Goal: Navigation & Orientation: Find specific page/section

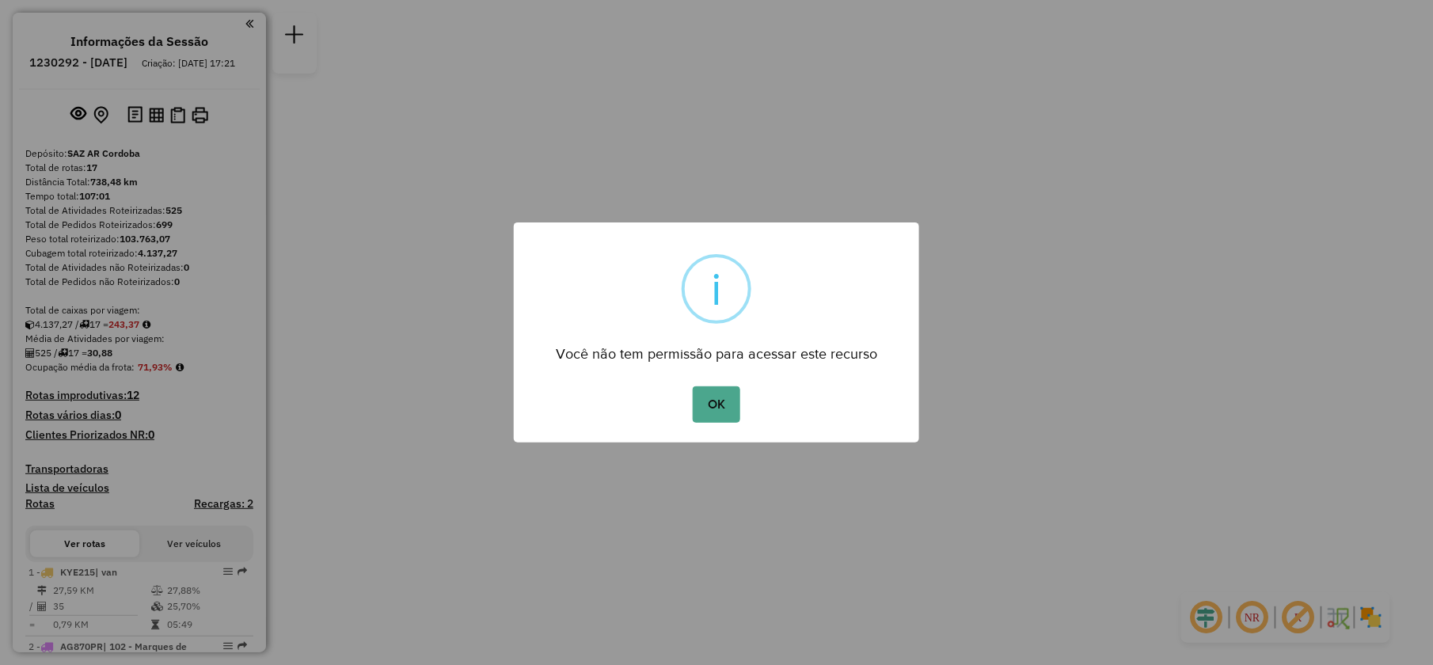
drag, startPoint x: 711, startPoint y: 405, endPoint x: 740, endPoint y: 399, distance: 29.2
click at [710, 404] on button "OK" at bounding box center [716, 404] width 47 height 36
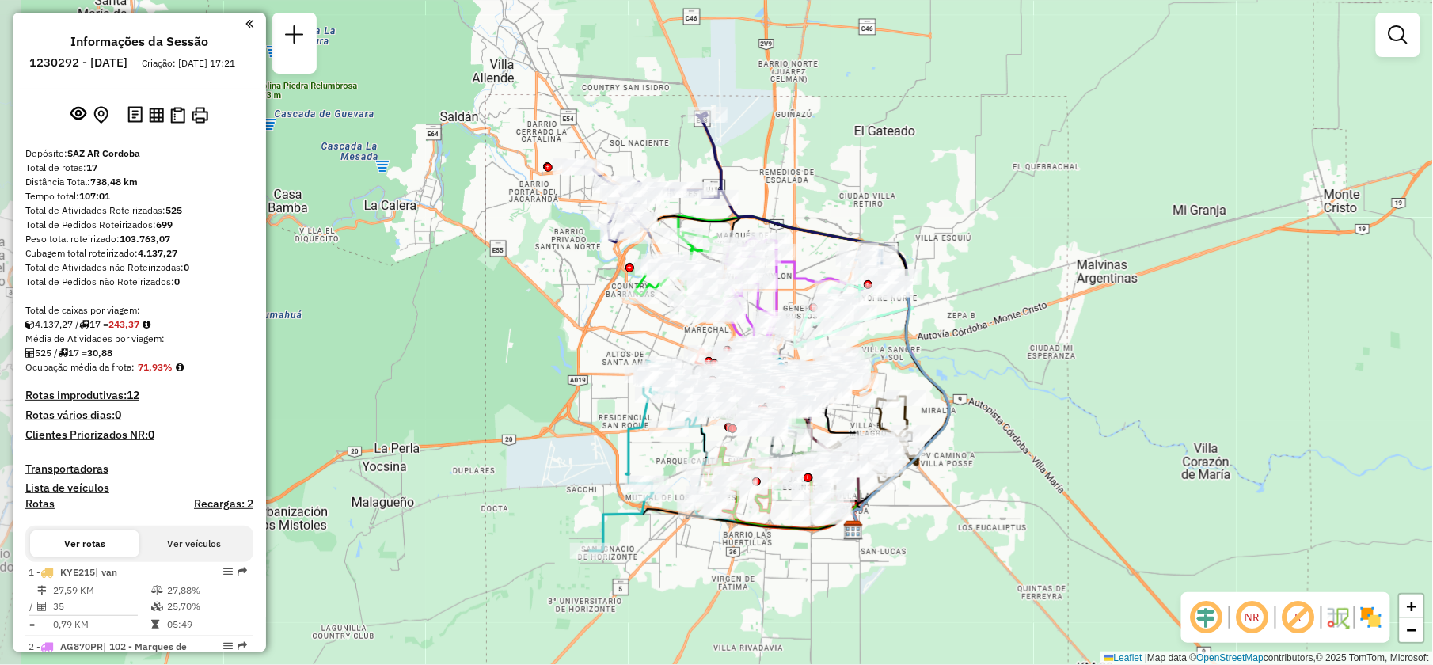
drag, startPoint x: 719, startPoint y: 269, endPoint x: 957, endPoint y: 245, distance: 239.6
click at [942, 242] on div "Janela de atendimento Grade de atendimento Capacidade Transportadoras Veículos …" at bounding box center [716, 332] width 1433 height 665
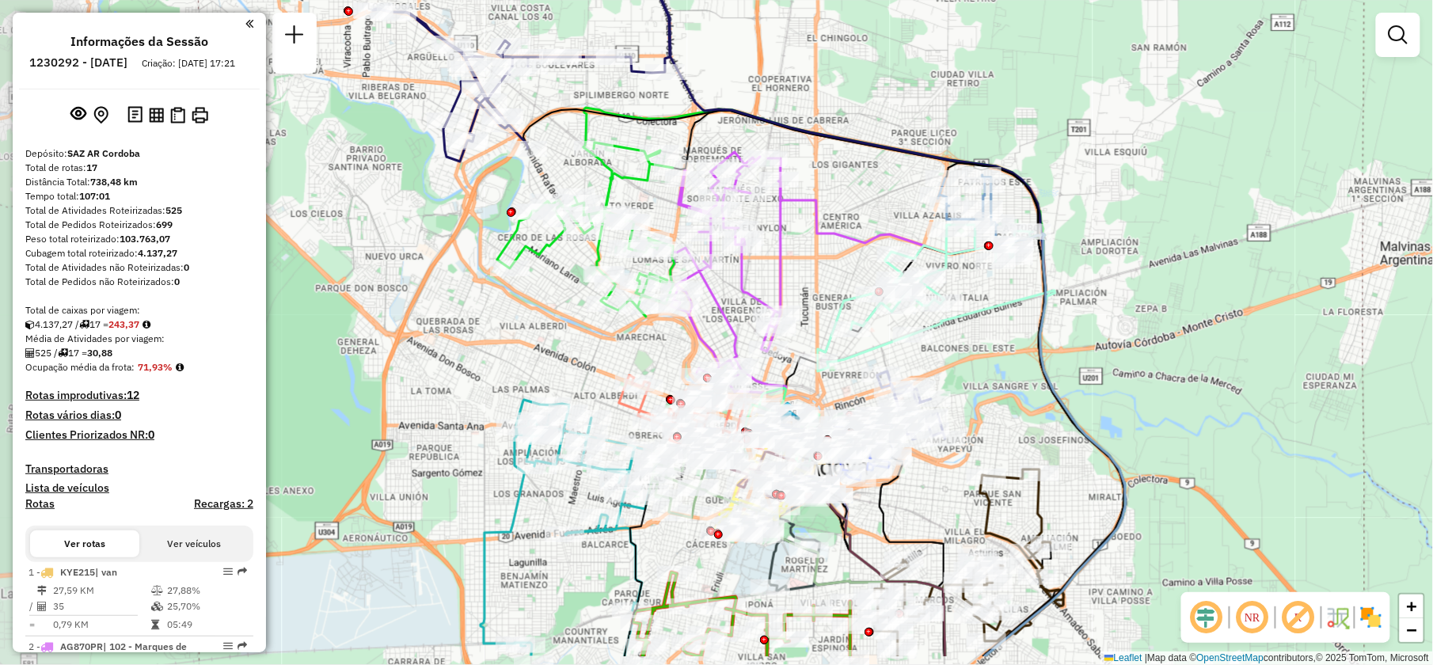
drag, startPoint x: 846, startPoint y: 150, endPoint x: 974, endPoint y: 77, distance: 147.9
click at [974, 77] on div "Janela de atendimento Grade de atendimento Capacidade Transportadoras Veículos …" at bounding box center [716, 332] width 1433 height 665
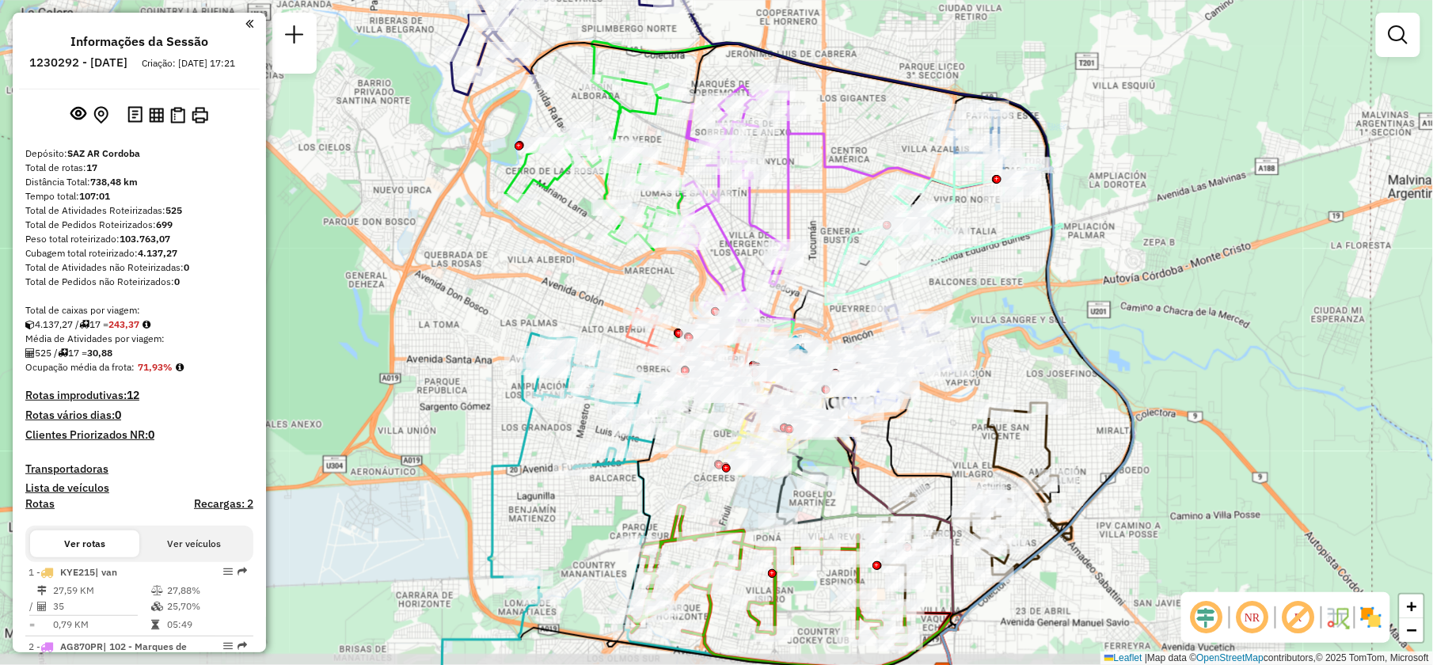
drag, startPoint x: 995, startPoint y: 396, endPoint x: 1010, endPoint y: 340, distance: 58.4
click at [1010, 340] on div "Janela de atendimento Grade de atendimento Capacidade Transportadoras Veículos …" at bounding box center [716, 332] width 1433 height 665
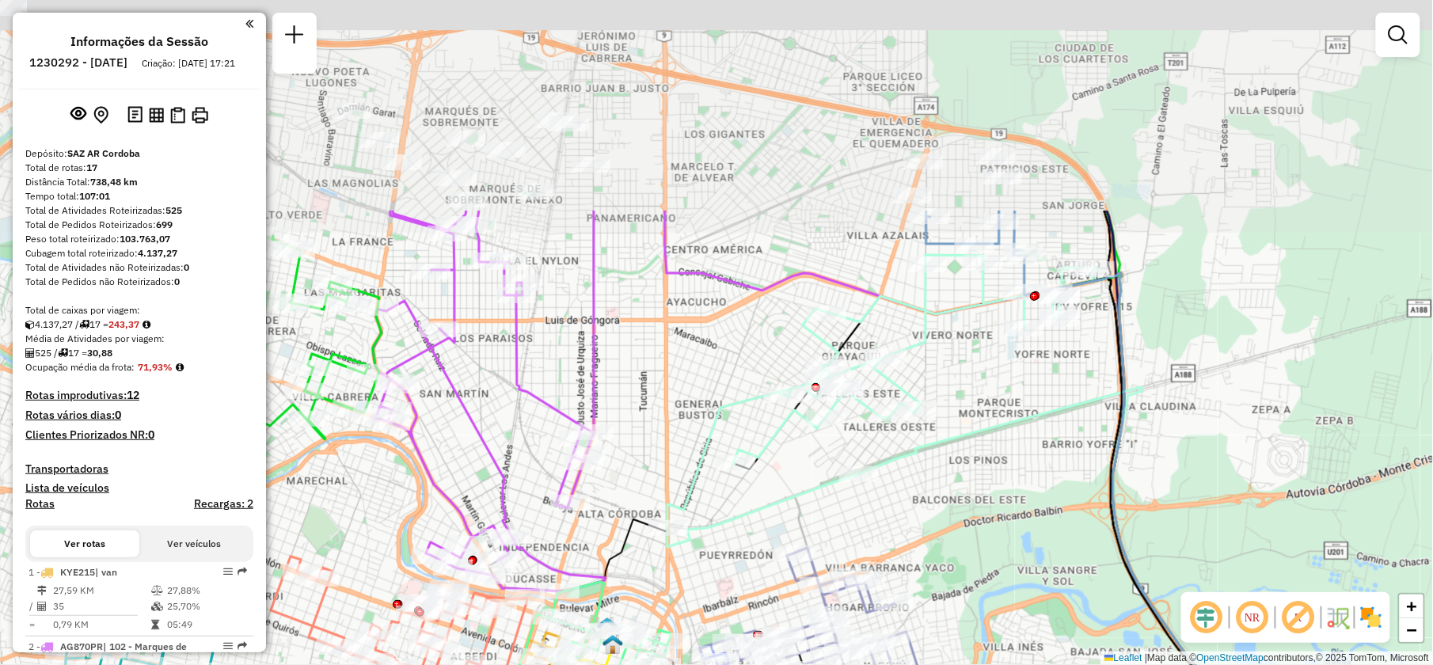
drag, startPoint x: 998, startPoint y: 295, endPoint x: 1015, endPoint y: 477, distance: 182.2
click at [1015, 477] on div "Janela de atendimento Grade de atendimento Capacidade Transportadoras Veículos …" at bounding box center [716, 332] width 1433 height 665
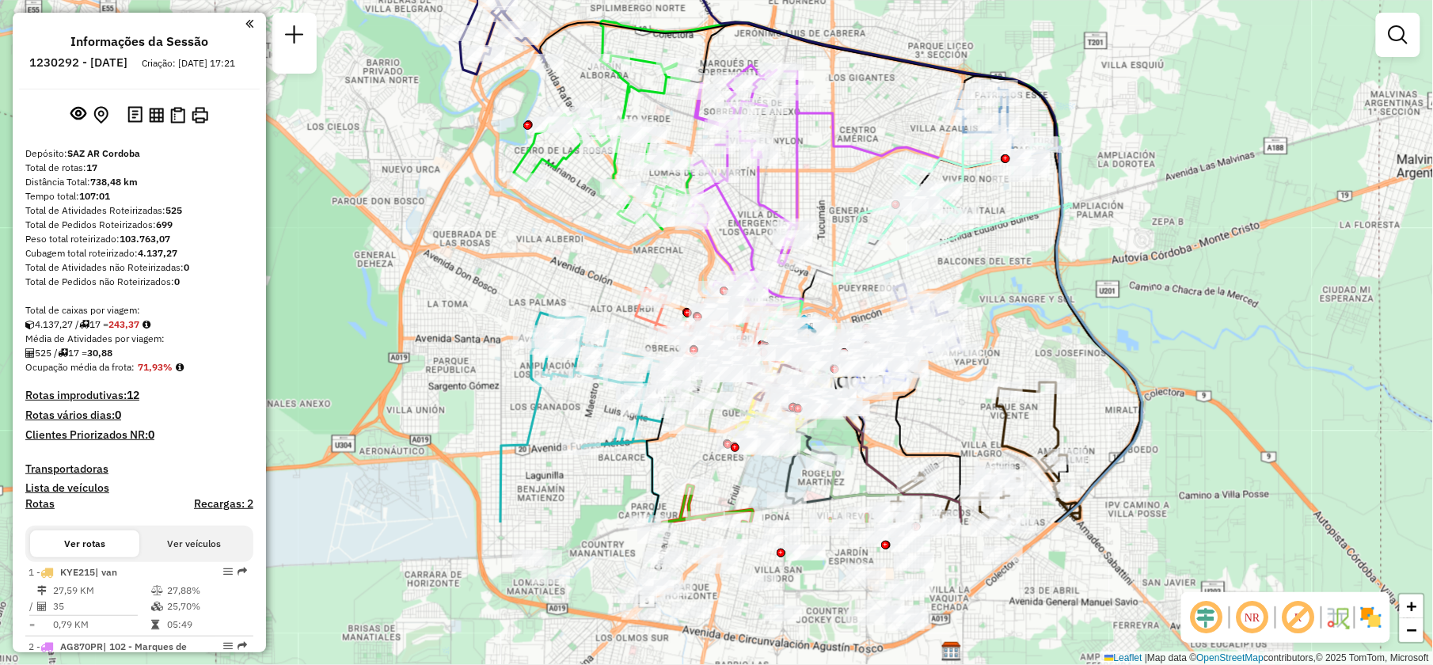
drag, startPoint x: 980, startPoint y: 480, endPoint x: 986, endPoint y: 282, distance: 198.1
click at [986, 282] on div "Janela de atendimento Grade de atendimento Capacidade Transportadoras Veículos …" at bounding box center [716, 332] width 1433 height 665
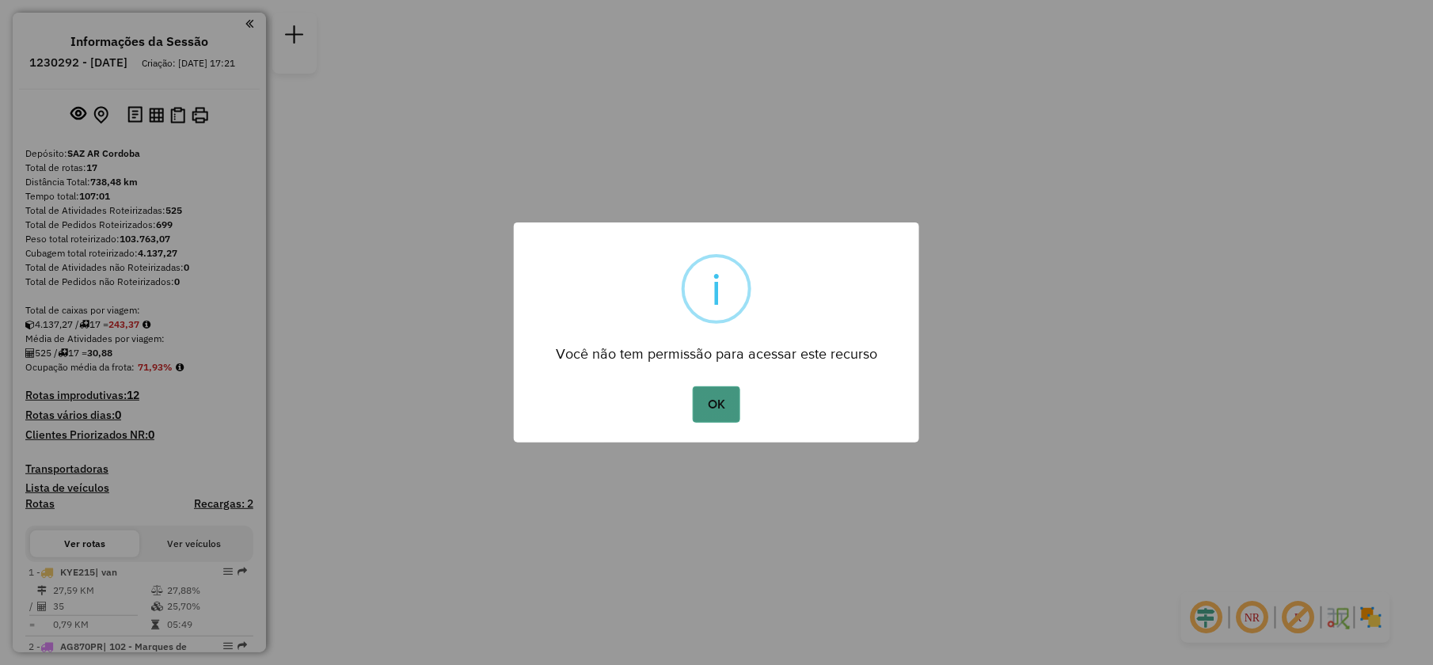
click at [719, 402] on button "OK" at bounding box center [716, 404] width 47 height 36
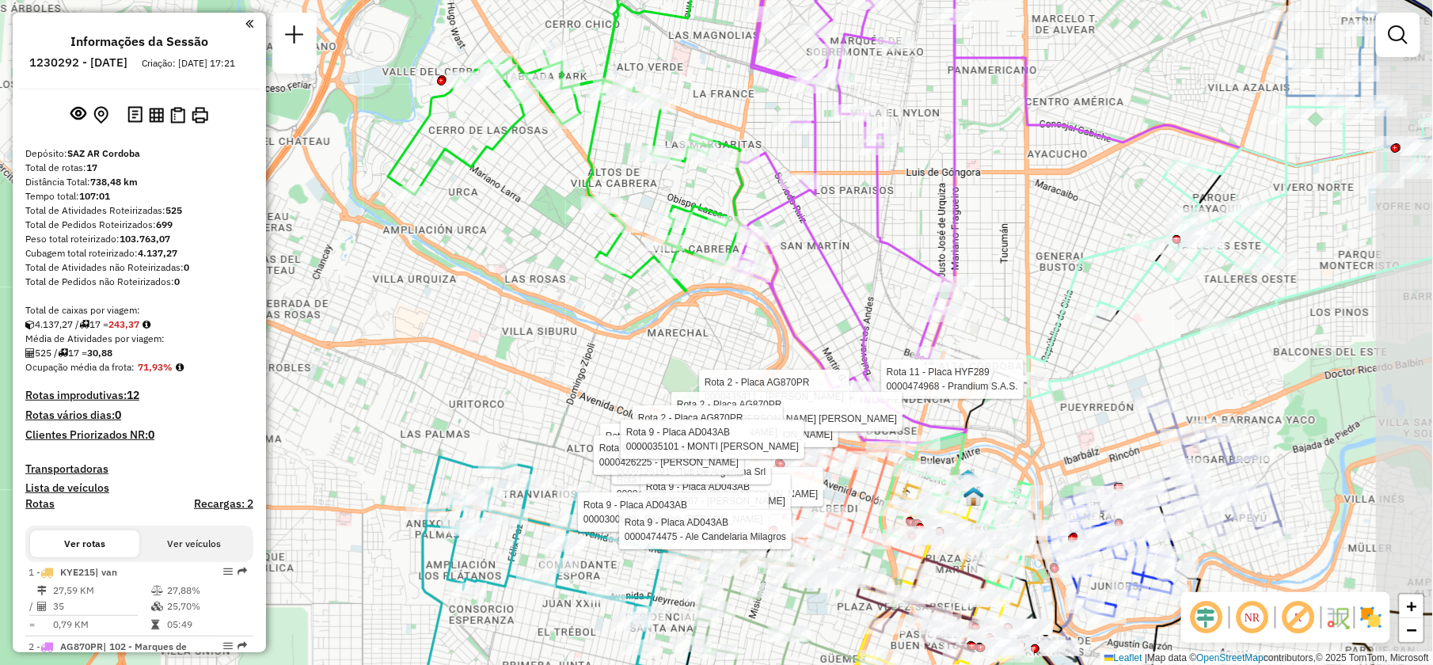
drag, startPoint x: 643, startPoint y: 337, endPoint x: 526, endPoint y: 331, distance: 117.3
click at [526, 331] on div "Rota 2 - Placa AG870PR 0000437345 - Mora Marcos Javvier Rota 11 - Placa HYF289 …" at bounding box center [716, 332] width 1433 height 665
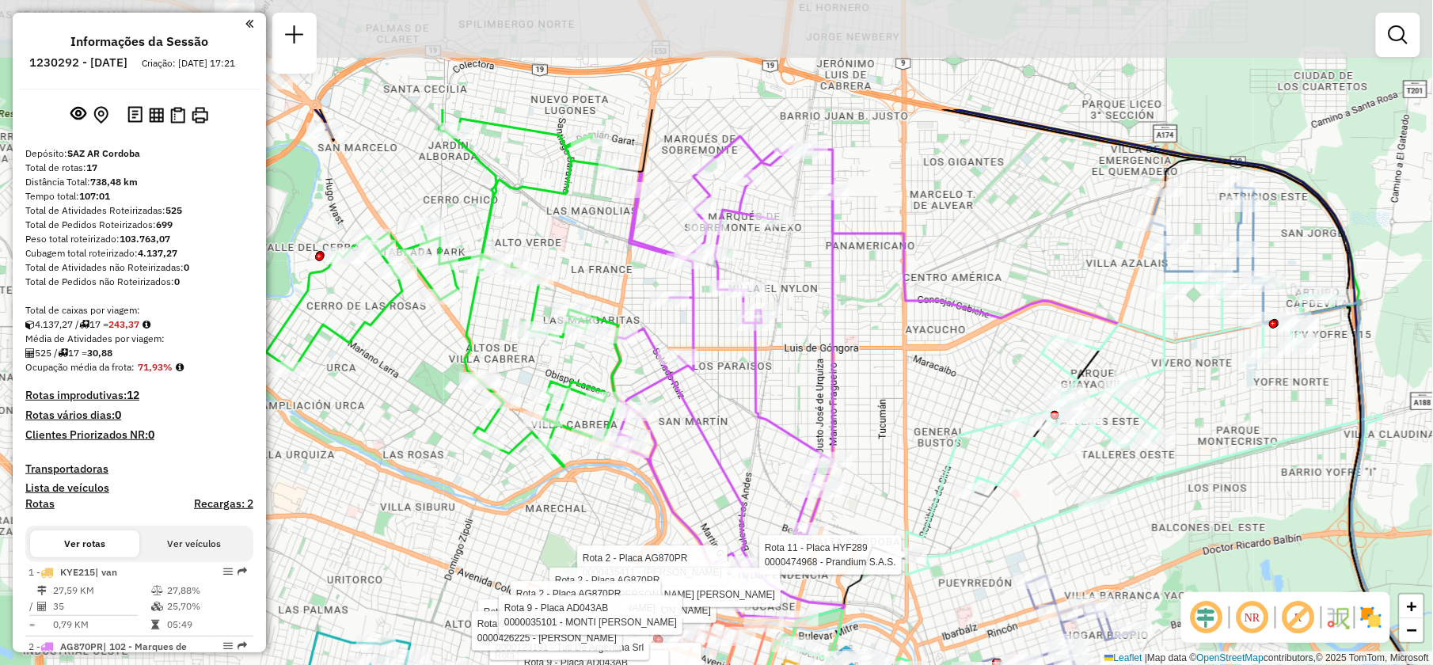
drag, startPoint x: 1025, startPoint y: 188, endPoint x: 903, endPoint y: 364, distance: 214.0
click at [903, 364] on div "Rota 2 - Placa AG870PR 0000437345 - Mora Marcos Javvier Rota 11 - Placa HYF289 …" at bounding box center [716, 332] width 1433 height 665
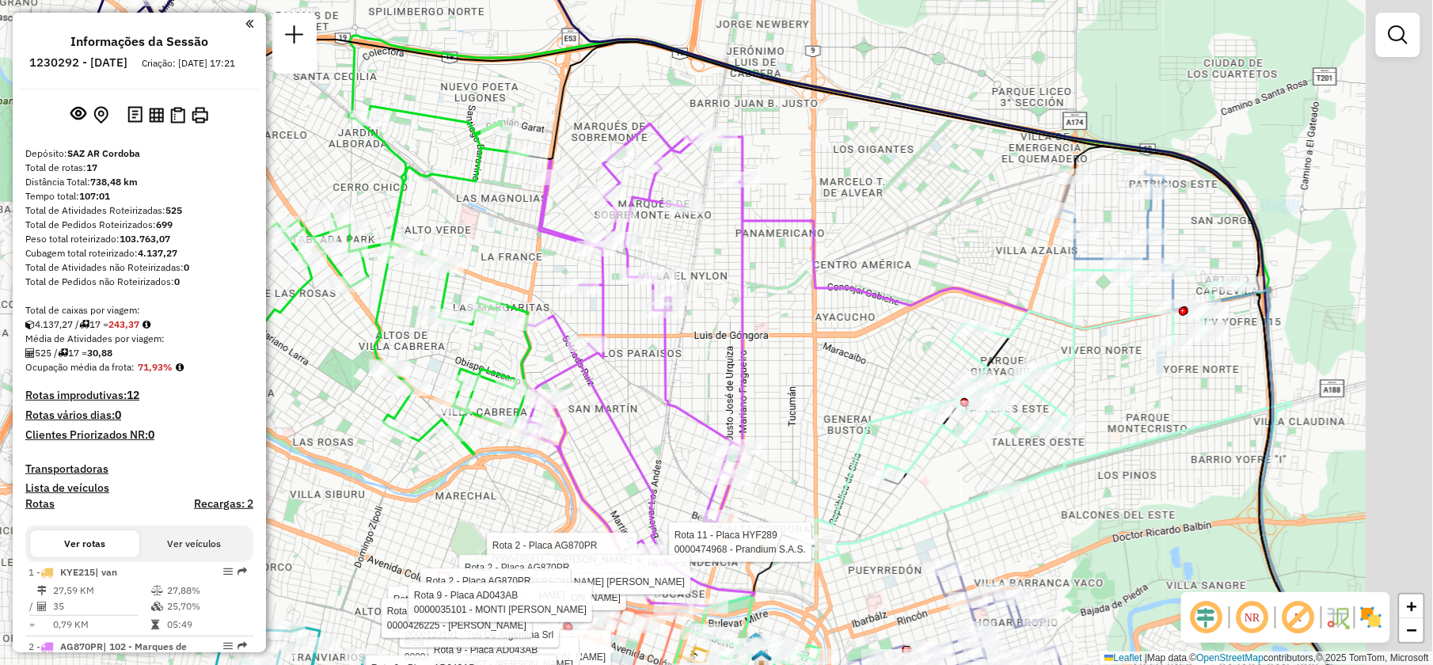
drag, startPoint x: 835, startPoint y: 331, endPoint x: 711, endPoint y: 311, distance: 125.1
click at [711, 311] on icon at bounding box center [638, 365] width 233 height 483
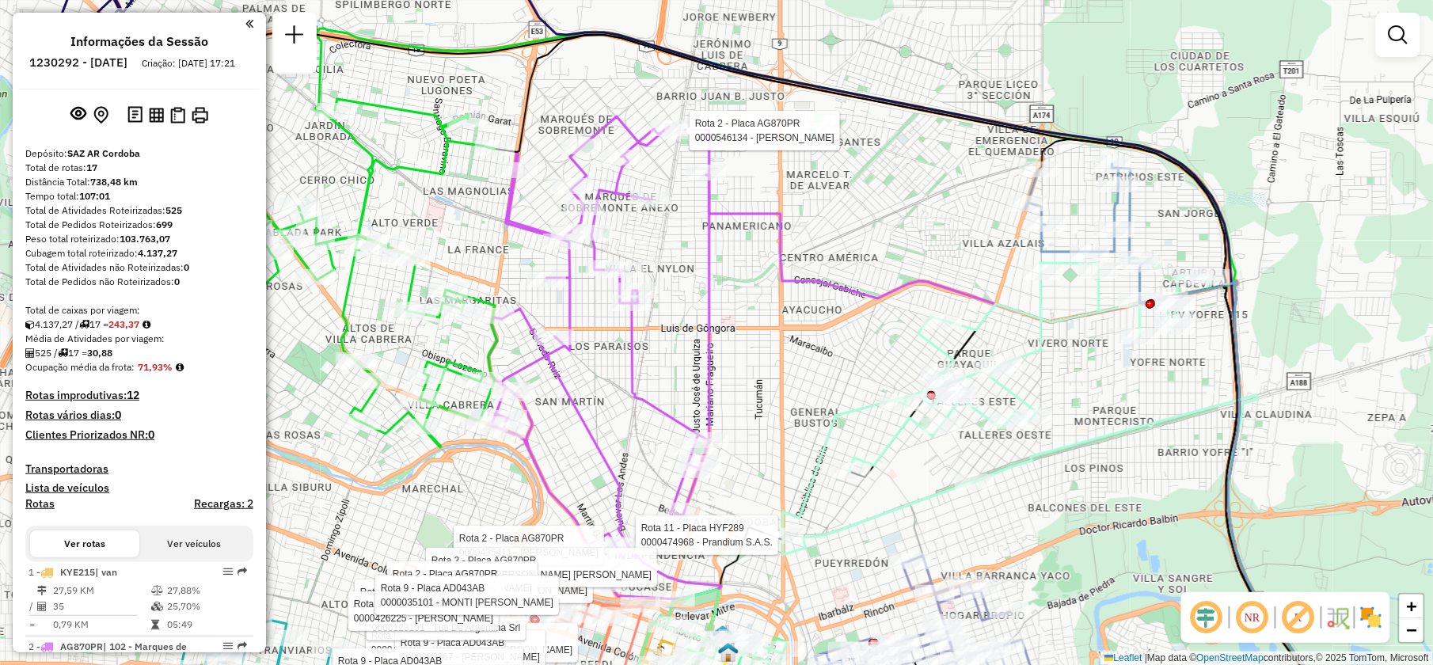
select select "**********"
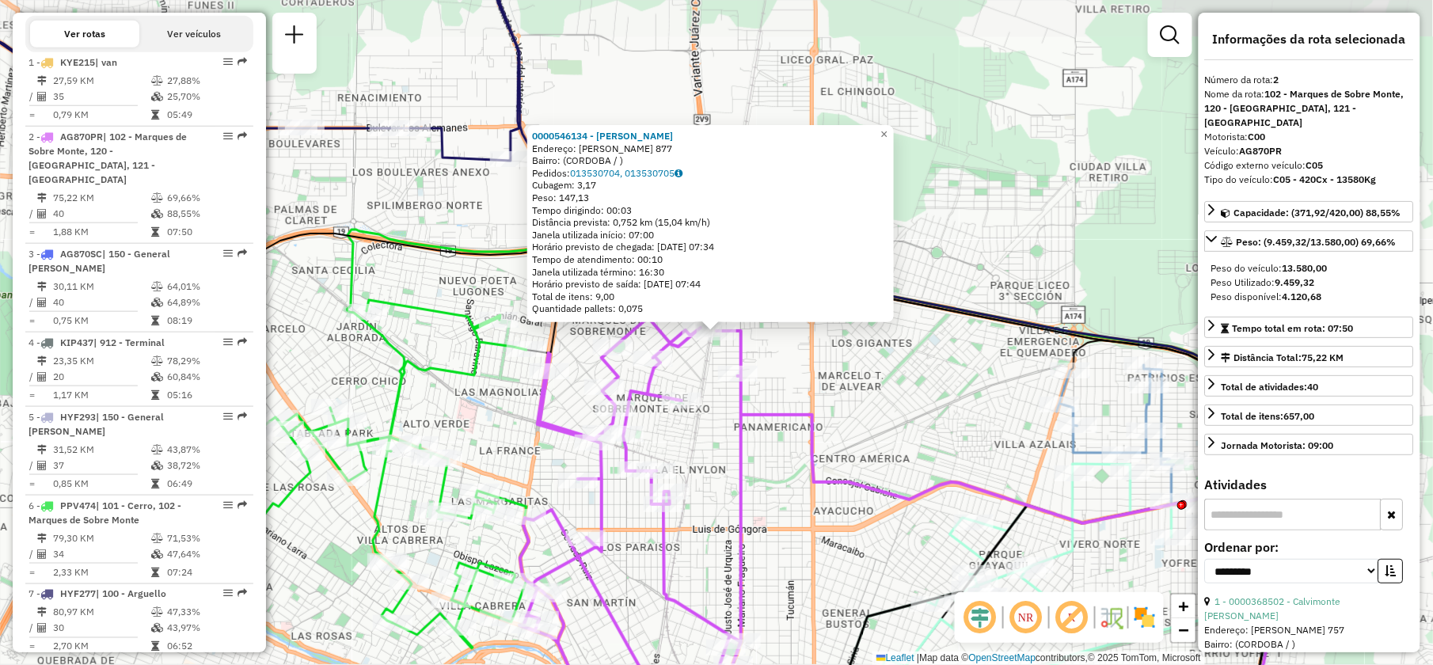
scroll to position [638, 0]
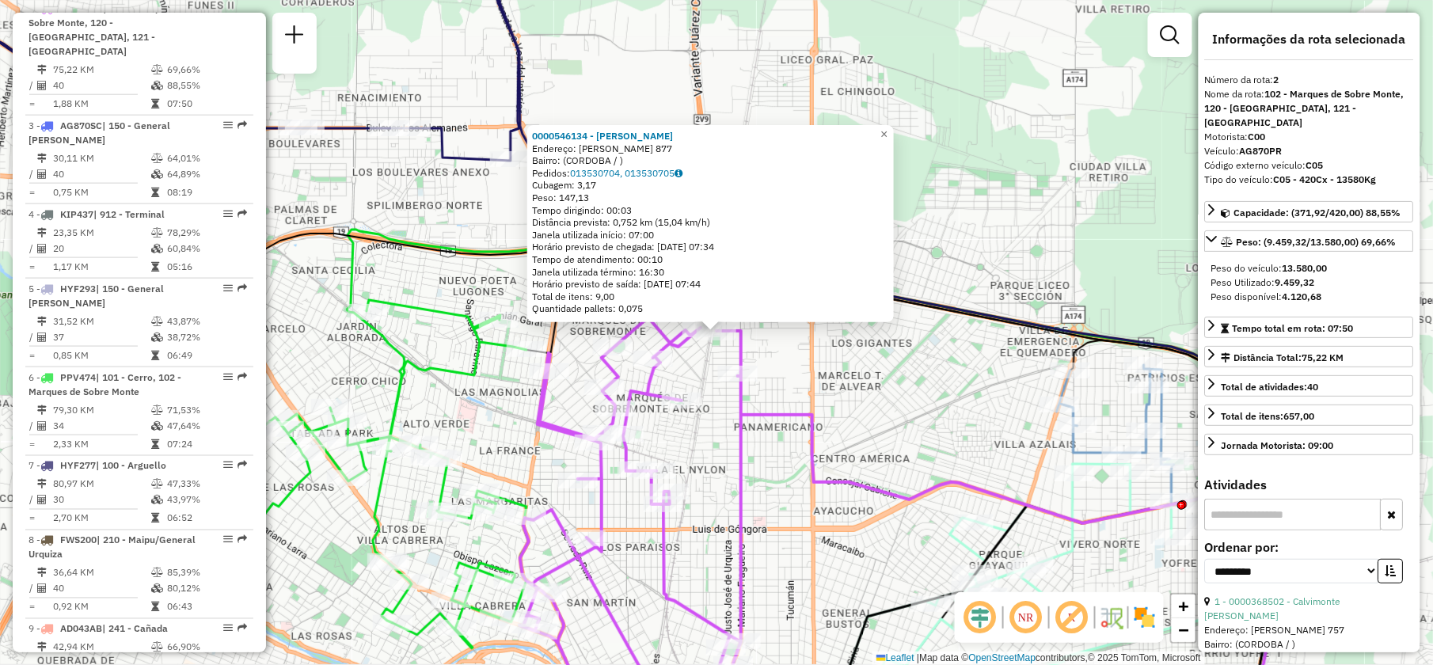
click at [882, 442] on div "0000546134 - Gomez Noe Julio Endereço: SABINO O DONELL 877 Bairro: (CORDOBA / )…" at bounding box center [716, 332] width 1433 height 665
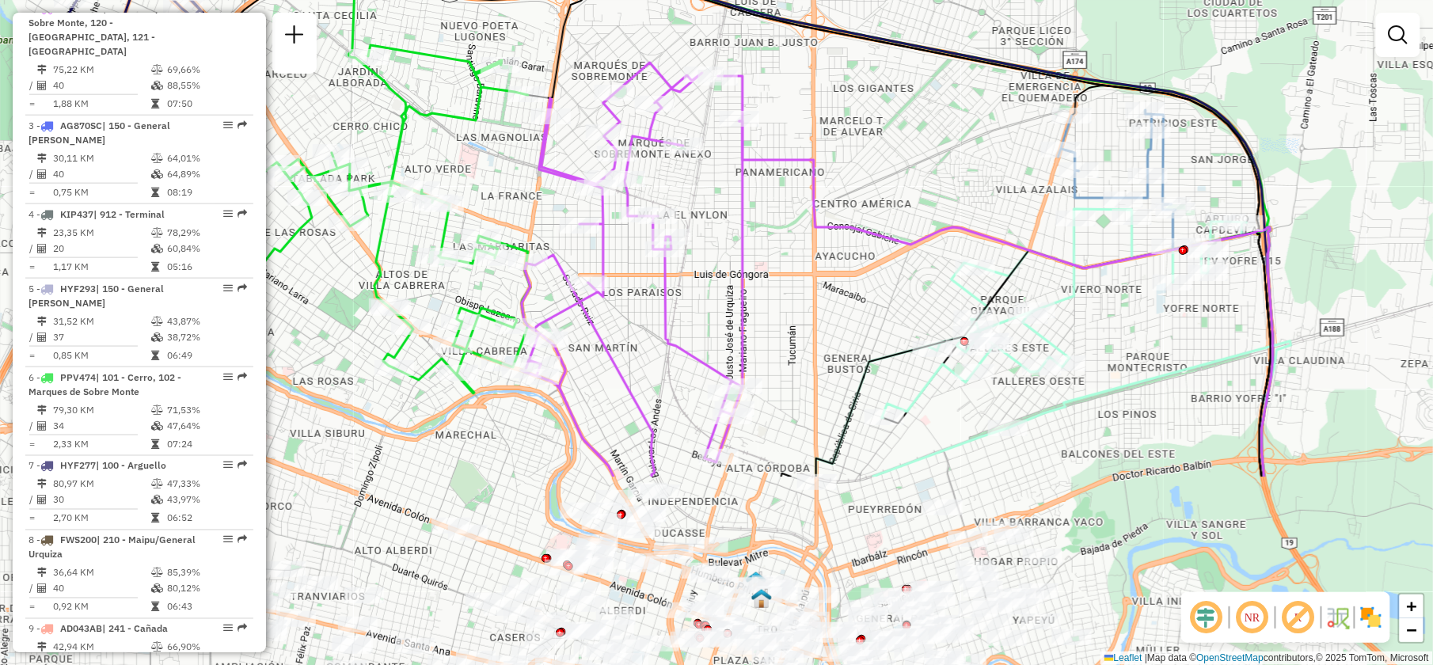
drag, startPoint x: 806, startPoint y: 447, endPoint x: 811, endPoint y: 235, distance: 212.3
click at [811, 235] on div "Janela de atendimento Grade de atendimento Capacidade Transportadoras Veículos …" at bounding box center [716, 332] width 1433 height 665
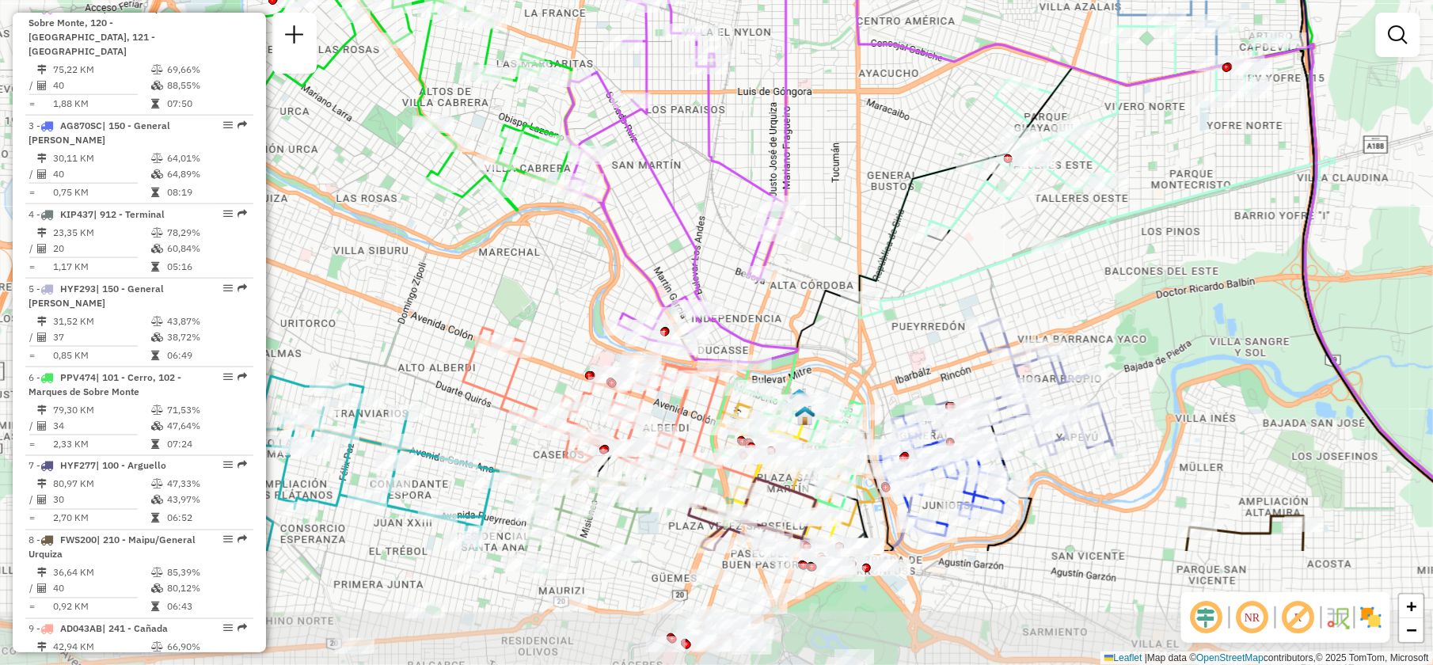
drag, startPoint x: 787, startPoint y: 273, endPoint x: 832, endPoint y: 125, distance: 154.6
click at [832, 125] on div "Janela de atendimento Grade de atendimento Capacidade Transportadoras Veículos …" at bounding box center [716, 332] width 1433 height 665
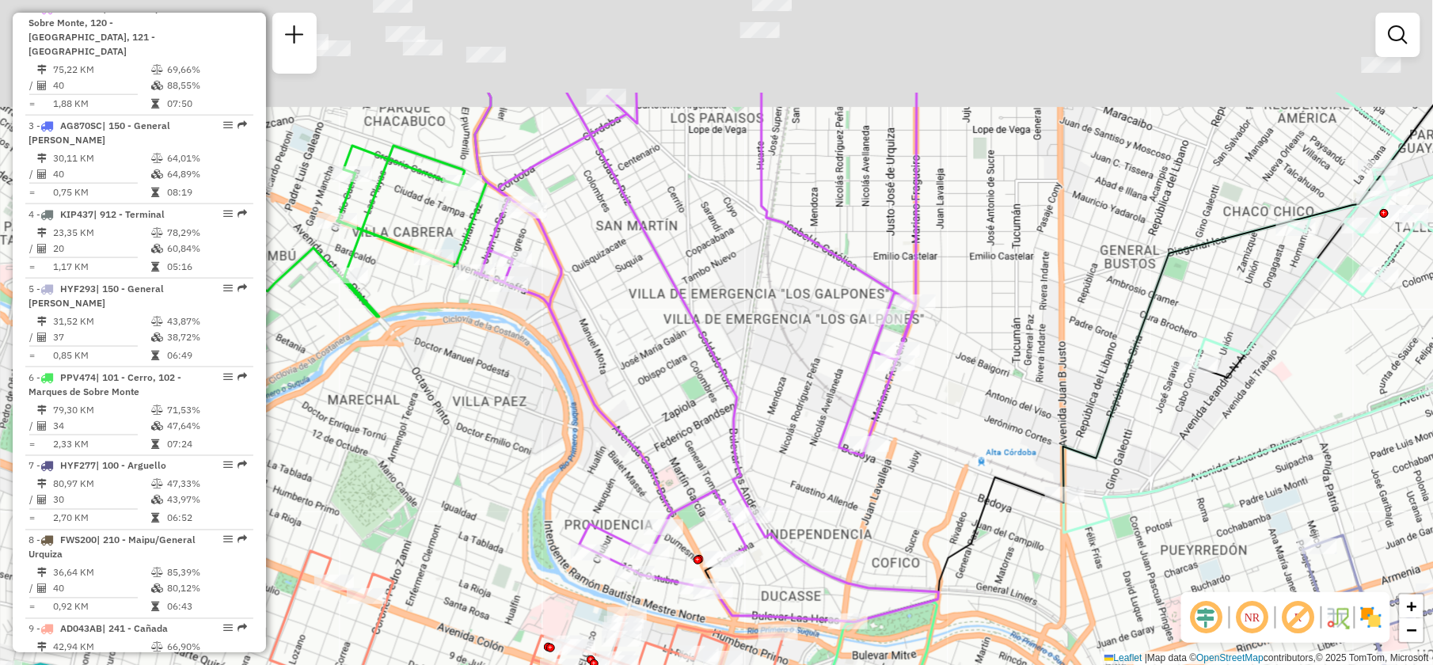
drag, startPoint x: 685, startPoint y: 171, endPoint x: 736, endPoint y: 337, distance: 173.1
click at [736, 337] on div "Janela de atendimento Grade de atendimento Capacidade Transportadoras Veículos …" at bounding box center [716, 332] width 1433 height 665
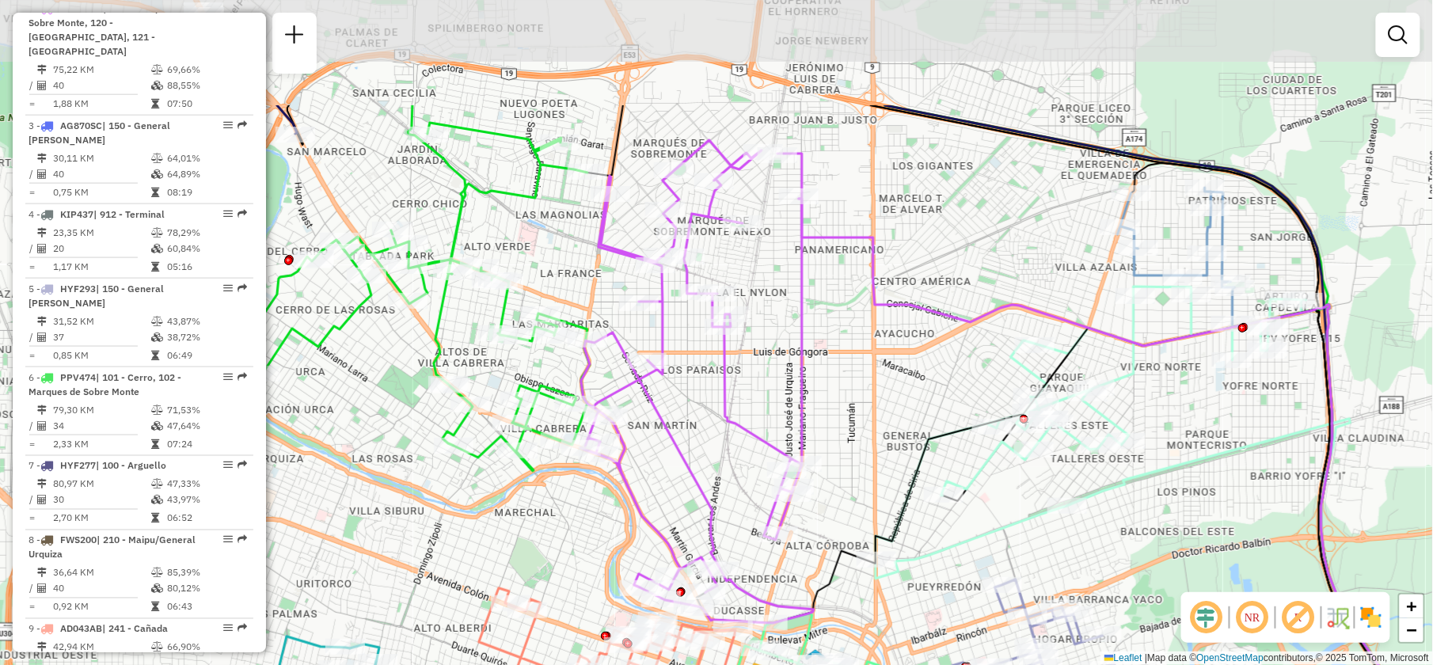
drag, startPoint x: 786, startPoint y: 204, endPoint x: 790, endPoint y: 375, distance: 171.9
click at [790, 375] on div "Janela de atendimento Grade de atendimento Capacidade Transportadoras Veículos …" at bounding box center [716, 332] width 1433 height 665
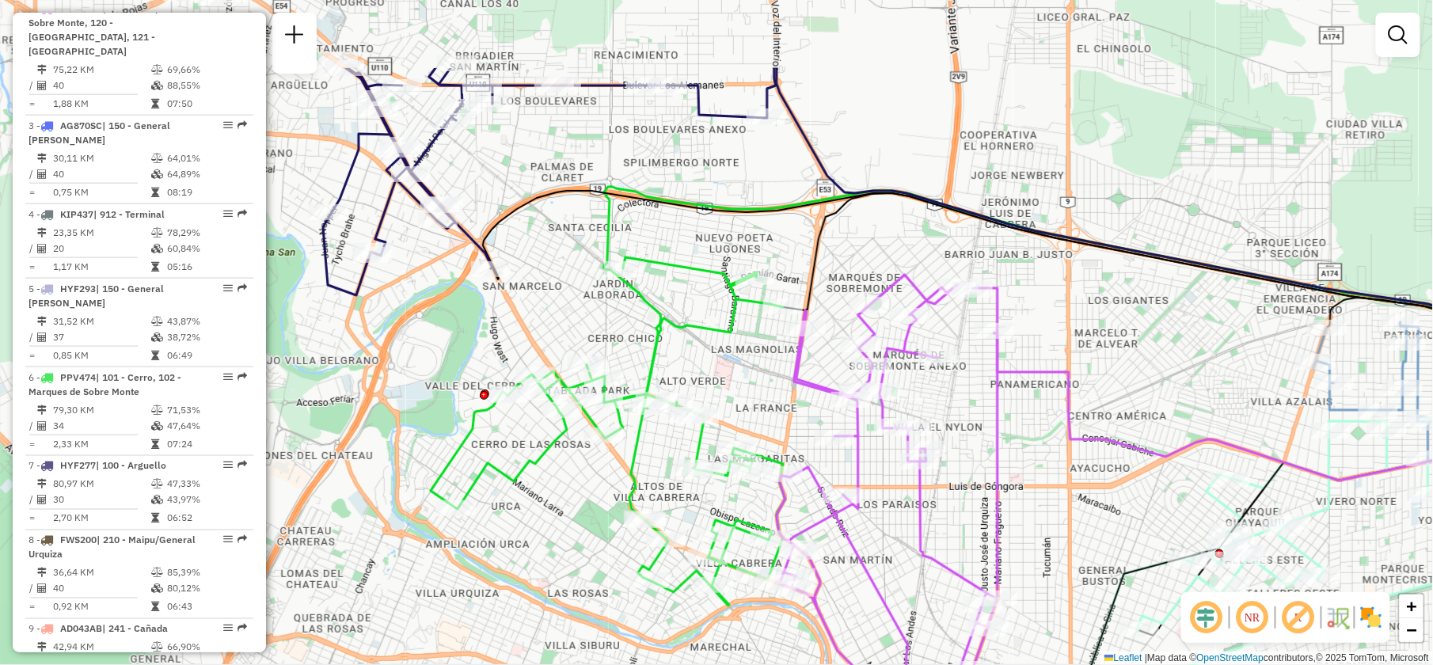
drag, startPoint x: 733, startPoint y: 363, endPoint x: 922, endPoint y: 454, distance: 210.0
click at [923, 476] on icon at bounding box center [893, 516] width 233 height 483
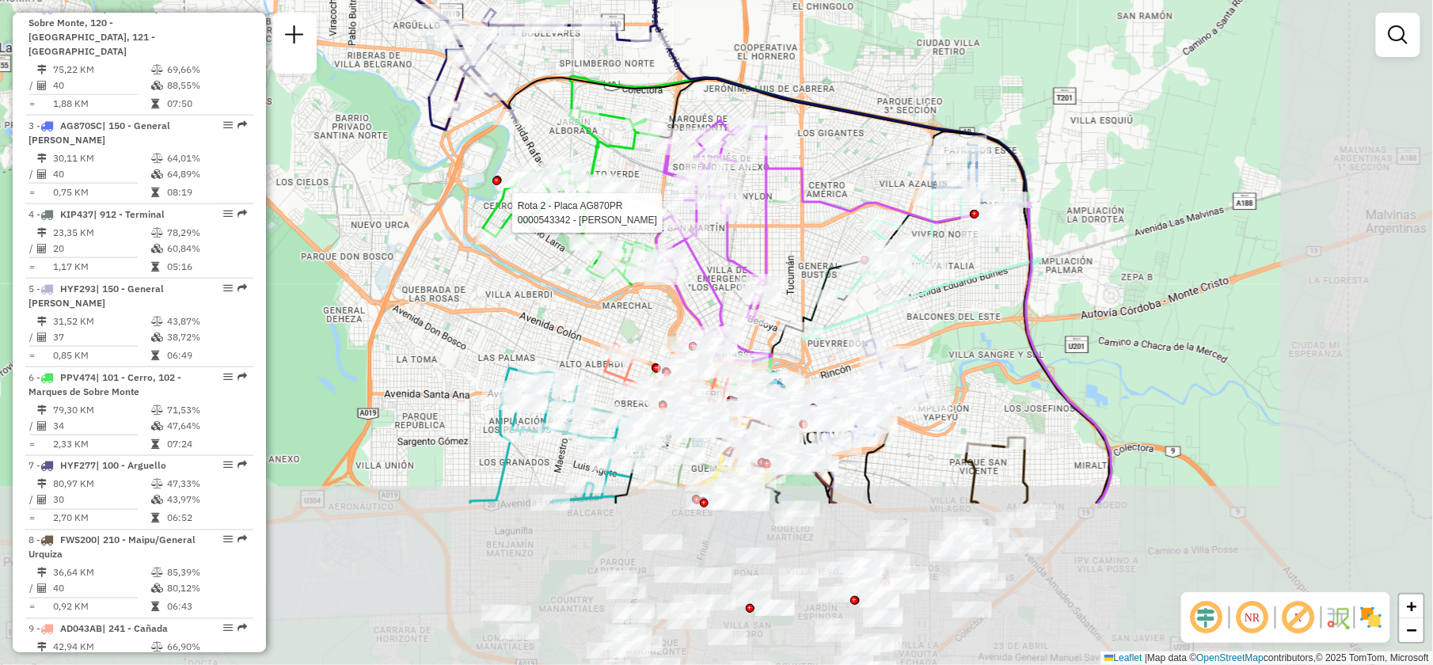
drag, startPoint x: 724, startPoint y: 499, endPoint x: 534, endPoint y: 261, distance: 304.9
click at [534, 261] on div "Rota 2 - Placa AG870PR 0000543342 - Gonzalez Diego Victor Fernando Janela de at…" at bounding box center [716, 332] width 1433 height 665
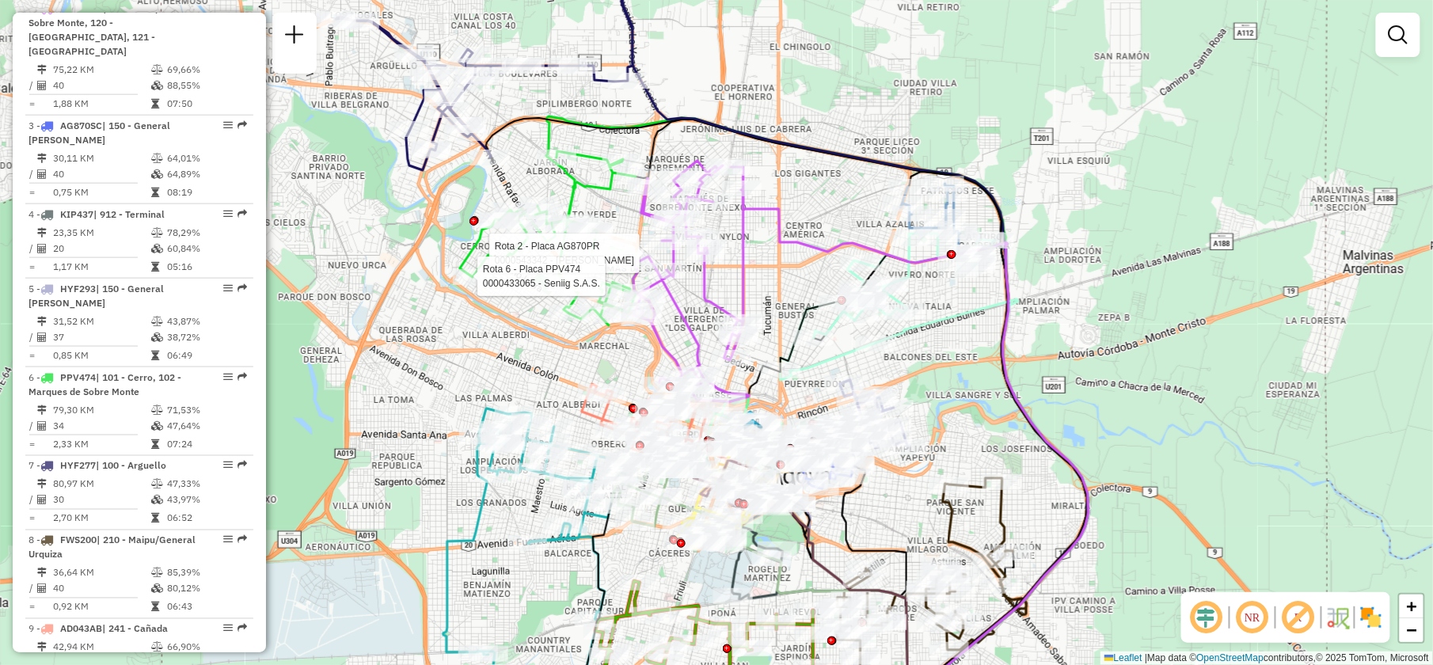
drag, startPoint x: 495, startPoint y: 305, endPoint x: 481, endPoint y: 382, distance: 78.0
click at [481, 382] on div "Rota 2 - Placa AG870PR 0000543342 - Gonzalez Diego Victor Fernando Rota 6 - Pla…" at bounding box center [716, 332] width 1433 height 665
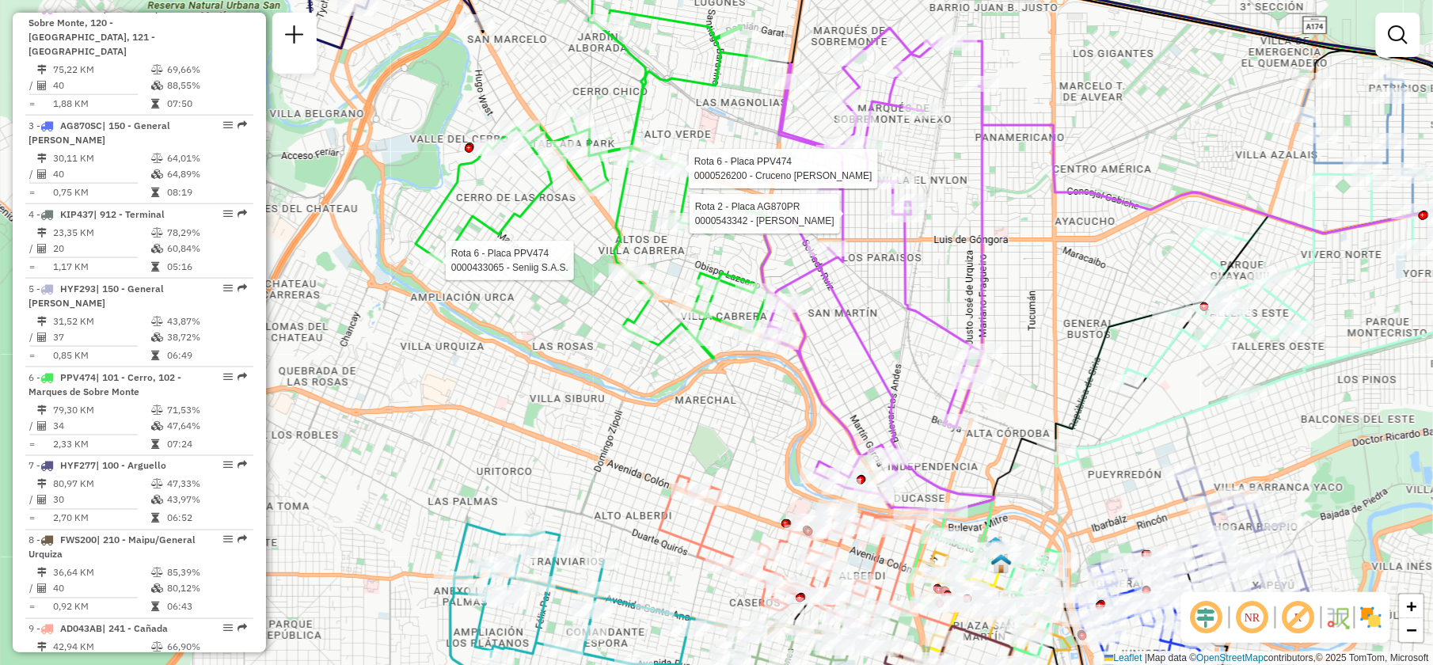
select select "**********"
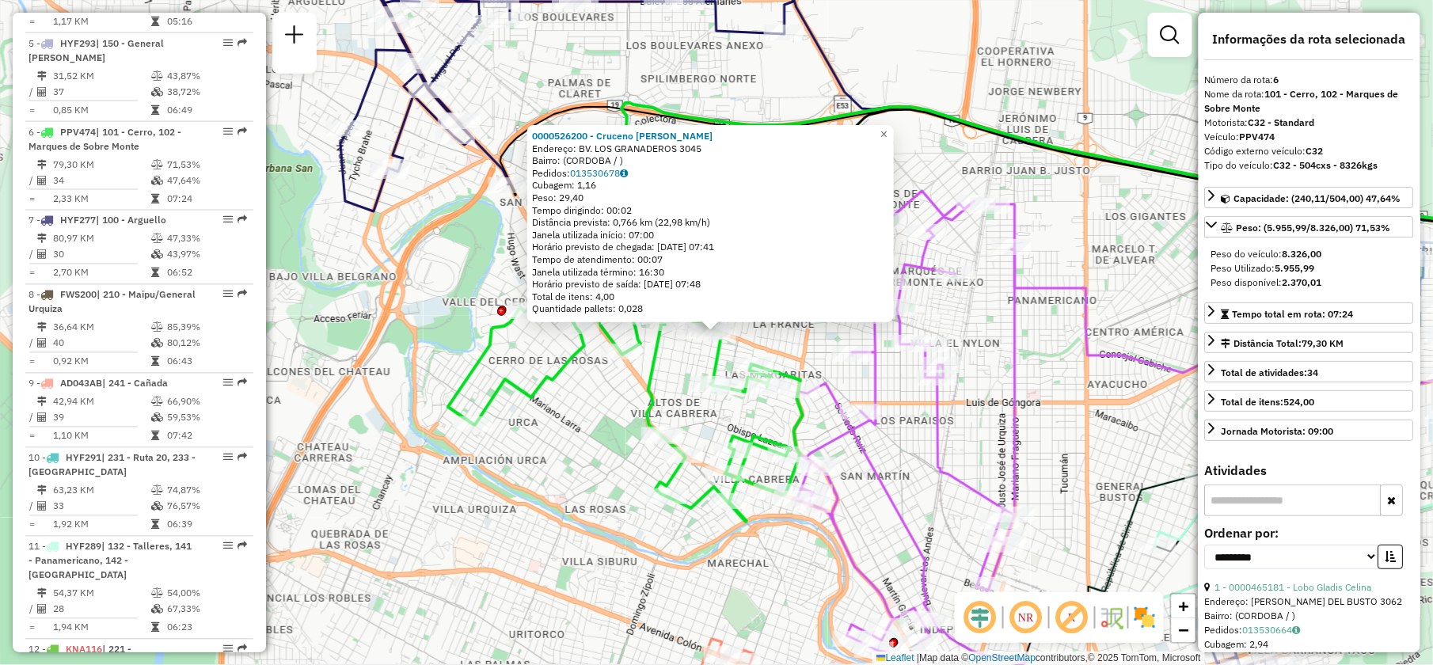
scroll to position [965, 0]
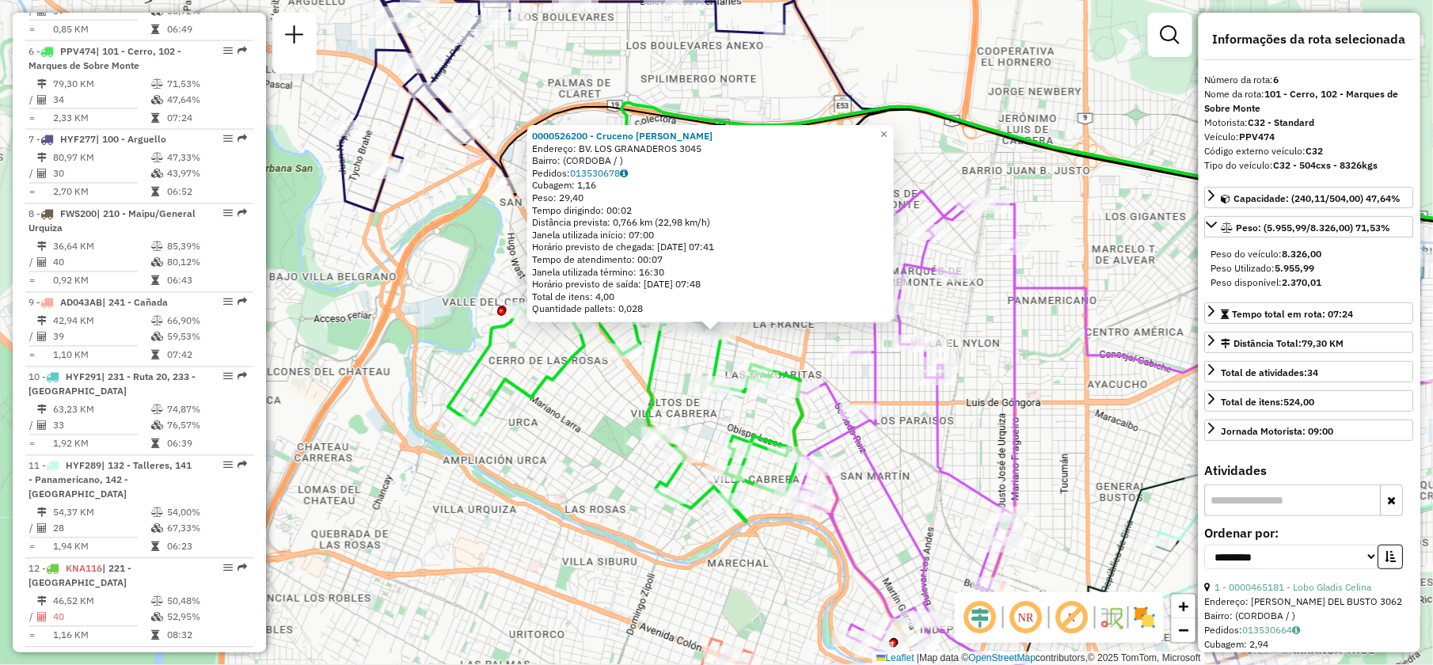
click at [1030, 353] on div "0000526200 - Cruceno Juan Pablo Endereço: BV. LOS GRANADEROS 3045 Bairro: (CORD…" at bounding box center [716, 332] width 1433 height 665
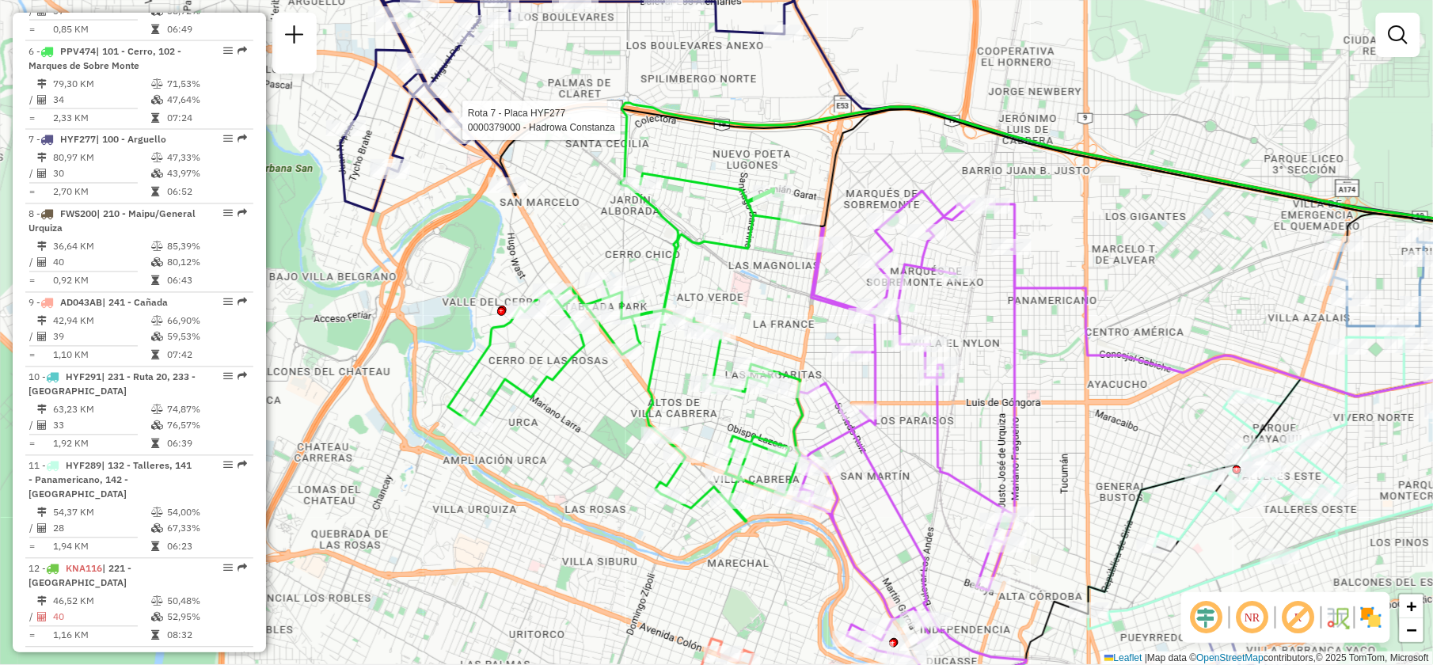
select select "**********"
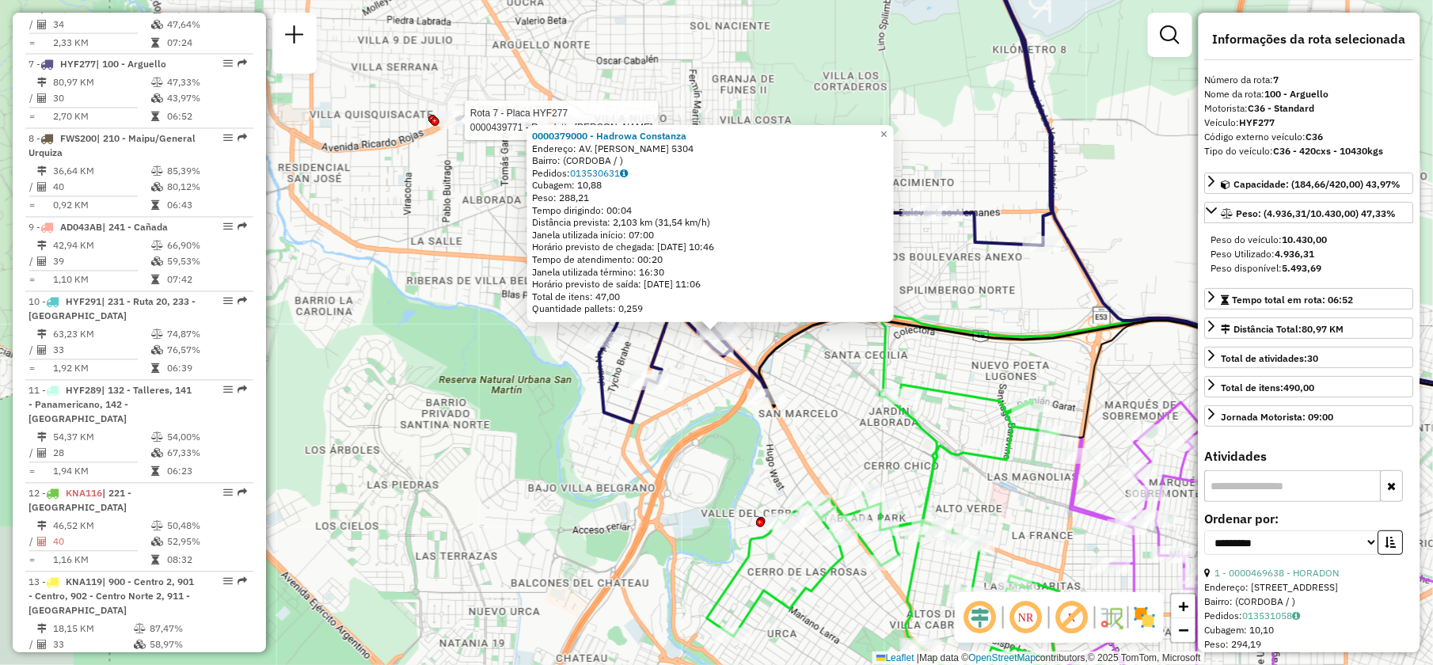
scroll to position [1053, 0]
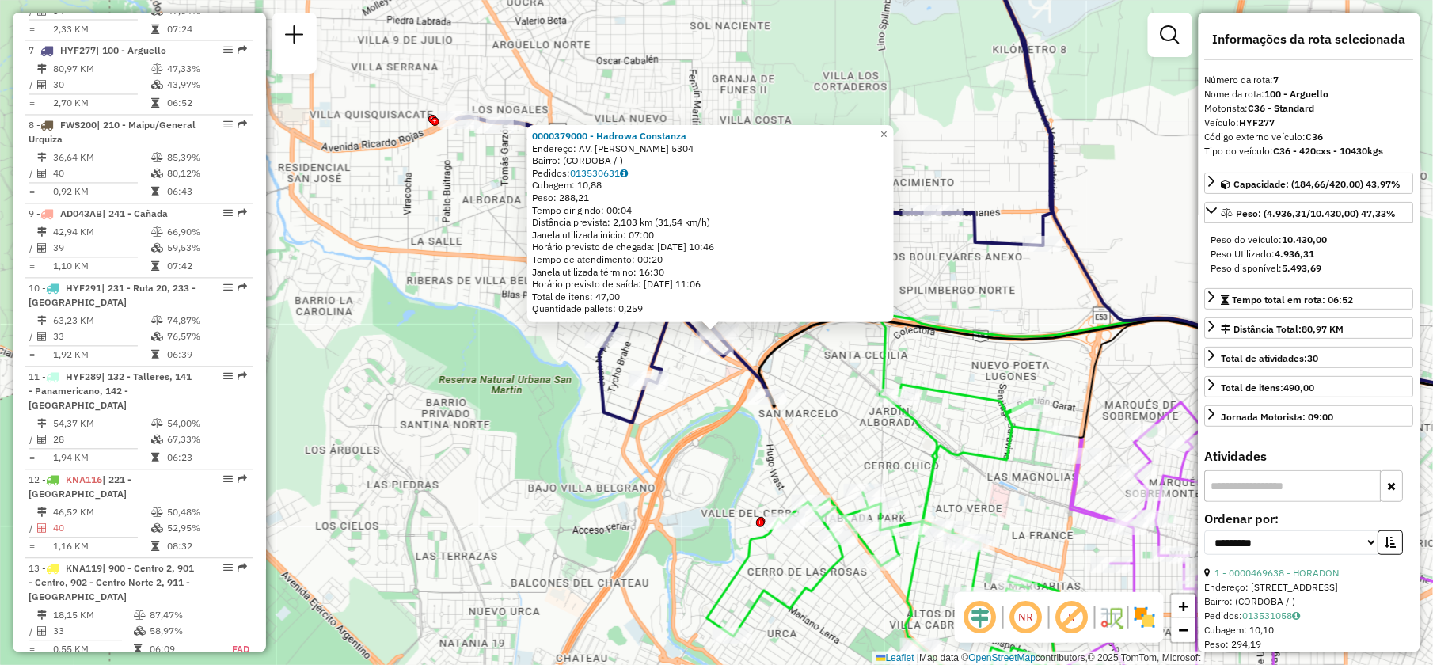
click at [983, 366] on div "0000379000 - Hadrowa Constanza Endereço: AV. RAFAEL NUNEZ 5304 Bairro: (CORDOBA…" at bounding box center [716, 332] width 1433 height 665
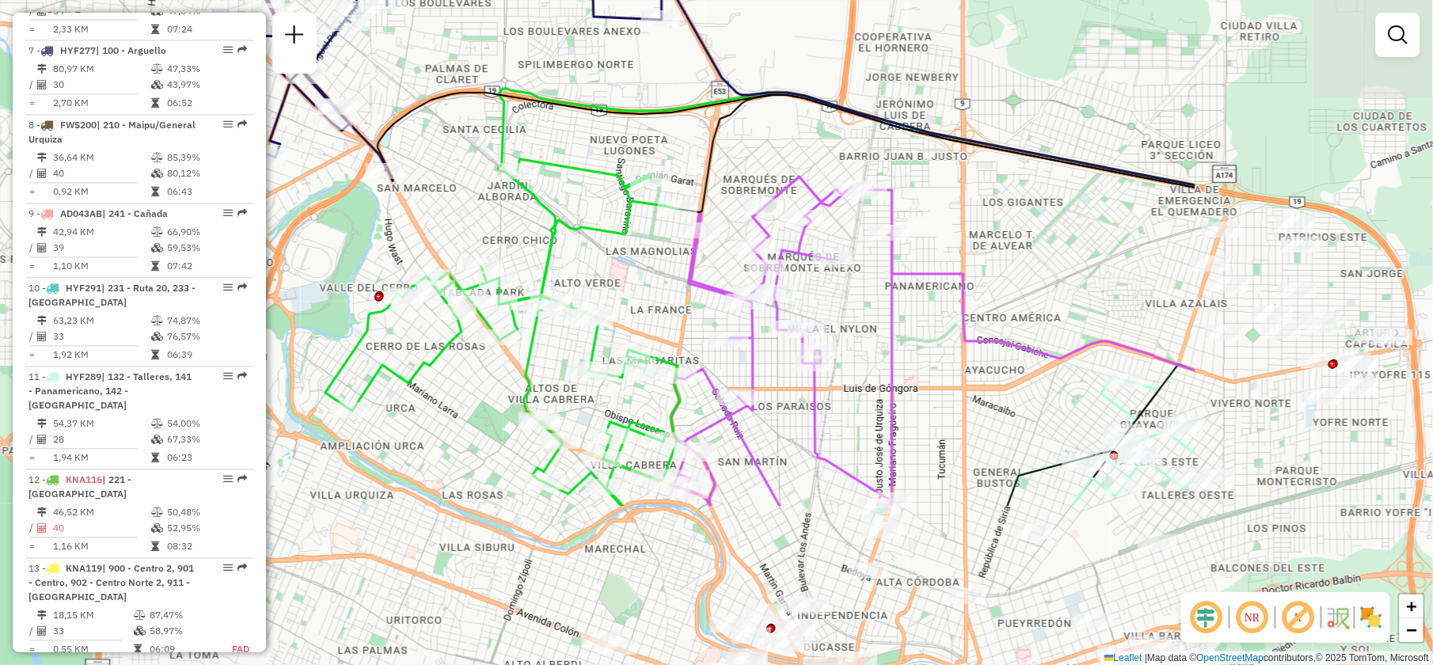
drag, startPoint x: 694, startPoint y: 440, endPoint x: 352, endPoint y: 251, distance: 390.3
click at [352, 251] on div "Janela de atendimento Grade de atendimento Capacidade Transportadoras Veículos …" at bounding box center [716, 332] width 1433 height 665
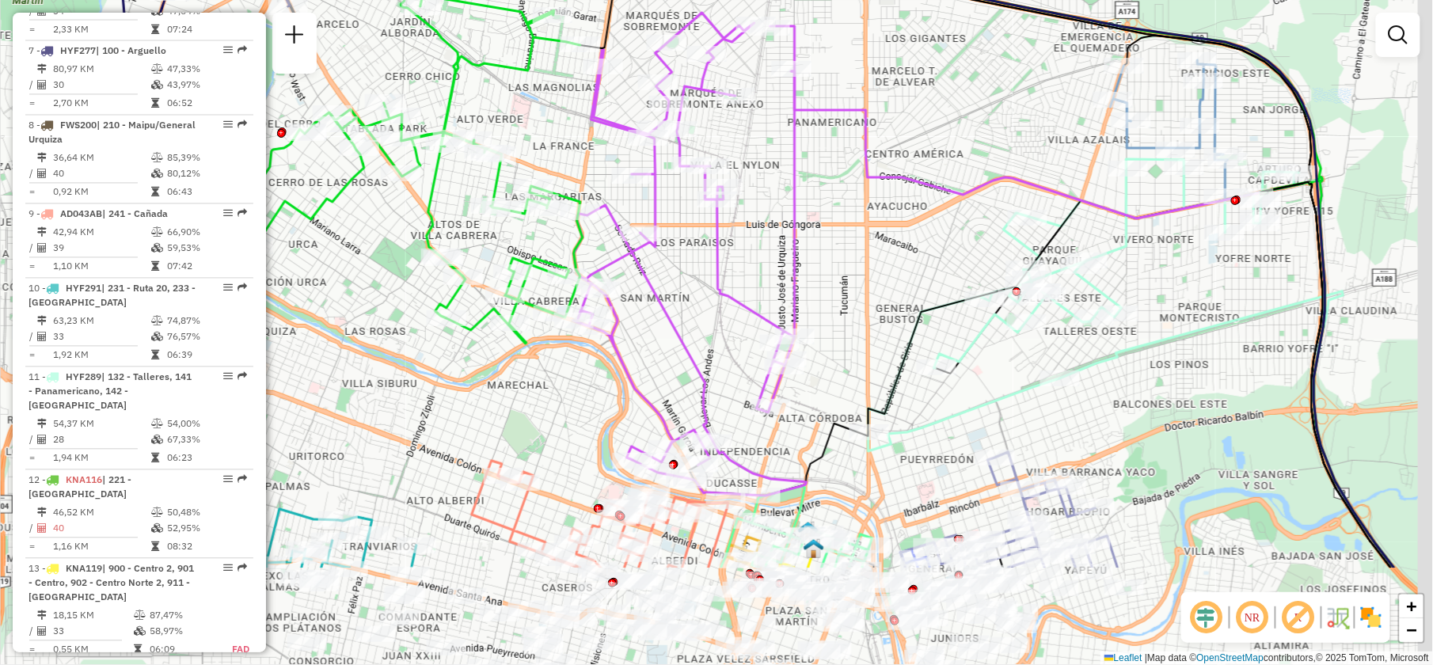
drag, startPoint x: 909, startPoint y: 390, endPoint x: 803, endPoint y: 220, distance: 200.6
click at [803, 220] on div "Janela de atendimento Grade de atendimento Capacidade Transportadoras Veículos …" at bounding box center [716, 332] width 1433 height 665
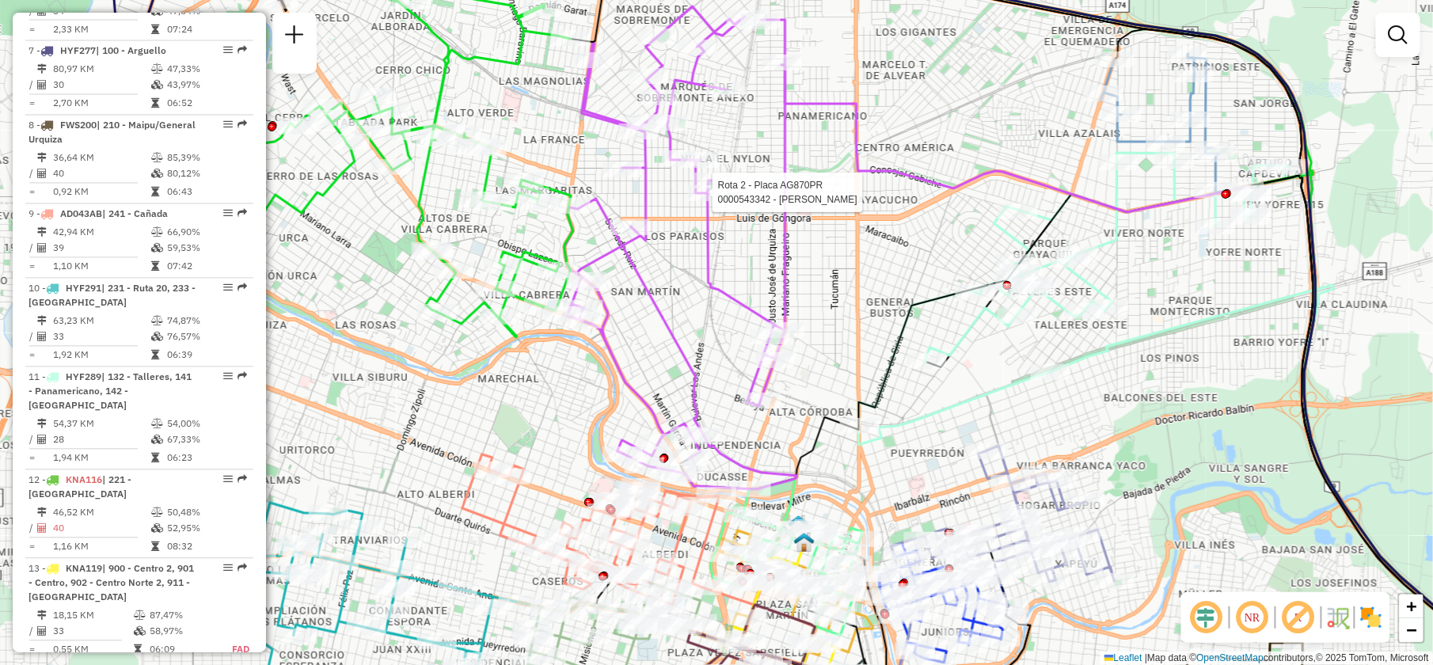
select select "**********"
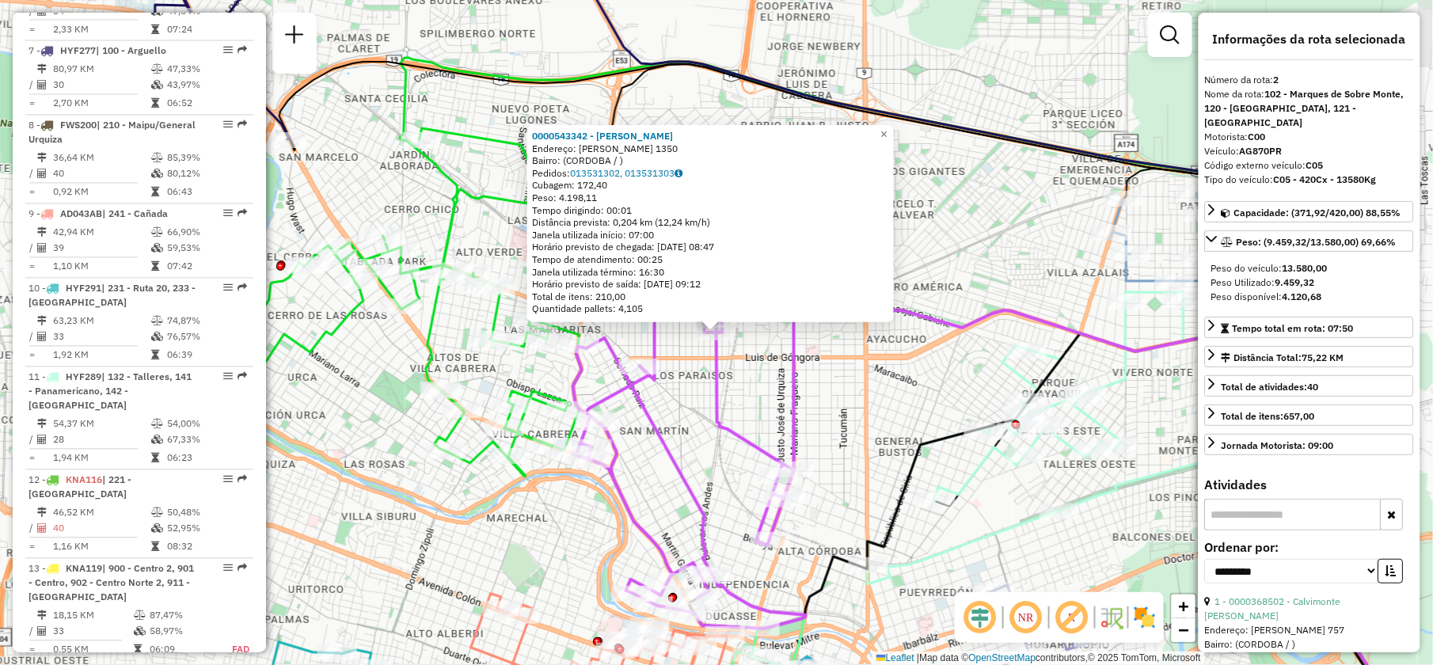
scroll to position [638, 0]
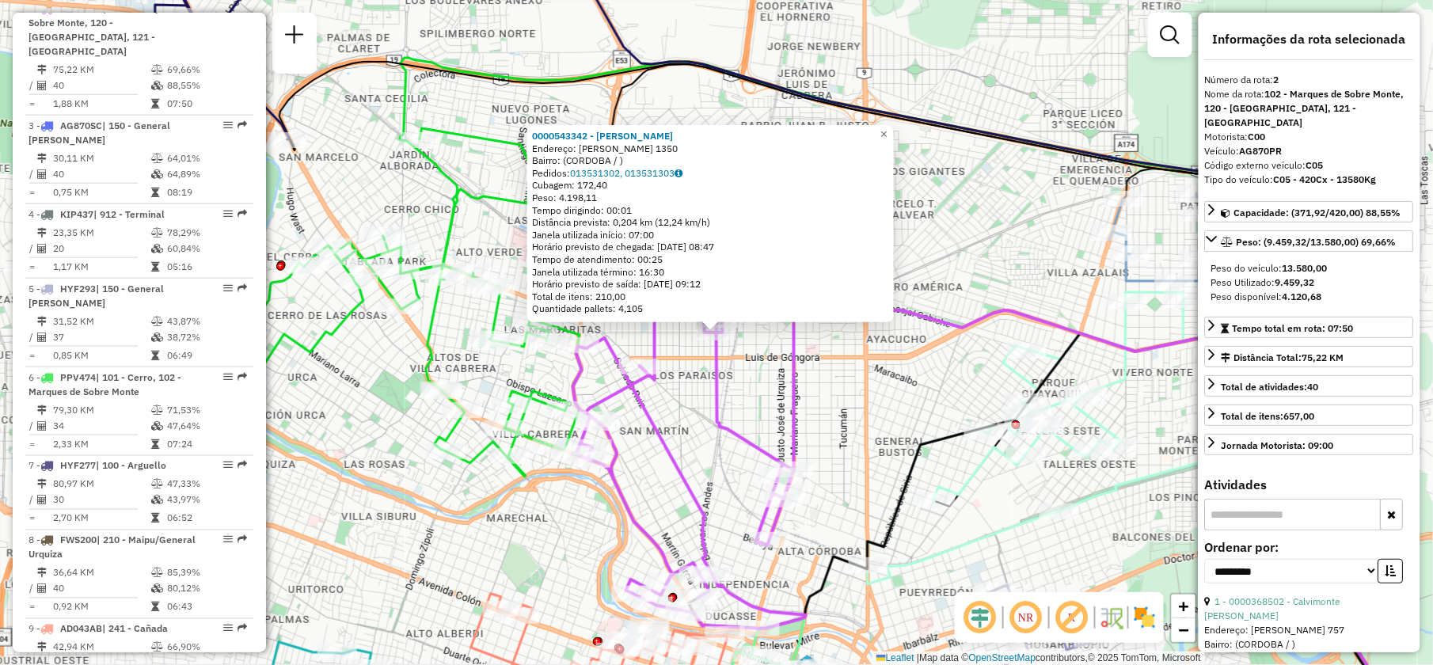
click at [824, 394] on div "0000543342 - Gonzalez Diego Victor Fernando Endereço: VICENTE ESPINEL 1350 Bair…" at bounding box center [716, 332] width 1433 height 665
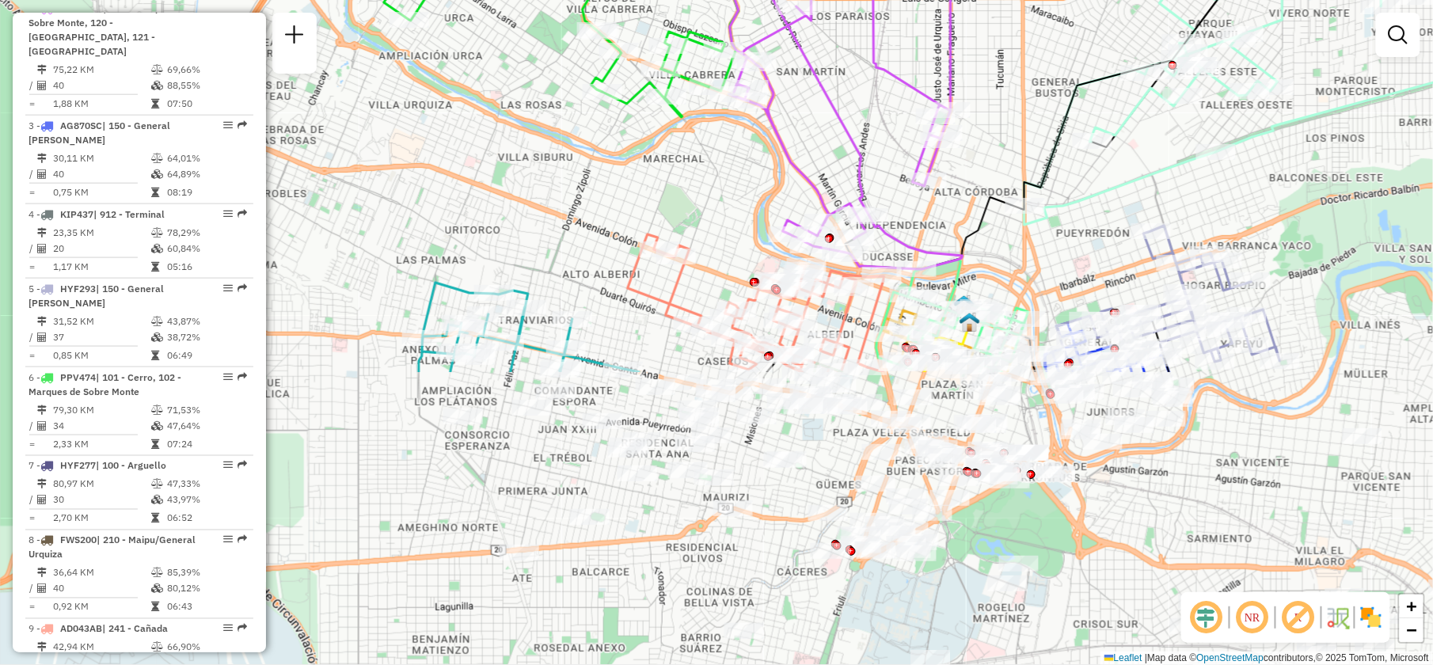
drag, startPoint x: 814, startPoint y: 235, endPoint x: 970, endPoint y: 48, distance: 243.5
click at [971, 48] on div "Janela de atendimento Grade de atendimento Capacidade Transportadoras Veículos …" at bounding box center [716, 332] width 1433 height 665
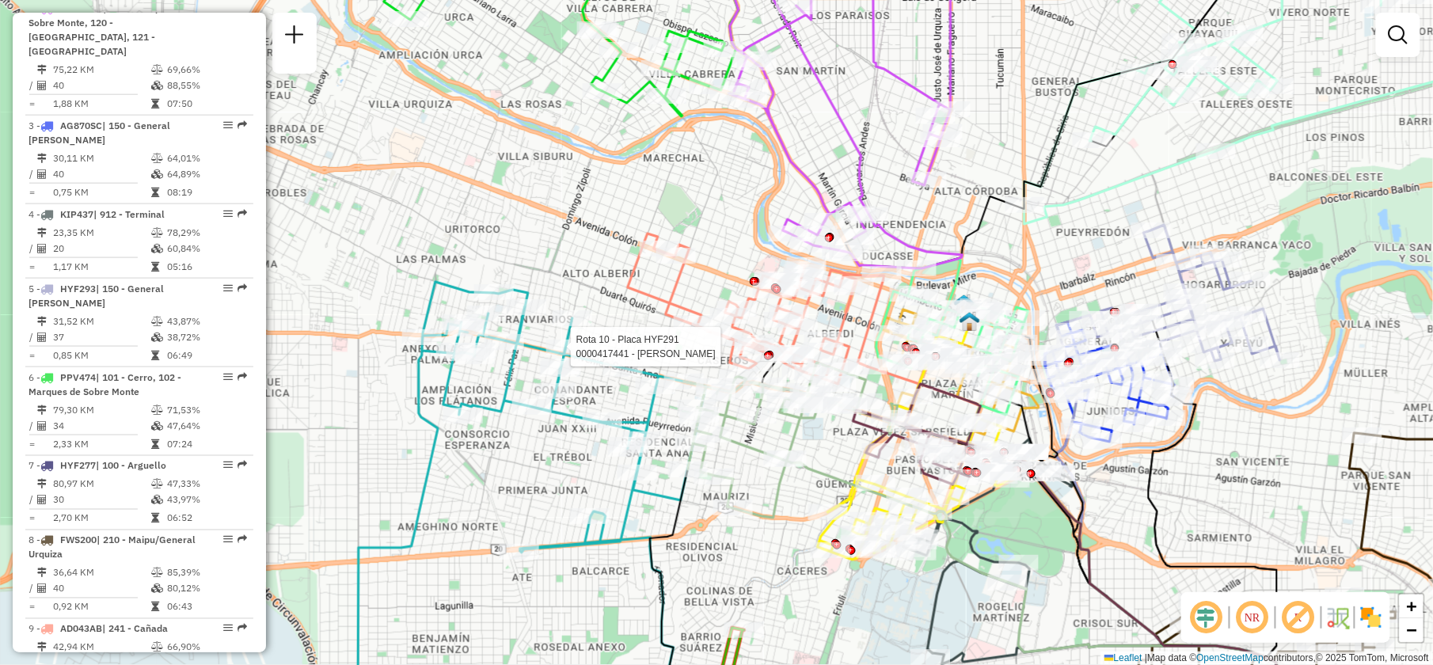
select select "**********"
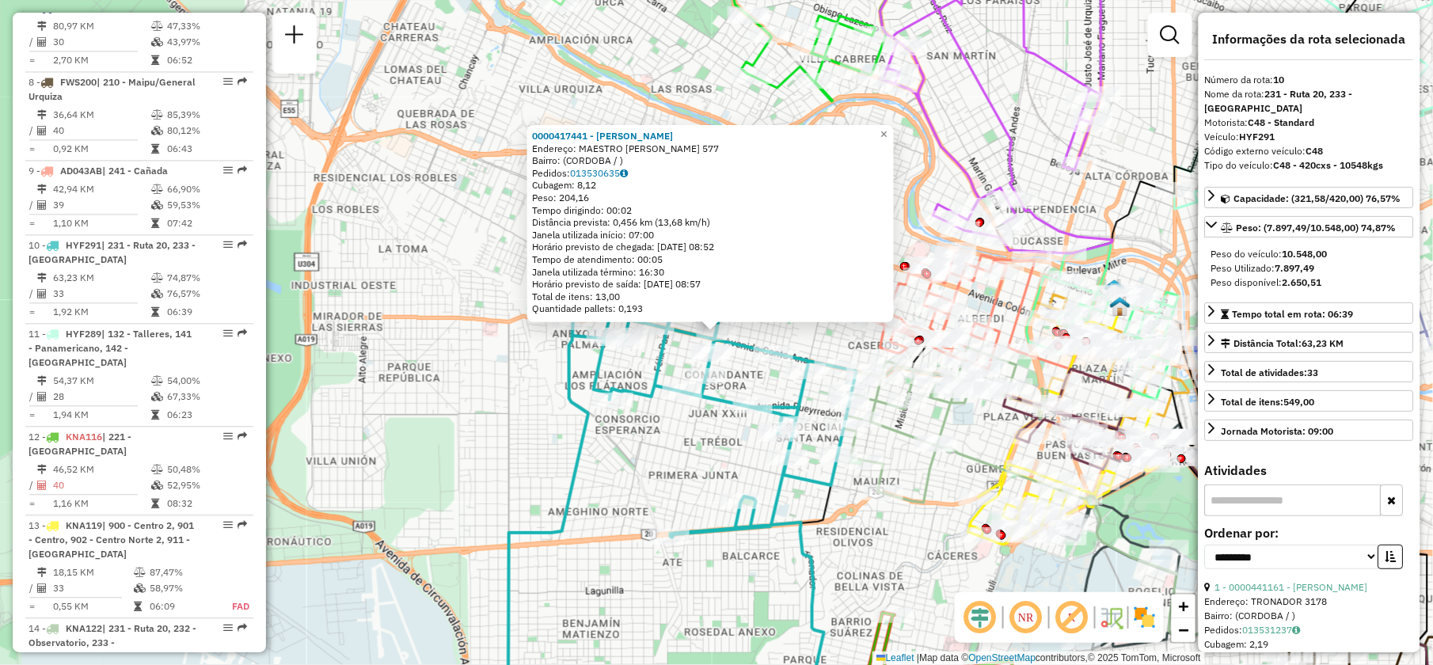
scroll to position [1292, 0]
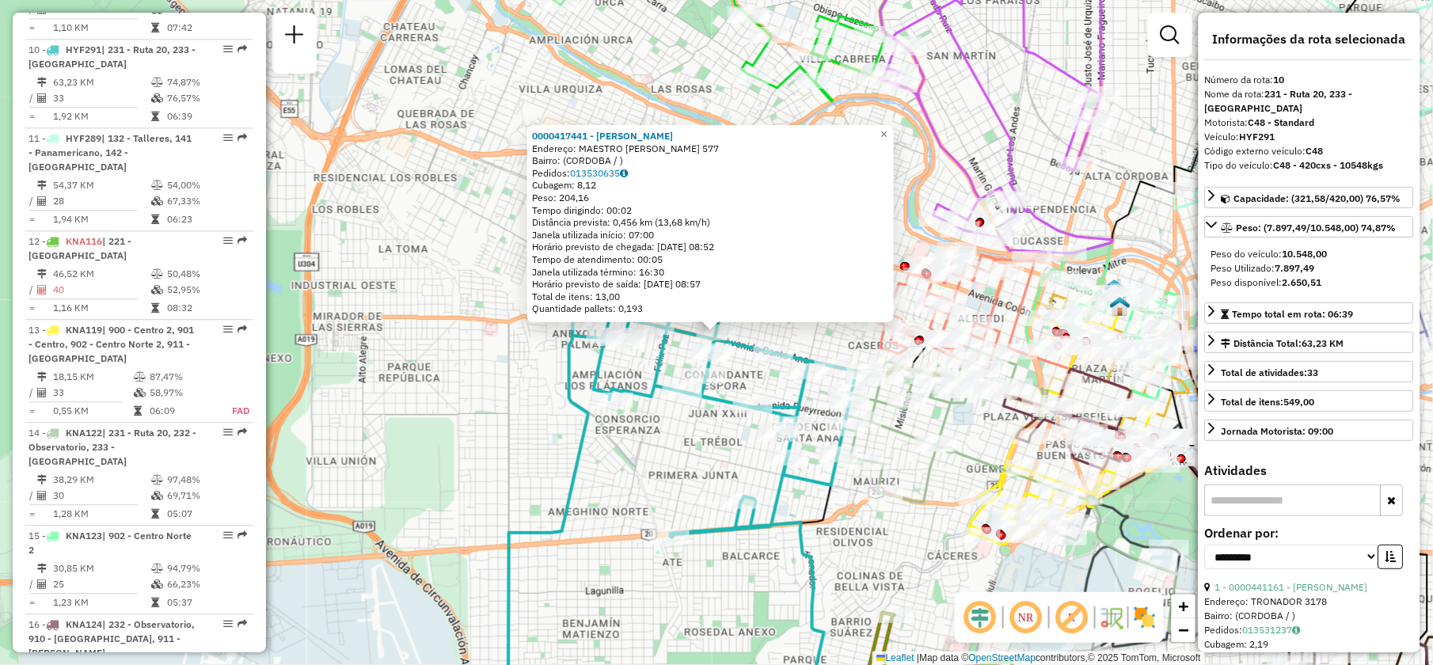
click at [1025, 105] on div "0000417441 - Checa Emiliano Endereço: MAESTRO VIDAL 577 Bairro: (CORDOBA / ) Pe…" at bounding box center [716, 332] width 1433 height 665
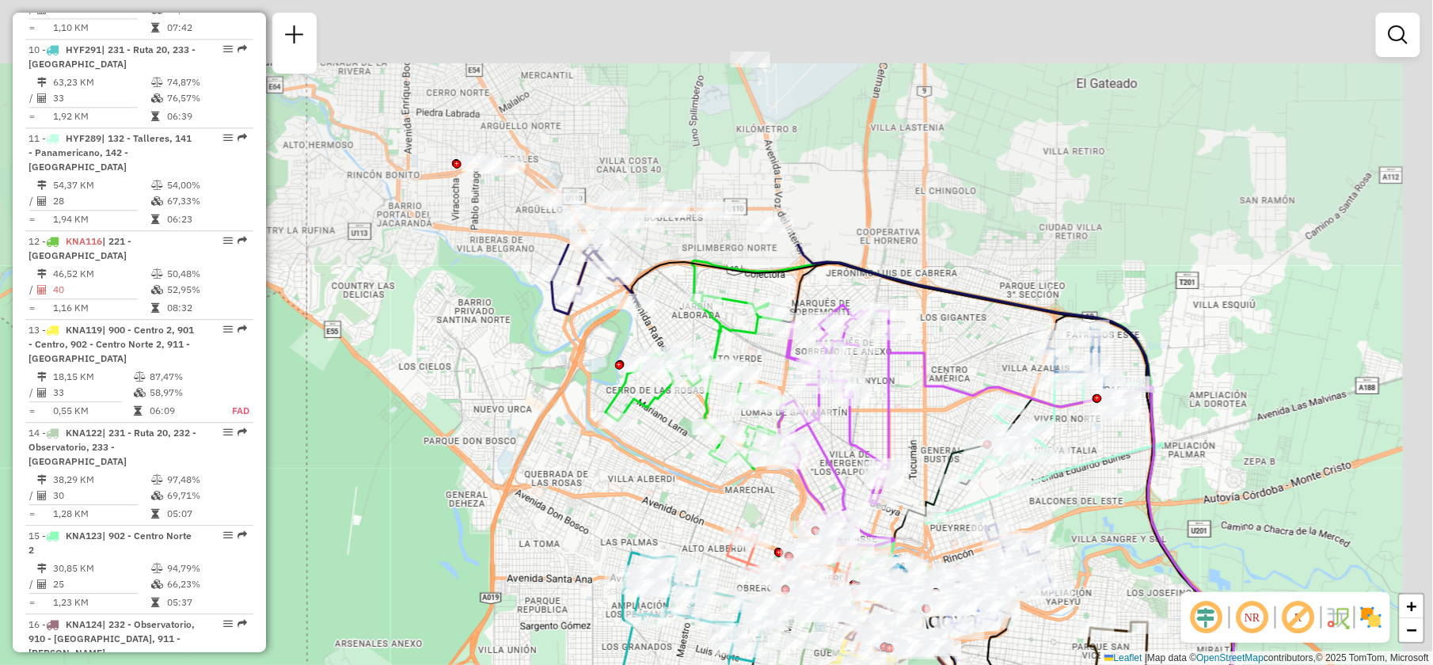
drag, startPoint x: 1150, startPoint y: 124, endPoint x: 853, endPoint y: 409, distance: 411.7
click at [889, 428] on div "Rota 2 - Placa AG870PR 0000437340 - CHUSCO Janela de atendimento Grade de atend…" at bounding box center [716, 332] width 1433 height 665
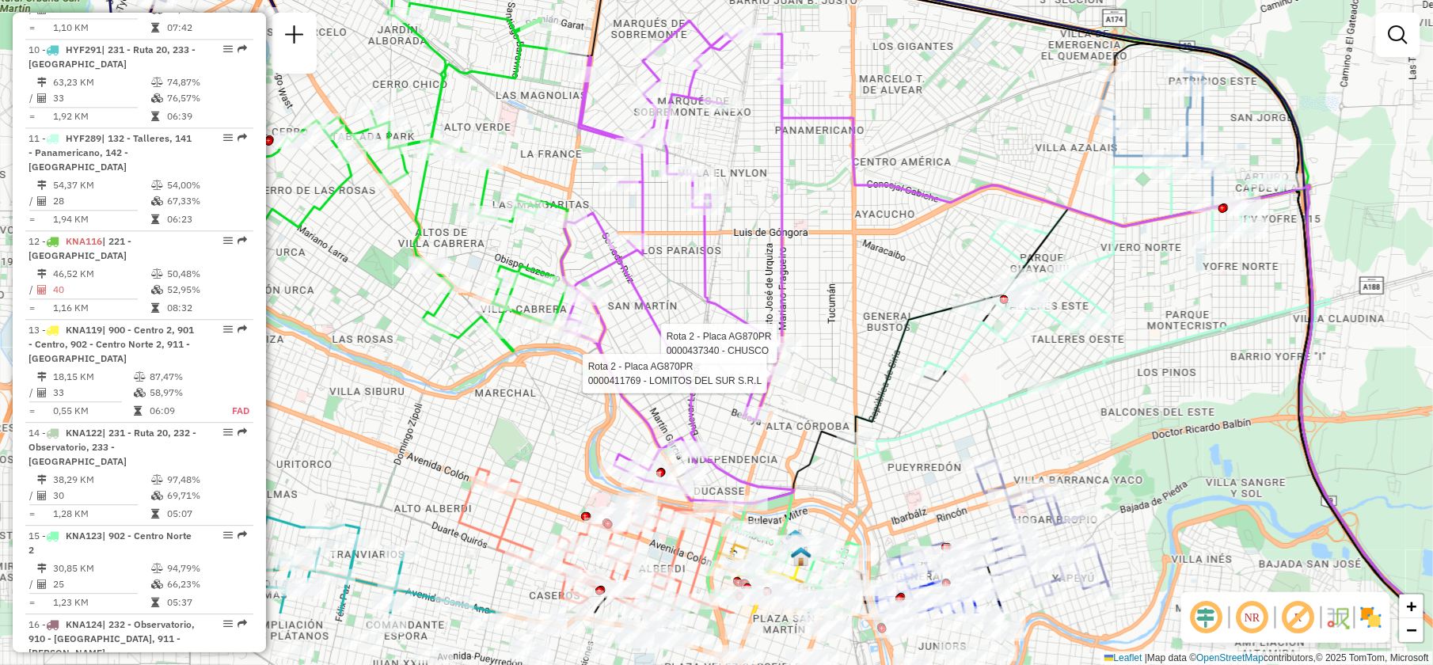
drag, startPoint x: 779, startPoint y: 445, endPoint x: 656, endPoint y: 327, distance: 170.8
click at [656, 327] on icon at bounding box center [677, 262] width 233 height 483
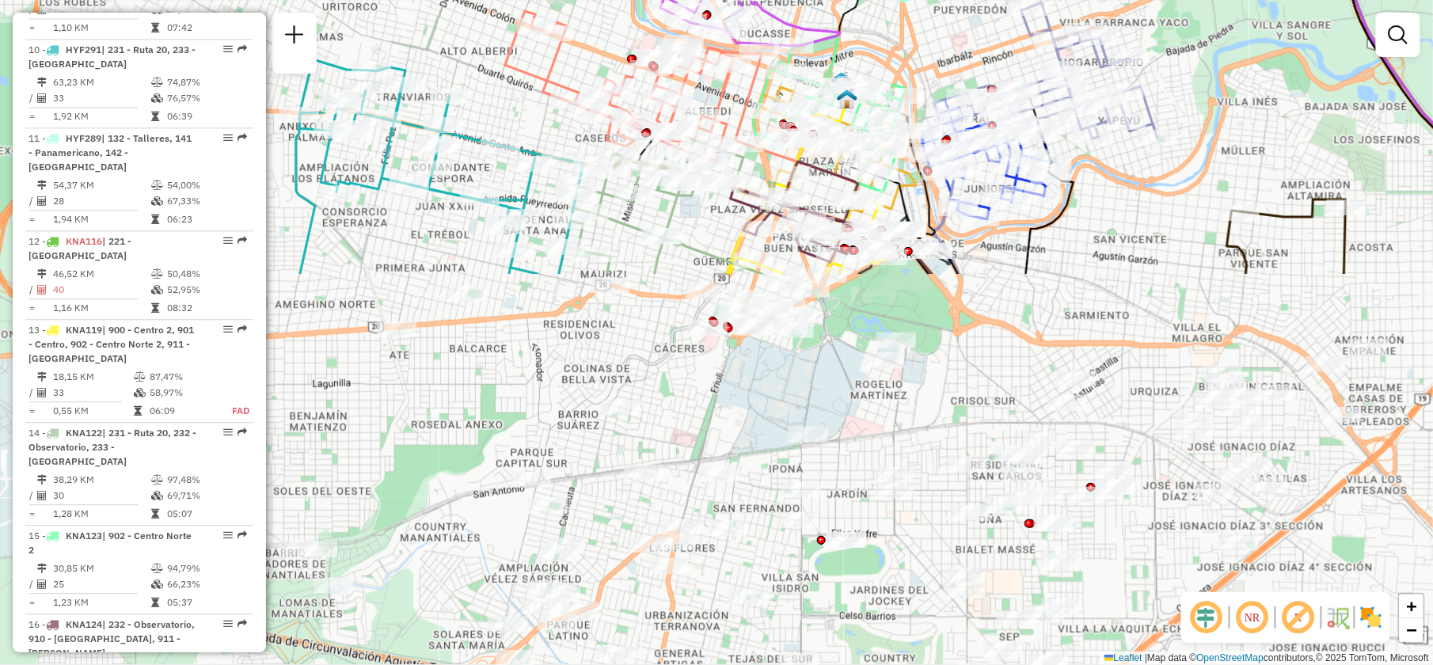
drag, startPoint x: 830, startPoint y: 421, endPoint x: 876, endPoint y: -36, distance: 460.0
click at [876, 0] on html "Aguarde... Pop-up bloqueado! Seu navegador bloqueou automáticamente a abertura …" at bounding box center [716, 332] width 1433 height 665
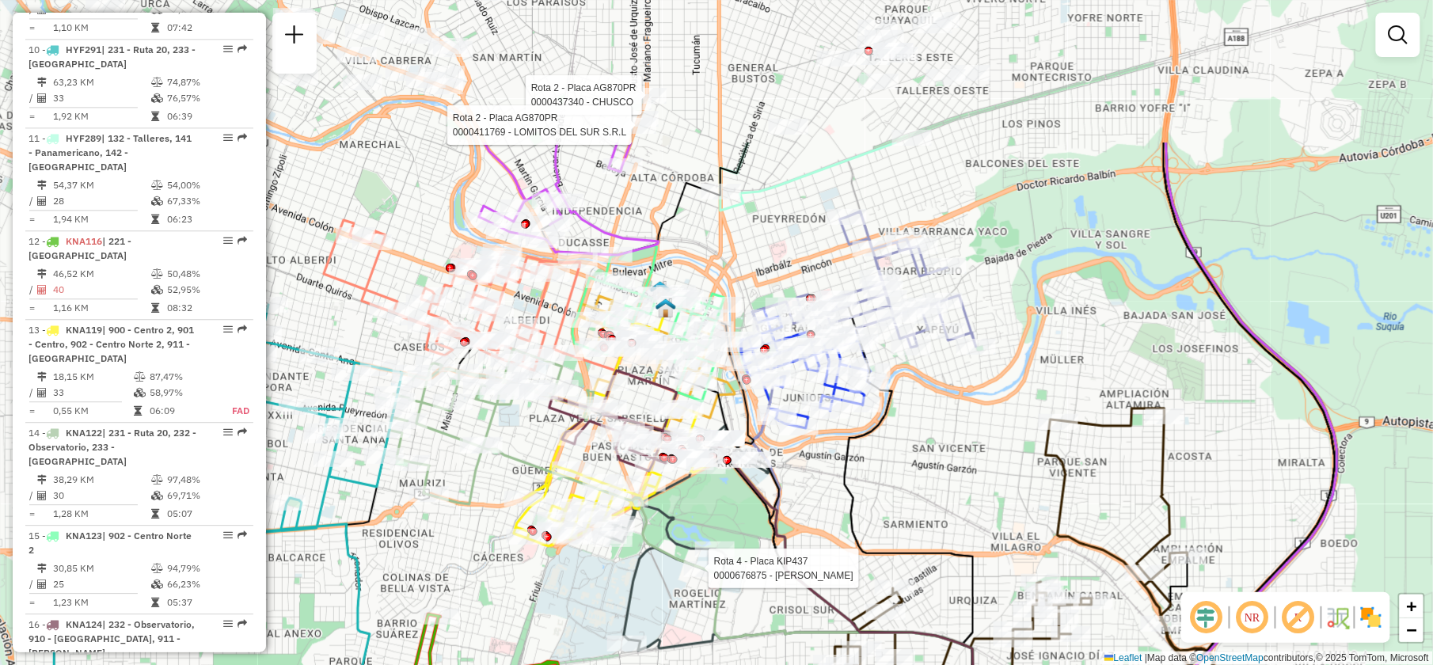
drag, startPoint x: 878, startPoint y: 371, endPoint x: 697, endPoint y: 580, distance: 276.8
click at [697, 577] on div at bounding box center [704, 569] width 40 height 16
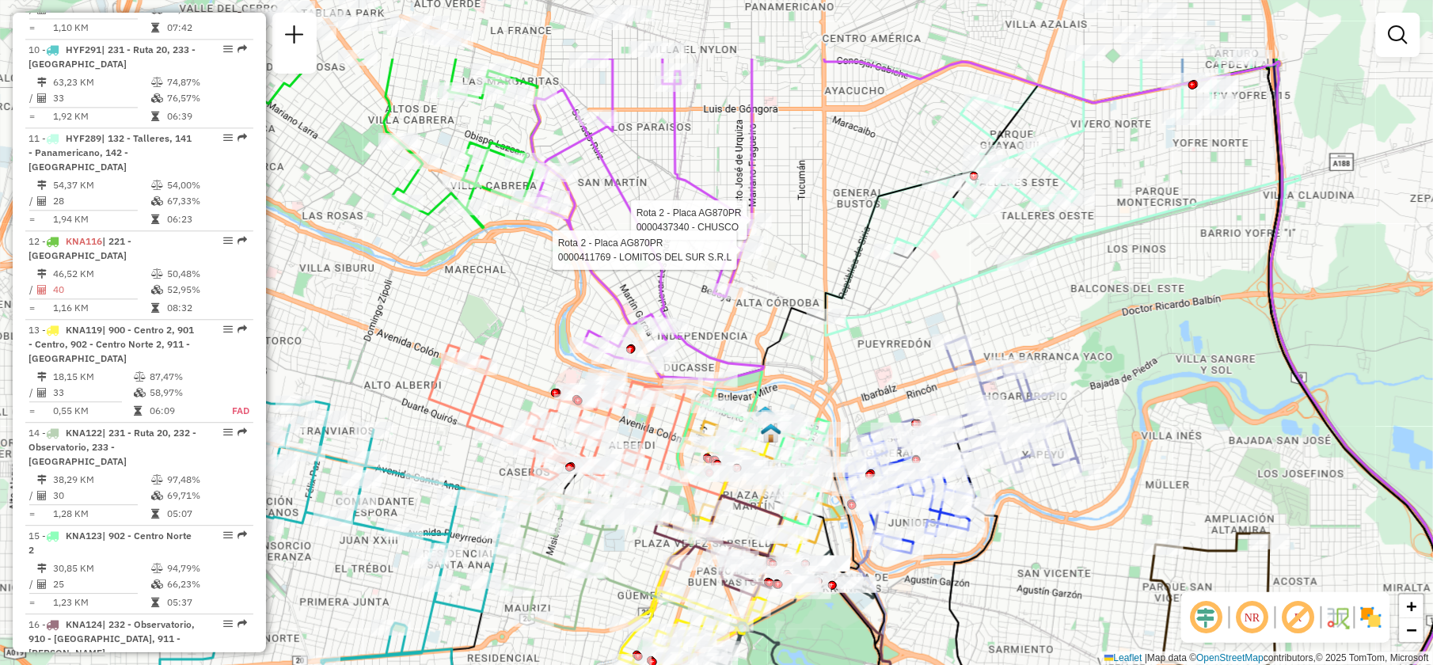
drag, startPoint x: 816, startPoint y: 115, endPoint x: 895, endPoint y: 234, distance: 143.4
click at [916, 236] on icon at bounding box center [1039, 197] width 426 height 277
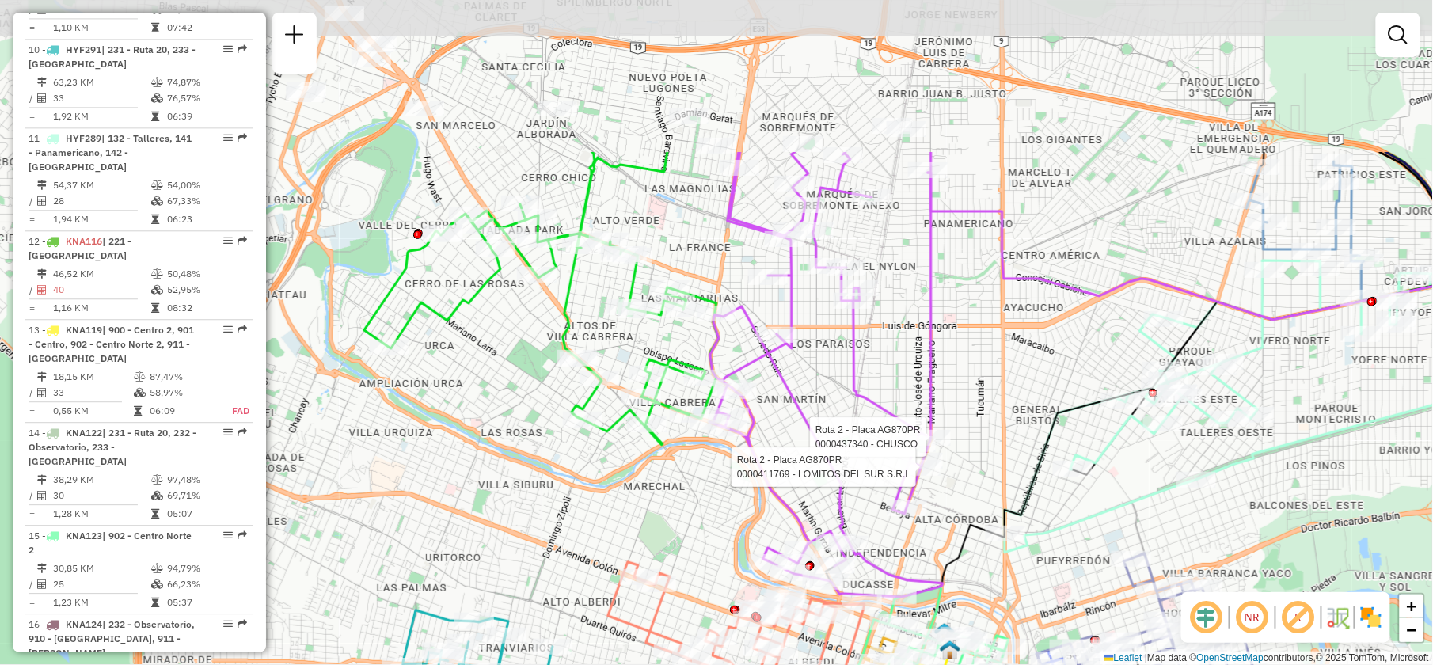
drag, startPoint x: 622, startPoint y: 383, endPoint x: 806, endPoint y: 602, distance: 285.5
click at [806, 603] on icon at bounding box center [736, 637] width 257 height 150
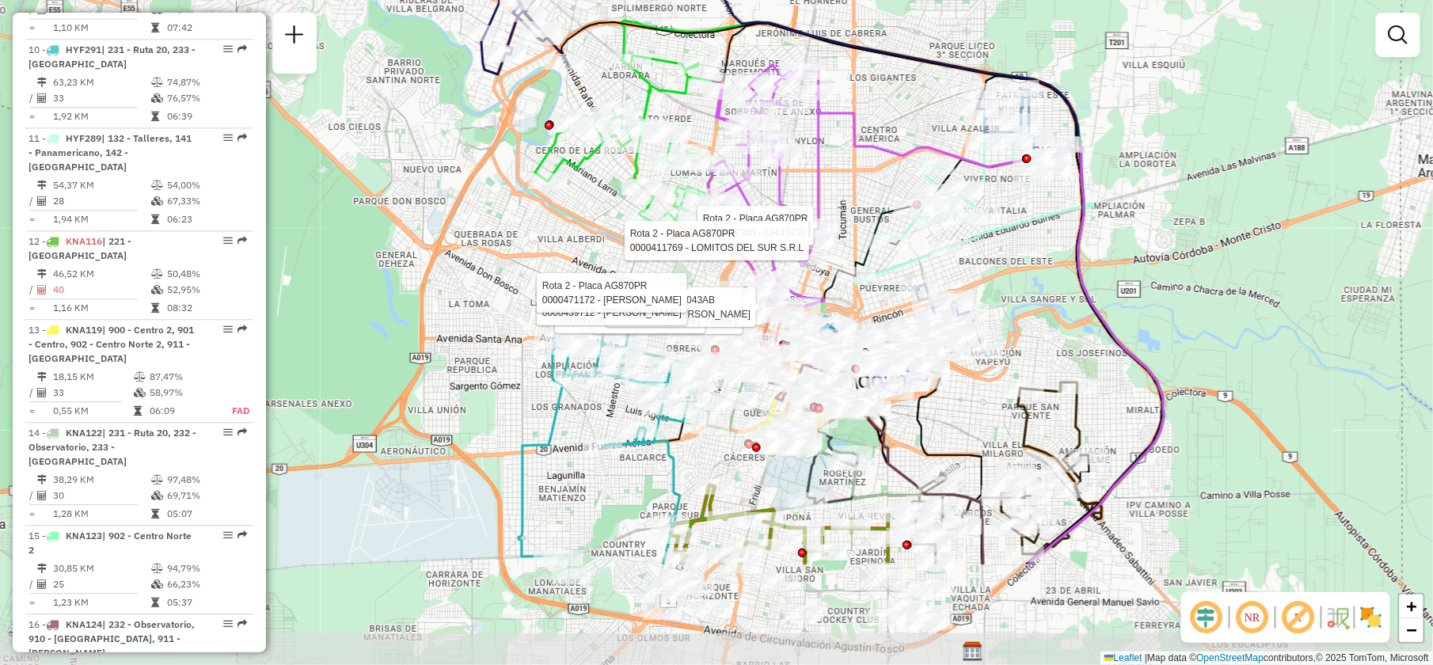
drag, startPoint x: 843, startPoint y: 436, endPoint x: 733, endPoint y: 270, distance: 198.8
click at [733, 270] on div "Rota 2 - Placa AG870PR 0000437340 - CHUSCO Rota 2 - Placa AG870PR 0000411769 - …" at bounding box center [716, 332] width 1433 height 665
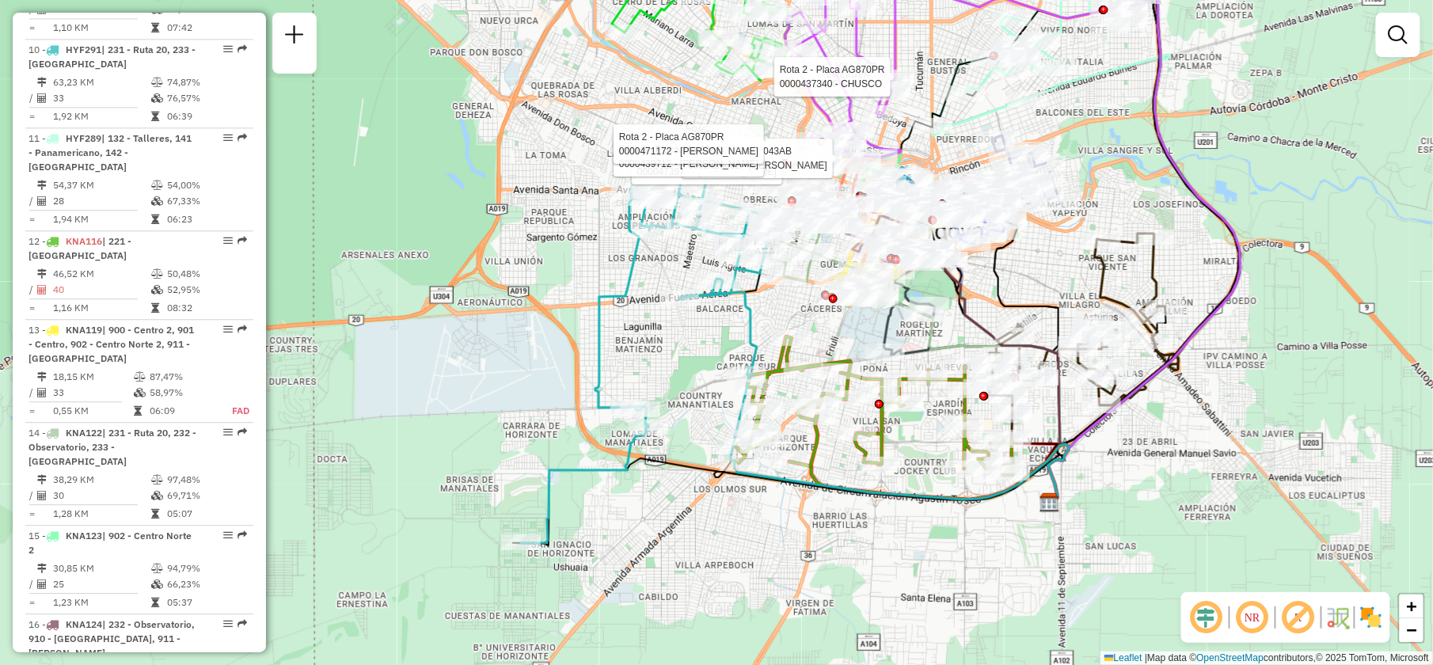
drag, startPoint x: 888, startPoint y: 198, endPoint x: 965, endPoint y: 49, distance: 167.5
click at [965, 49] on div "Rota 2 - Placa AG870PR 0000437340 - CHUSCO Rota 9 - Placa AD043AB 0000473972 - …" at bounding box center [716, 332] width 1433 height 665
select select "**********"
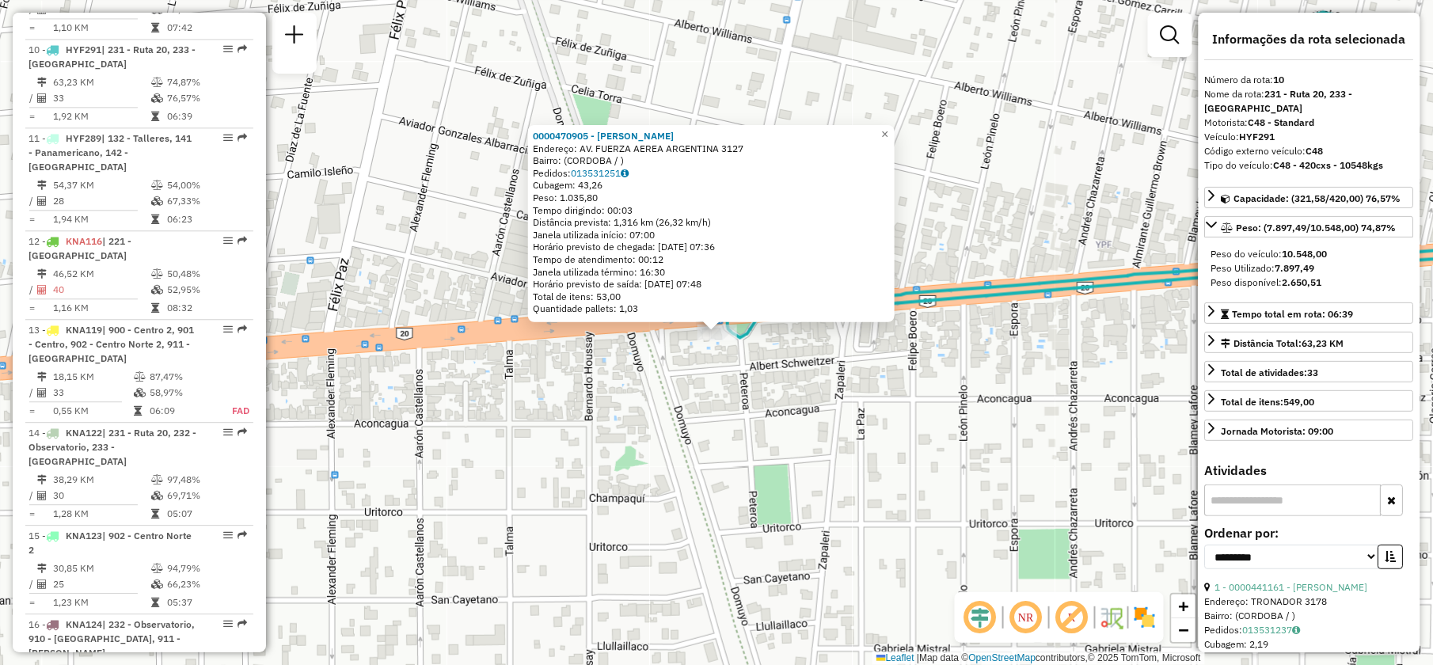
click at [700, 423] on div "0000470905 - Dilda Eric Marcelo Endereço: AV. FUERZA AEREA ARGENTINA 3127 Bairr…" at bounding box center [716, 332] width 1433 height 665
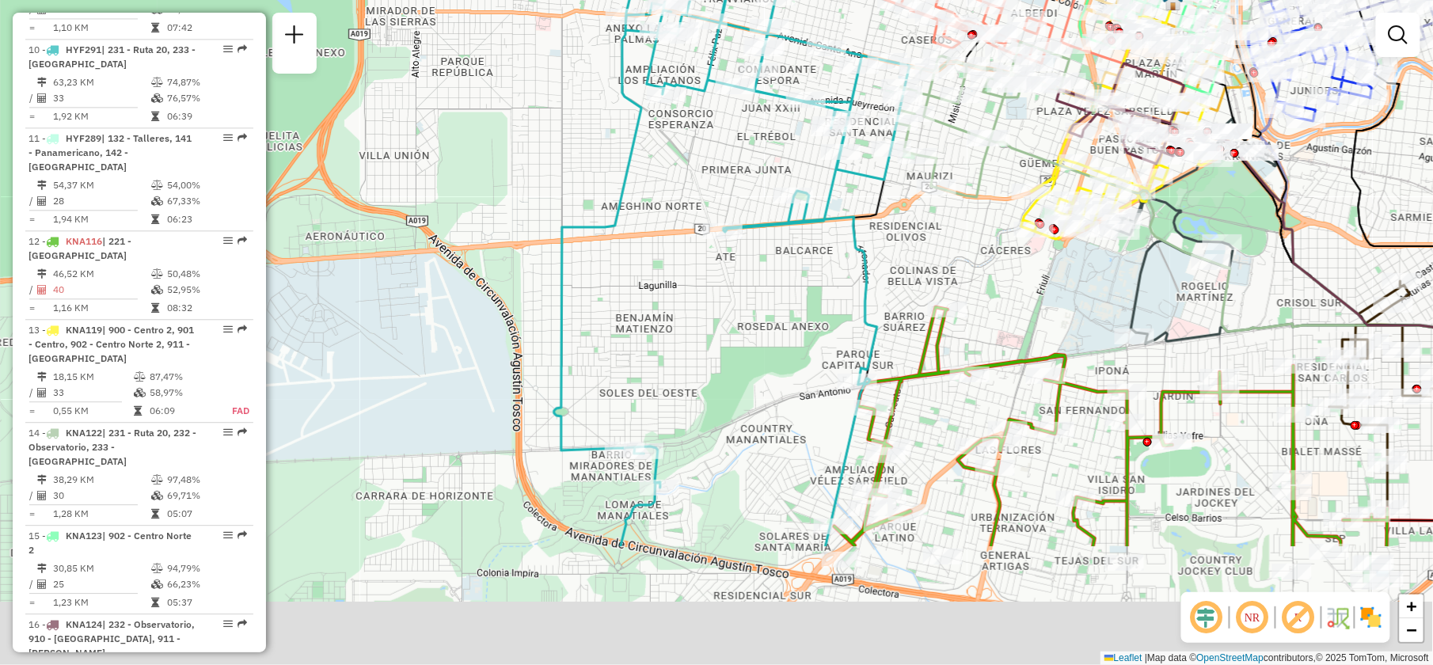
drag, startPoint x: 828, startPoint y: 470, endPoint x: 805, endPoint y: 141, distance: 330.2
click at [805, 141] on div "Janela de atendimento Grade de atendimento Capacidade Transportadoras Veículos …" at bounding box center [716, 332] width 1433 height 665
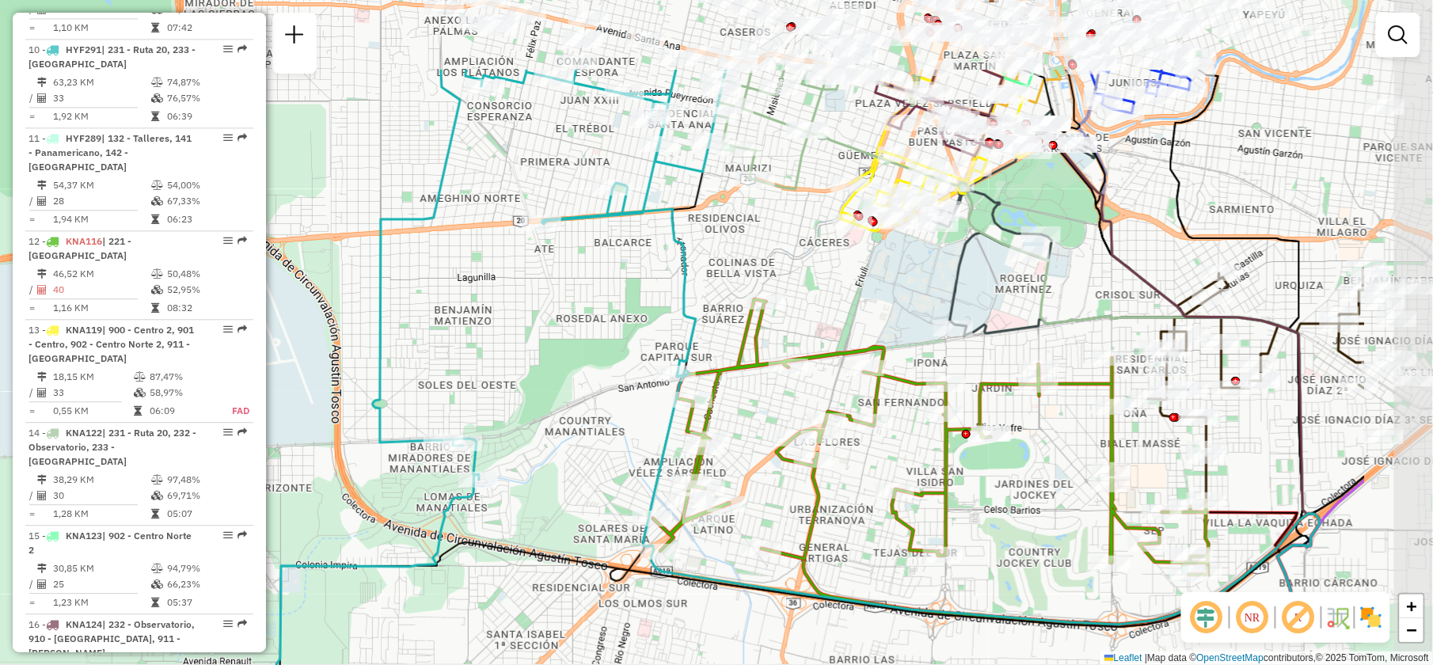
drag, startPoint x: 828, startPoint y: 188, endPoint x: 599, endPoint y: 337, distance: 272.6
click at [599, 337] on div "Janela de atendimento Grade de atendimento Capacidade Transportadoras Veículos …" at bounding box center [716, 332] width 1433 height 665
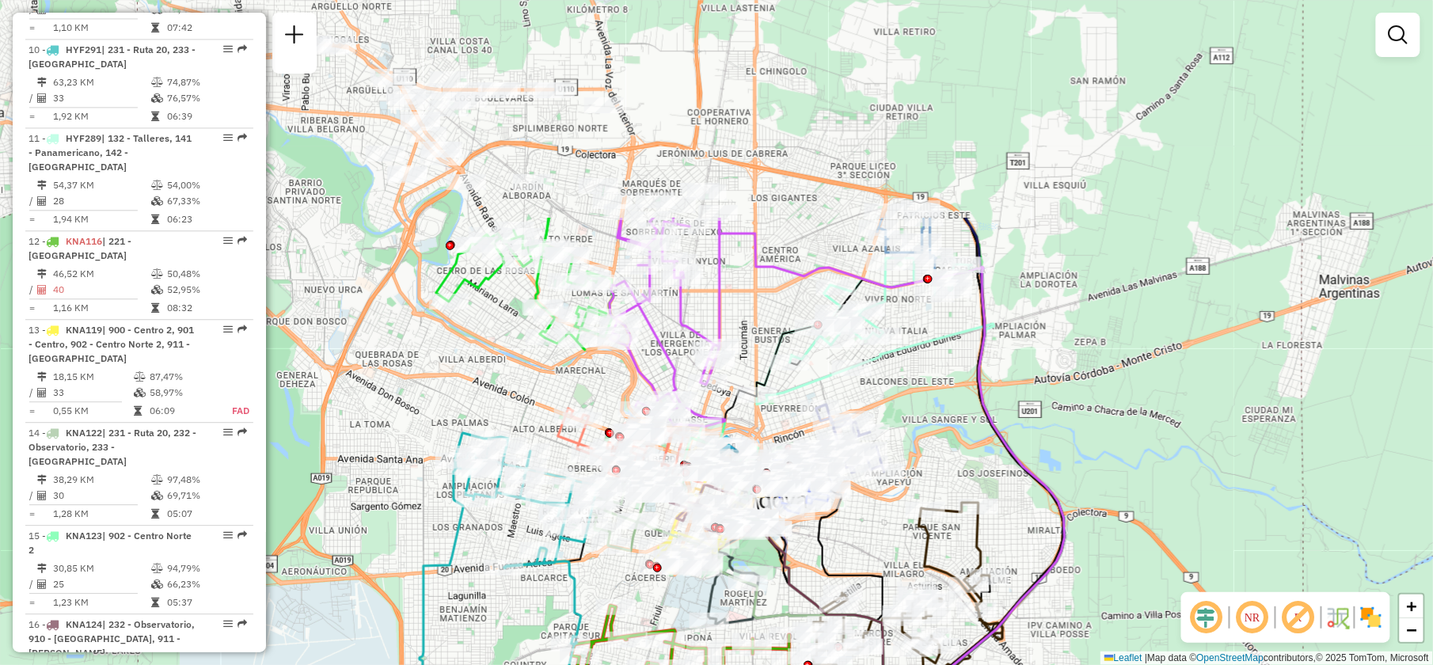
drag, startPoint x: 835, startPoint y: 223, endPoint x: 790, endPoint y: 399, distance: 181.5
click at [790, 399] on icon at bounding box center [864, 331] width 215 height 147
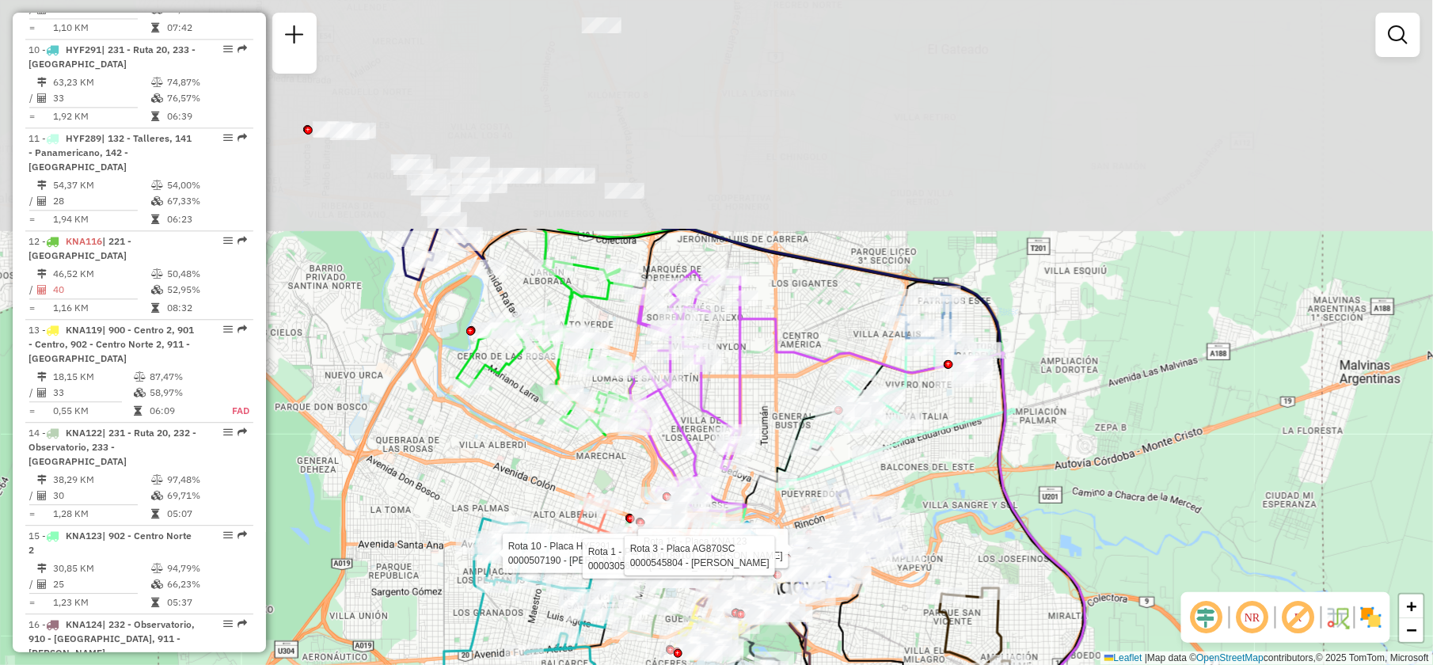
drag, startPoint x: 828, startPoint y: 121, endPoint x: 798, endPoint y: 388, distance: 268.5
click at [798, 388] on div "Rota 10 - Placa HYF291 0000507190 - Gimenez Monica Beatriz Rota 1 - Placa KYE21…" at bounding box center [716, 332] width 1433 height 665
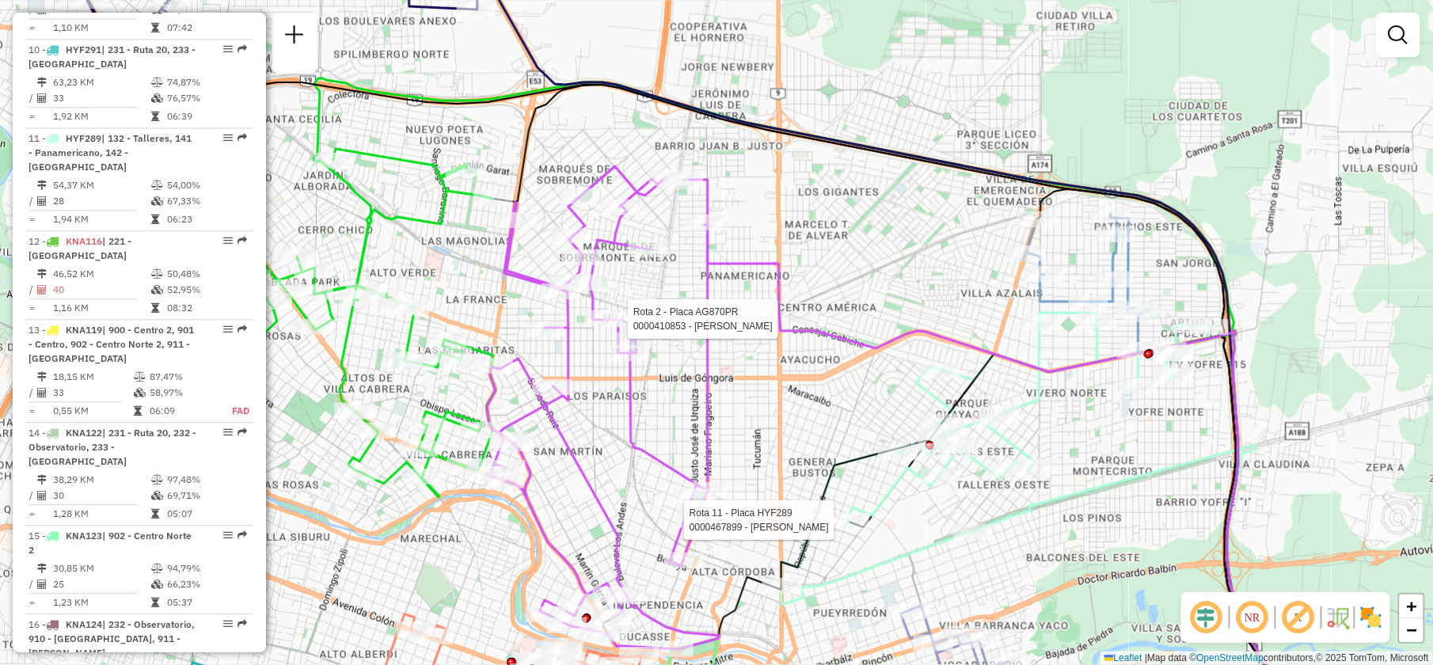
select select "**********"
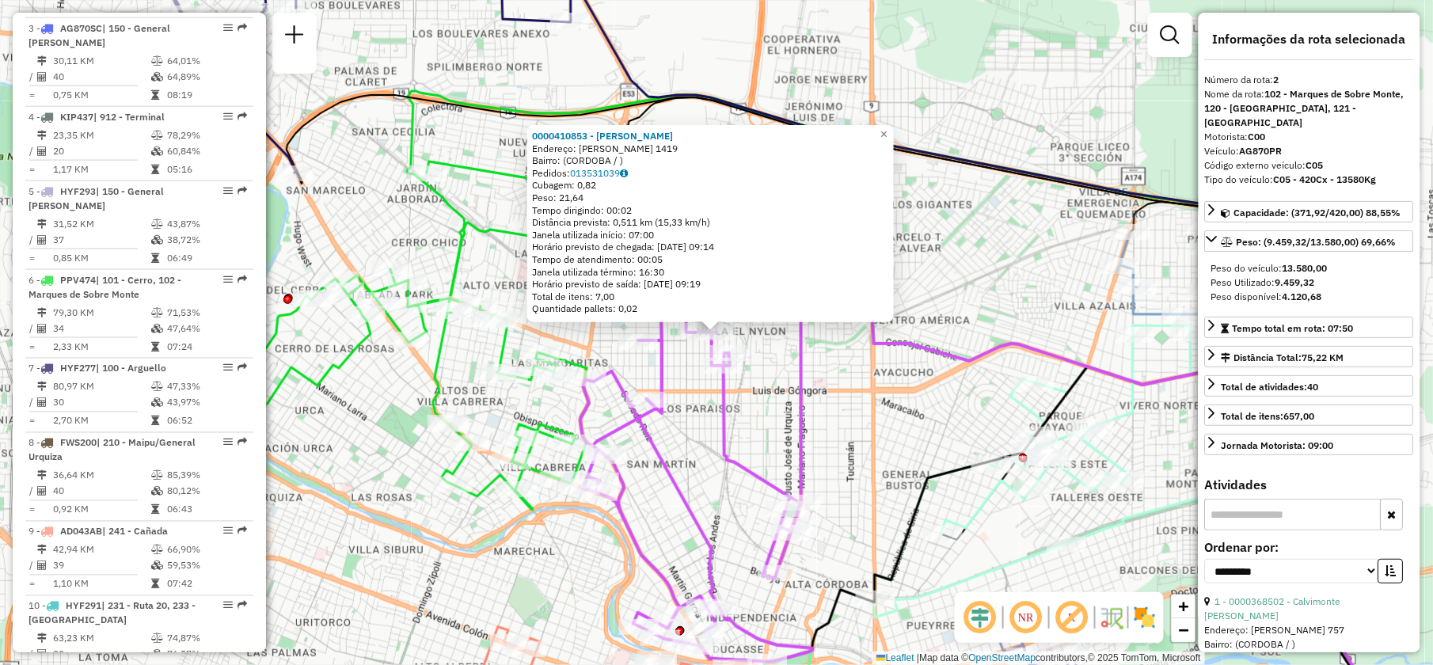
scroll to position [638, 0]
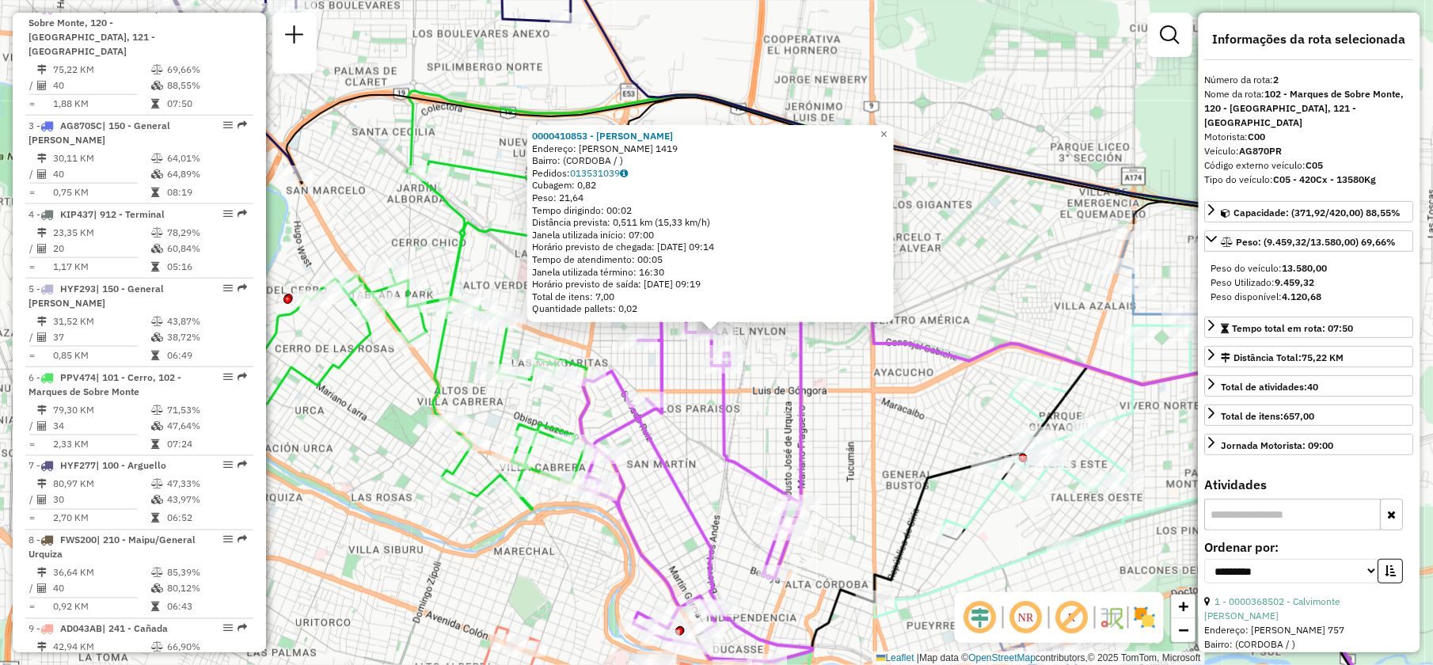
click at [836, 423] on div "0000410853 - Almada Maria Alejandra Endereço: SEBASTIAN GABOTO 1419 Bairro: (CO…" at bounding box center [716, 332] width 1433 height 665
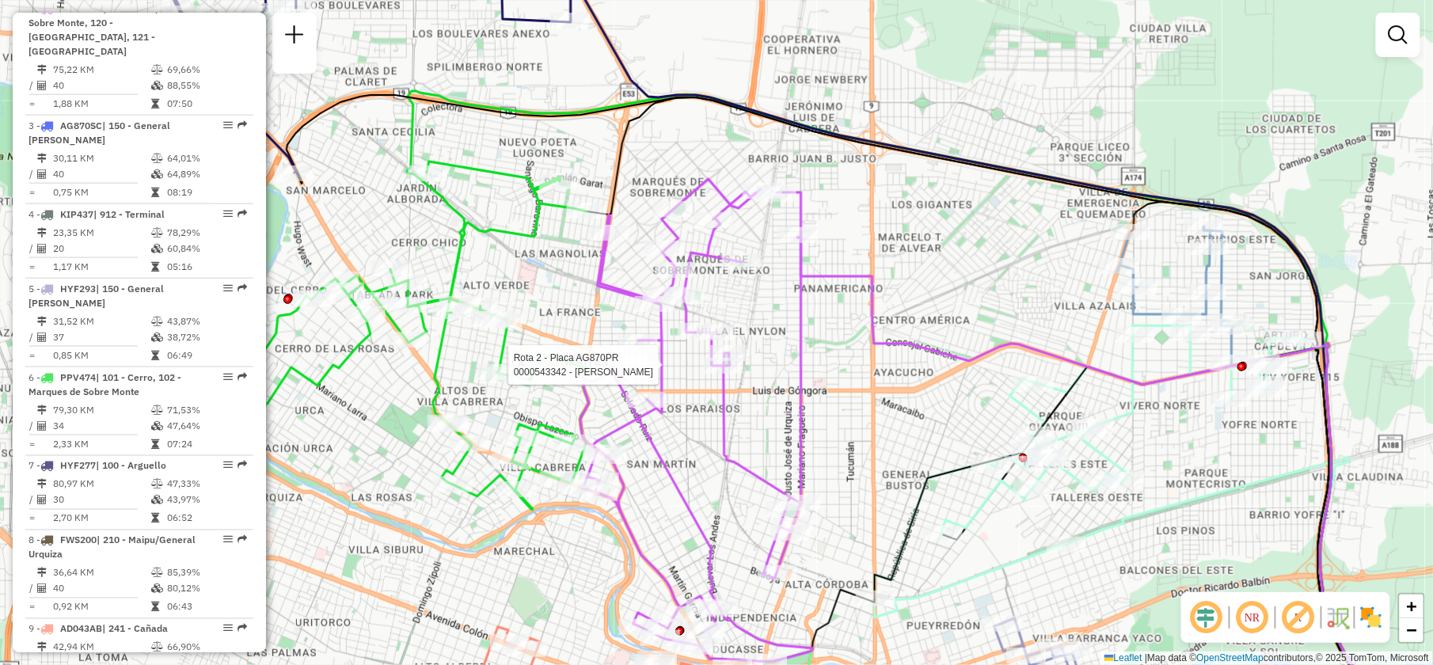
select select "**********"
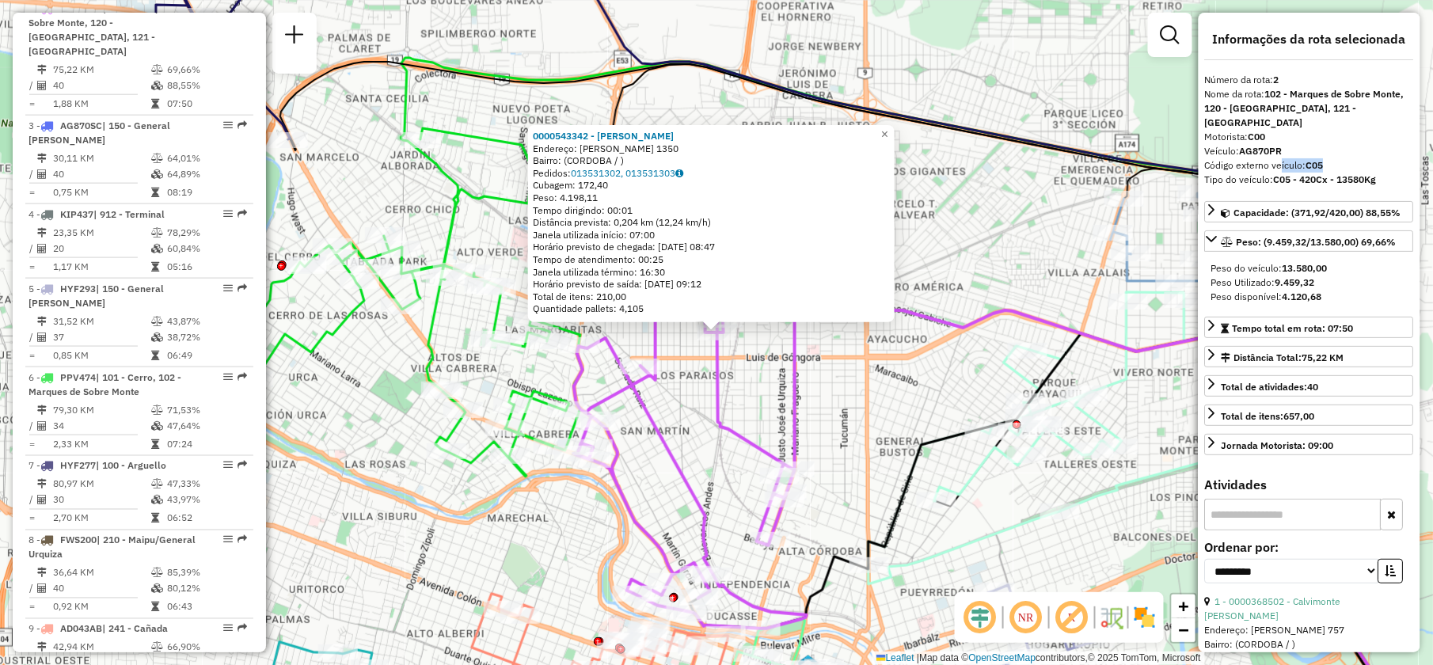
drag, startPoint x: 1275, startPoint y: 150, endPoint x: 1331, endPoint y: 147, distance: 56.3
click at [1331, 158] on div "Código externo veículo: C05" at bounding box center [1309, 165] width 209 height 14
click at [754, 378] on div "0000543342 - Gonzalez Diego Victor Fernando Endereço: VICENTE ESPINEL 1350 Bair…" at bounding box center [716, 332] width 1433 height 665
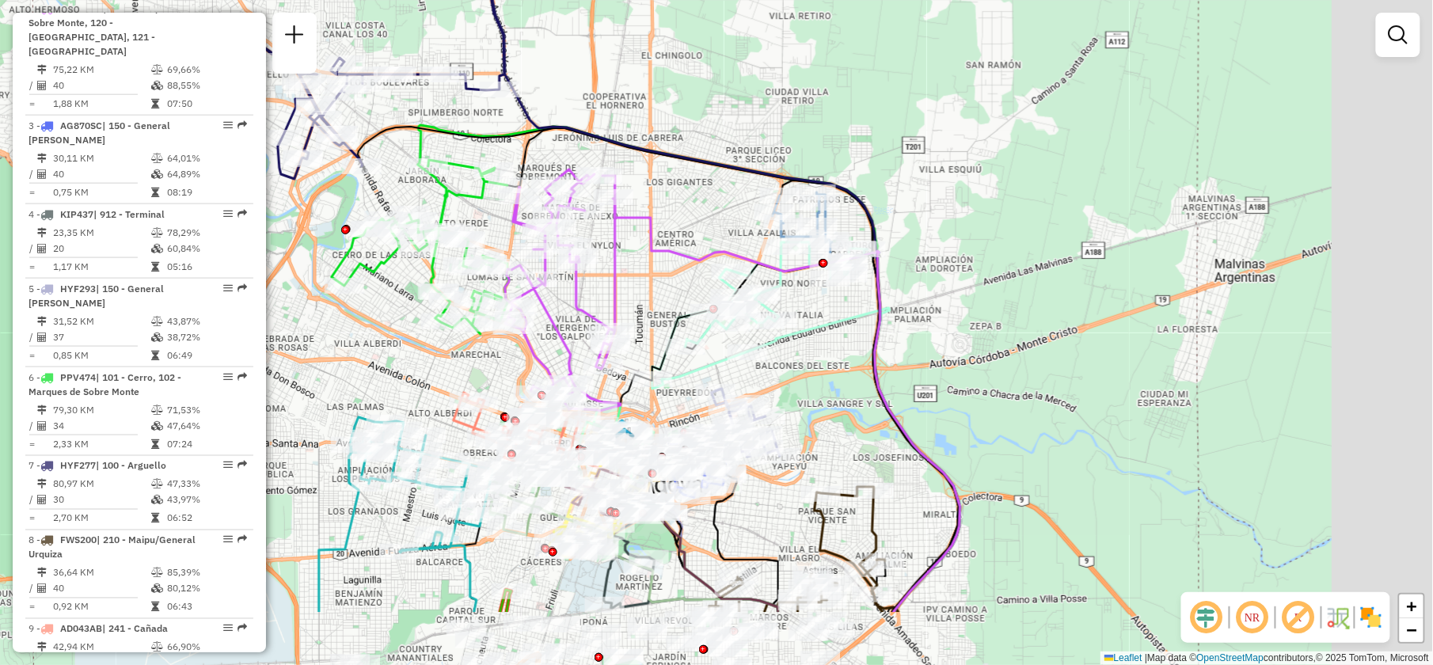
drag, startPoint x: 901, startPoint y: 421, endPoint x: 622, endPoint y: 280, distance: 313.4
click at [622, 280] on div "Janela de atendimento Grade de atendimento Capacidade Transportadoras Veículos …" at bounding box center [716, 332] width 1433 height 665
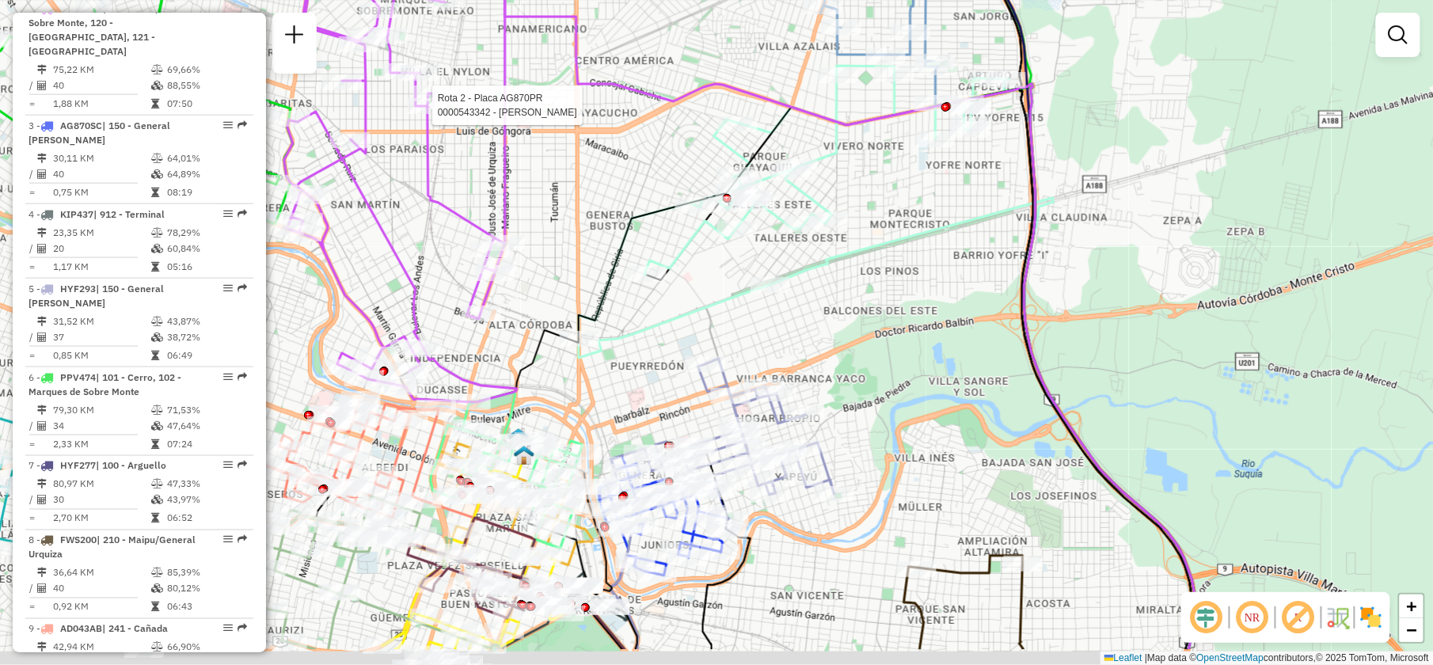
drag, startPoint x: 517, startPoint y: 445, endPoint x: 608, endPoint y: 204, distance: 257.4
click at [608, 204] on div "Rota 2 - Placa AG870PR 0000543342 - Gonzalez Diego Victor Fernando Janela de at…" at bounding box center [716, 332] width 1433 height 665
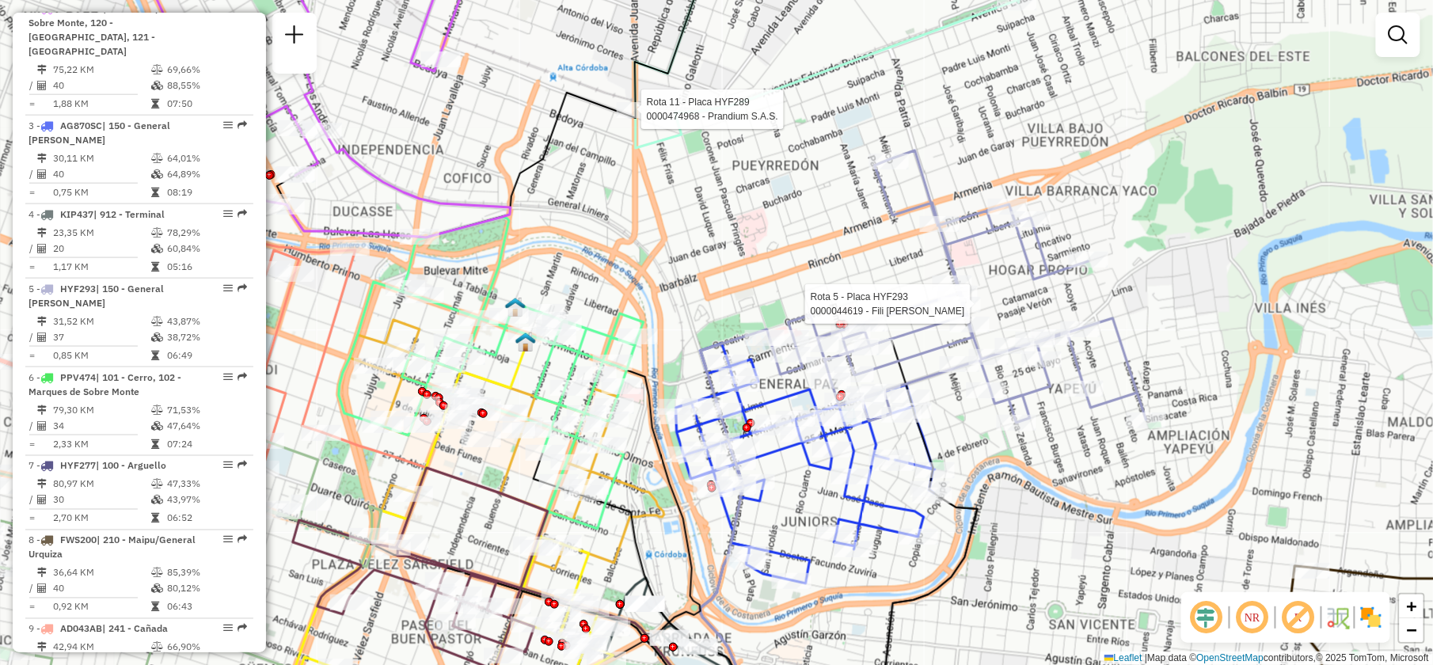
select select "**********"
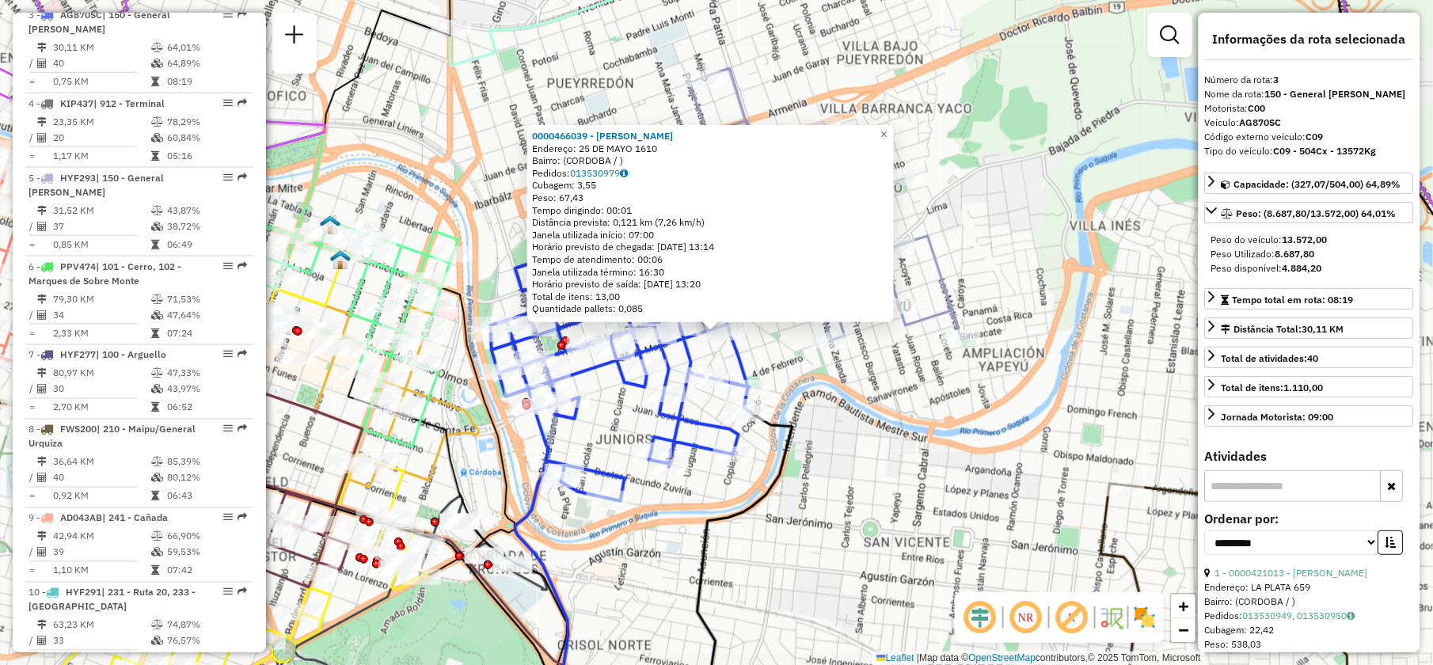
scroll to position [741, 0]
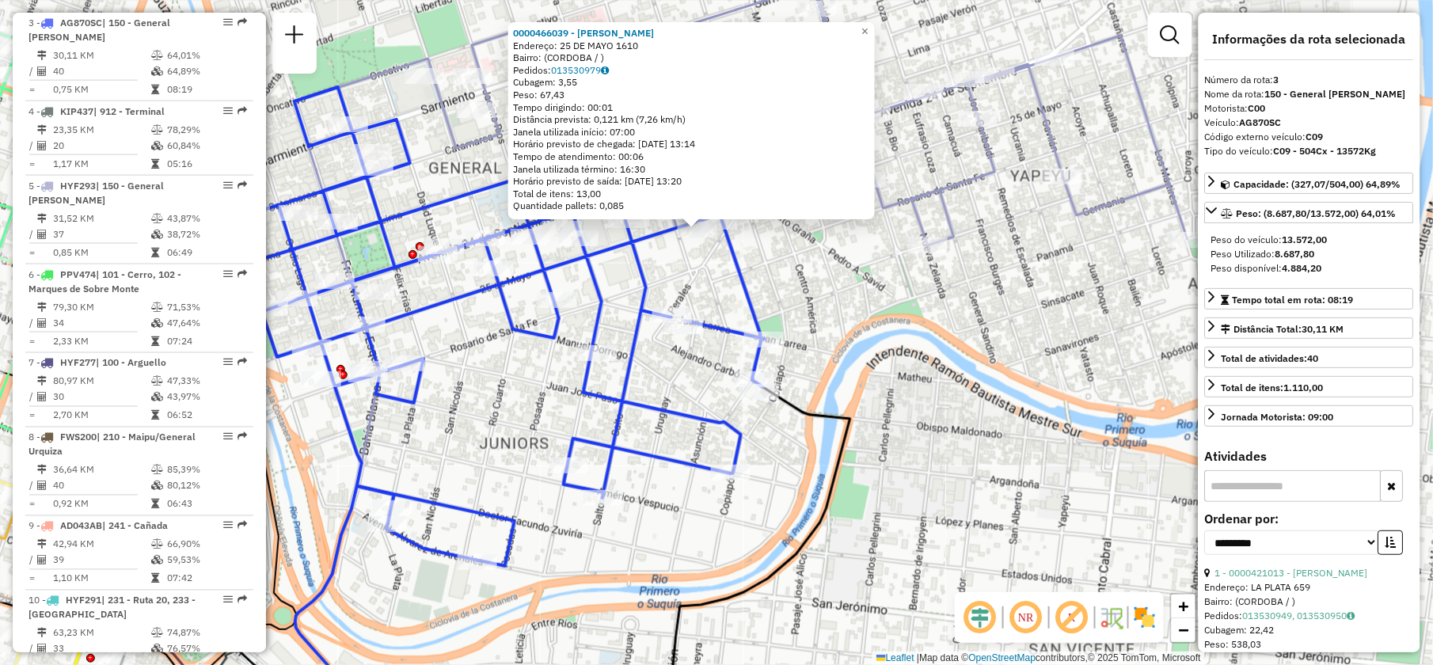
click at [825, 285] on div "0000466039 - Arrach Tapia Mariana Soledad Endereço: 25 DE MAYO 1610 Bairro: (CO…" at bounding box center [716, 332] width 1433 height 665
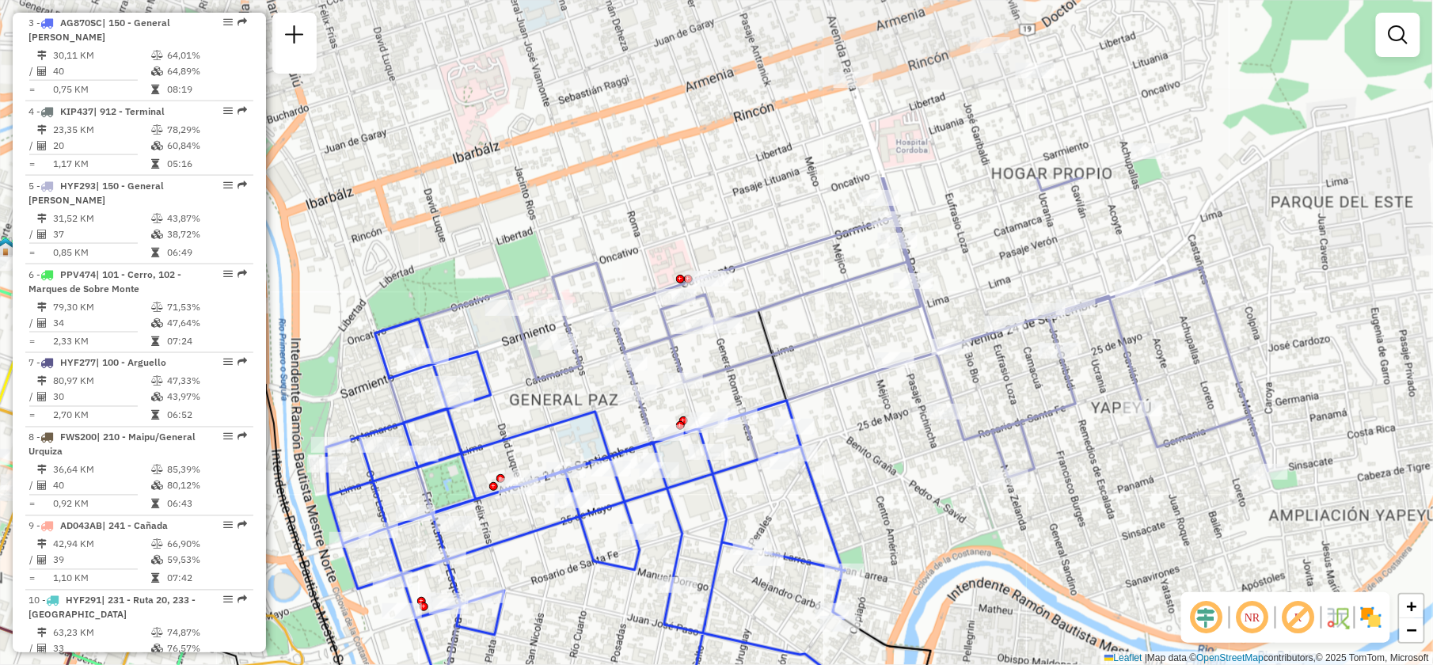
drag, startPoint x: 483, startPoint y: 150, endPoint x: 499, endPoint y: 368, distance: 219.1
click at [499, 371] on div "Janela de atendimento Grade de atendimento Capacidade Transportadoras Veículos …" at bounding box center [716, 332] width 1433 height 665
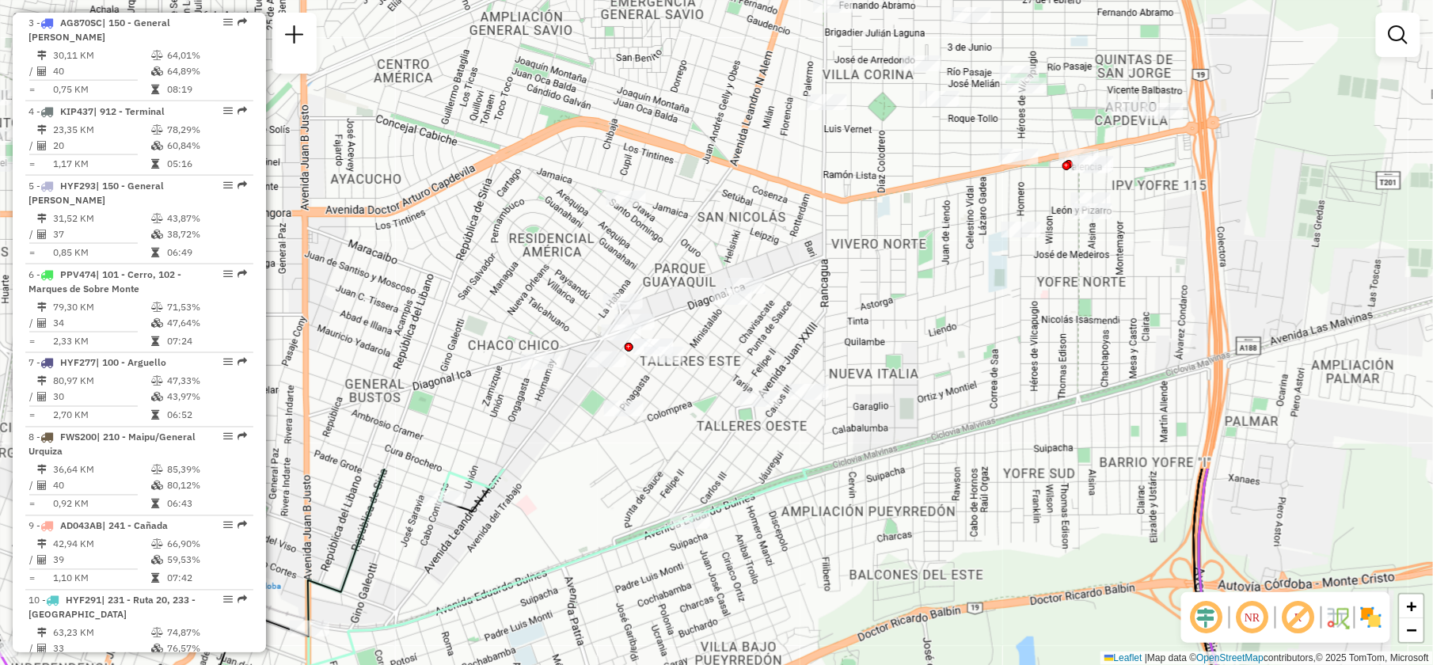
drag, startPoint x: 1106, startPoint y: 165, endPoint x: 922, endPoint y: 700, distance: 566.2
click at [922, 664] on html "Aguarde... Pop-up bloqueado! Seu navegador bloqueou automáticamente a abertura …" at bounding box center [716, 332] width 1433 height 665
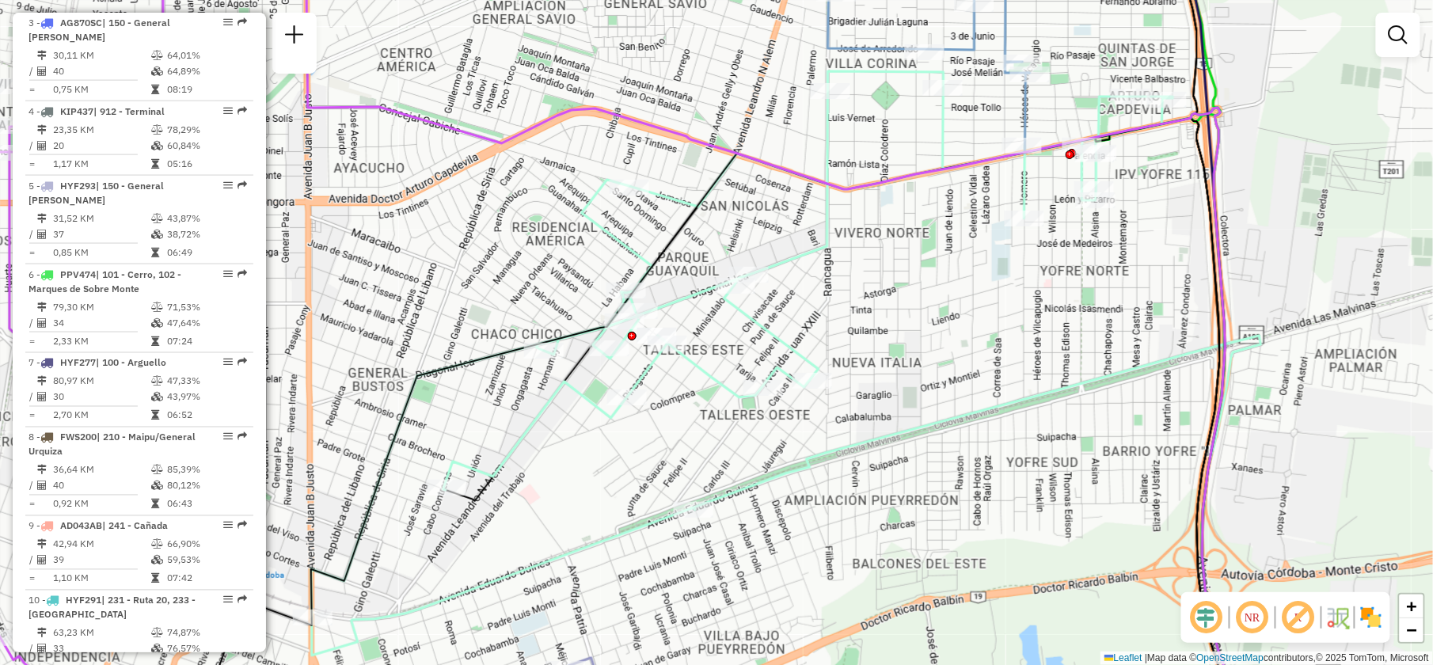
drag, startPoint x: 931, startPoint y: 417, endPoint x: 947, endPoint y: 264, distance: 153.7
click at [947, 264] on div "Janela de atendimento Grade de atendimento Capacidade Transportadoras Veículos …" at bounding box center [716, 332] width 1433 height 665
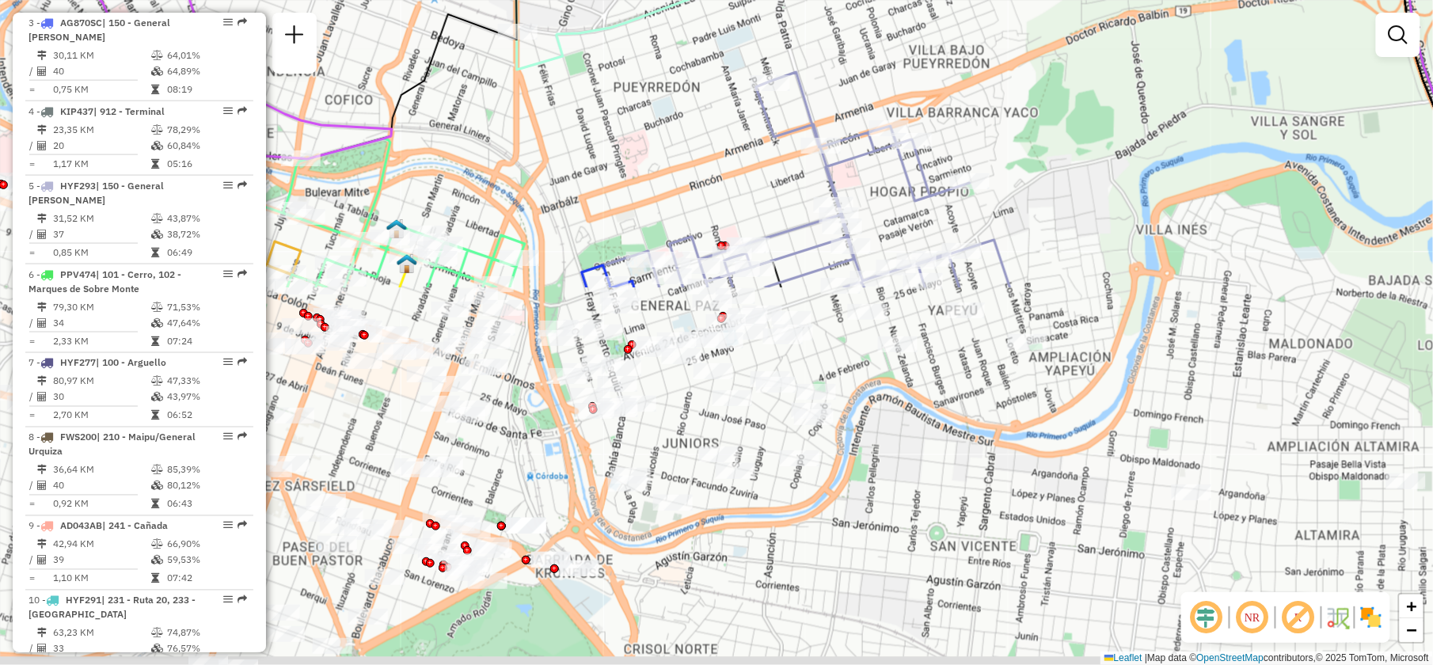
drag, startPoint x: 828, startPoint y: 476, endPoint x: 1020, endPoint y: 32, distance: 484.2
click at [1020, 32] on div "Janela de atendimento Grade de atendimento Capacidade Transportadoras Veículos …" at bounding box center [716, 332] width 1433 height 665
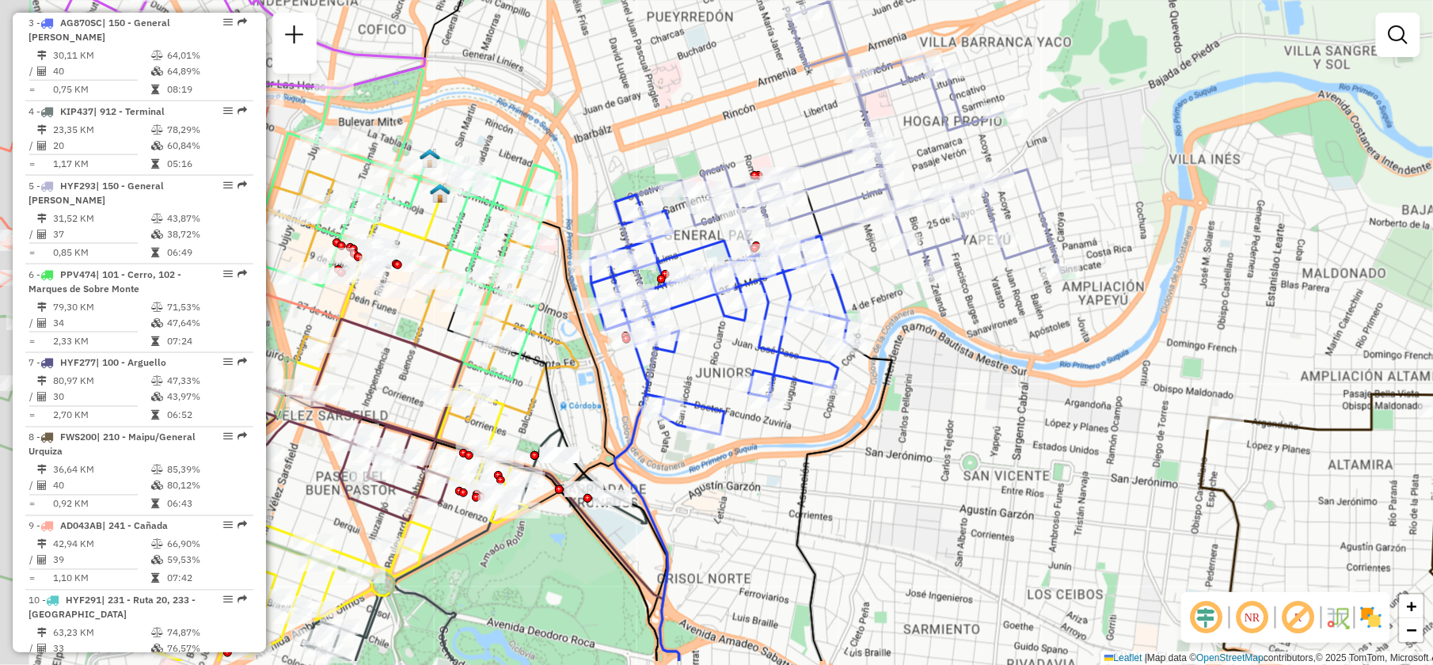
drag, startPoint x: 843, startPoint y: 369, endPoint x: 873, endPoint y: 299, distance: 76.6
click at [873, 299] on div "Janela de atendimento Grade de atendimento Capacidade Transportadoras Veículos …" at bounding box center [716, 332] width 1433 height 665
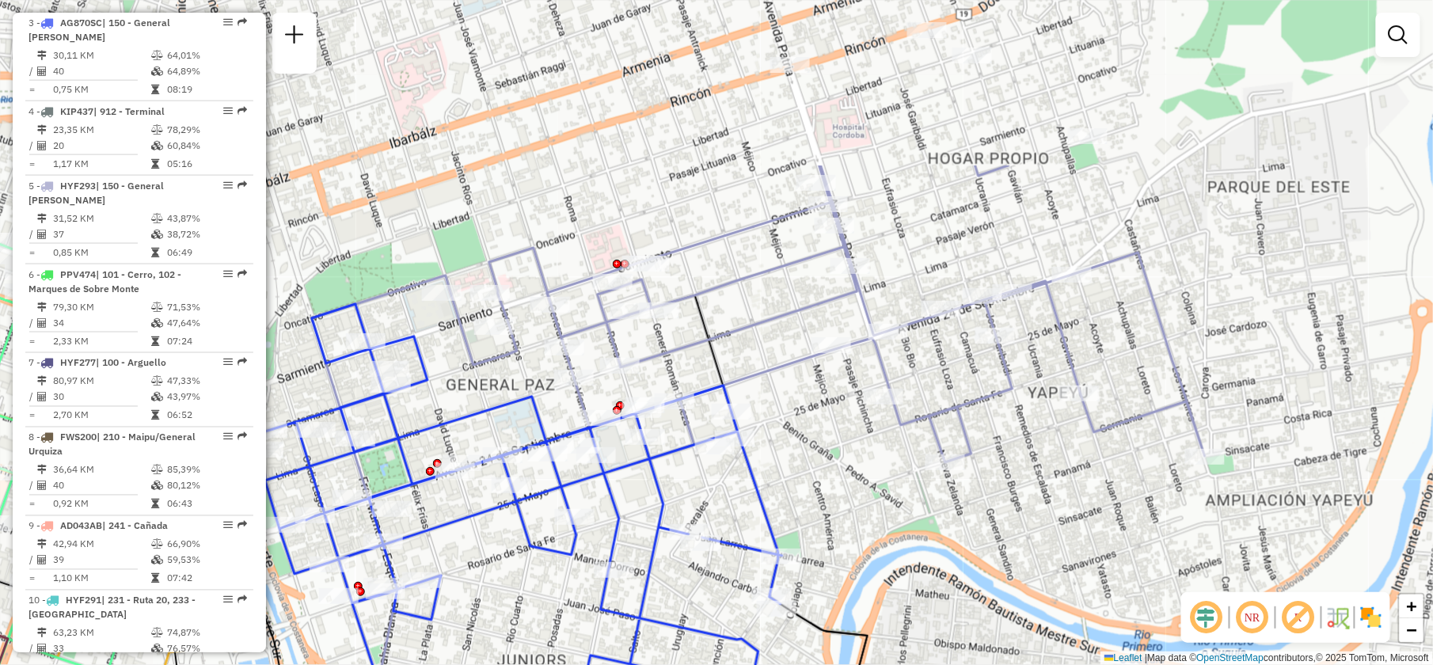
drag, startPoint x: 878, startPoint y: 219, endPoint x: 827, endPoint y: 451, distance: 237.7
click at [827, 451] on div "Janela de atendimento Grade de atendimento Capacidade Transportadoras Veículos …" at bounding box center [716, 332] width 1433 height 665
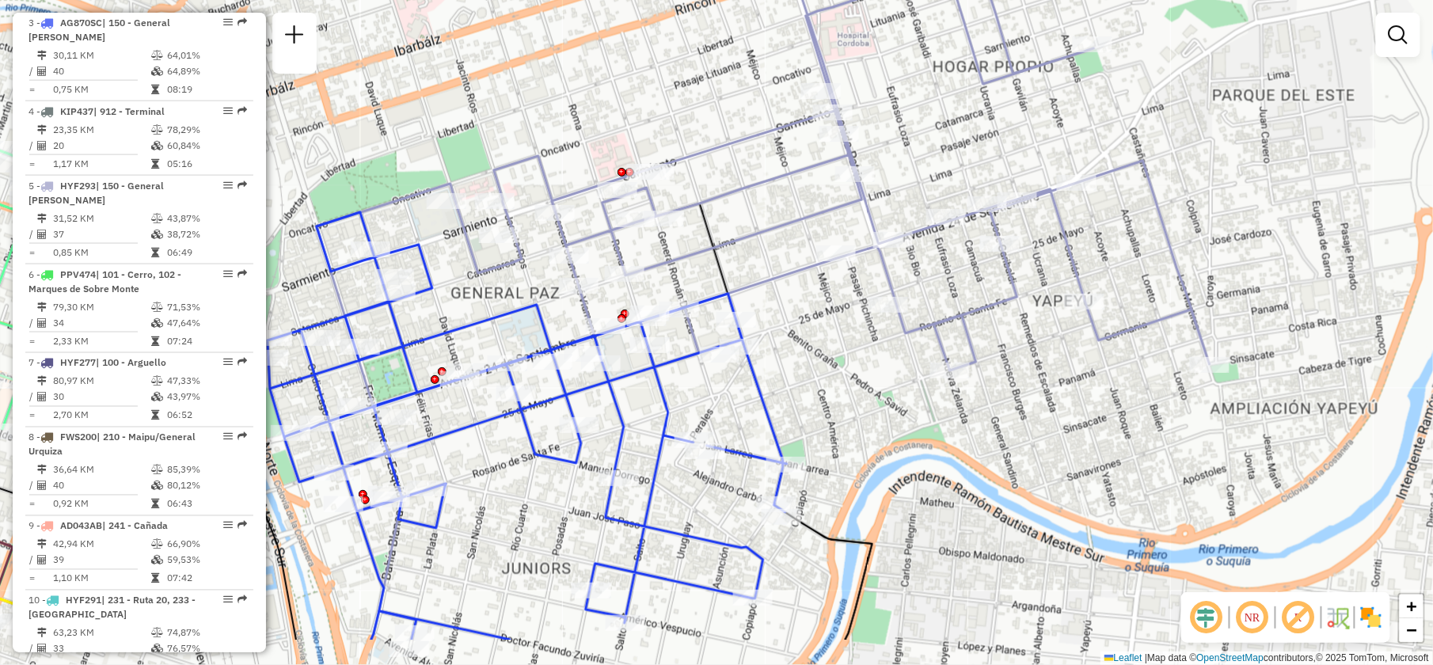
drag, startPoint x: 1003, startPoint y: 152, endPoint x: 1037, endPoint y: 29, distance: 127.4
click at [1037, 29] on icon at bounding box center [832, 106] width 755 height 529
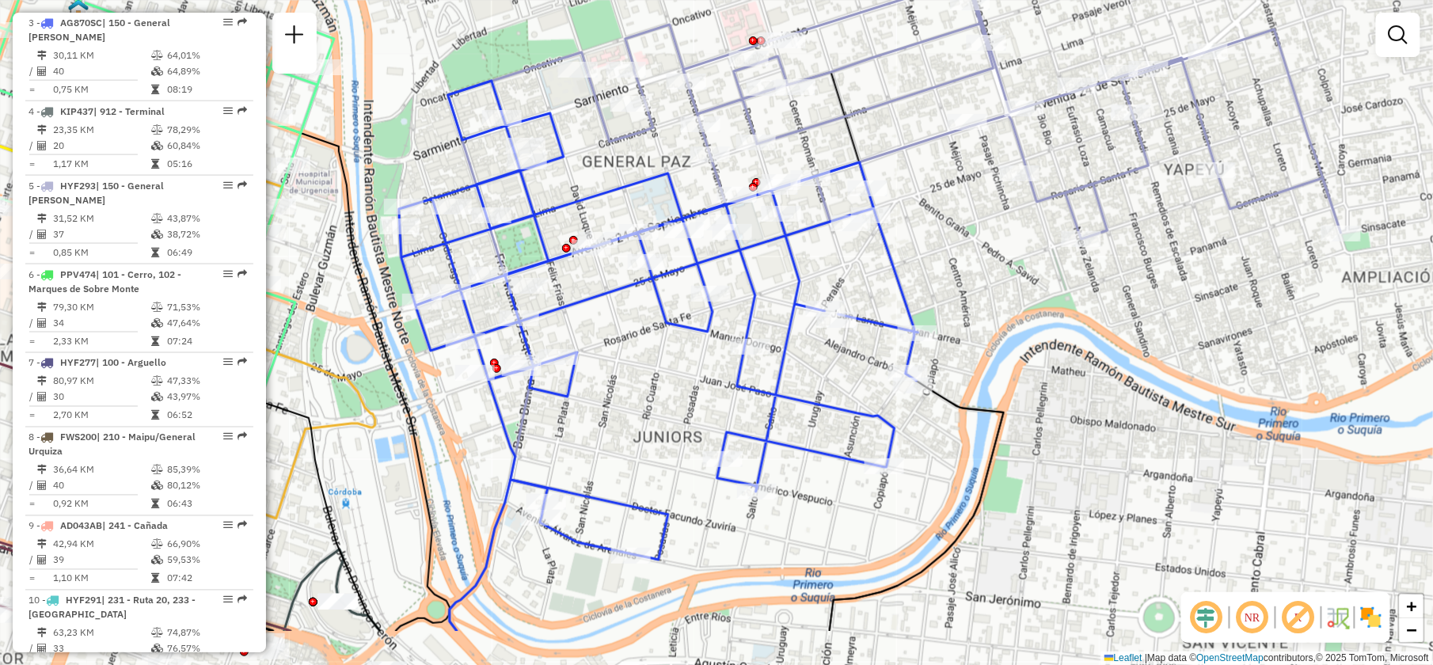
drag, startPoint x: 832, startPoint y: 371, endPoint x: 912, endPoint y: 290, distance: 114.2
click at [912, 290] on div "Janela de atendimento Grade de atendimento Capacidade Transportadoras Veículos …" at bounding box center [716, 332] width 1433 height 665
click at [634, 371] on div "Janela de atendimento Grade de atendimento Capacidade Transportadoras Veículos …" at bounding box center [716, 332] width 1433 height 665
select select "**********"
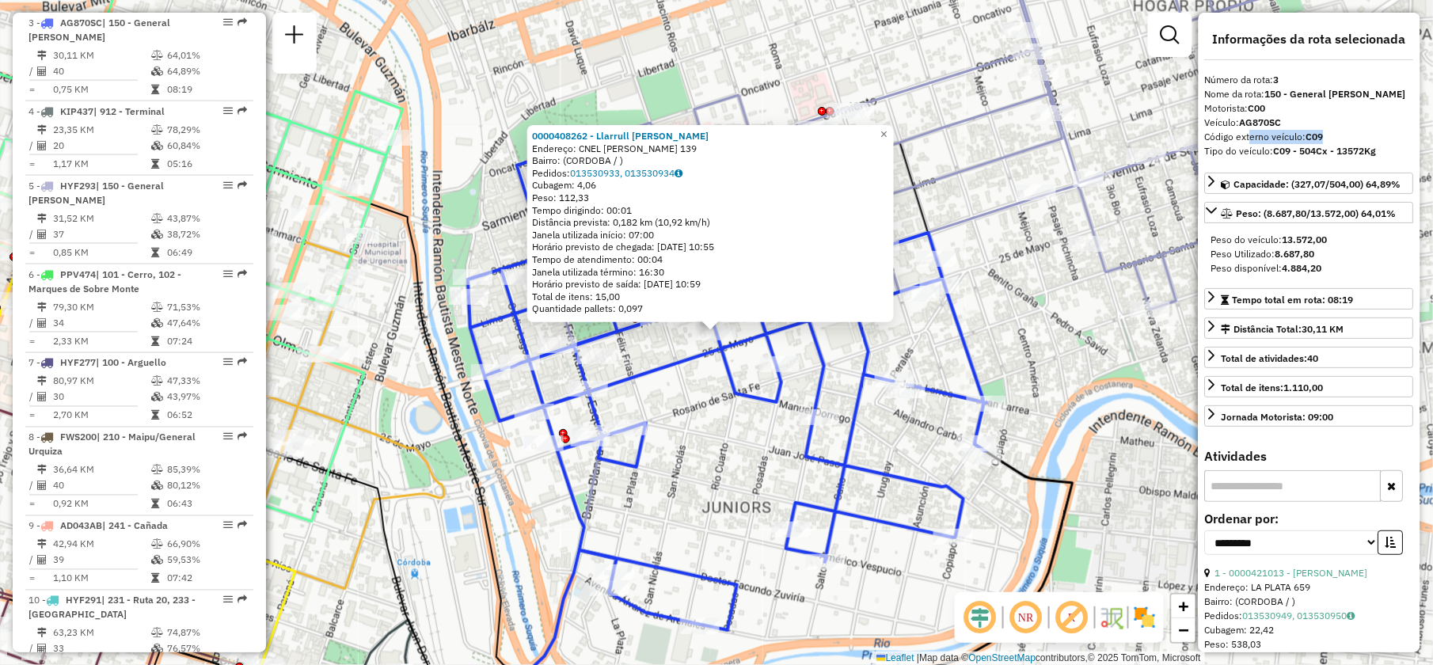
drag, startPoint x: 1248, startPoint y: 134, endPoint x: 1342, endPoint y: 134, distance: 93.4
click at [1342, 134] on div "Código externo veículo: C09" at bounding box center [1309, 137] width 209 height 14
drag, startPoint x: 681, startPoint y: 460, endPoint x: 672, endPoint y: 459, distance: 8.7
click at [679, 459] on div "0000408262 - Llarrull Leandro Jesus Endereço: CNEL JUAN PRINGLES 139 Bairro: (C…" at bounding box center [716, 332] width 1433 height 665
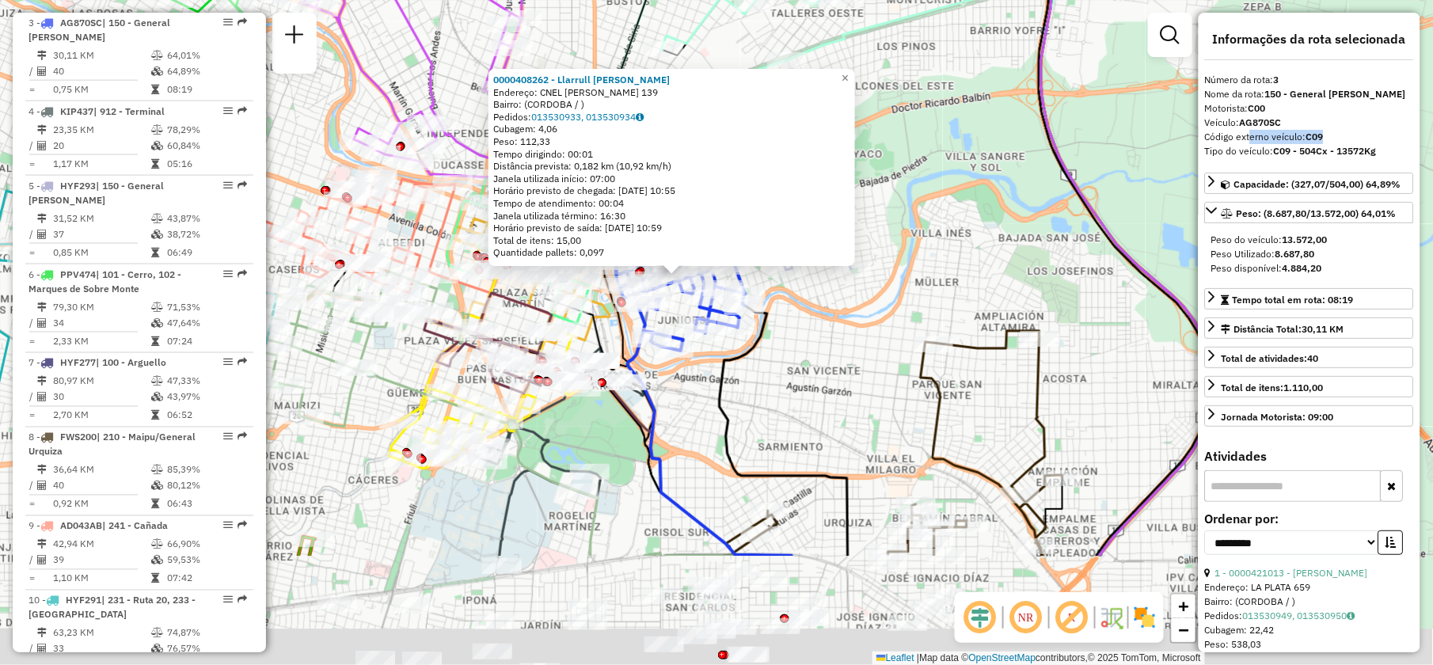
drag, startPoint x: 517, startPoint y: 577, endPoint x: 594, endPoint y: 362, distance: 228.7
click at [594, 362] on div "Rota 4 - Placa KIP437 0000470468 - Guell Veronica Andrea 0000408262 - Llarrull …" at bounding box center [716, 332] width 1433 height 665
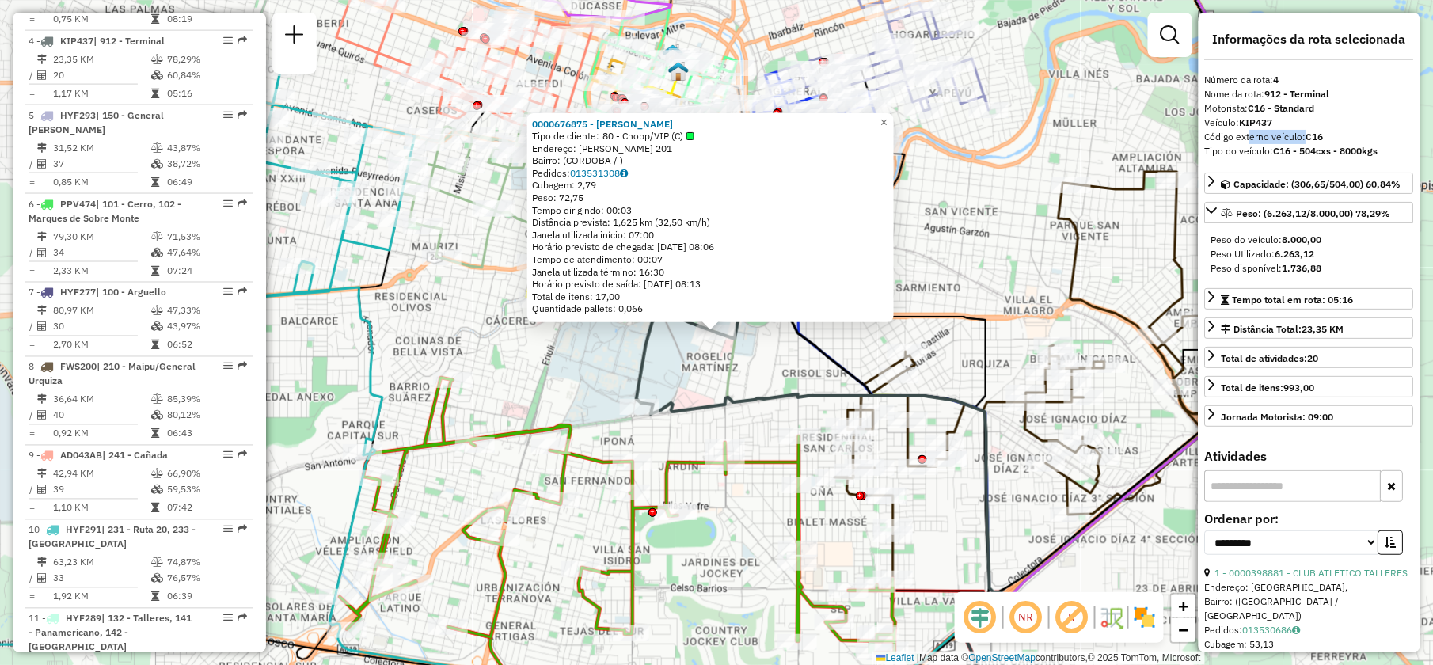
scroll to position [816, 0]
click at [990, 254] on div "Rota 4 - Placa KIP437 0000676875 - SCHAVONI NESTOR EMILIO 0000676875 - SCHAVONI…" at bounding box center [716, 332] width 1433 height 665
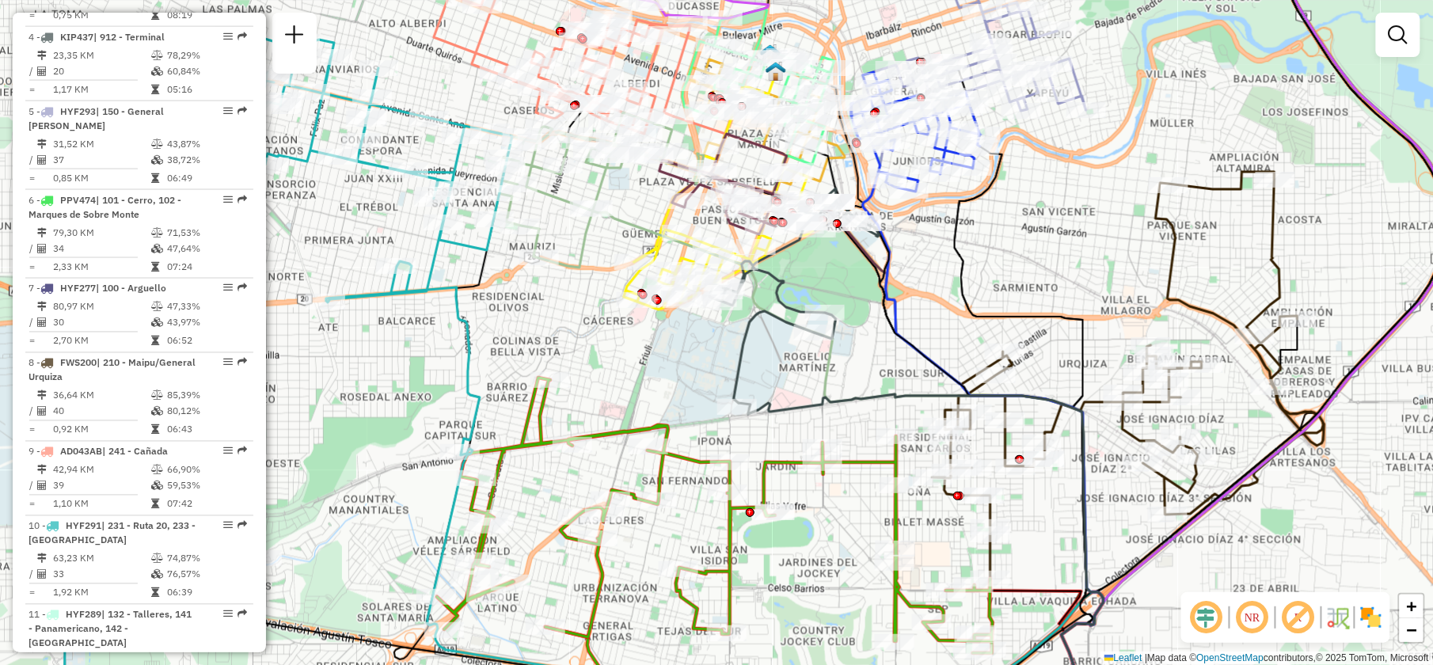
drag, startPoint x: 422, startPoint y: 312, endPoint x: 527, endPoint y: 311, distance: 105.3
click at [534, 311] on div "Janela de atendimento Grade de atendimento Capacidade Transportadoras Veículos …" at bounding box center [716, 332] width 1433 height 665
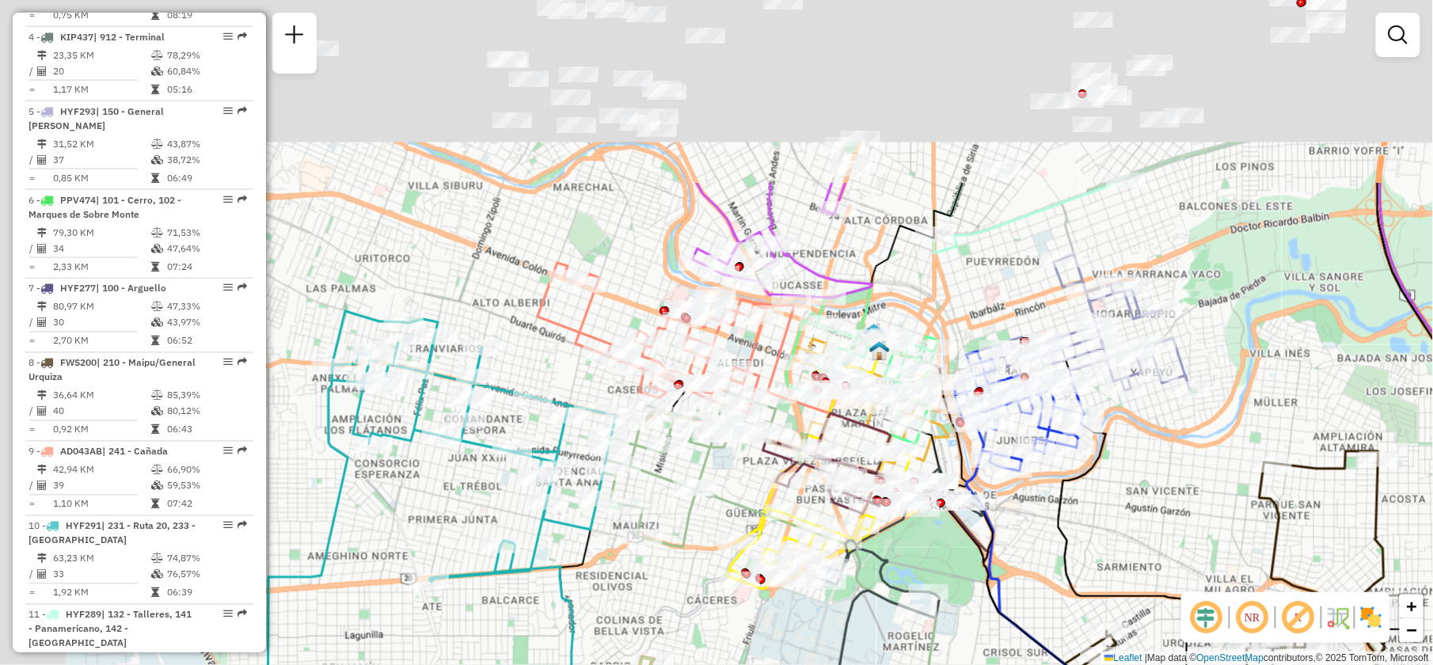
drag, startPoint x: 447, startPoint y: 96, endPoint x: 554, endPoint y: 513, distance: 431.0
click at [570, 526] on div "Janela de atendimento Grade de atendimento Capacidade Transportadoras Veículos …" at bounding box center [716, 332] width 1433 height 665
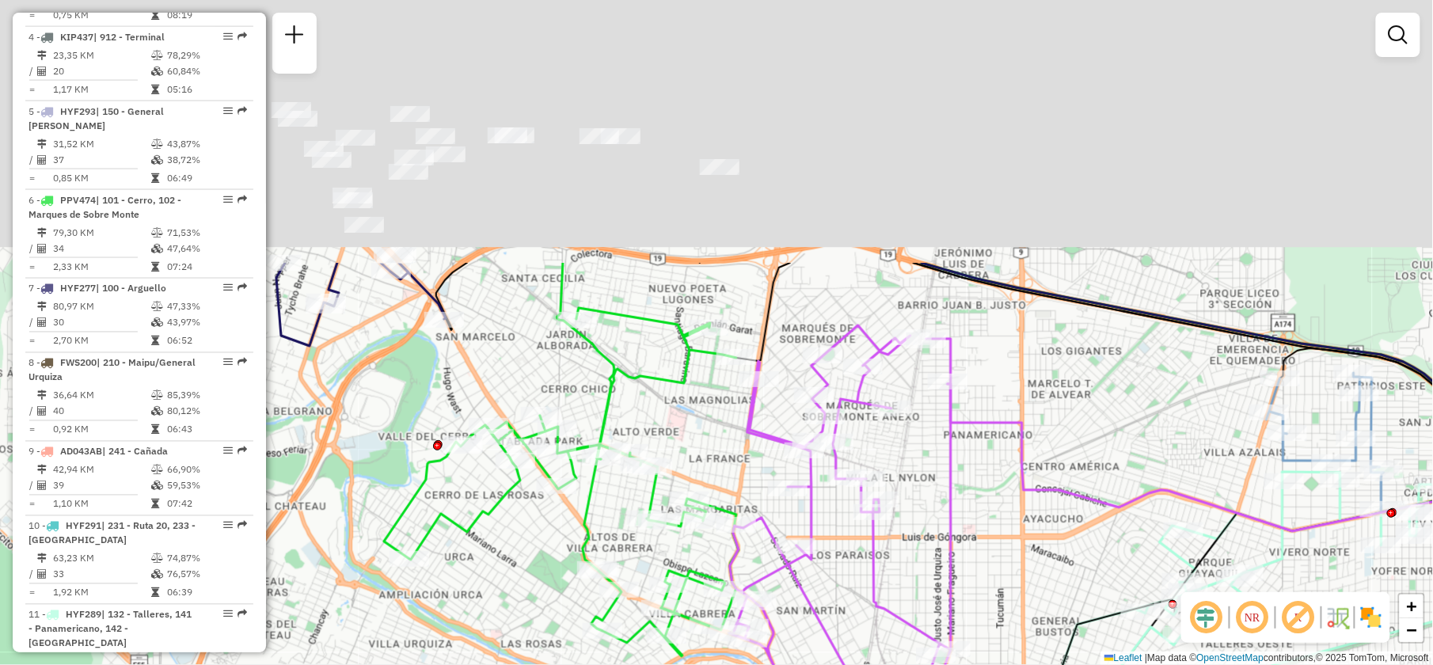
drag, startPoint x: 971, startPoint y: 143, endPoint x: 1030, endPoint y: 482, distance: 344.1
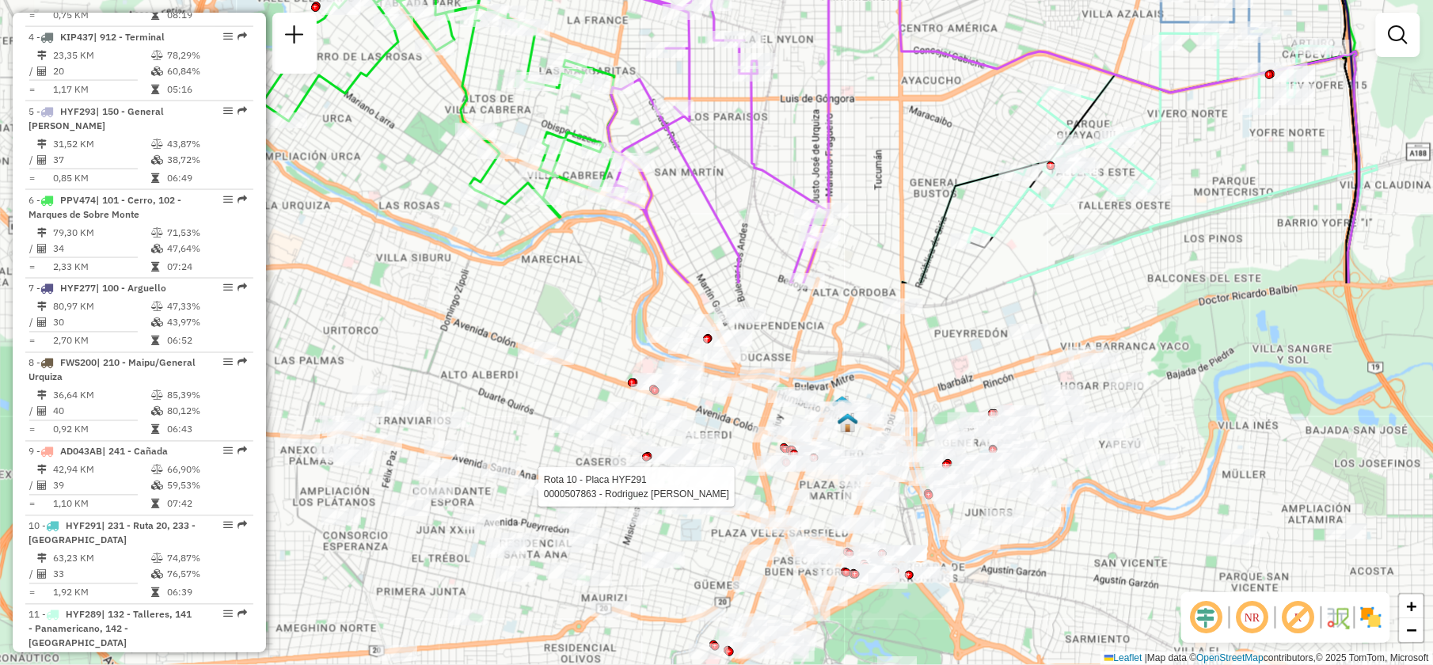
drag, startPoint x: 819, startPoint y: 594, endPoint x: 679, endPoint y: 125, distance: 489.1
click at [682, 127] on div "Rota 10 - Placa HYF291 0000507863 - Rodriguez Monica Enoa Rota 2 - Placa AG870P…" at bounding box center [716, 332] width 1433 height 665
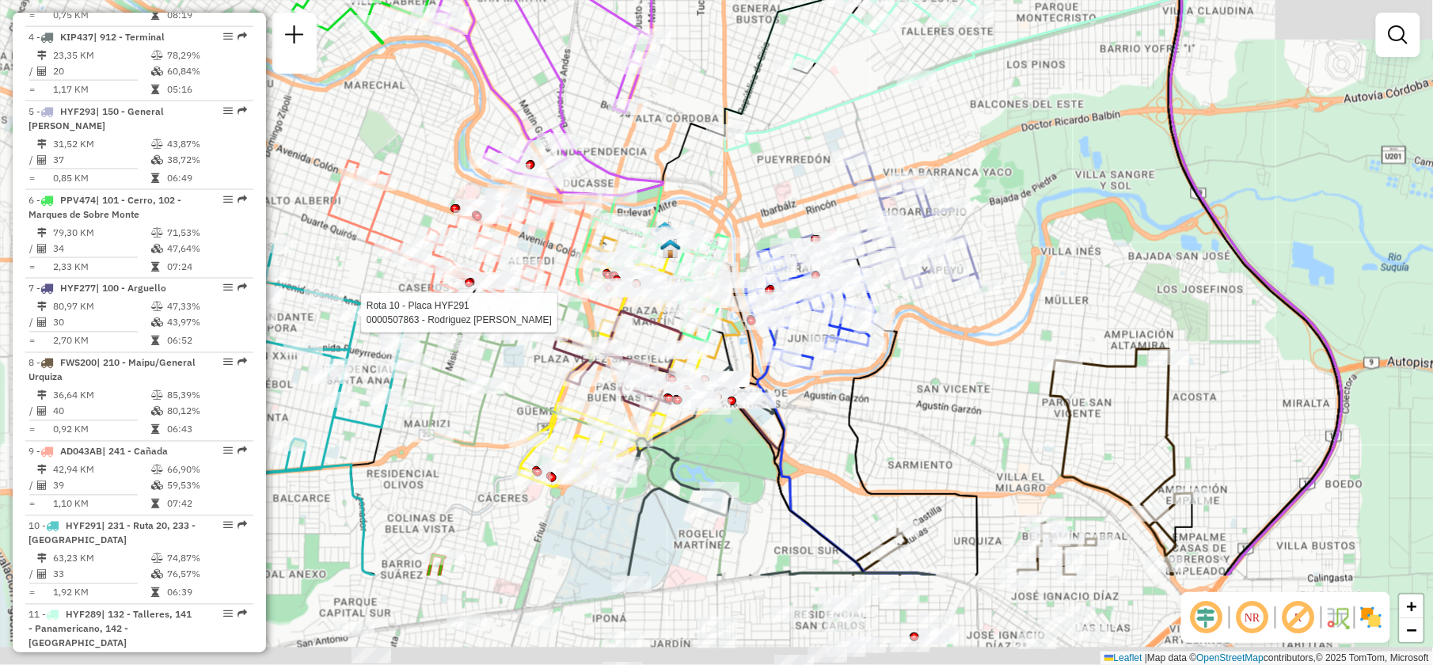
drag, startPoint x: 752, startPoint y: 542, endPoint x: 556, endPoint y: 340, distance: 281.7
click at [556, 343] on div "Rota 10 - Placa HYF291 0000507863 - Rodriguez Monica Enoa Rota 2 - Placa AG870P…" at bounding box center [716, 332] width 1433 height 665
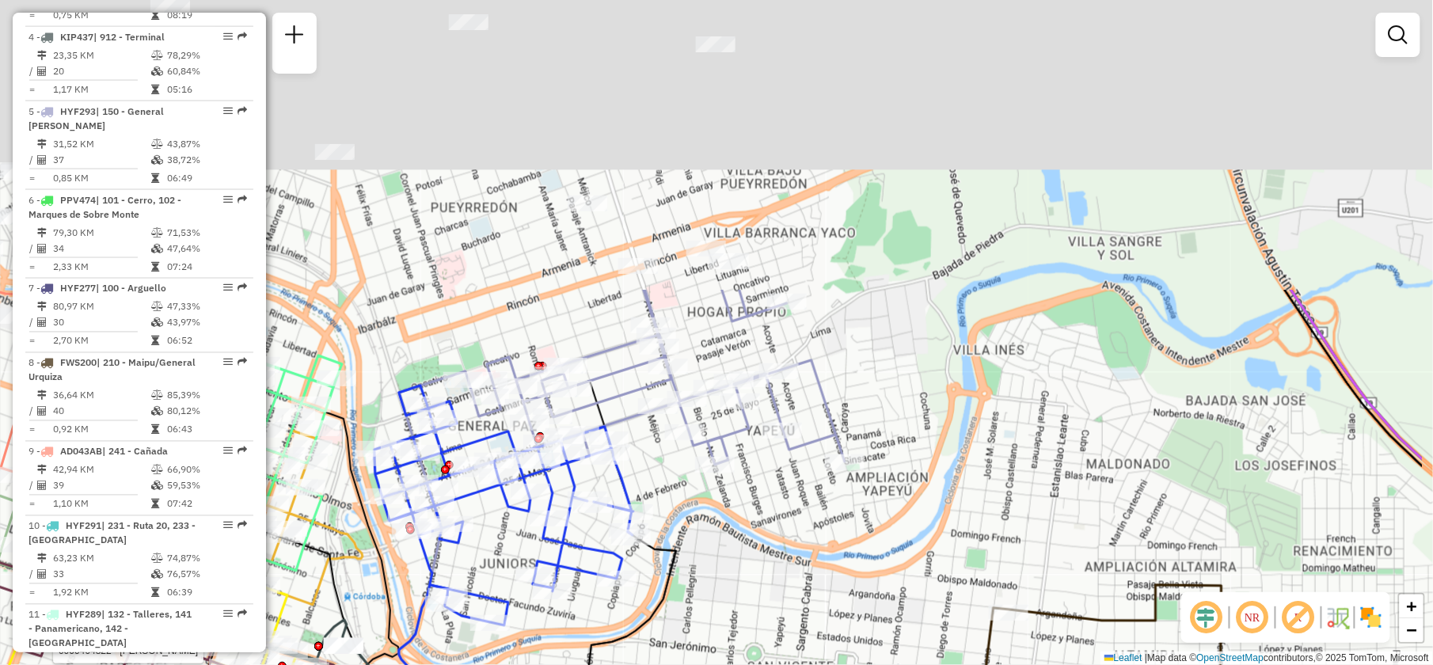
drag, startPoint x: 850, startPoint y: 212, endPoint x: 644, endPoint y: 613, distance: 450.5
click at [644, 613] on div "Rota 10 - Placa HYF291 0000507863 - Rodriguez Monica Enoa Rota 2 - Placa AG870P…" at bounding box center [716, 332] width 1433 height 665
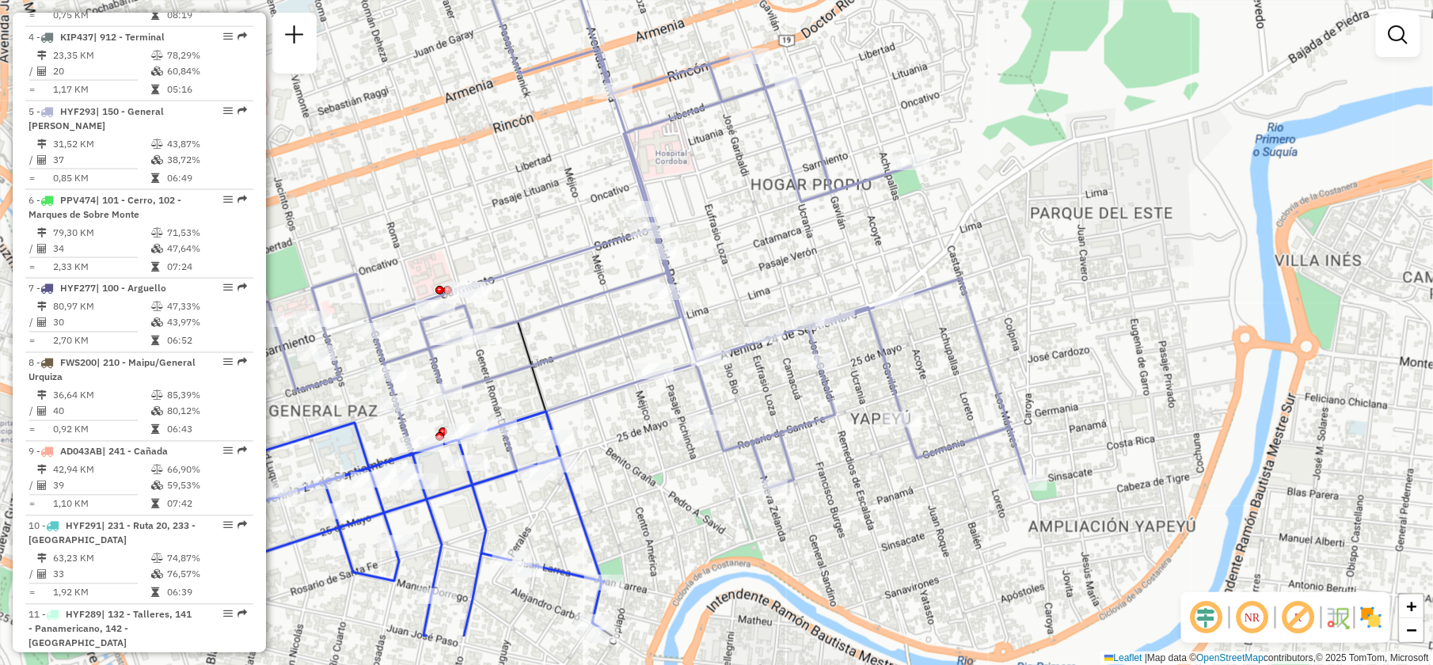
drag, startPoint x: 752, startPoint y: 413, endPoint x: 929, endPoint y: 314, distance: 202.5
click at [941, 321] on div "Rota 10 - Placa HYF291 0000507863 - Rodriguez Monica Enoa Rota 2 - Placa AG870P…" at bounding box center [716, 332] width 1433 height 665
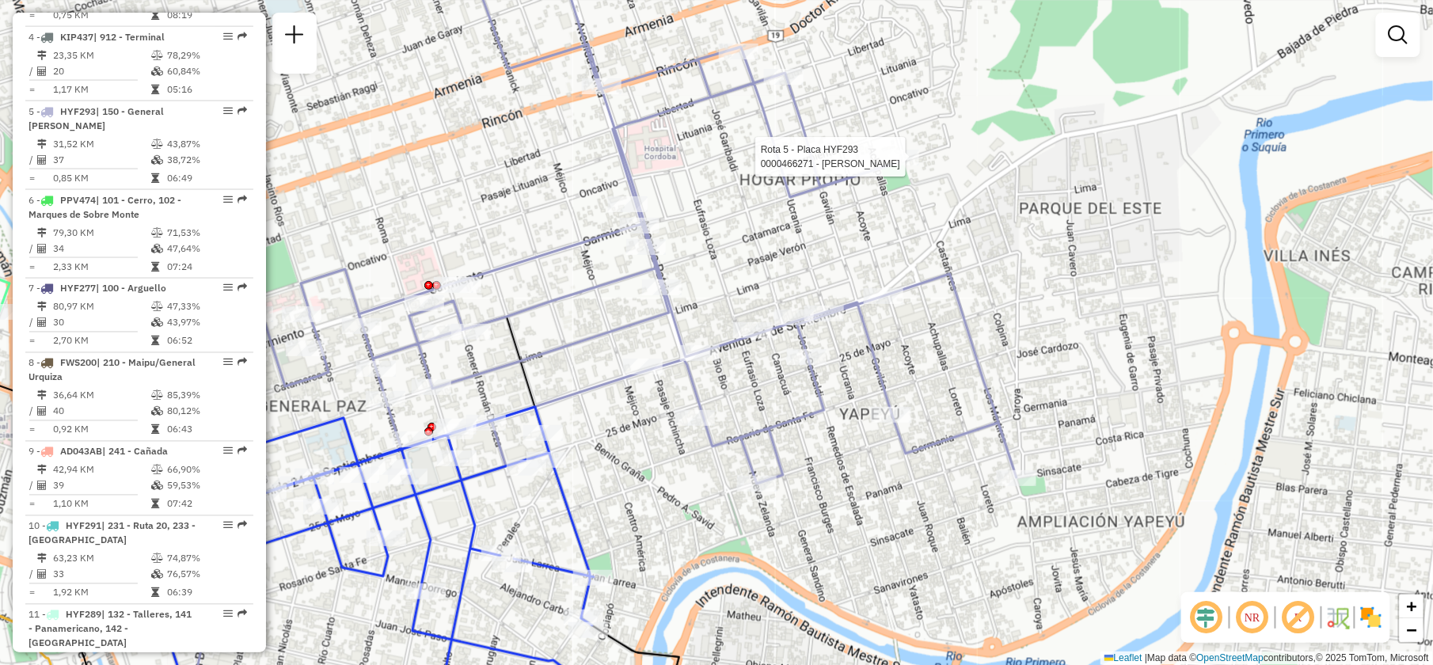
select select "**********"
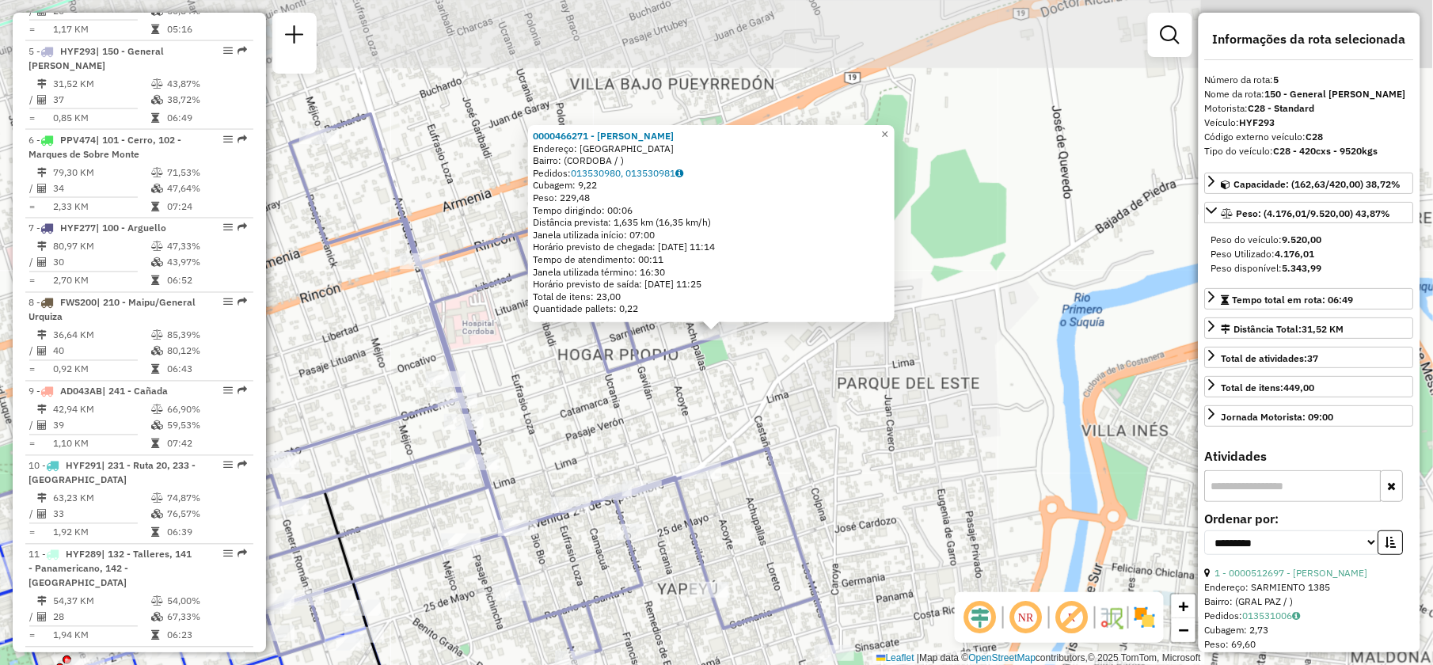
scroll to position [891, 0]
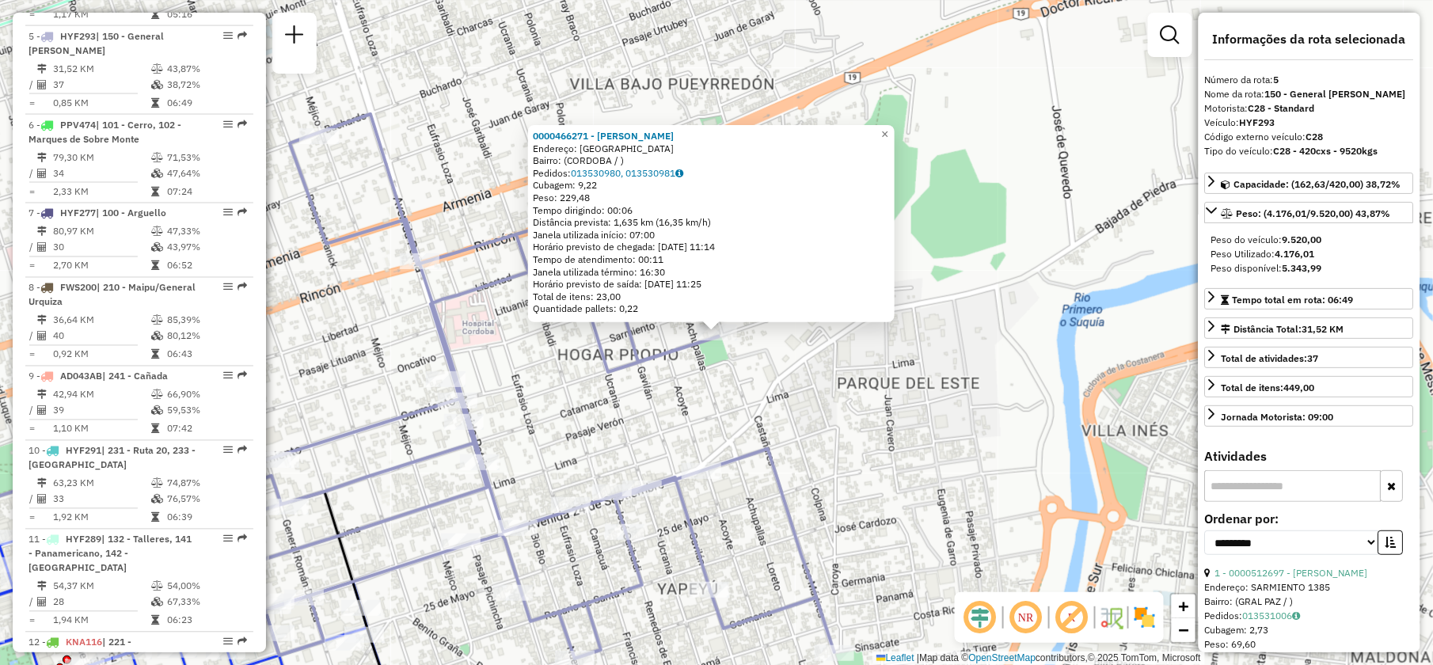
click at [431, 156] on div "0000466271 - Molina Mauricio Endereço: PASAJE LA PLAZA 2691 Bairro: (CORDOBA / …" at bounding box center [716, 332] width 1433 height 665
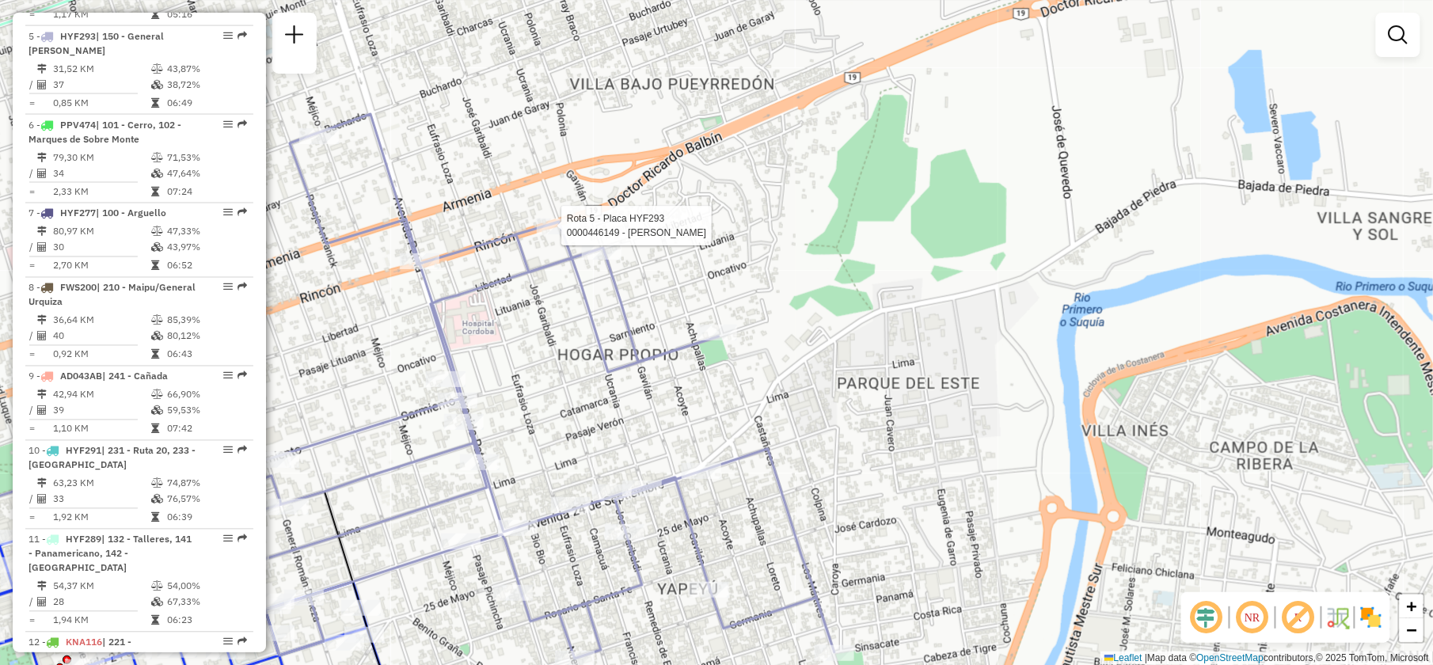
select select "**********"
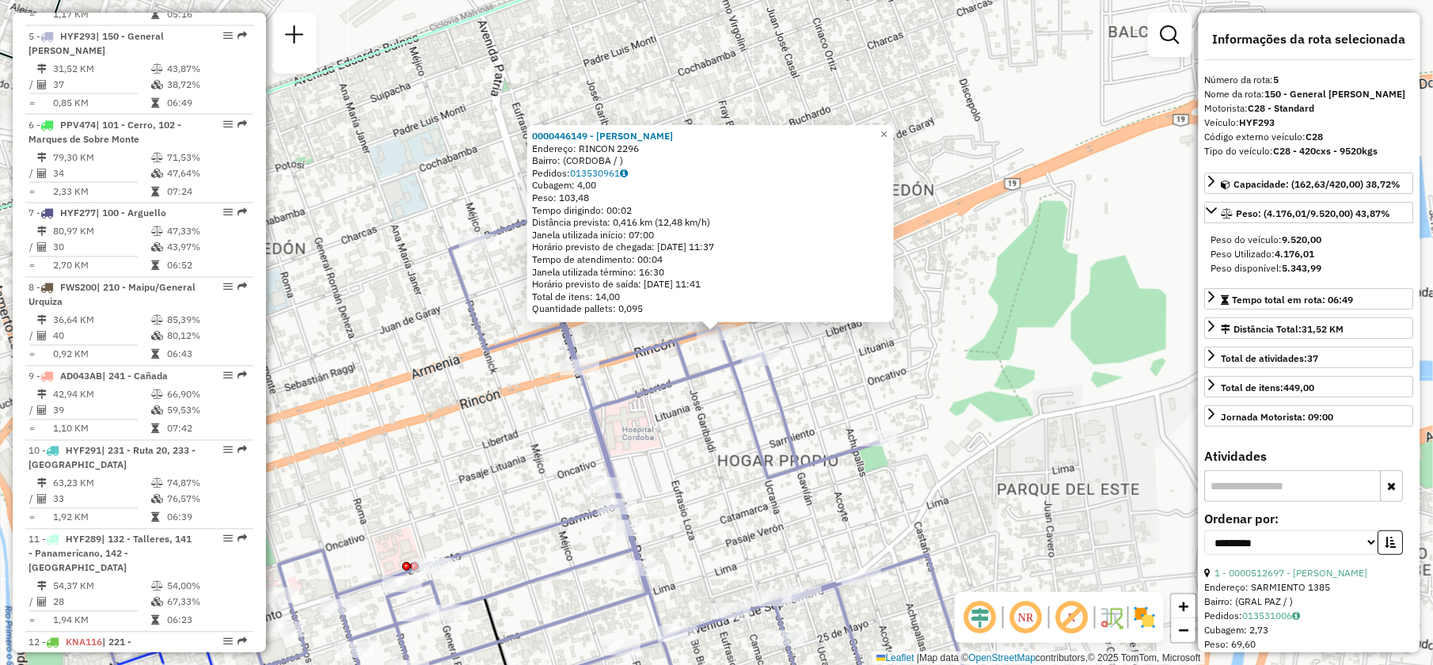
drag, startPoint x: 1063, startPoint y: 403, endPoint x: 1030, endPoint y: 393, distance: 34.8
click at [1052, 403] on div "0000446149 - Peressotti Hector Hugo Endereço: RINCON 2296 Bairro: (CORDOBA / ) …" at bounding box center [716, 332] width 1433 height 665
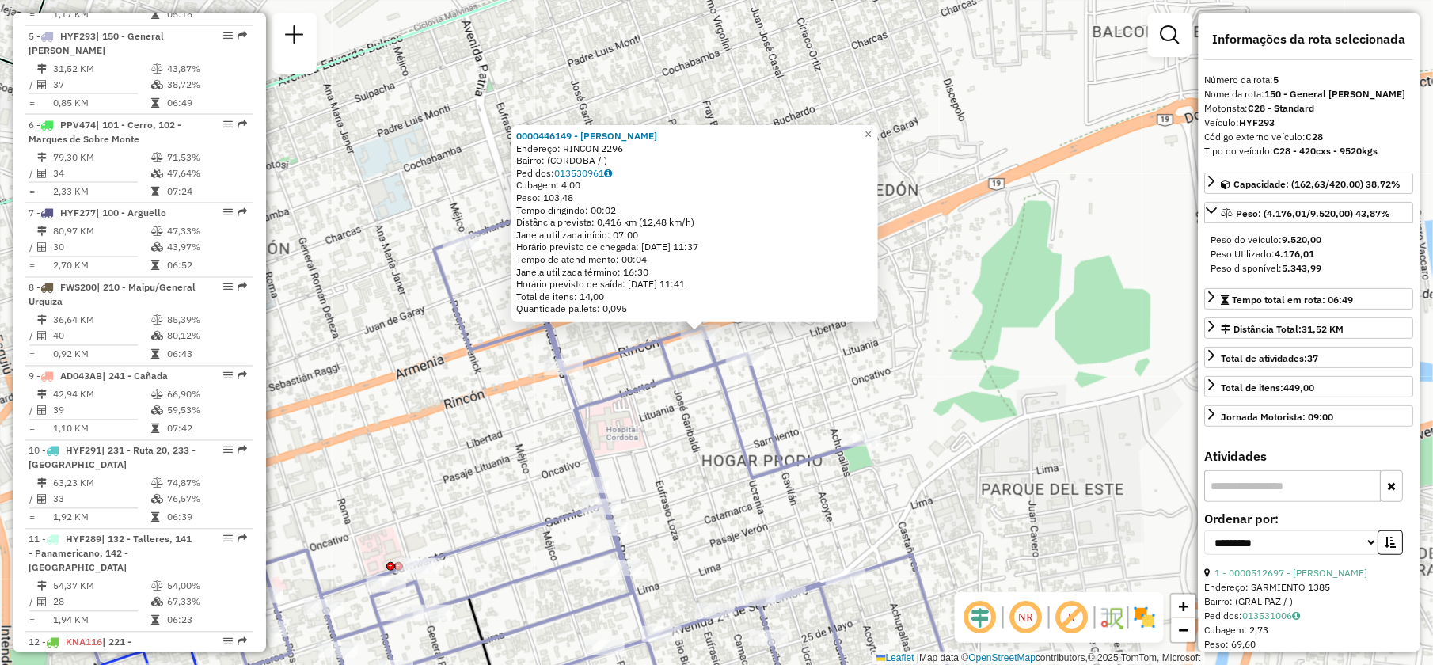
click at [992, 423] on div "0000446149 - Peressotti Hector Hugo Endereço: RINCON 2296 Bairro: (CORDOBA / ) …" at bounding box center [716, 332] width 1433 height 665
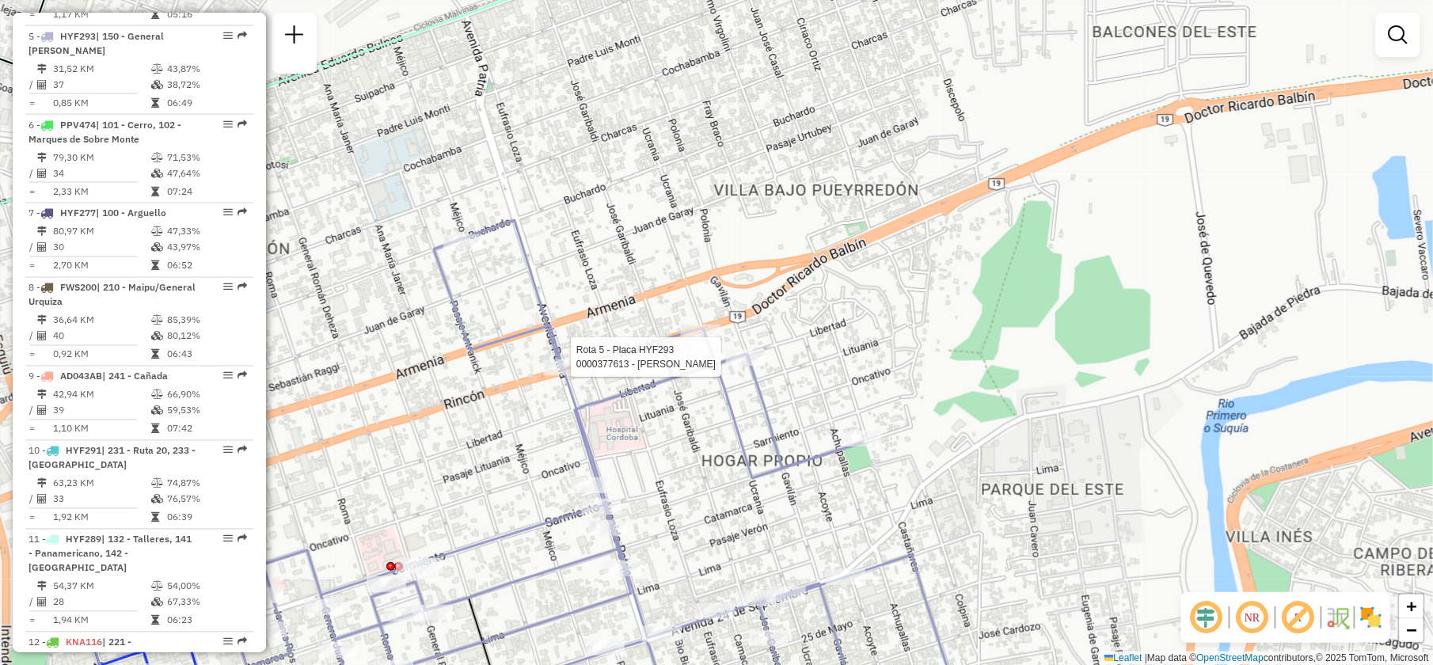
select select "**********"
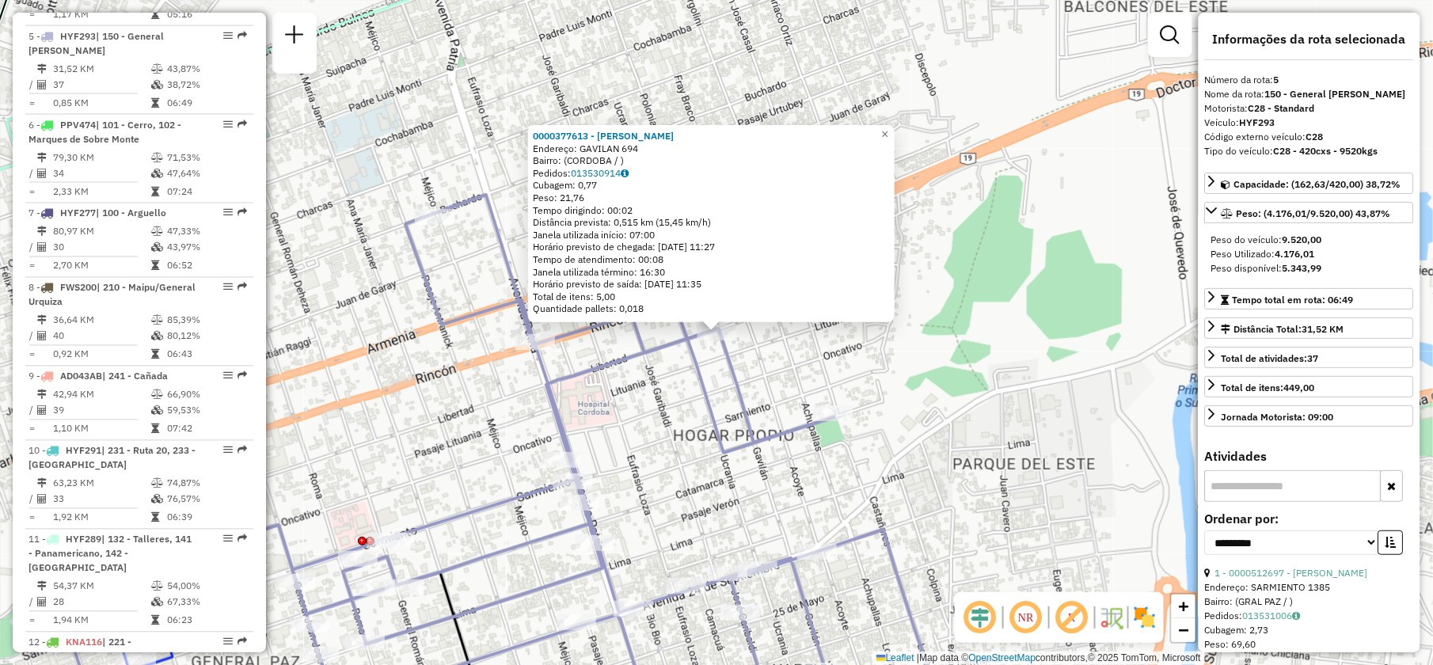
click at [754, 488] on div "0000377613 - Castro Guillermo Mario Endereço: GAVILAN 694 Bairro: (CORDOBA / ) …" at bounding box center [716, 332] width 1433 height 665
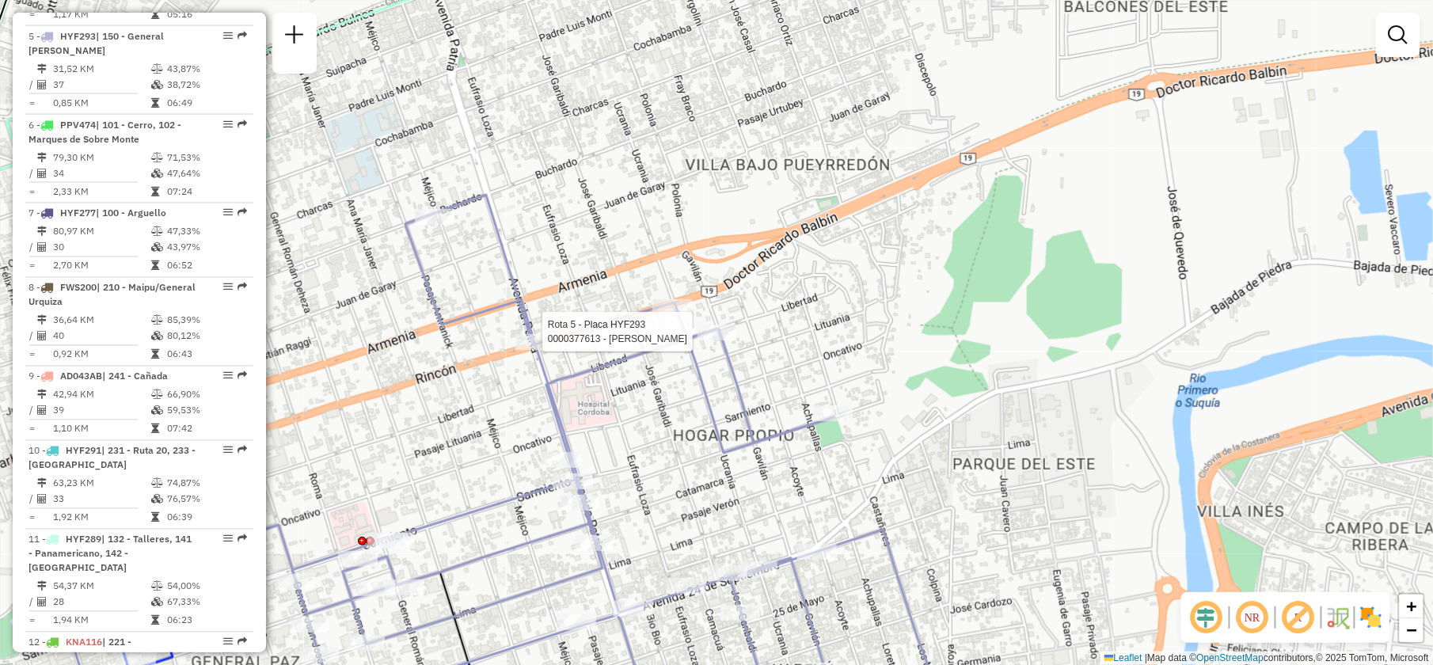
select select "**********"
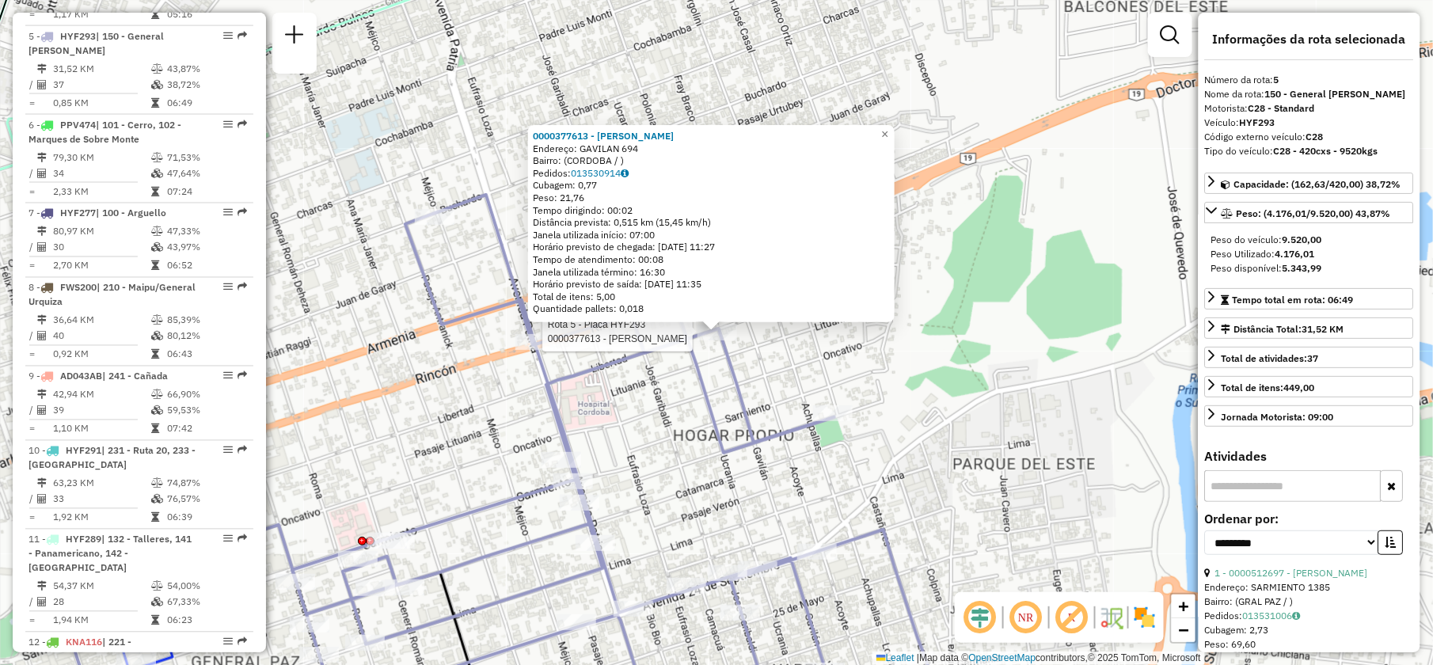
click at [828, 362] on div "Rota 5 - Placa HYF293 0000377613 - Castro Guillermo Mario 0000377613 - Castro G…" at bounding box center [716, 332] width 1433 height 665
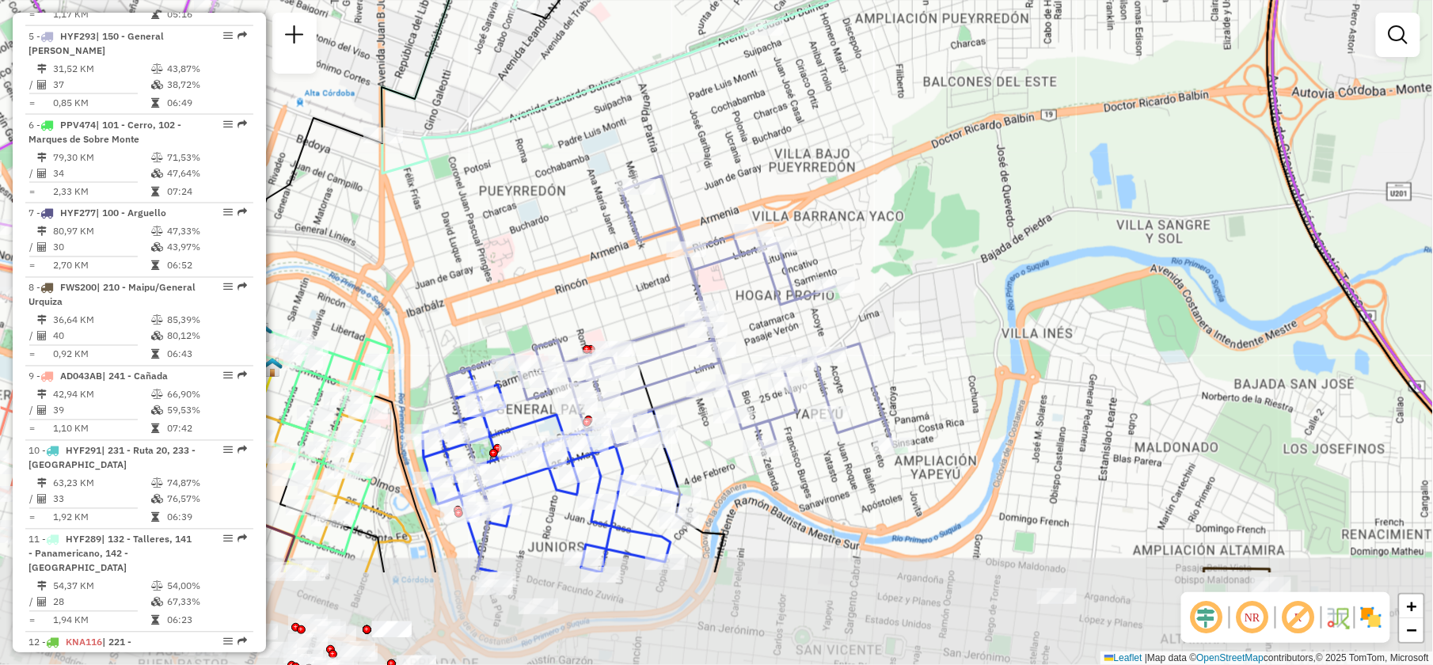
drag, startPoint x: 727, startPoint y: 472, endPoint x: 777, endPoint y: 314, distance: 165.3
click at [777, 314] on div "Janela de atendimento Grade de atendimento Capacidade Transportadoras Veículos …" at bounding box center [716, 332] width 1433 height 665
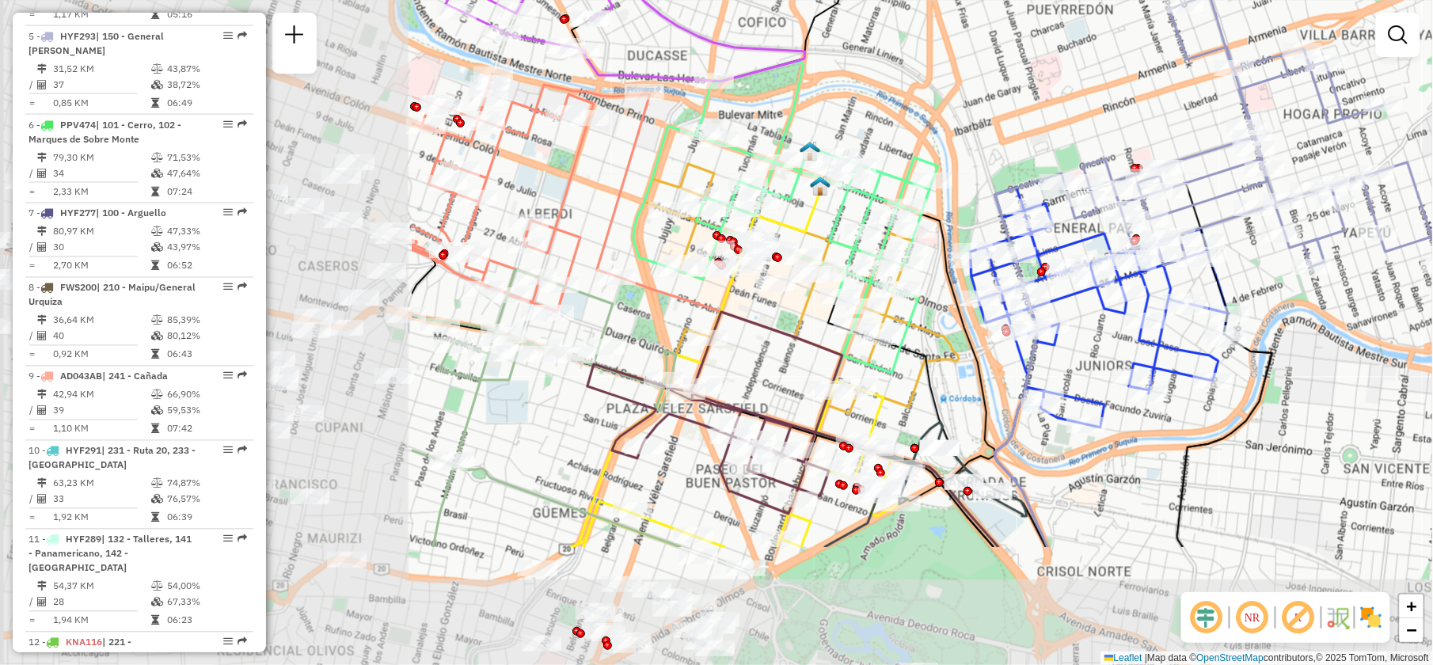
drag, startPoint x: 546, startPoint y: 229, endPoint x: 1101, endPoint y: 44, distance: 585.0
click at [1101, 44] on div "Janela de atendimento Grade de atendimento Capacidade Transportadoras Veículos …" at bounding box center [716, 332] width 1433 height 665
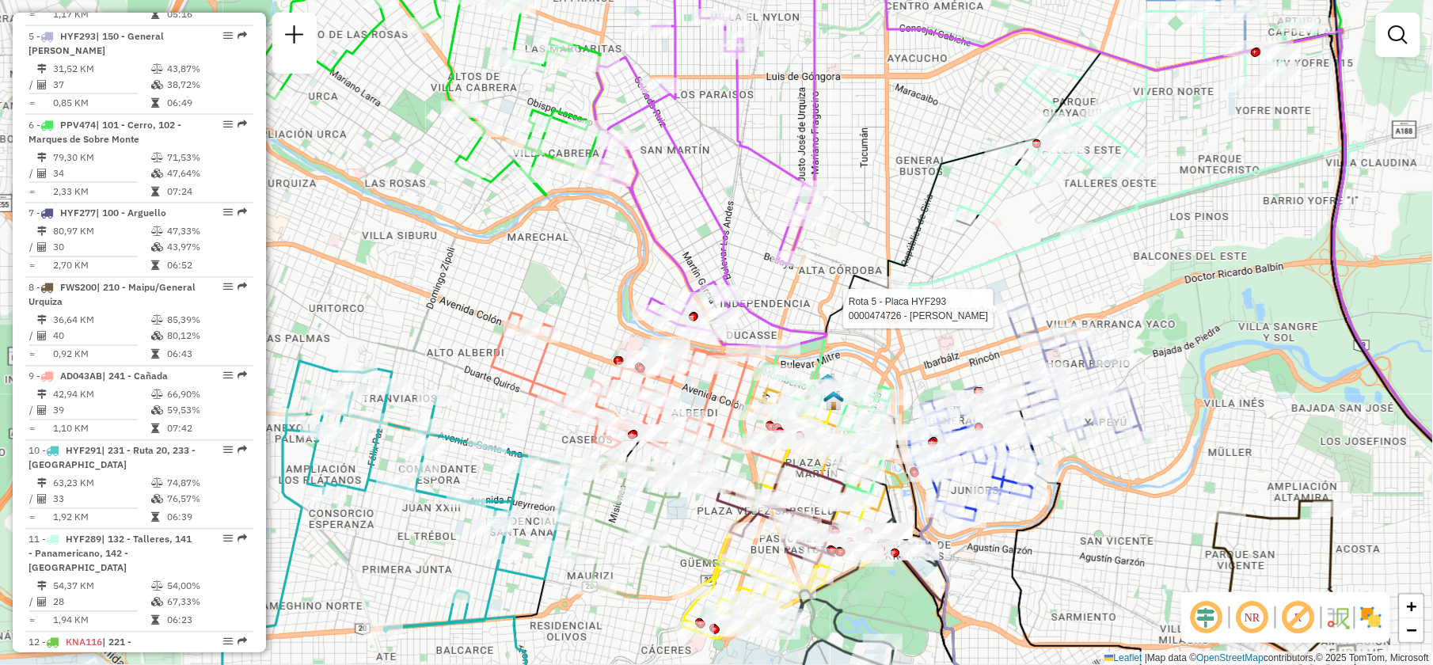
drag, startPoint x: 1246, startPoint y: 162, endPoint x: 1091, endPoint y: 478, distance: 352.4
click at [1091, 478] on div "Rota 5 - Placa HYF293 0000474726 - Suarez Maria Soledad Janela de atendimento G…" at bounding box center [716, 332] width 1433 height 665
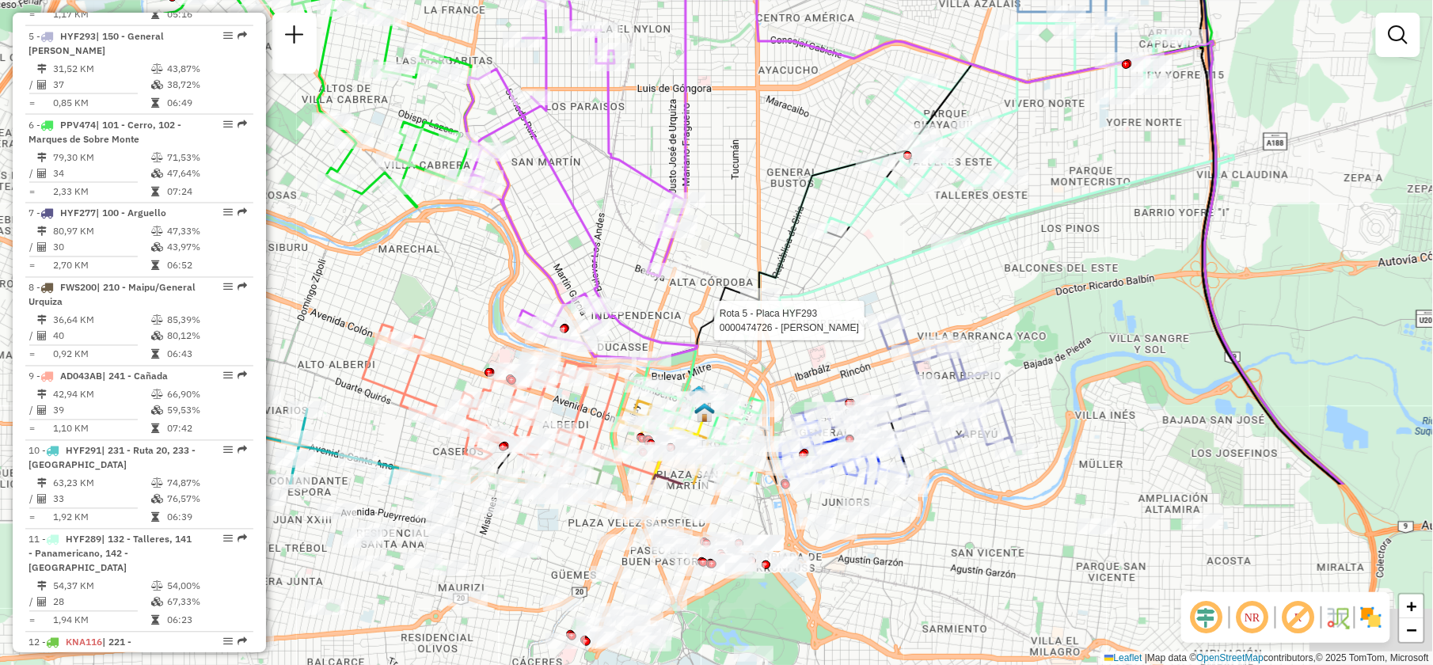
drag, startPoint x: 951, startPoint y: 578, endPoint x: 947, endPoint y: 260, distance: 318.4
click at [947, 260] on div "Rota 5 - Placa HYF293 0000474726 - Suarez Maria Soledad Janela de atendimento G…" at bounding box center [716, 332] width 1433 height 665
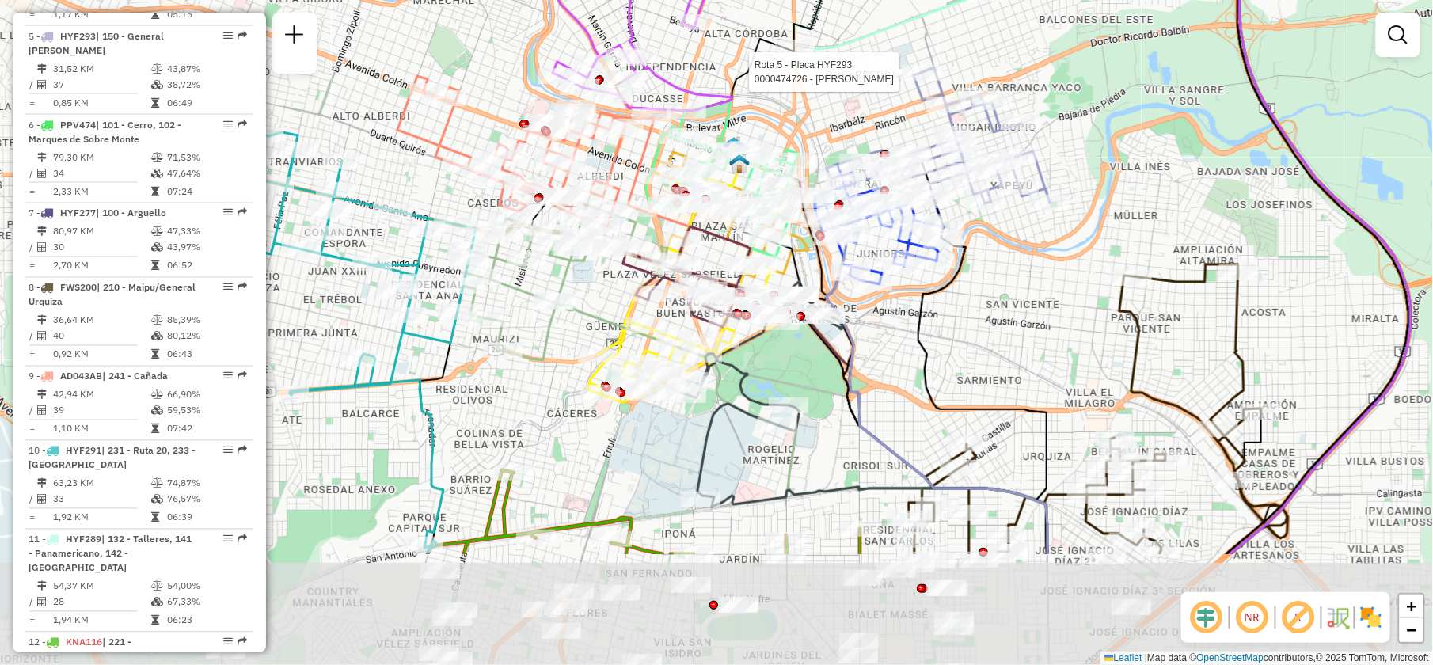
drag, startPoint x: 1023, startPoint y: 583, endPoint x: 1066, endPoint y: 405, distance: 182.5
click at [1066, 405] on div "Rota 5 - Placa HYF293 0000474726 - Suarez Maria Soledad Janela de atendimento G…" at bounding box center [716, 332] width 1433 height 665
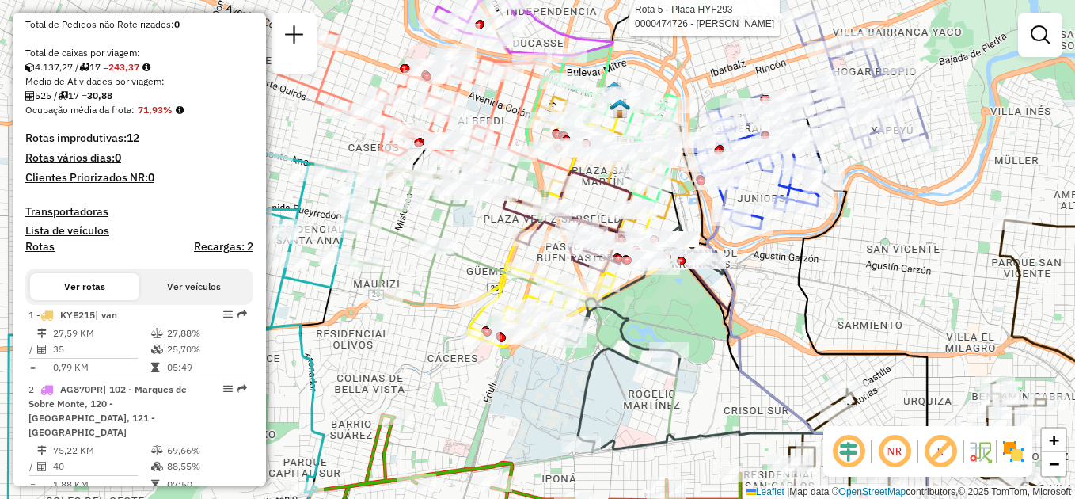
scroll to position [258, 0]
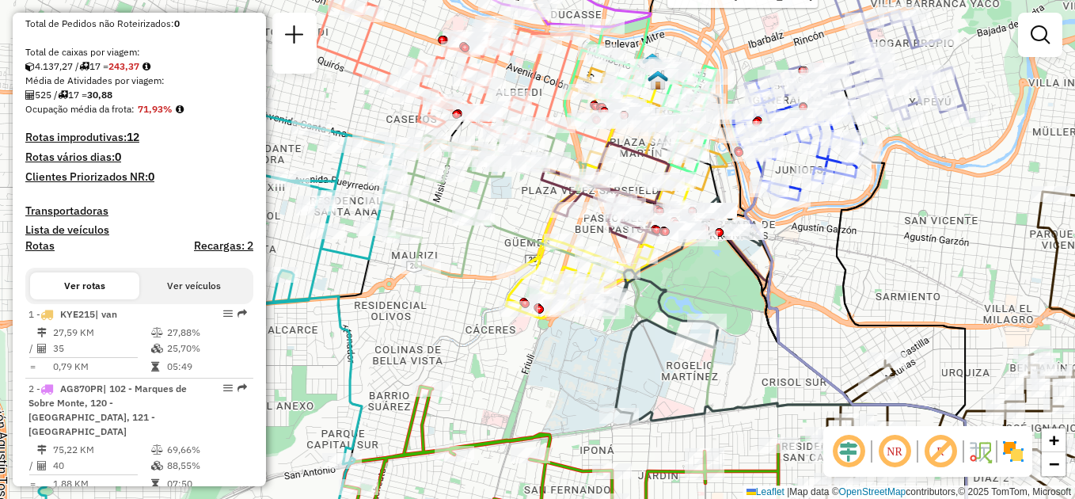
drag, startPoint x: 1192, startPoint y: 14, endPoint x: 342, endPoint y: 318, distance: 902.2
click at [429, 326] on div "Rota 5 - Placa HYF293 0000474726 - Suarez Maria Soledad Janela de atendimento G…" at bounding box center [537, 249] width 1075 height 499
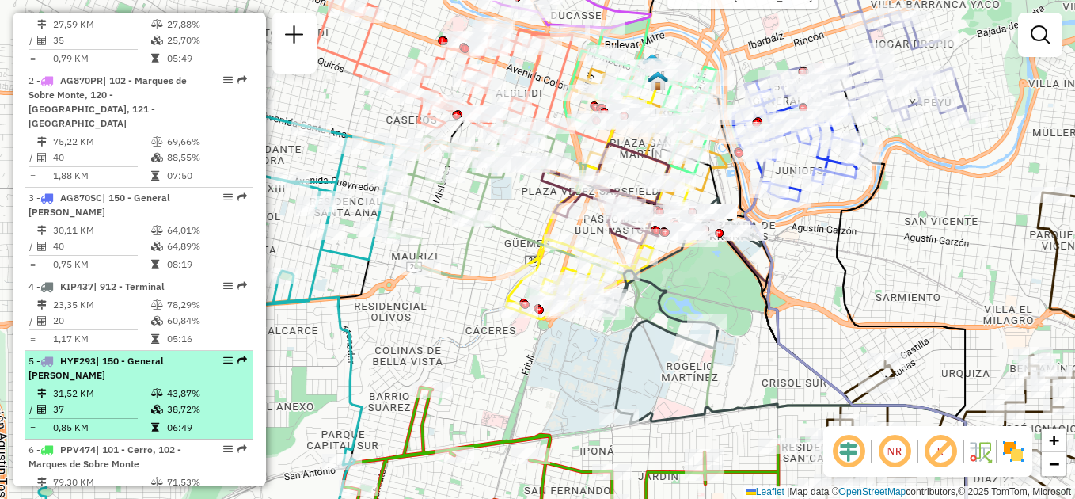
scroll to position [575, 0]
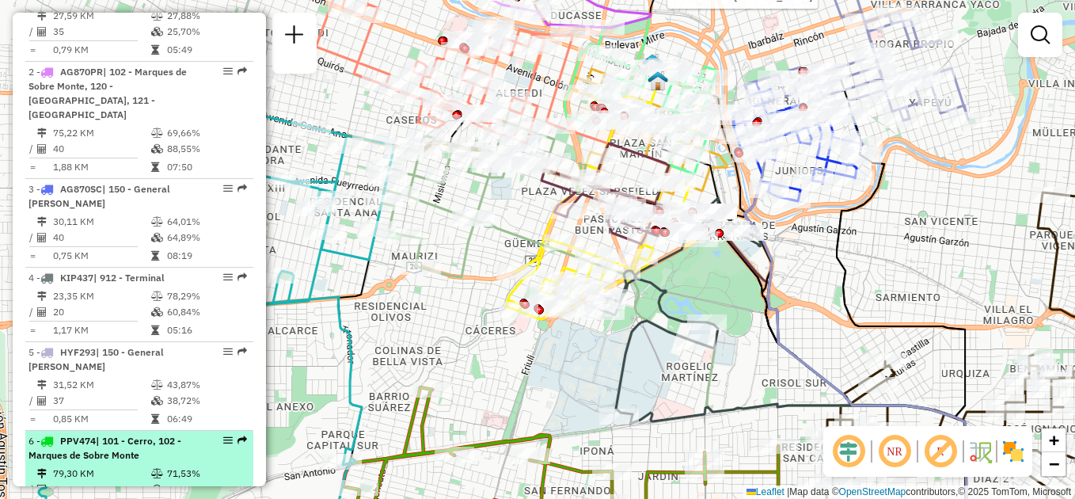
click at [116, 435] on span "| 101 - Cerro, 102 - Marques de Sobre Monte" at bounding box center [105, 448] width 153 height 26
select select "**********"
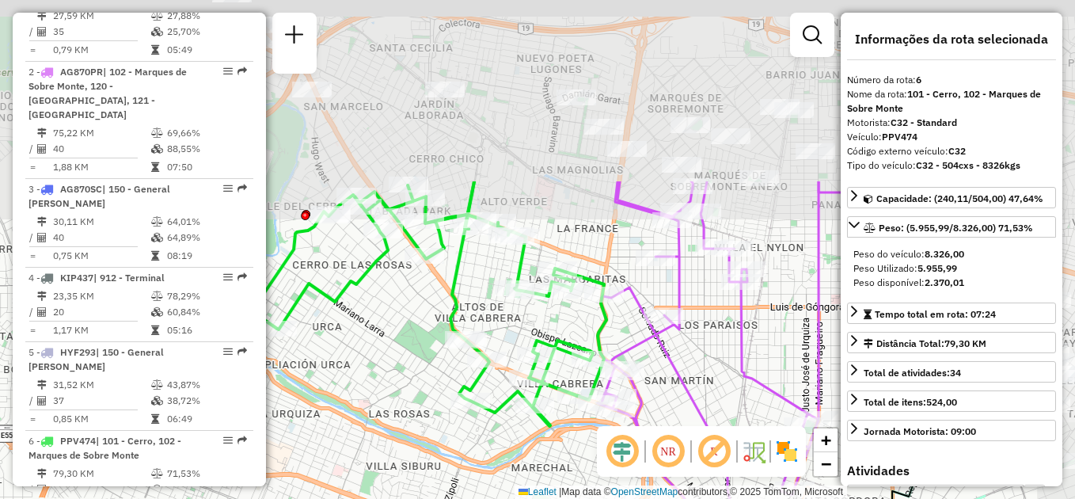
drag, startPoint x: 500, startPoint y: 243, endPoint x: 344, endPoint y: 402, distance: 221.8
click at [344, 402] on div "Rota 5 - Placa HYF293 0000474726 - Suarez Maria Soledad Janela de atendimento G…" at bounding box center [537, 249] width 1075 height 499
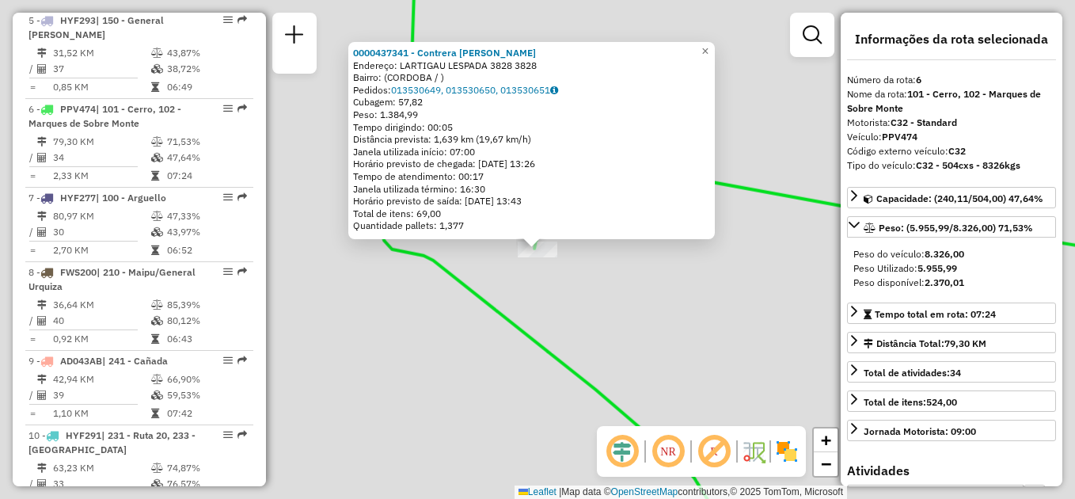
scroll to position [965, 0]
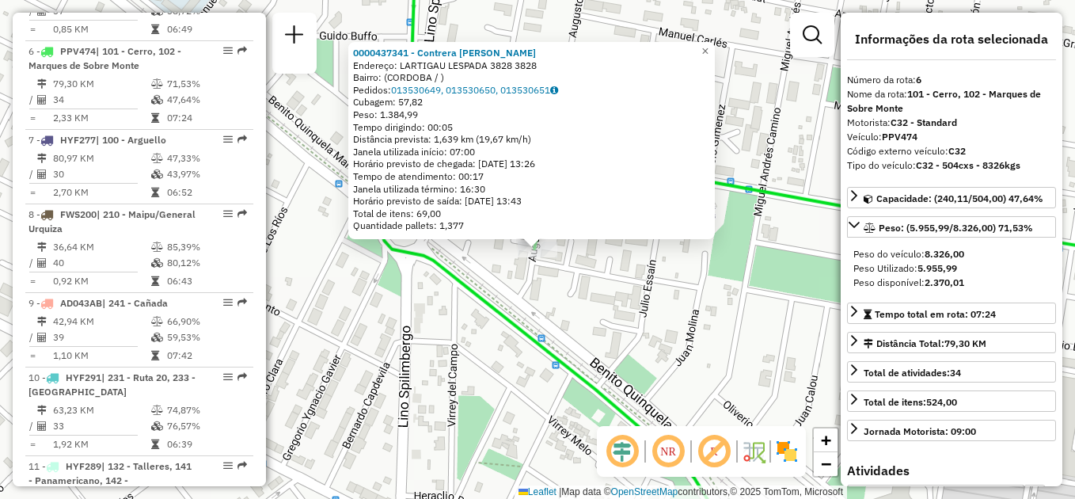
click at [633, 299] on div "0000437341 - Contrera Sergio Endereço: LARTIGAU LESPADA 3828 3828 Bairro: (CORD…" at bounding box center [537, 249] width 1075 height 499
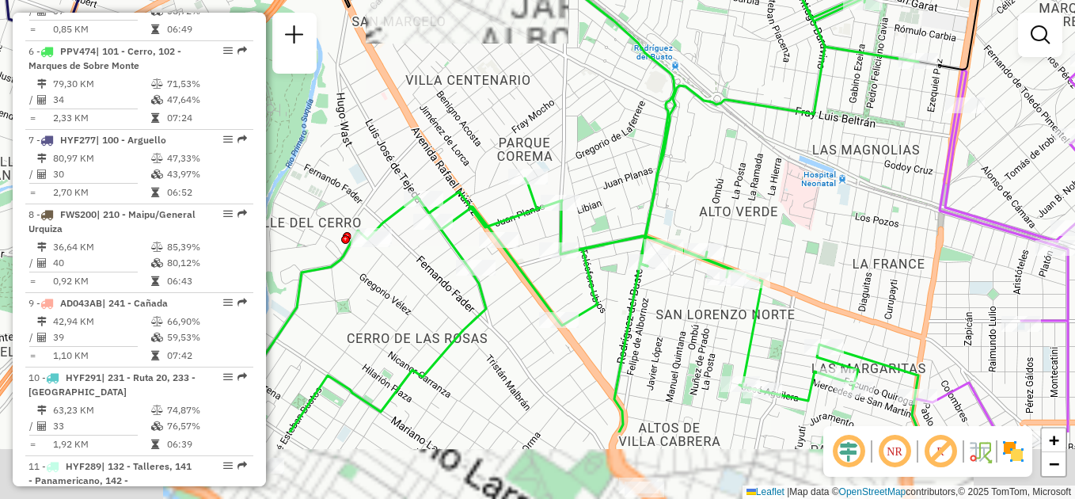
drag, startPoint x: 587, startPoint y: 224, endPoint x: 561, endPoint y: 159, distance: 70.0
click at [561, 159] on div "Janela de atendimento Grade de atendimento Capacidade Transportadoras Veículos …" at bounding box center [537, 249] width 1075 height 499
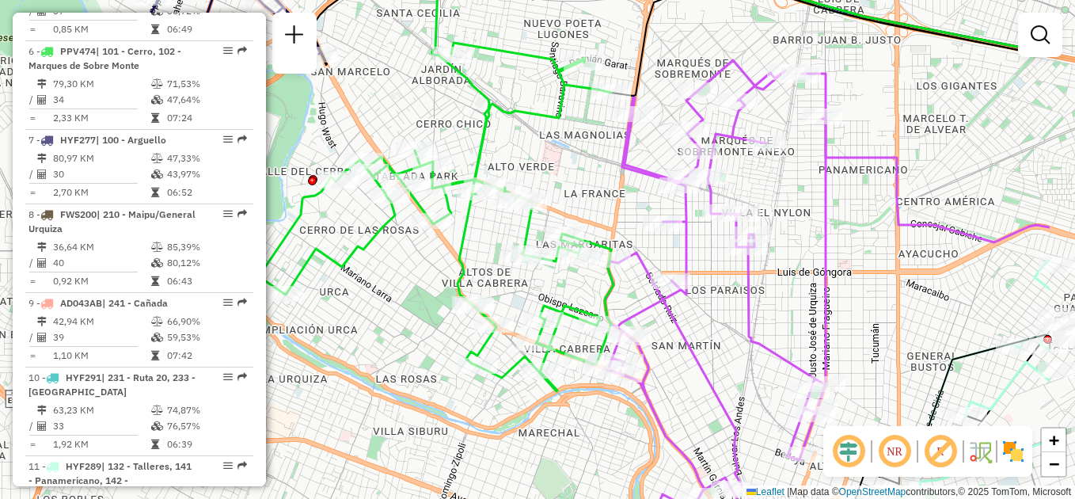
drag, startPoint x: 564, startPoint y: 270, endPoint x: 455, endPoint y: 273, distance: 109.3
click at [455, 273] on icon at bounding box center [436, 217] width 355 height 348
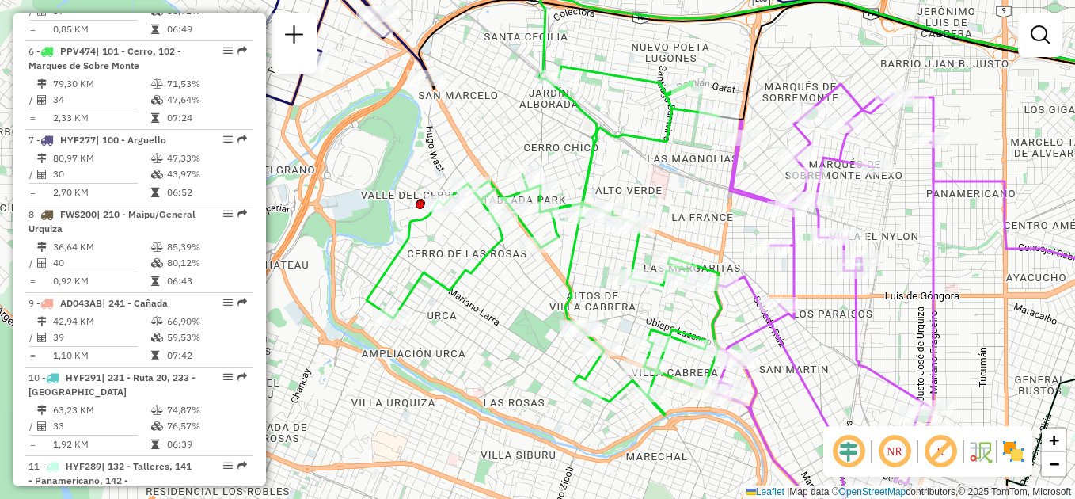
drag, startPoint x: 460, startPoint y: 286, endPoint x: 530, endPoint y: 296, distance: 70.4
click at [535, 299] on div "Janela de atendimento Grade de atendimento Capacidade Transportadoras Veículos …" at bounding box center [537, 249] width 1075 height 499
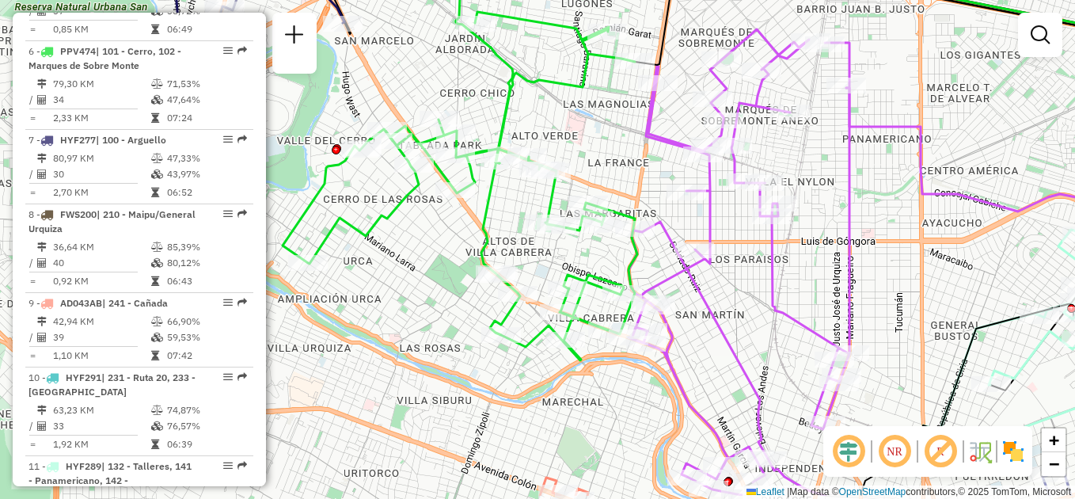
drag, startPoint x: 532, startPoint y: 300, endPoint x: 450, endPoint y: 247, distance: 98.0
click at [450, 247] on div "Janela de atendimento Grade de atendimento Capacidade Transportadoras Veículos …" at bounding box center [537, 249] width 1075 height 499
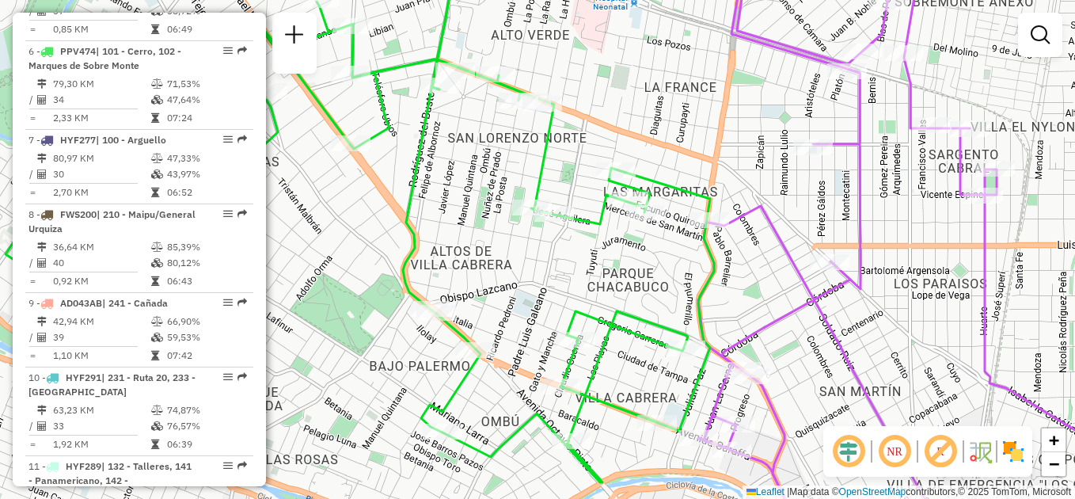
drag, startPoint x: 641, startPoint y: 265, endPoint x: 542, endPoint y: 295, distance: 104.2
click at [542, 295] on div "Janela de atendimento Grade de atendimento Capacidade Transportadoras Veículos …" at bounding box center [537, 249] width 1075 height 499
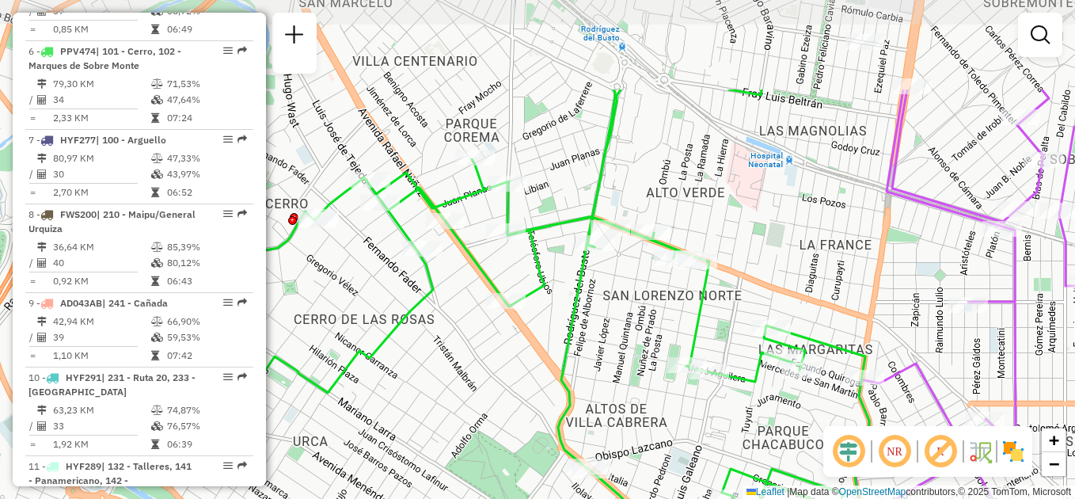
drag, startPoint x: 476, startPoint y: 238, endPoint x: 627, endPoint y: 378, distance: 206.2
click at [627, 378] on div "Janela de atendimento Grade de atendimento Capacidade Transportadoras Veículos …" at bounding box center [537, 249] width 1075 height 499
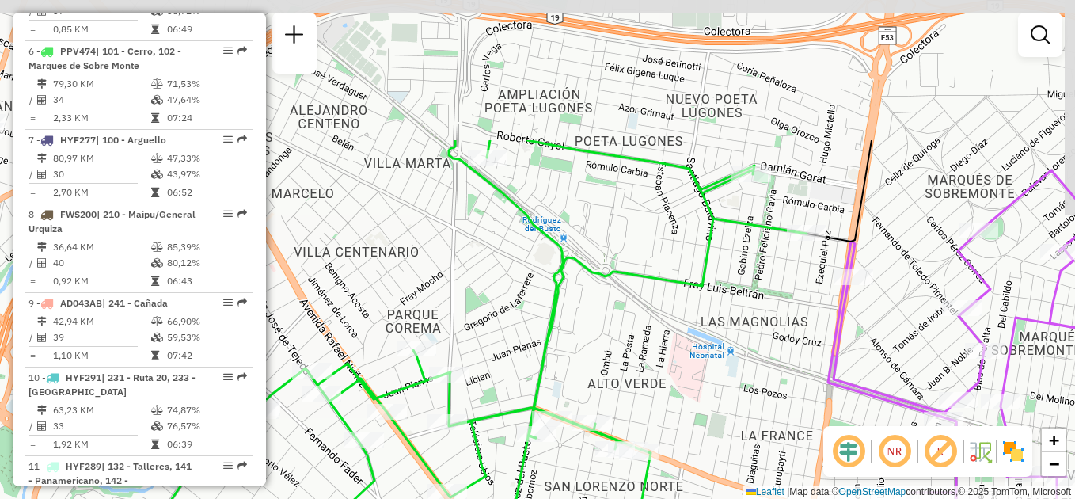
drag, startPoint x: 676, startPoint y: 164, endPoint x: 618, endPoint y: 354, distance: 198.9
click at [618, 354] on div "Janela de atendimento Grade de atendimento Capacidade Transportadoras Veículos …" at bounding box center [537, 249] width 1075 height 499
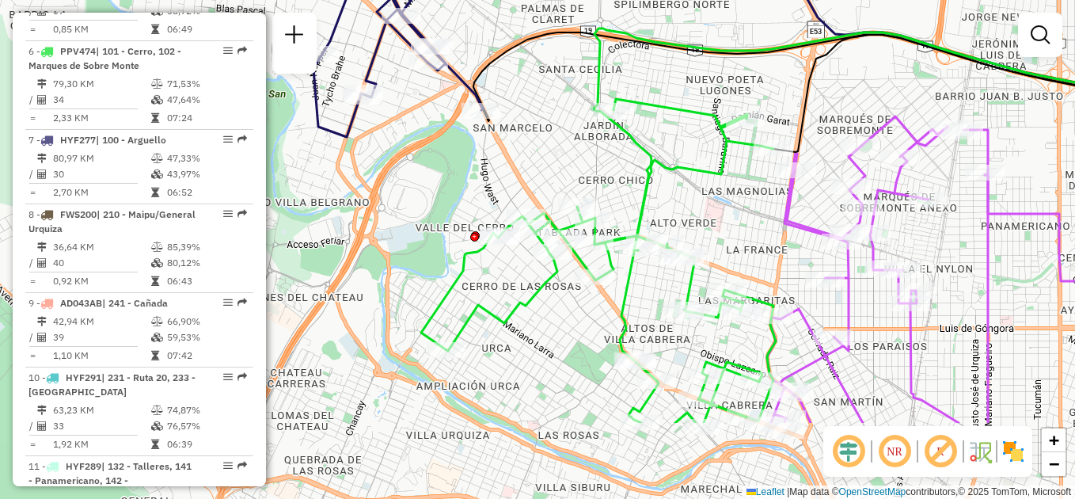
drag, startPoint x: 634, startPoint y: 325, endPoint x: 686, endPoint y: 199, distance: 136.0
click at [686, 199] on div "Janela de atendimento Grade de atendimento Capacidade Transportadoras Veículos …" at bounding box center [537, 249] width 1075 height 499
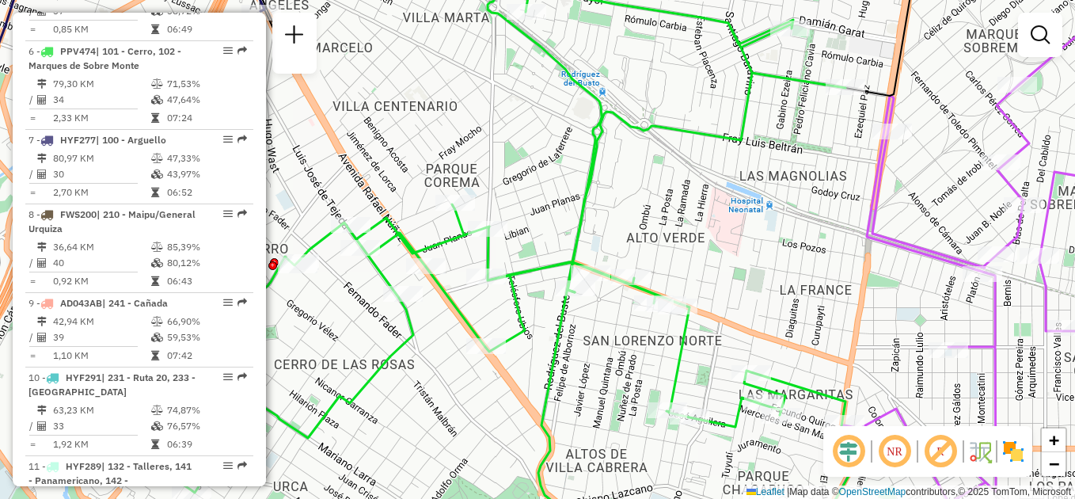
drag, startPoint x: 707, startPoint y: 223, endPoint x: 658, endPoint y: 184, distance: 62.6
click at [659, 184] on div "Janela de atendimento Grade de atendimento Capacidade Transportadoras Veículos …" at bounding box center [537, 249] width 1075 height 499
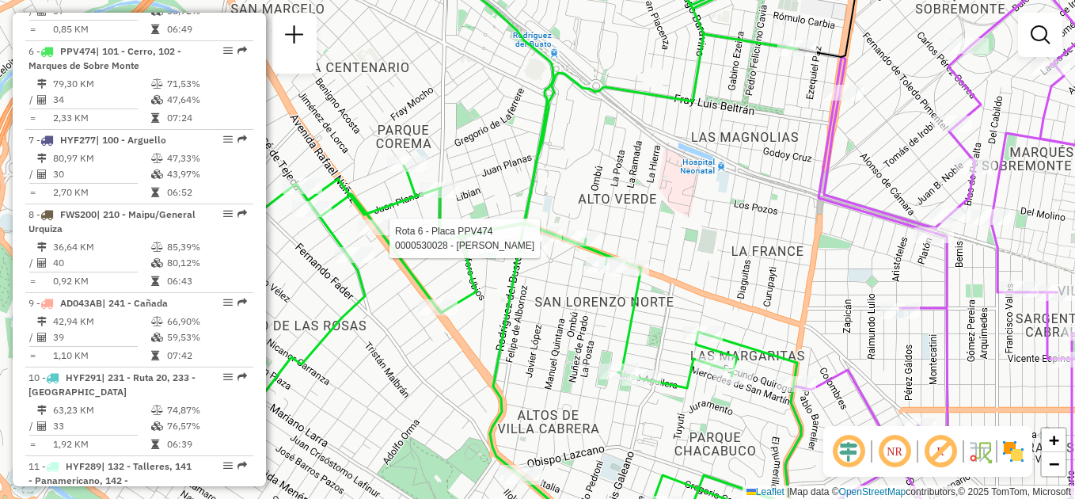
select select "**********"
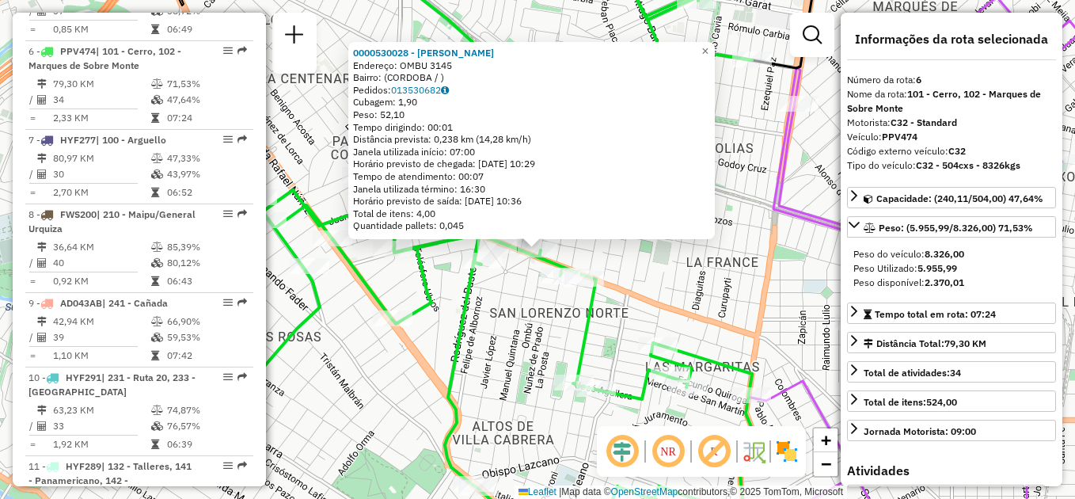
click at [555, 318] on div "Rota 6 - Placa PPV474 0000530028 - Napolitano Lucas Alejandro 0000530028 - Napo…" at bounding box center [537, 249] width 1075 height 499
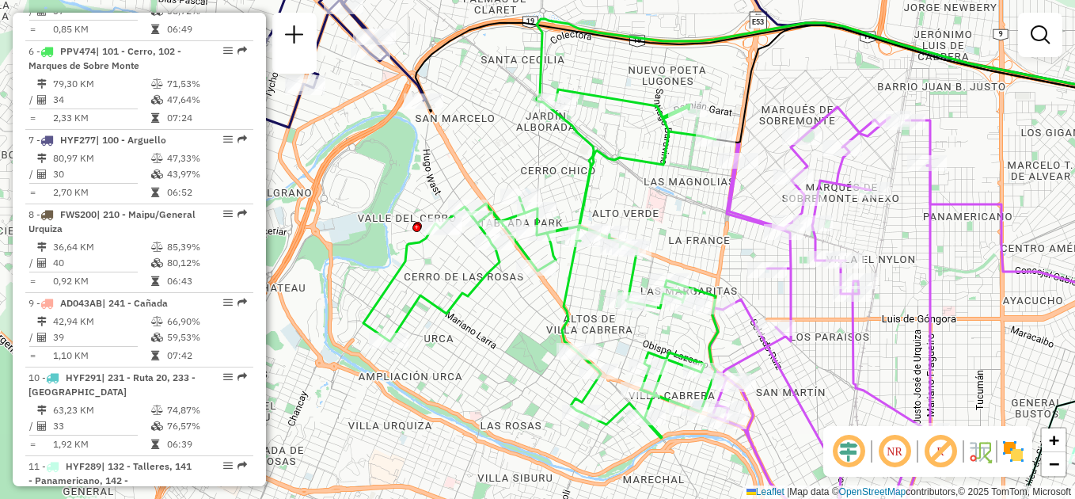
drag, startPoint x: 663, startPoint y: 185, endPoint x: 662, endPoint y: 232, distance: 46.7
click at [662, 232] on div "Janela de atendimento Grade de atendimento Capacidade Transportadoras Veículos …" at bounding box center [537, 249] width 1075 height 499
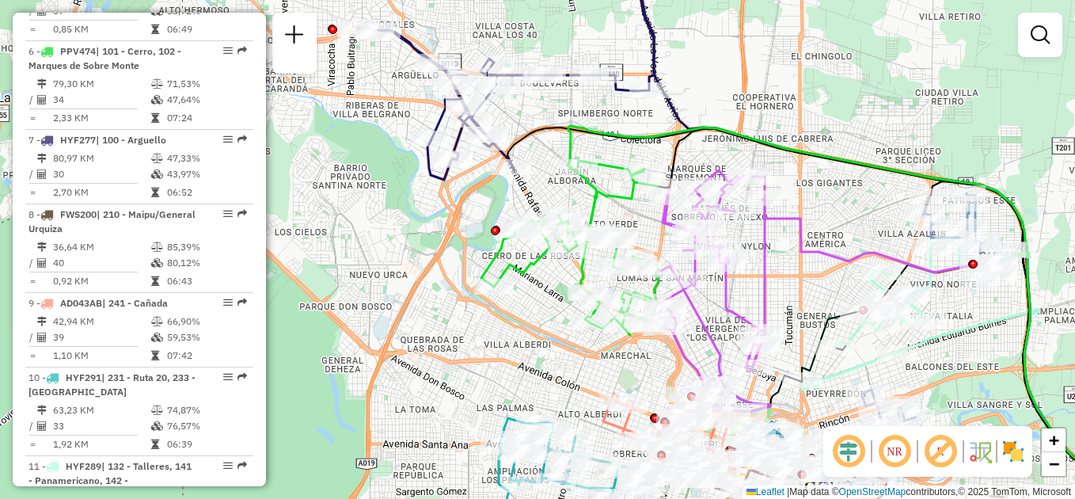
drag, startPoint x: 559, startPoint y: 317, endPoint x: 497, endPoint y: 313, distance: 62.7
click at [497, 313] on div "Janela de atendimento Grade de atendimento Capacidade Transportadoras Veículos …" at bounding box center [537, 249] width 1075 height 499
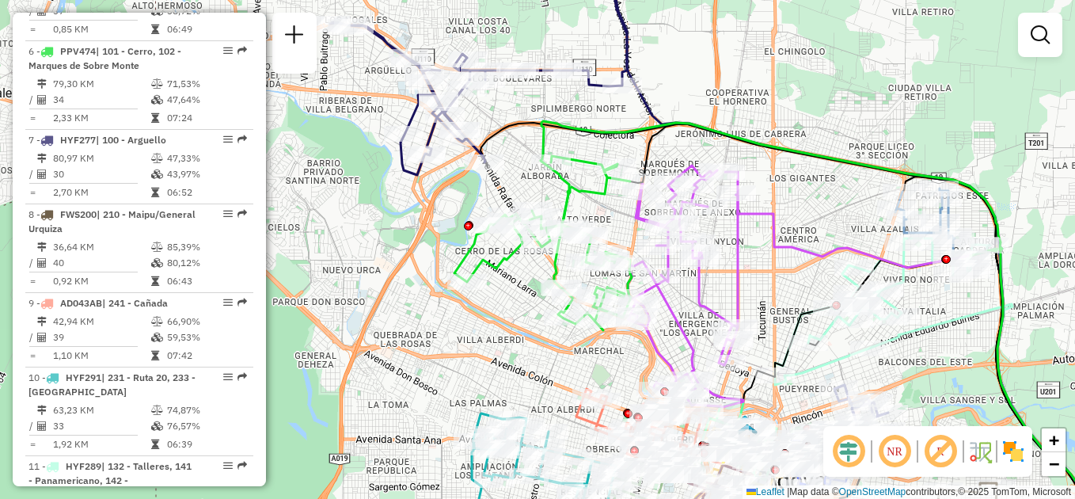
click at [429, 280] on div "Janela de atendimento Grade de atendimento Capacidade Transportadoras Veículos …" at bounding box center [537, 249] width 1075 height 499
select select "**********"
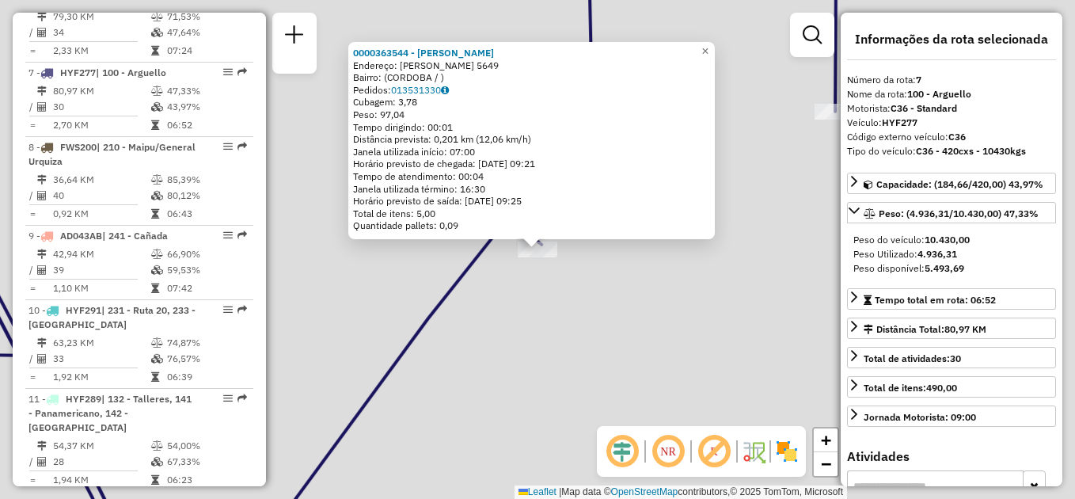
scroll to position [1053, 0]
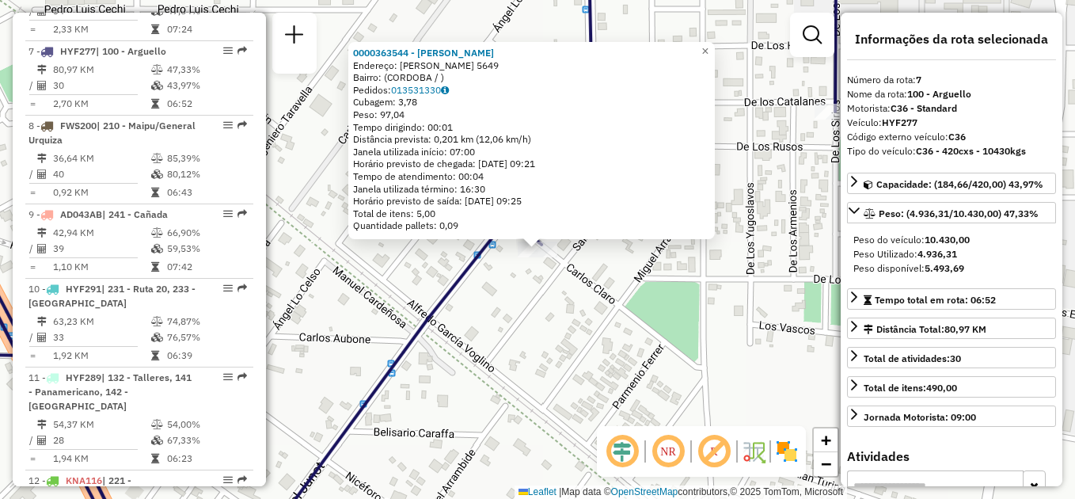
click at [556, 295] on div "0000363544 - Colque Añasco Paola Endereço: CARLOS JUSTO CLARO 5649 Bairro: (COR…" at bounding box center [537, 249] width 1075 height 499
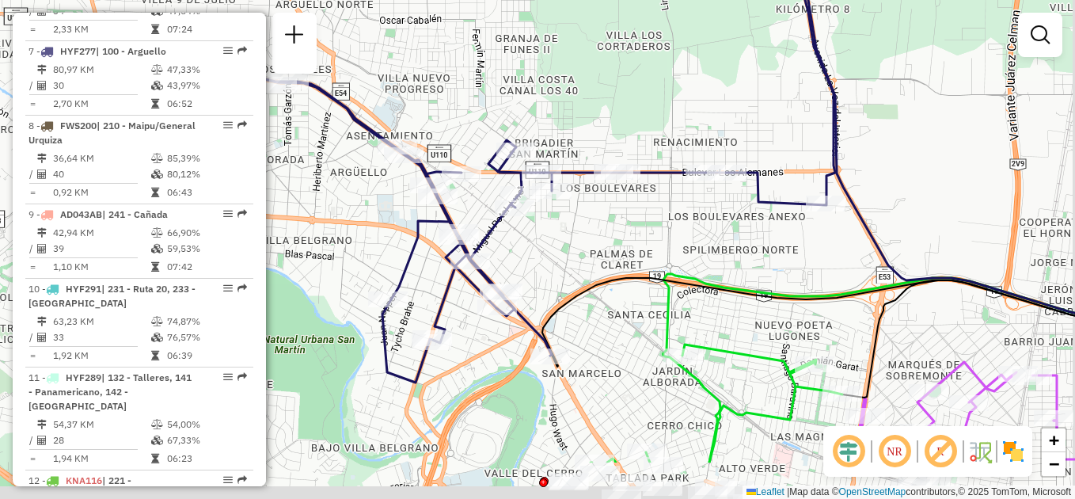
drag, startPoint x: 657, startPoint y: 308, endPoint x: 597, endPoint y: 220, distance: 106.1
click at [597, 220] on div "Janela de atendimento Grade de atendimento Capacidade Transportadoras Veículos …" at bounding box center [537, 249] width 1075 height 499
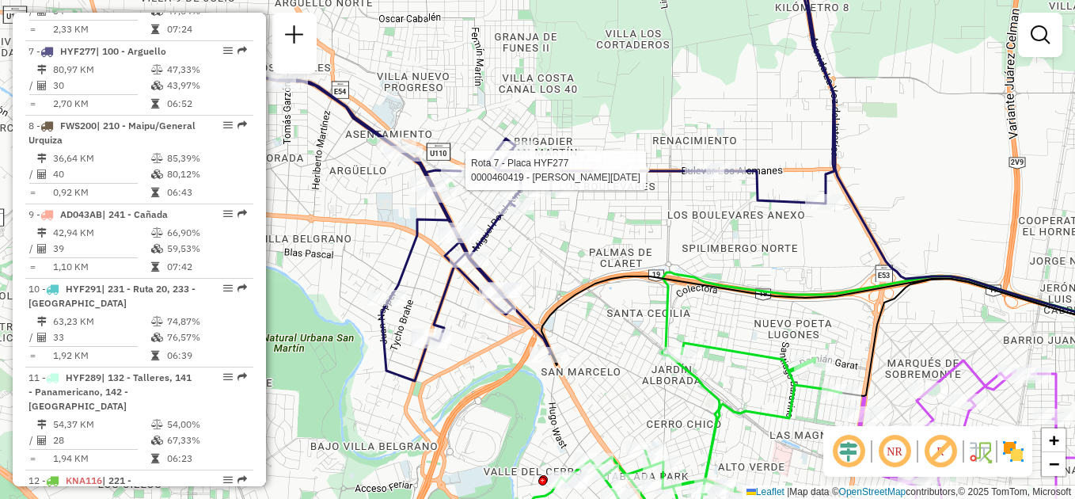
select select "**********"
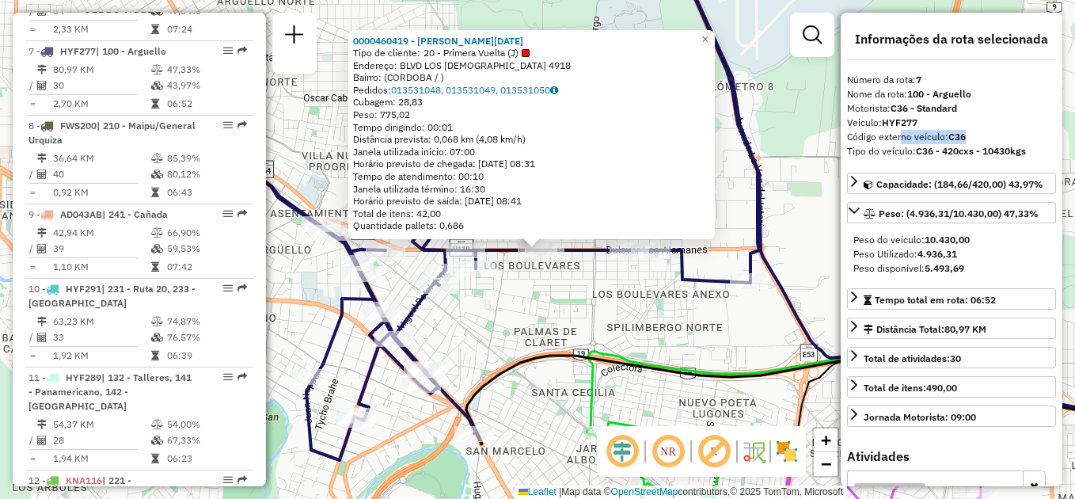
drag, startPoint x: 898, startPoint y: 139, endPoint x: 977, endPoint y: 131, distance: 79.6
click at [977, 131] on div "Código externo veículo: C36" at bounding box center [951, 137] width 209 height 14
click at [596, 295] on div "0000460419 - Zheng Qingming Tipo de cliente: 20 - Primera Vuelta (J) Endereço: …" at bounding box center [537, 249] width 1075 height 499
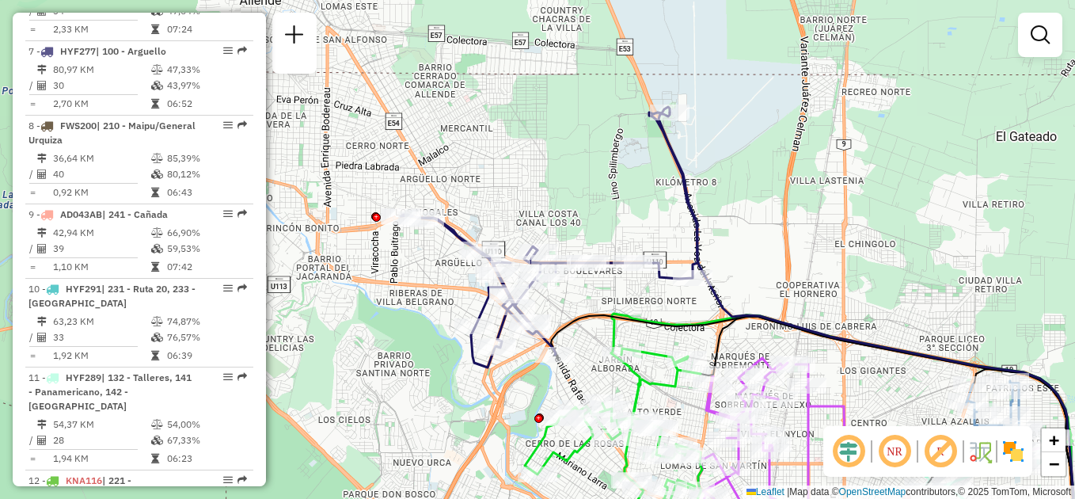
drag, startPoint x: 440, startPoint y: 213, endPoint x: 530, endPoint y: 183, distance: 95.2
click at [530, 183] on div "Janela de atendimento Grade de atendimento Capacidade Transportadoras Veículos …" at bounding box center [537, 249] width 1075 height 499
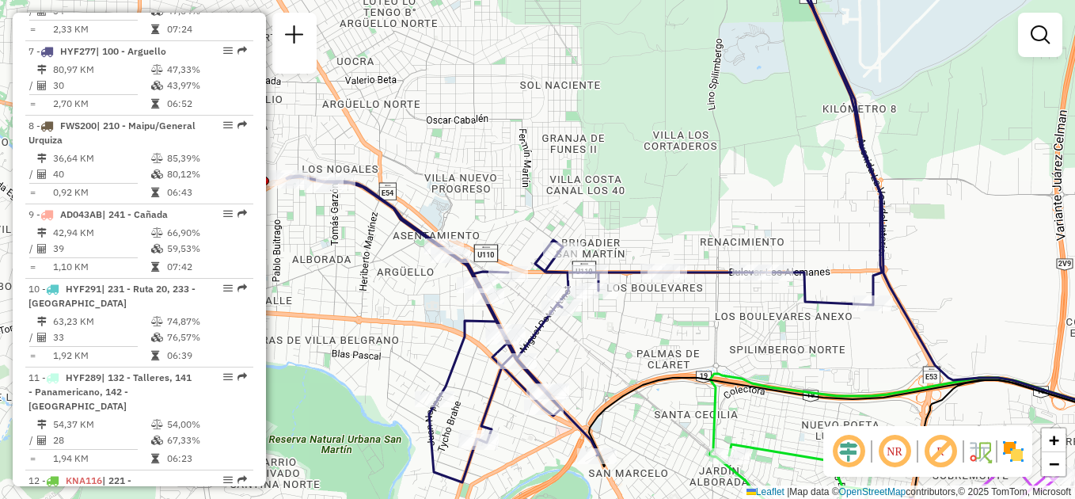
drag, startPoint x: 691, startPoint y: 351, endPoint x: 580, endPoint y: 333, distance: 112.4
click at [580, 333] on div "Janela de atendimento Grade de atendimento Capacidade Transportadoras Veículos …" at bounding box center [537, 249] width 1075 height 499
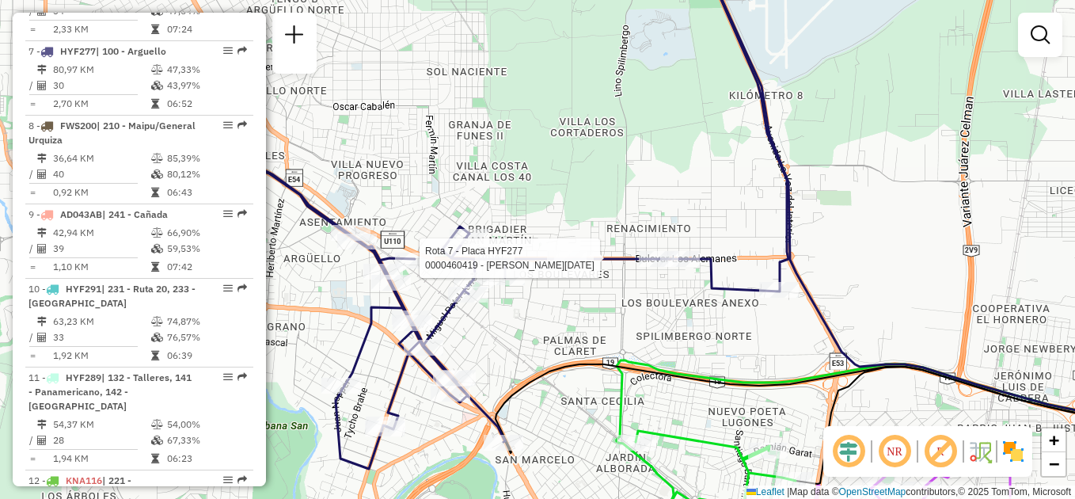
select select "**********"
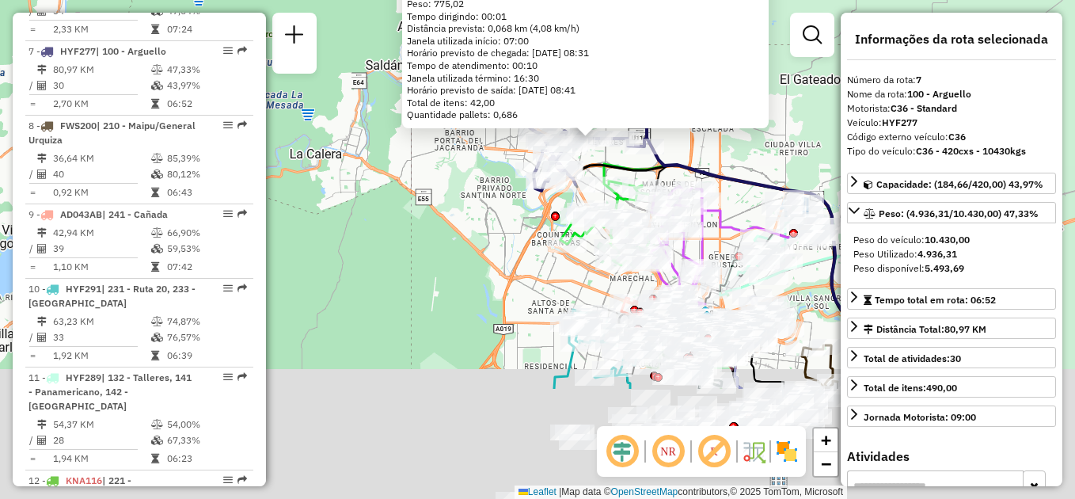
drag, startPoint x: 491, startPoint y: 265, endPoint x: 462, endPoint y: 192, distance: 78.5
click at [462, 192] on div "0000460419 - Zheng Qingming Tipo de cliente: 20 - Primera Vuelta (J) Endereço: …" at bounding box center [537, 249] width 1075 height 499
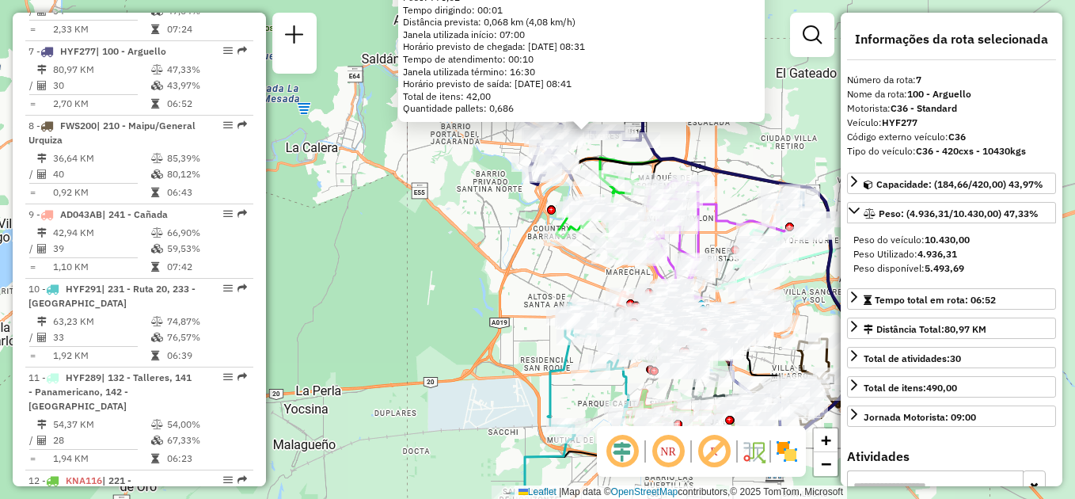
click at [466, 210] on div "0000460419 - Zheng Qingming Tipo de cliente: 20 - Primera Vuelta (J) Endereço: …" at bounding box center [537, 249] width 1075 height 499
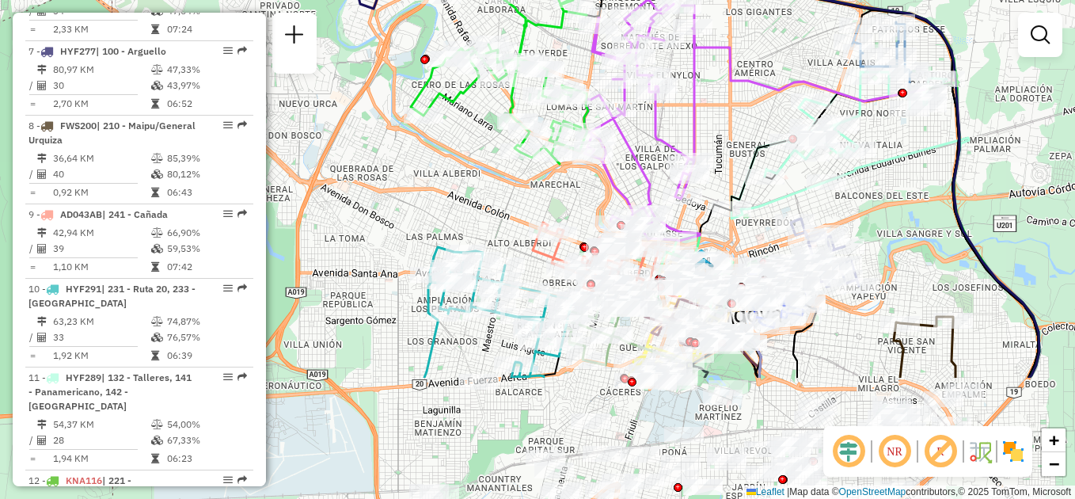
drag, startPoint x: 367, startPoint y: 336, endPoint x: 377, endPoint y: 174, distance: 161.8
click at [377, 174] on div "Janela de atendimento Grade de atendimento Capacidade Transportadoras Veículos …" at bounding box center [537, 249] width 1075 height 499
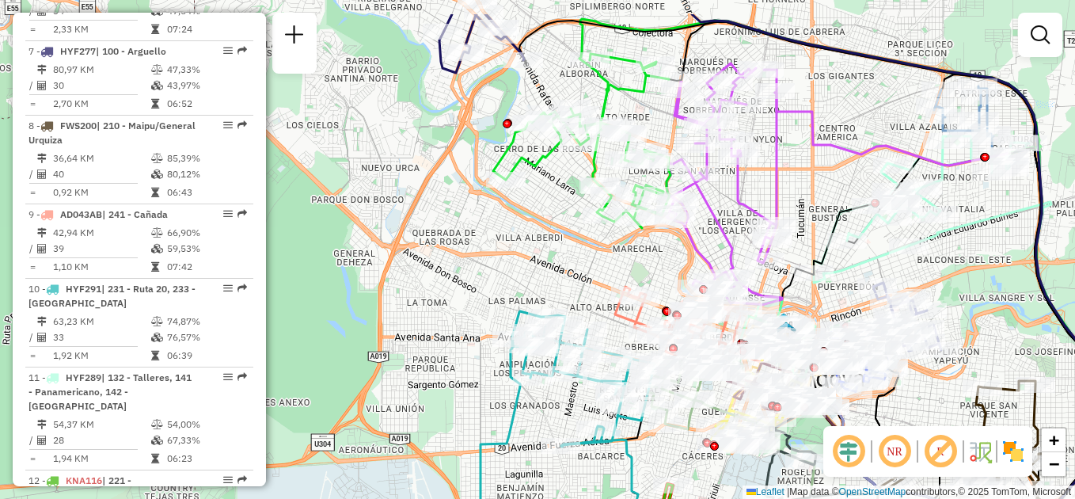
drag, startPoint x: 464, startPoint y: 390, endPoint x: 529, endPoint y: 398, distance: 65.5
click at [550, 459] on div "Janela de atendimento Grade de atendimento Capacidade Transportadoras Veículos …" at bounding box center [537, 249] width 1075 height 499
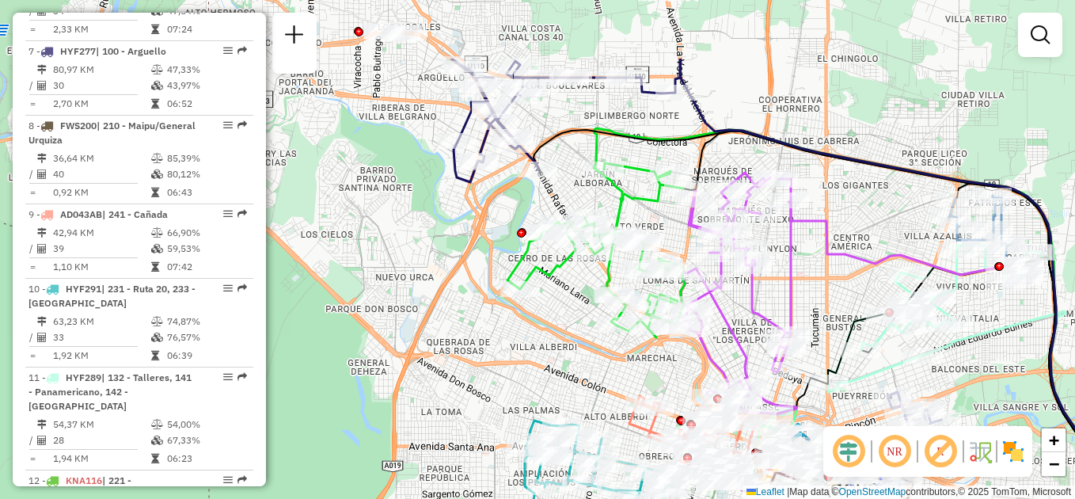
drag, startPoint x: 438, startPoint y: 181, endPoint x: 452, endPoint y: 290, distance: 109.4
click at [452, 290] on div "Janela de atendimento Grade de atendimento Capacidade Transportadoras Veículos …" at bounding box center [537, 249] width 1075 height 499
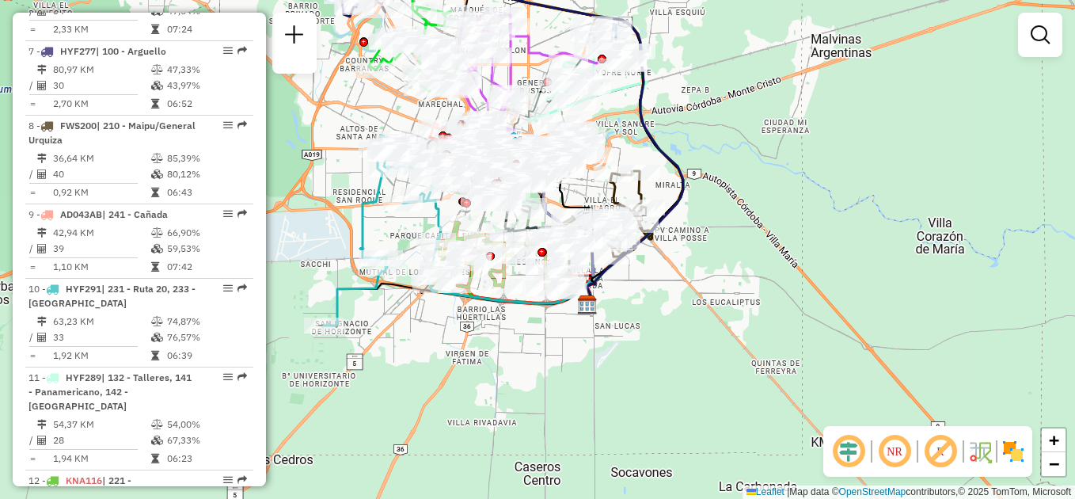
drag, startPoint x: 930, startPoint y: 359, endPoint x: 812, endPoint y: 138, distance: 250.5
click at [812, 138] on div "Janela de atendimento Grade de atendimento Capacidade Transportadoras Veículos …" at bounding box center [537, 249] width 1075 height 499
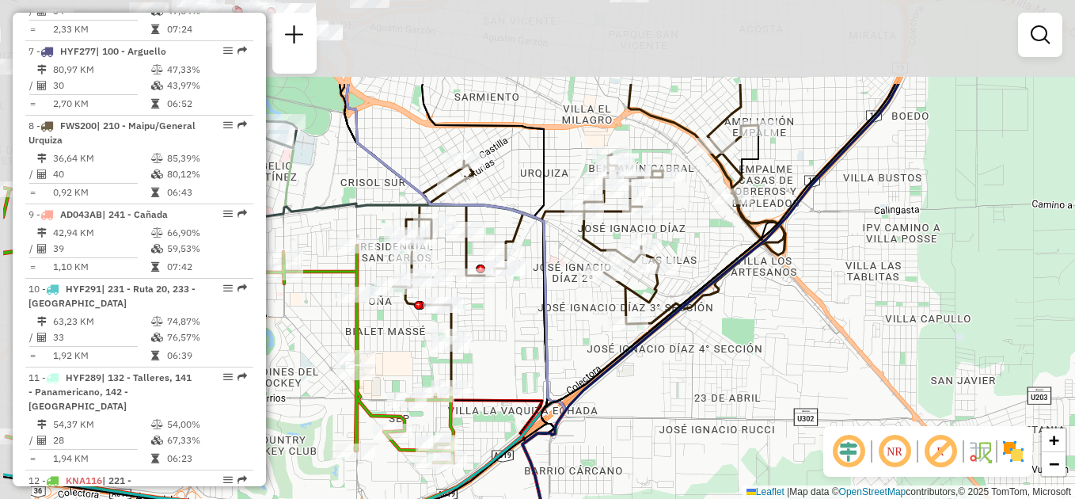
drag, startPoint x: 619, startPoint y: 287, endPoint x: 730, endPoint y: 421, distance: 173.8
click at [730, 421] on div "Janela de atendimento Grade de atendimento Capacidade Transportadoras Veículos …" at bounding box center [537, 249] width 1075 height 499
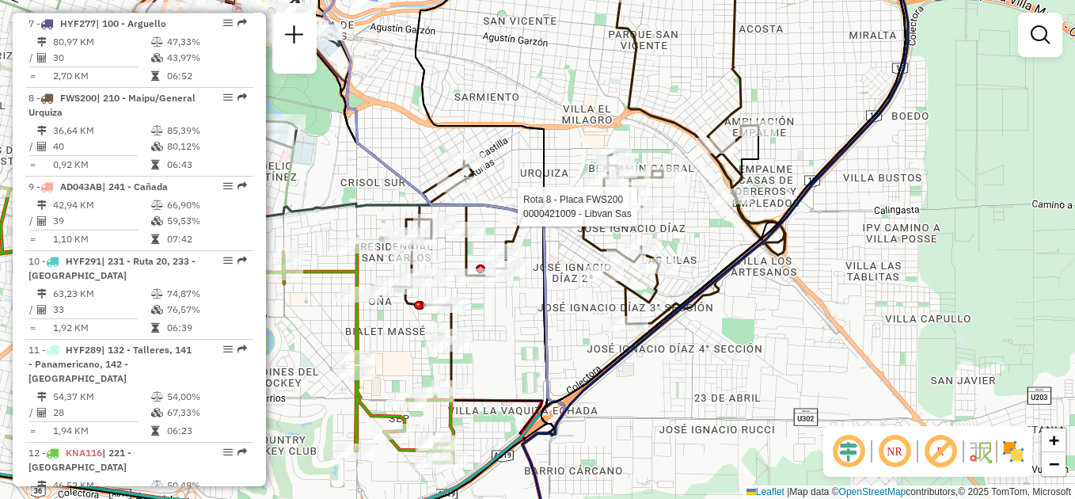
select select "**********"
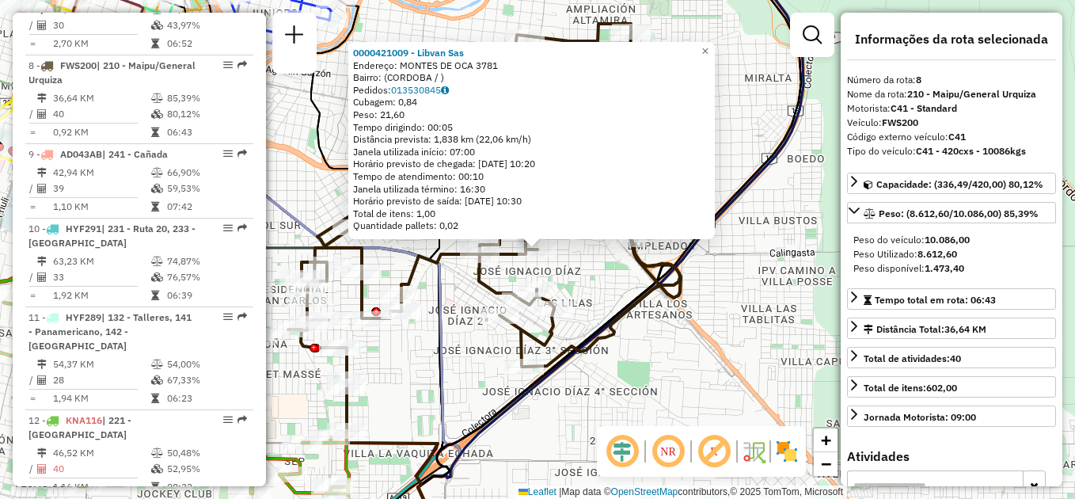
scroll to position [1128, 0]
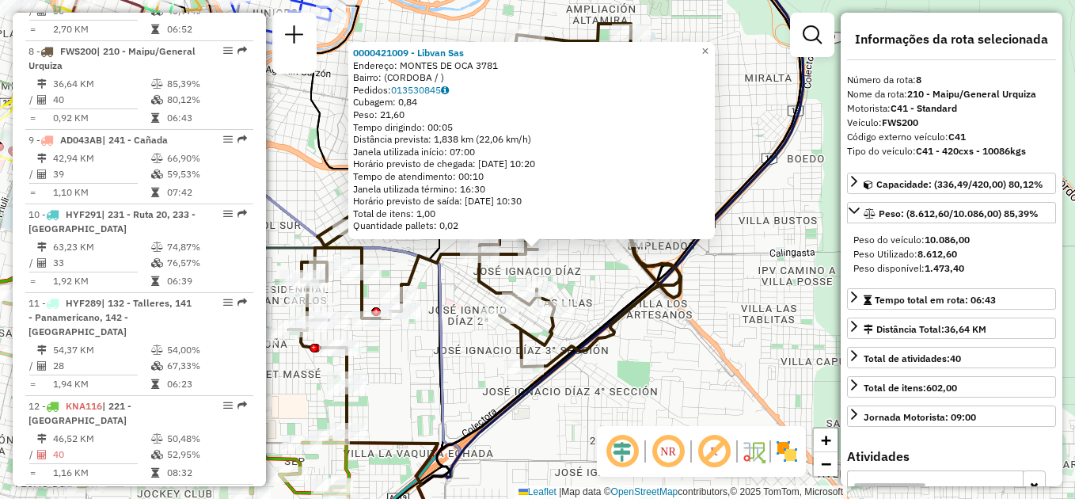
click at [618, 311] on icon at bounding box center [485, 205] width 392 height 363
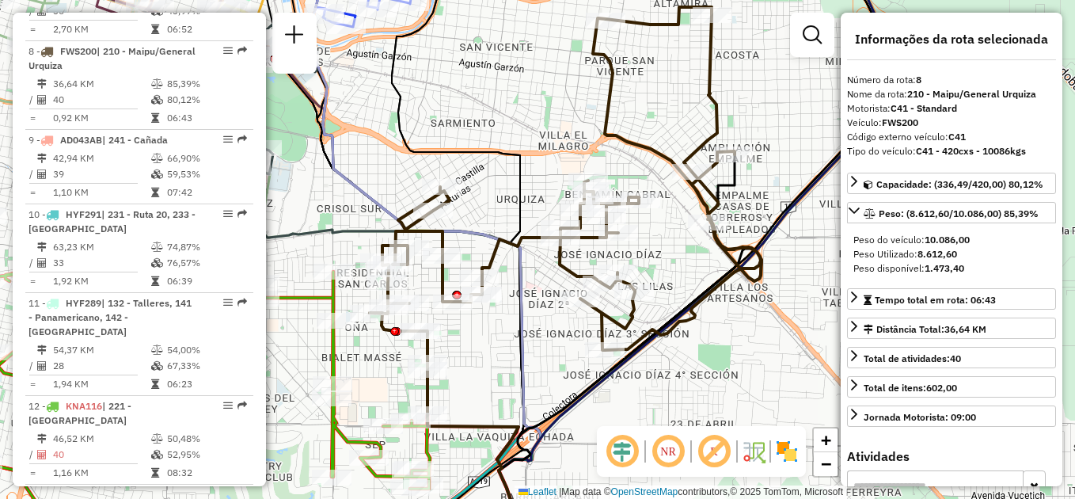
drag, startPoint x: 602, startPoint y: 288, endPoint x: 671, endPoint y: 266, distance: 72.4
click at [682, 271] on div "Janela de atendimento Grade de atendimento Capacidade Transportadoras Veículos …" at bounding box center [537, 249] width 1075 height 499
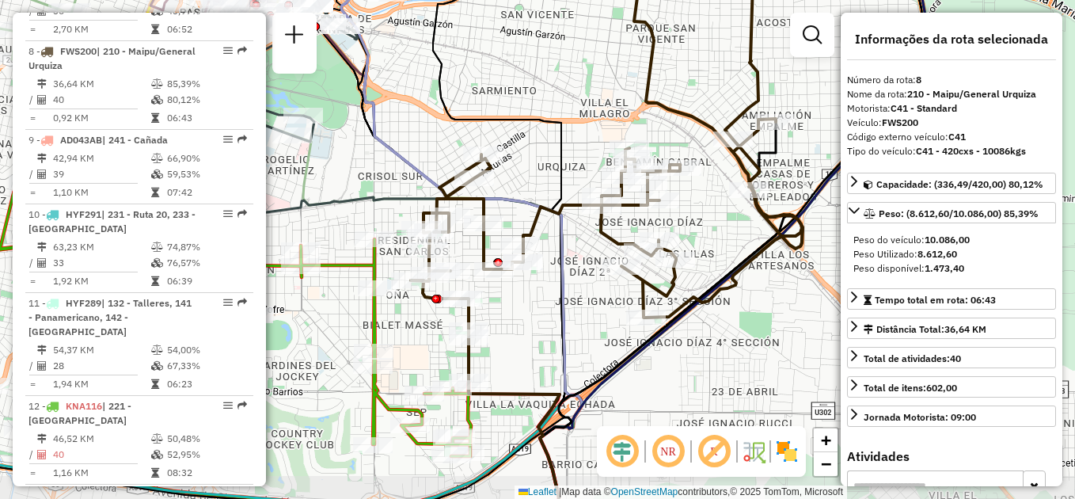
drag, startPoint x: 519, startPoint y: 191, endPoint x: 556, endPoint y: 161, distance: 47.9
click at [556, 161] on icon at bounding box center [502, 214] width 139 height 593
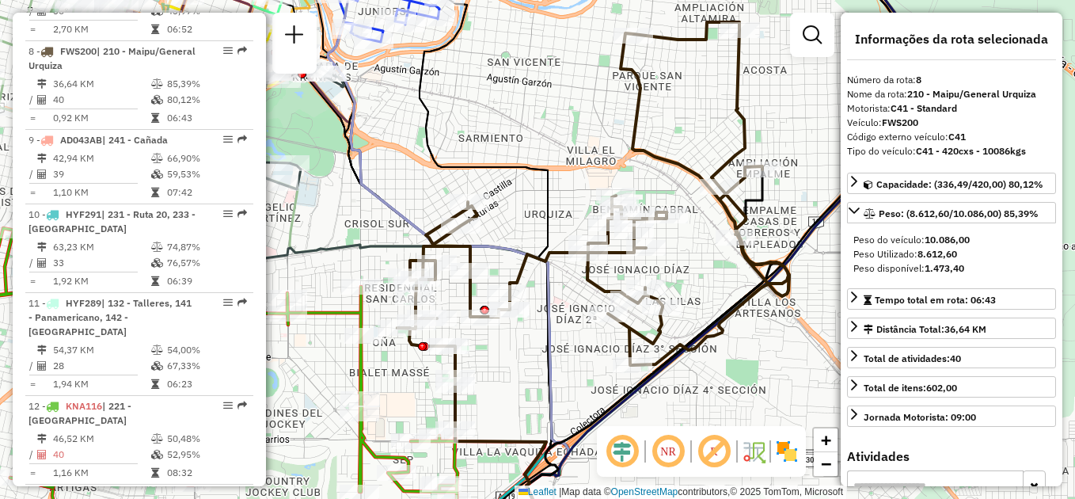
drag, startPoint x: 698, startPoint y: 238, endPoint x: 706, endPoint y: 284, distance: 46.6
click at [707, 283] on div "Janela de atendimento Grade de atendimento Capacidade Transportadoras Veículos …" at bounding box center [537, 249] width 1075 height 499
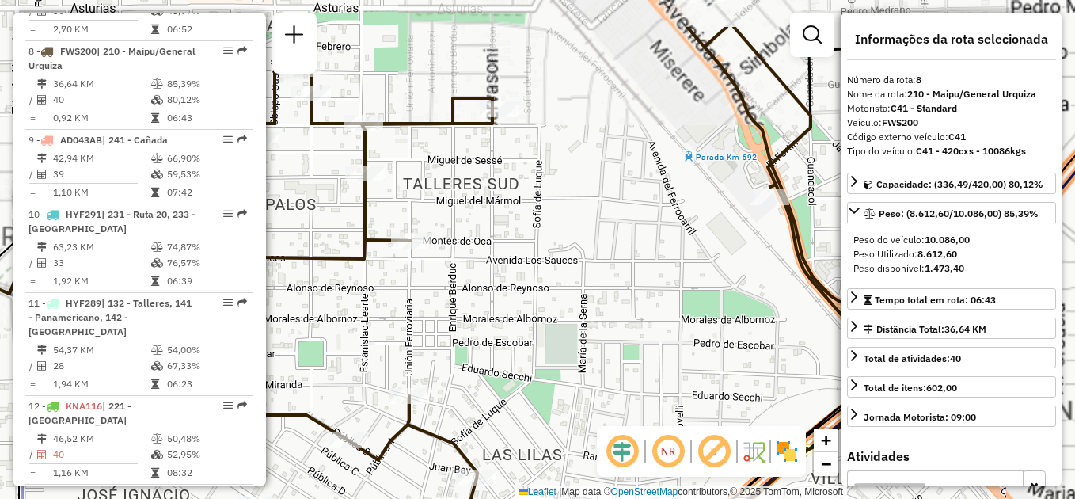
drag, startPoint x: 704, startPoint y: 246, endPoint x: 607, endPoint y: 324, distance: 124.5
click at [615, 325] on div "Janela de atendimento Grade de atendimento Capacidade Transportadoras Veículos …" at bounding box center [537, 249] width 1075 height 499
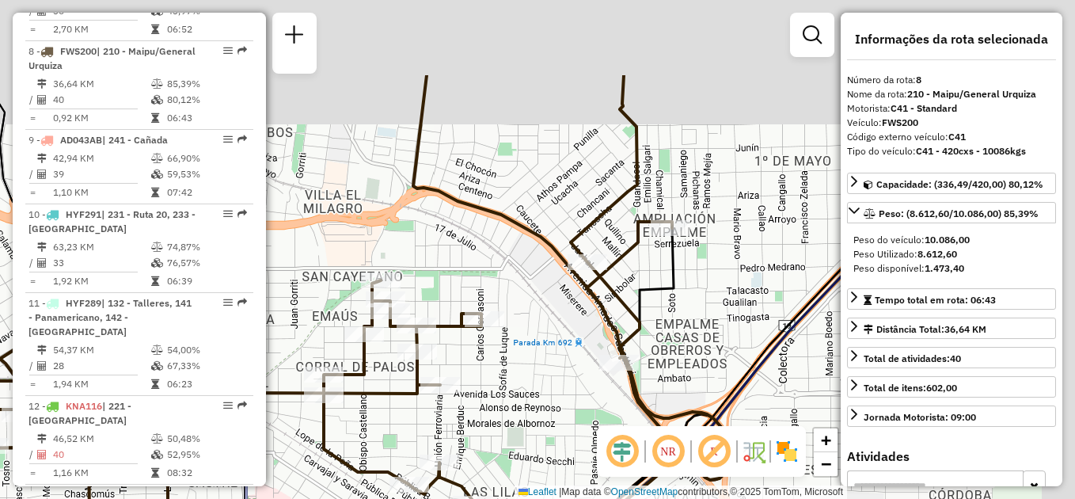
drag, startPoint x: 741, startPoint y: 215, endPoint x: 681, endPoint y: 356, distance: 153.3
click at [681, 356] on div "Janela de atendimento Grade de atendimento Capacidade Transportadoras Veículos …" at bounding box center [537, 249] width 1075 height 499
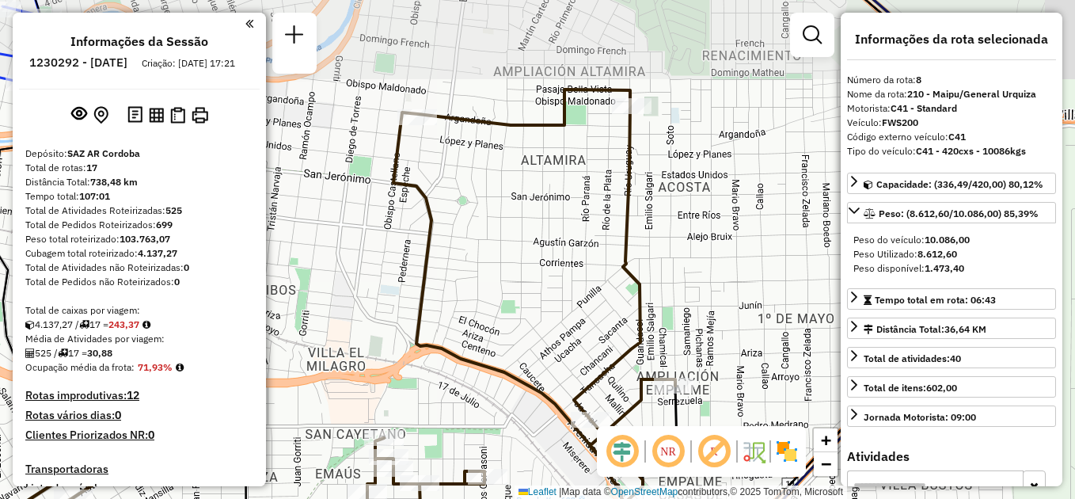
select select "**********"
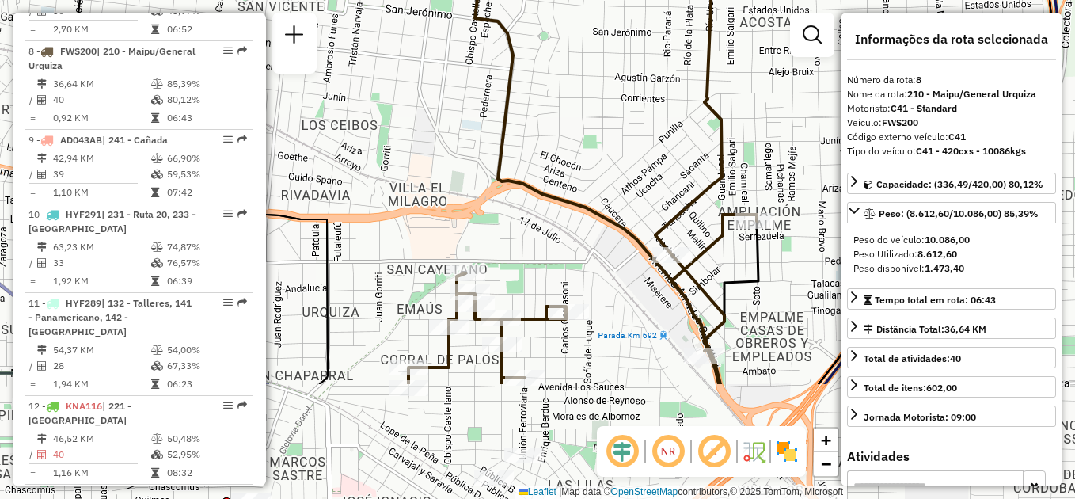
drag, startPoint x: 527, startPoint y: 325, endPoint x: 609, endPoint y: 160, distance: 183.8
click at [609, 160] on div "Janela de atendimento Grade de atendimento Capacidade Transportadoras Veículos …" at bounding box center [537, 249] width 1075 height 499
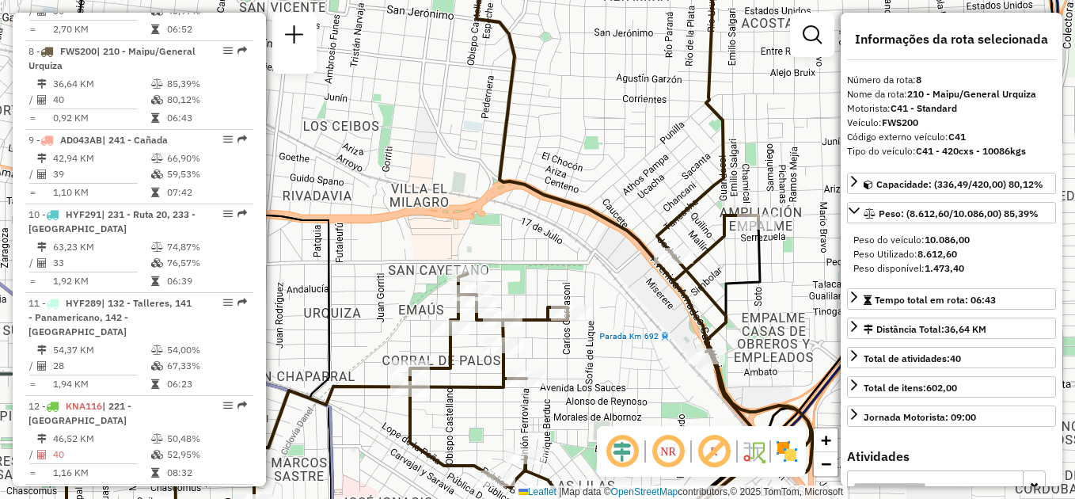
drag, startPoint x: 595, startPoint y: 389, endPoint x: 659, endPoint y: 203, distance: 196.8
click at [660, 203] on div "Janela de atendimento Grade de atendimento Capacidade Transportadoras Veículos …" at bounding box center [537, 249] width 1075 height 499
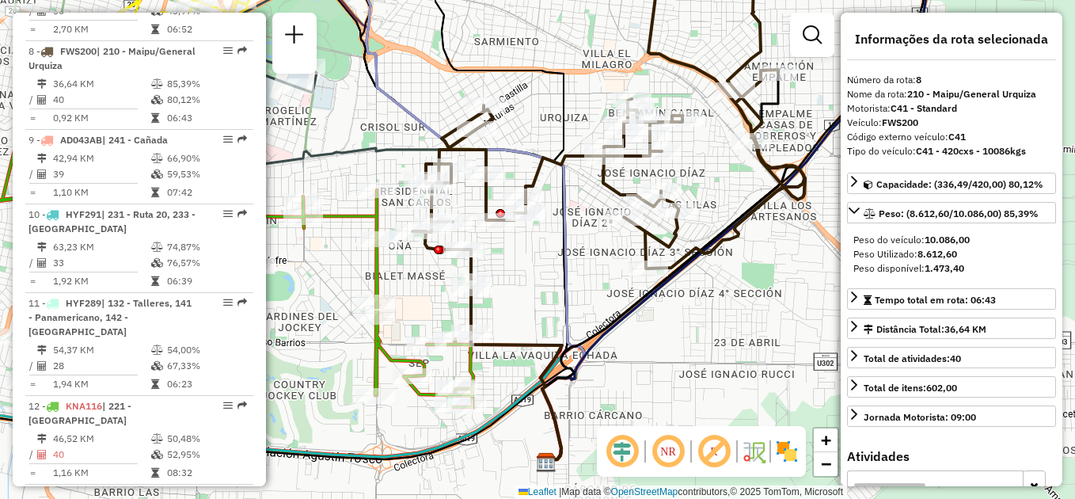
drag, startPoint x: 504, startPoint y: 323, endPoint x: 544, endPoint y: 268, distance: 68.6
click at [544, 268] on div "Janela de atendimento Grade de atendimento Capacidade Transportadoras Veículos …" at bounding box center [537, 249] width 1075 height 499
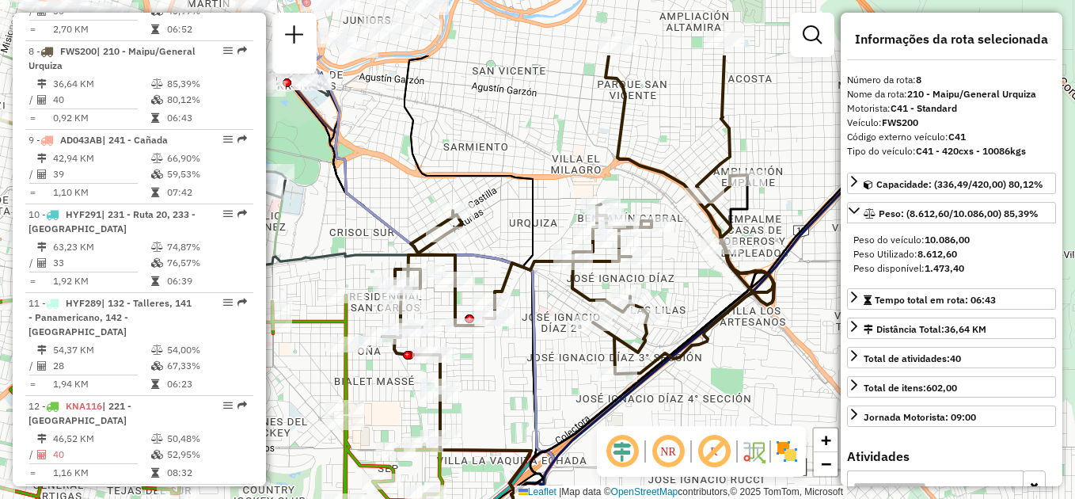
drag, startPoint x: 573, startPoint y: 247, endPoint x: 552, endPoint y: 345, distance: 100.5
click at [552, 345] on div "Janela de atendimento Grade de atendimento Capacidade Transportadoras Veículos …" at bounding box center [537, 249] width 1075 height 499
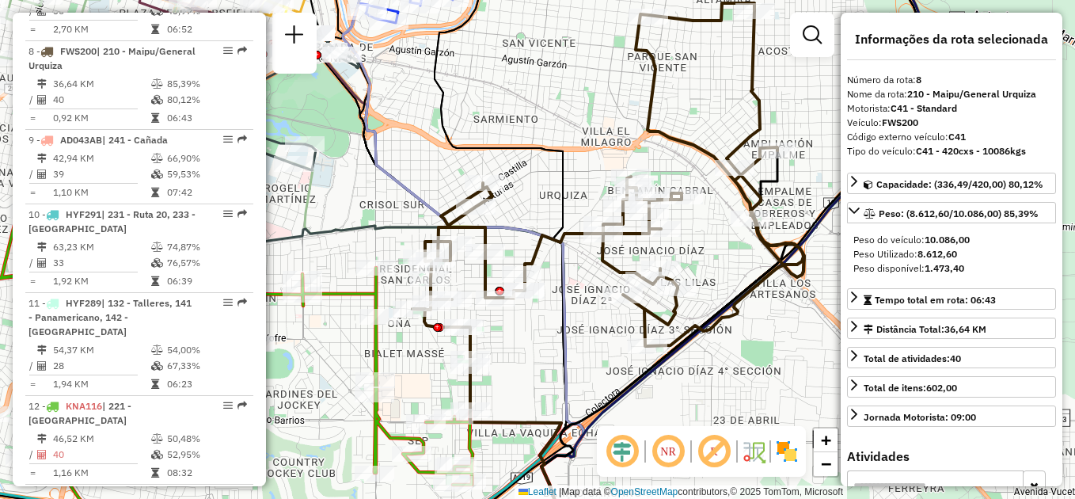
drag, startPoint x: 531, startPoint y: 352, endPoint x: 581, endPoint y: 310, distance: 65.2
click at [581, 310] on icon at bounding box center [463, 221] width 241 height 599
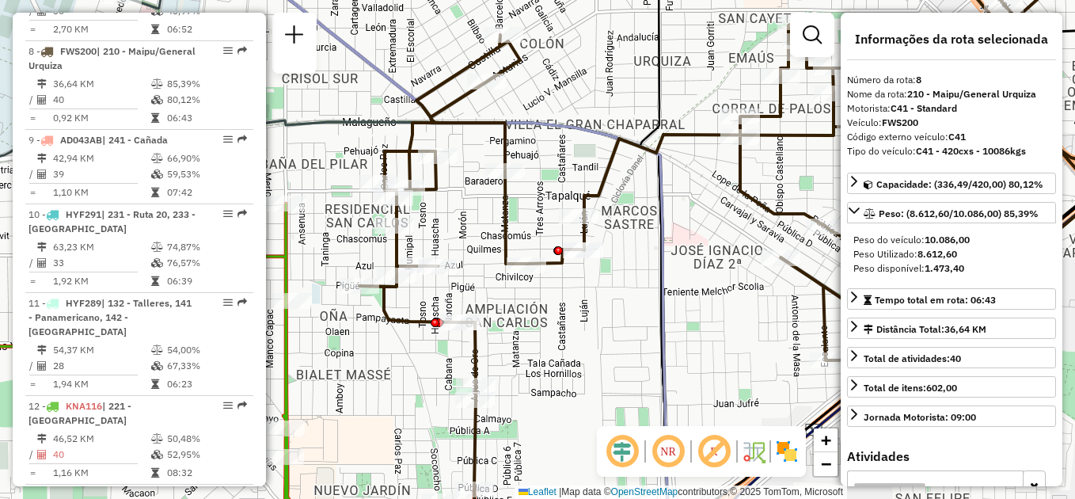
drag, startPoint x: 512, startPoint y: 317, endPoint x: 584, endPoint y: 323, distance: 71.6
click at [584, 323] on div "Janela de atendimento Grade de atendimento Capacidade Transportadoras Veículos …" at bounding box center [537, 249] width 1075 height 499
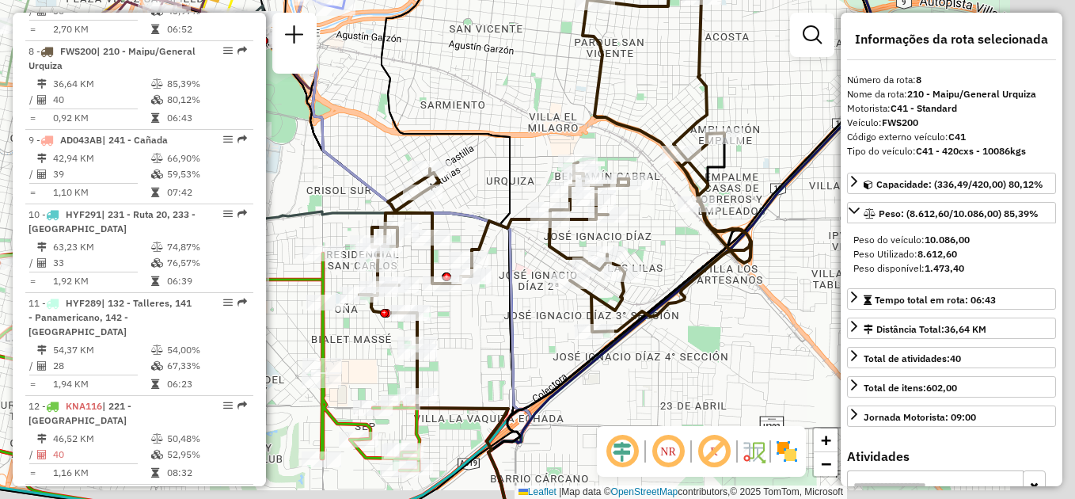
drag, startPoint x: 583, startPoint y: 322, endPoint x: 447, endPoint y: 304, distance: 136.6
click at [448, 305] on div "Janela de atendimento Grade de atendimento Capacidade Transportadoras Veículos …" at bounding box center [537, 249] width 1075 height 499
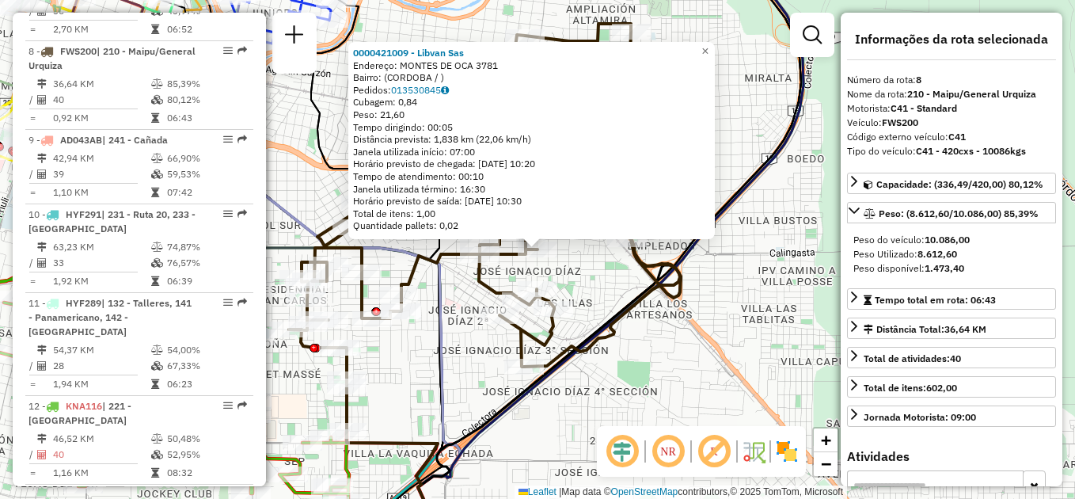
click at [593, 278] on div "0000421009 - Libvan Sas Endereço: MONTES DE OCA 3781 Bairro: (CORDOBA / ) Pedid…" at bounding box center [537, 249] width 1075 height 499
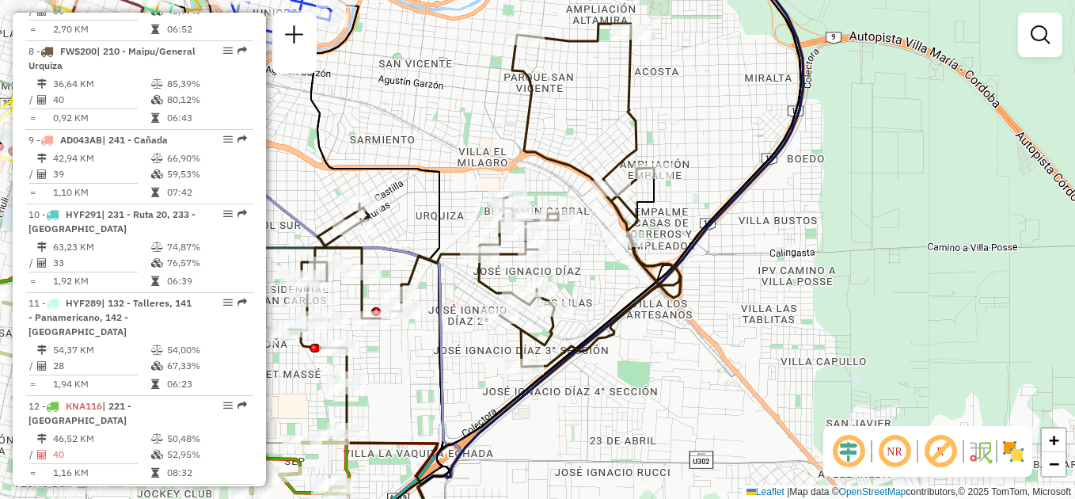
click at [485, 127] on div "Rota 8 - Placa FWS200 0000326698 - Vandale Omar Rota 8 - Placa FWS200 000017551…" at bounding box center [537, 249] width 1075 height 499
select select "**********"
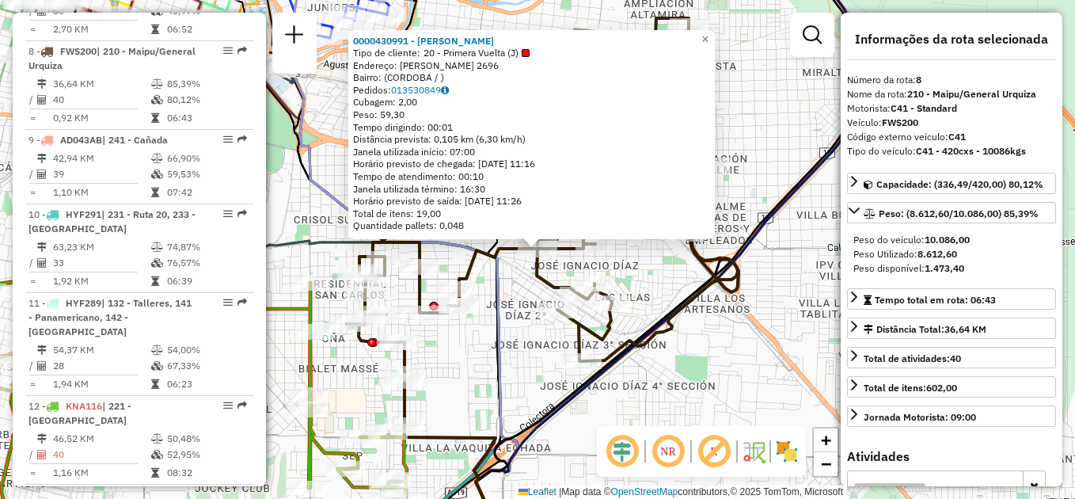
click at [523, 350] on div "Rota 8 - Placa FWS200 0000430991 - Weng Xiaoyi 0000430991 - Weng Xiaoyi Tipo de…" at bounding box center [537, 249] width 1075 height 499
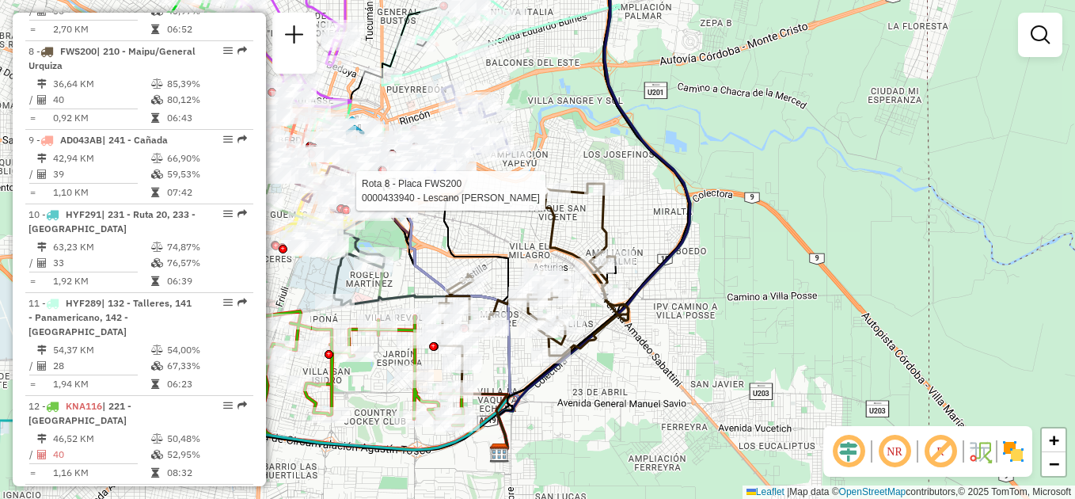
select select "**********"
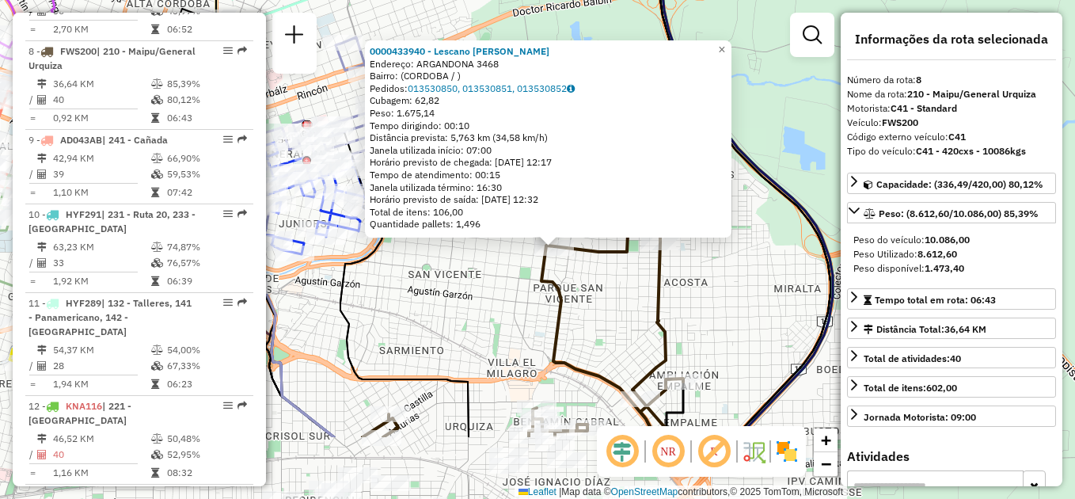
drag, startPoint x: 506, startPoint y: 402, endPoint x: 504, endPoint y: 290, distance: 111.7
click at [504, 290] on div "0000433940 - Lescano Verónica Elizabeth Endereço: ARGANDONA 3468 Bairro: (CORDO…" at bounding box center [537, 249] width 1075 height 499
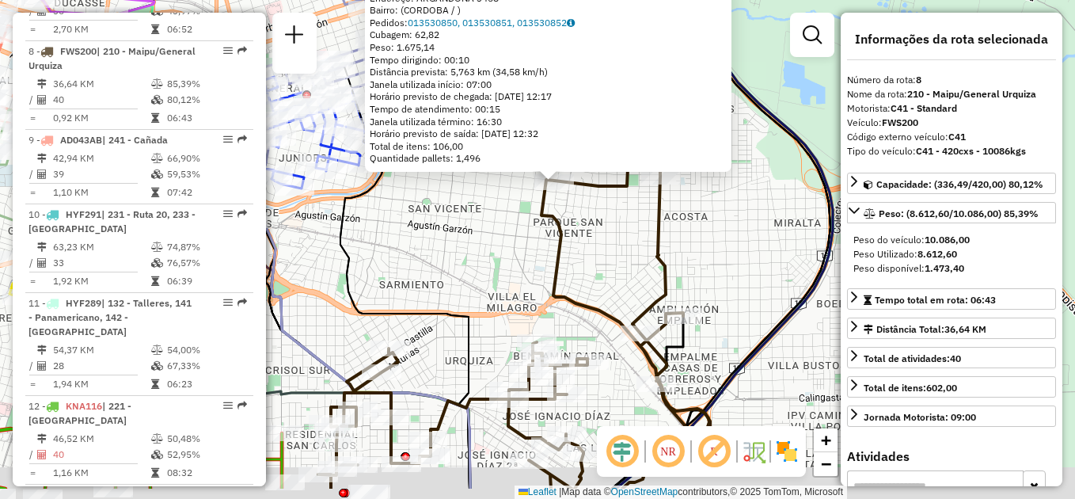
drag, startPoint x: 505, startPoint y: 321, endPoint x: 507, endPoint y: 261, distance: 60.2
click at [507, 261] on div "0000433940 - Lescano Verónica Elizabeth Endereço: ARGANDONA 3468 Bairro: (CORDO…" at bounding box center [537, 249] width 1075 height 499
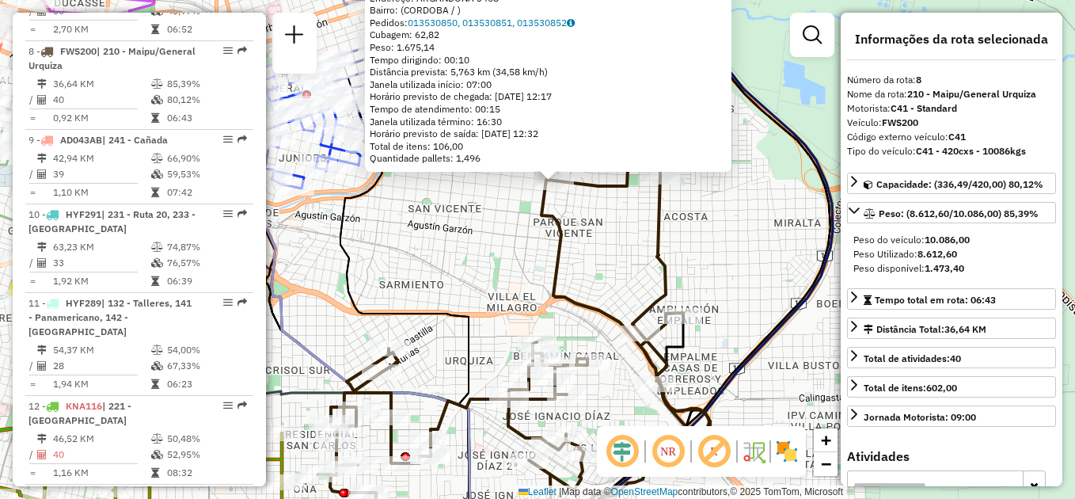
click at [499, 268] on div "0000433940 - Lescano Verónica Elizabeth Endereço: ARGANDONA 3468 Bairro: (CORDO…" at bounding box center [537, 249] width 1075 height 499
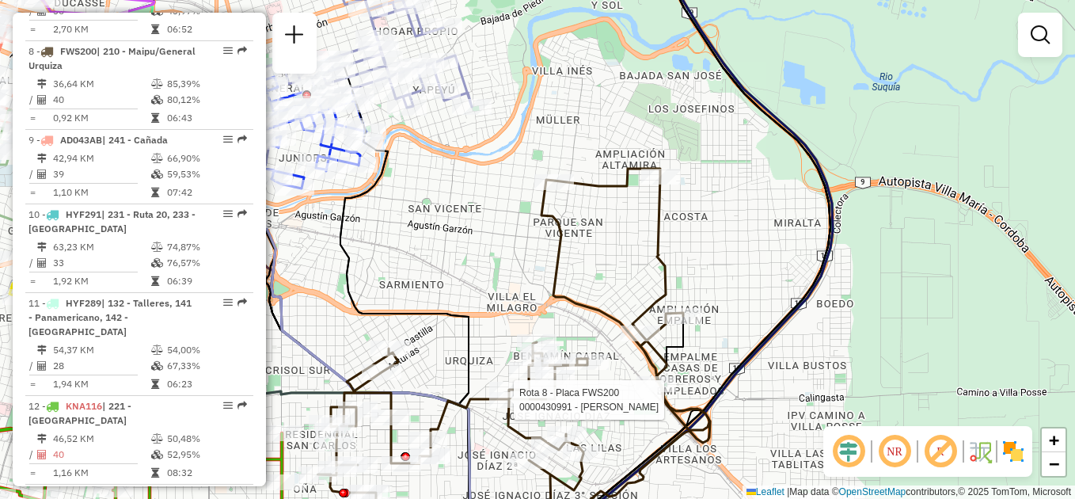
select select "**********"
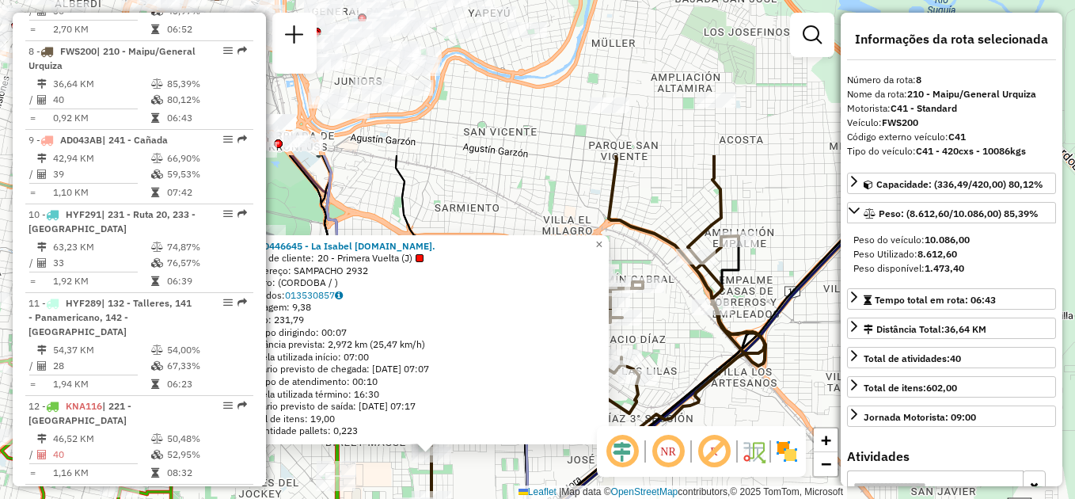
drag, startPoint x: 744, startPoint y: 274, endPoint x: 637, endPoint y: 479, distance: 230.9
click at [637, 479] on div "0000446645 - La Isabel S.A.Ss. Tipo de cliente: 20 - Primera Vuelta (J) Endereç…" at bounding box center [537, 249] width 1075 height 499
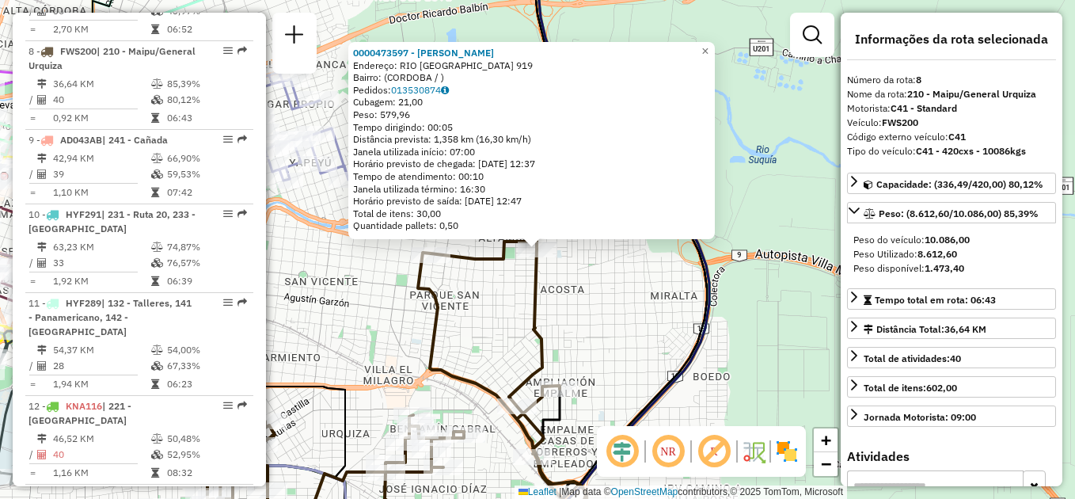
click at [678, 337] on div "0000473597 - Xu Mingyu Endereço: RIO URUGUAY 919 Bairro: (CORDOBA / ) Pedidos: …" at bounding box center [537, 249] width 1075 height 499
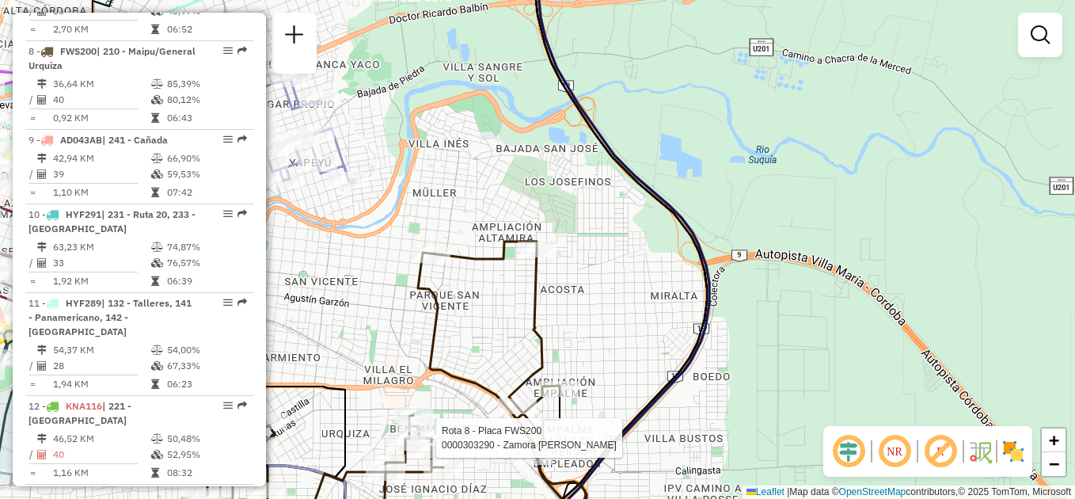
select select "**********"
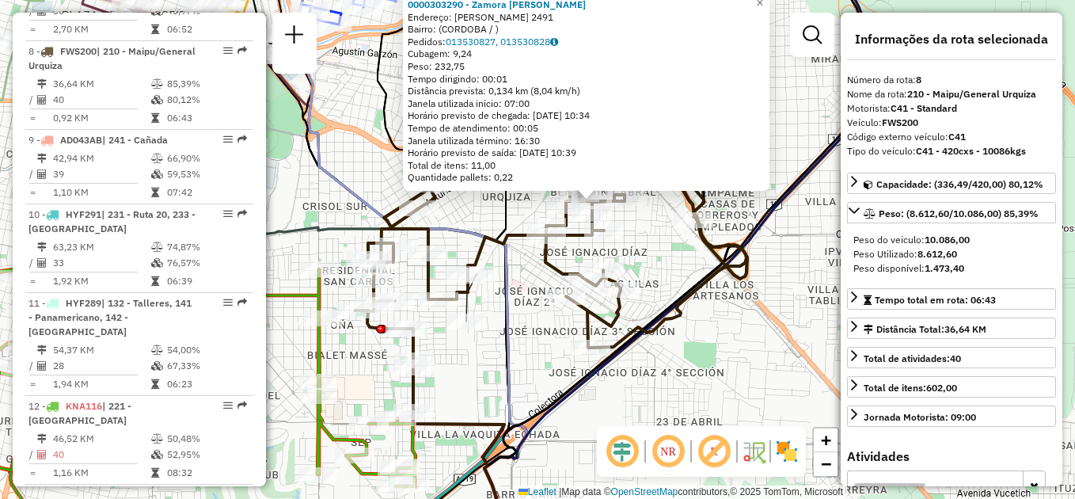
drag, startPoint x: 593, startPoint y: 331, endPoint x: 648, endPoint y: 283, distance: 72.9
click at [648, 283] on div "0000303290 - Zamora Silvia Alejandra Endereço: ESTANISLAO LEARTE 2491 Bairro: (…" at bounding box center [537, 249] width 1075 height 499
click at [672, 367] on div "0000303290 - Zamora Silvia Alejandra Endereço: ESTANISLAO LEARTE 2491 Bairro: (…" at bounding box center [537, 249] width 1075 height 499
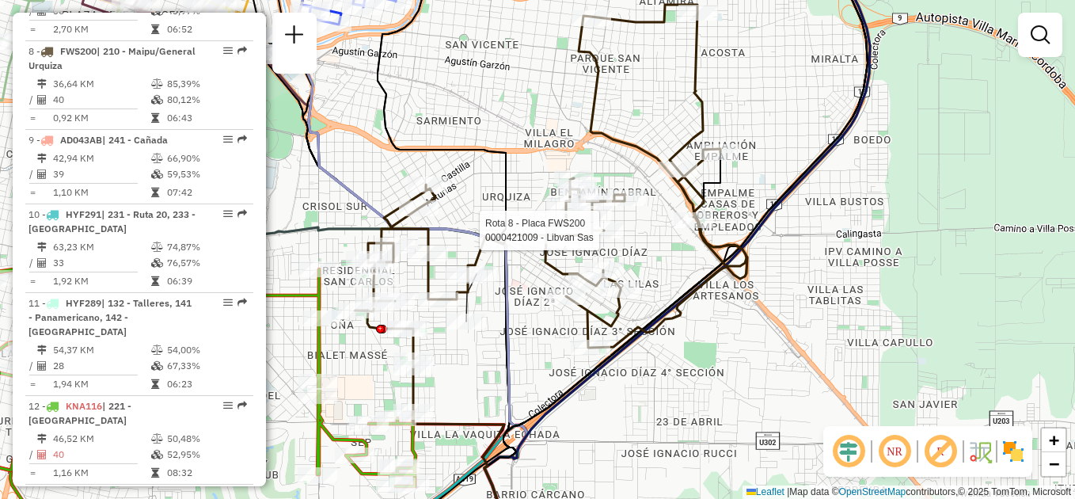
select select "**********"
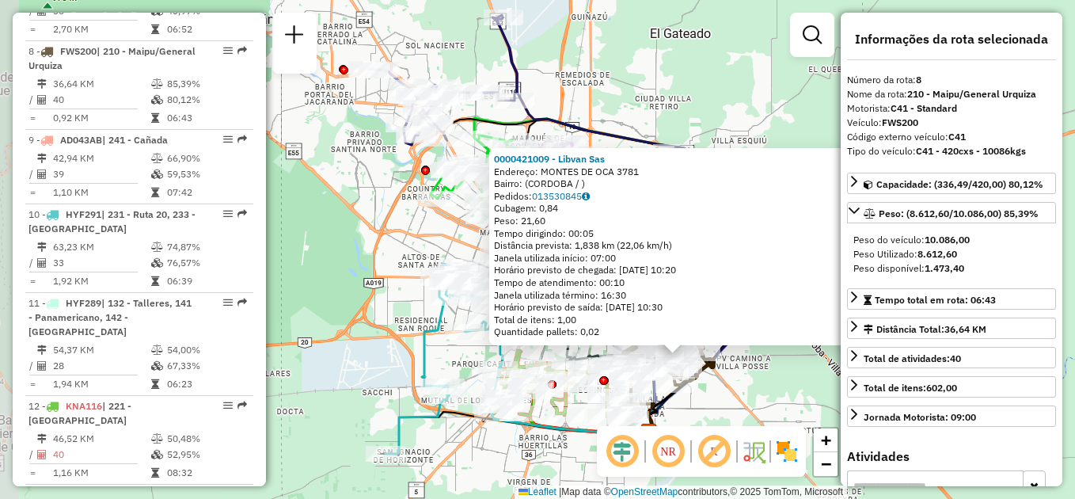
drag, startPoint x: 418, startPoint y: 356, endPoint x: 575, endPoint y: 398, distance: 162.1
click at [577, 402] on div "Rota 12 - Placa KNA116 0000418541 - Rojo Rodrigo Exequiel Rota 12 - Placa KNA11…" at bounding box center [537, 249] width 1075 height 499
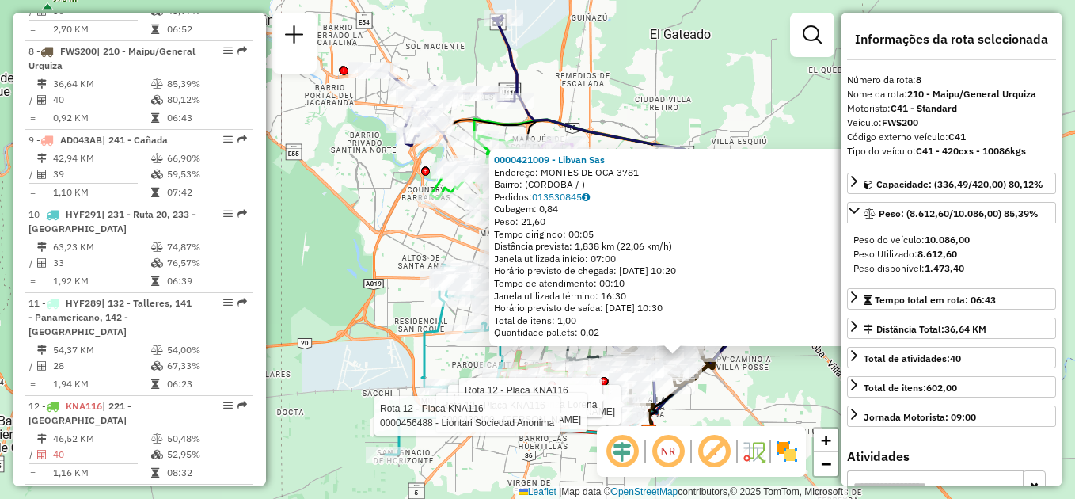
click at [383, 284] on div "Rota 12 - Placa KNA116 0000418541 - Rojo Rodrigo Exequiel Rota 12 - Placa KNA11…" at bounding box center [537, 249] width 1075 height 499
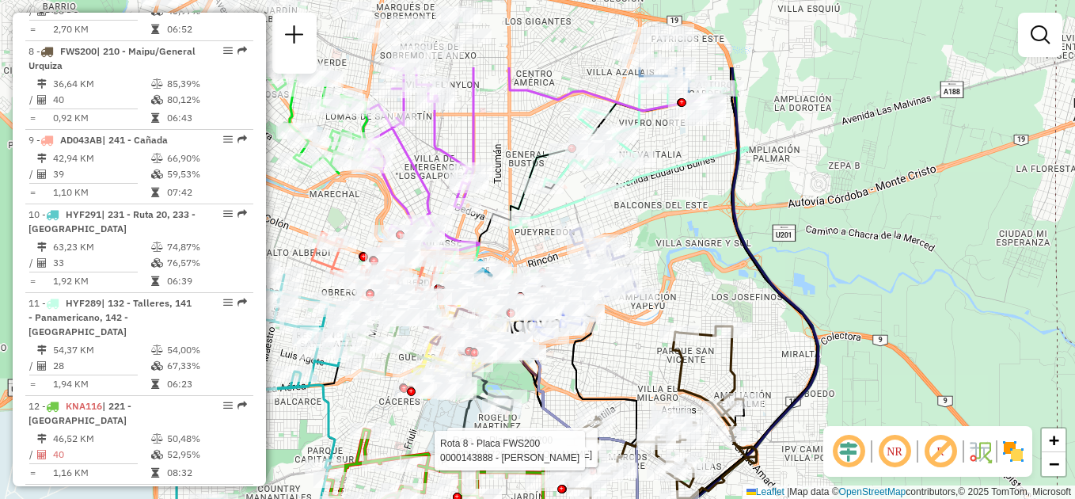
drag, startPoint x: 716, startPoint y: 122, endPoint x: 704, endPoint y: 239, distance: 117.8
click at [704, 239] on div "Rota 8 - Placa FWS200 0000409726 - Wang Caimei Rota 8 - Placa FWS200 0000143888…" at bounding box center [537, 249] width 1075 height 499
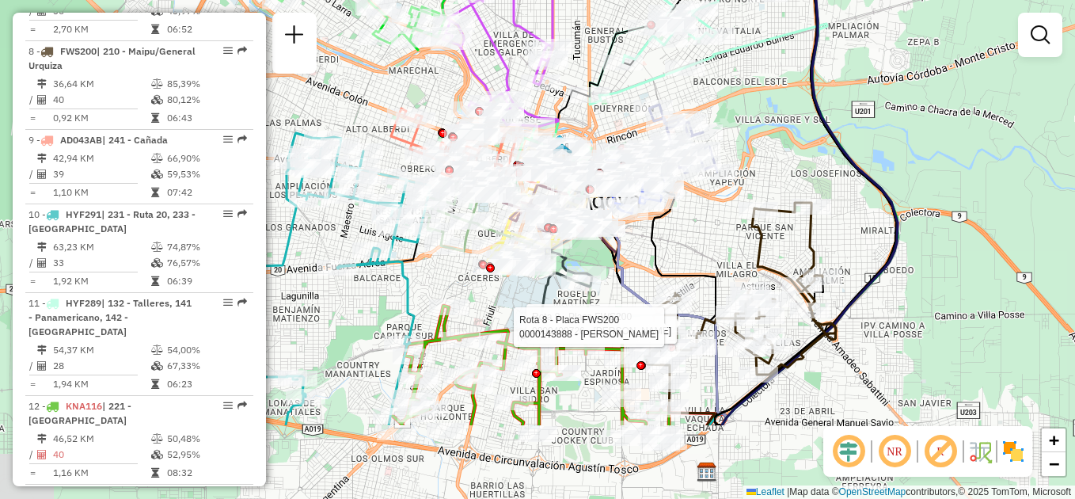
drag, startPoint x: 658, startPoint y: 343, endPoint x: 737, endPoint y: 188, distance: 173.5
click at [737, 188] on div "Rota 8 - Placa FWS200 0000409726 - Wang Caimei Rota 8 - Placa FWS200 0000143888…" at bounding box center [537, 249] width 1075 height 499
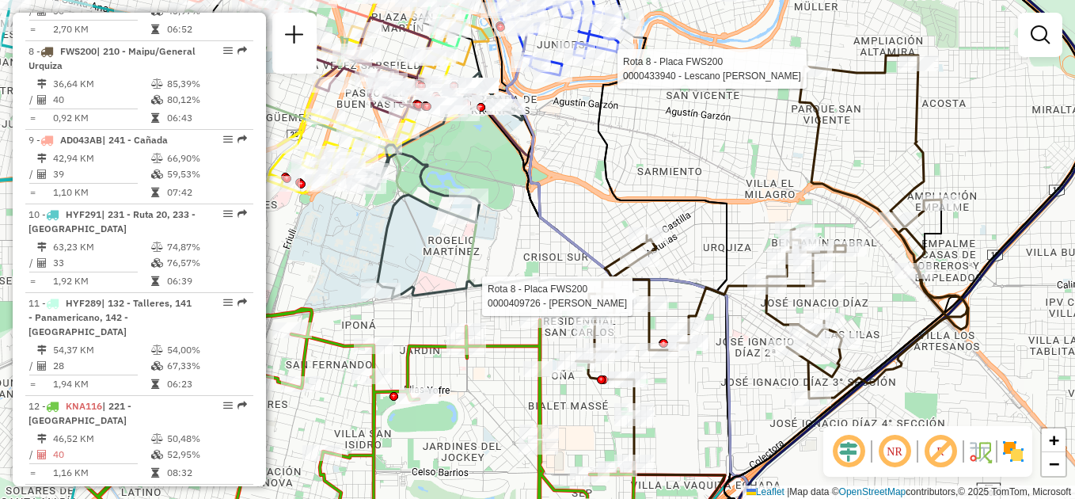
click at [354, 242] on div "Rota 8 - Placa FWS200 0000409726 - Wang Caimei Rota 8 - Placa FWS200 0000433940…" at bounding box center [537, 249] width 1075 height 499
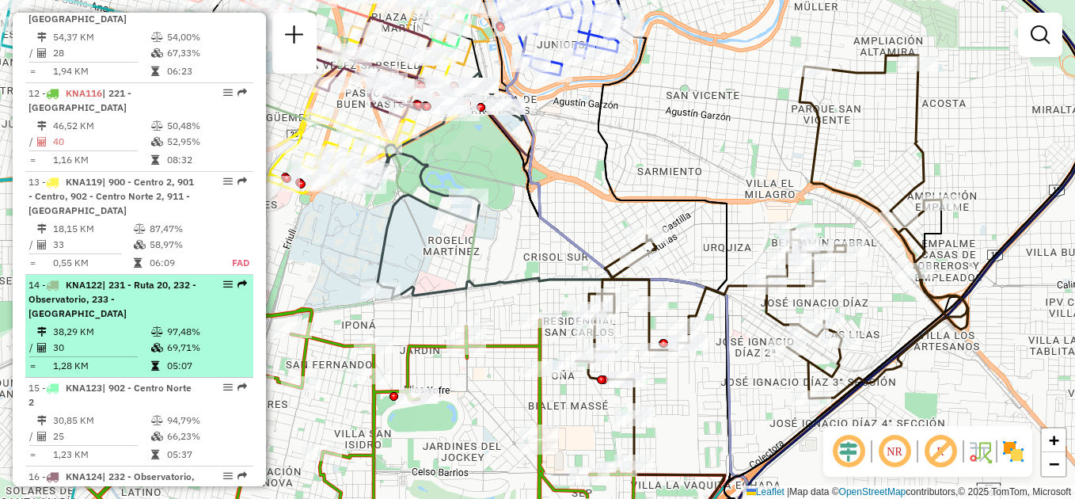
scroll to position [1444, 0]
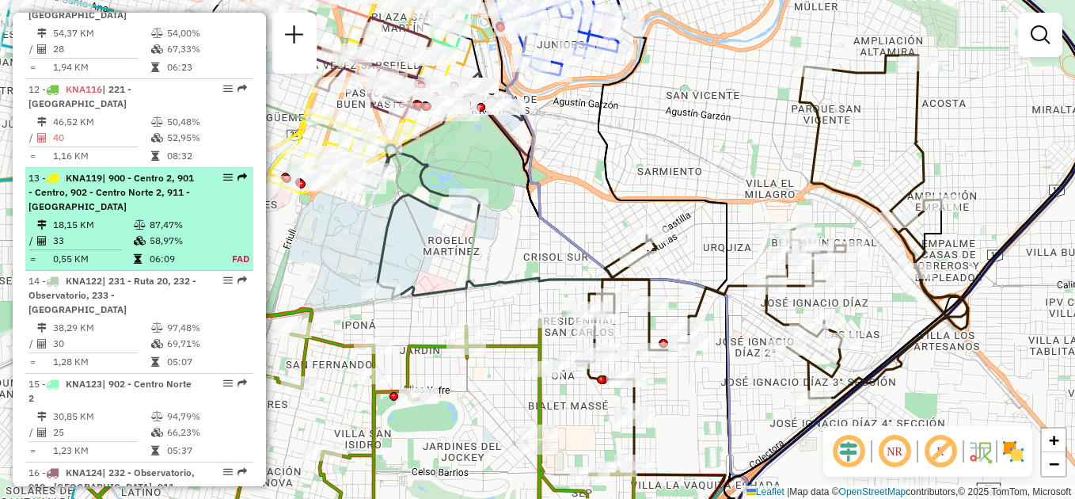
click at [131, 172] on span "| 900 - Centro 2, 901 - Centro, 902 - Centro Norte 2, 911 - [GEOGRAPHIC_DATA][P…" at bounding box center [112, 192] width 166 height 40
select select "**********"
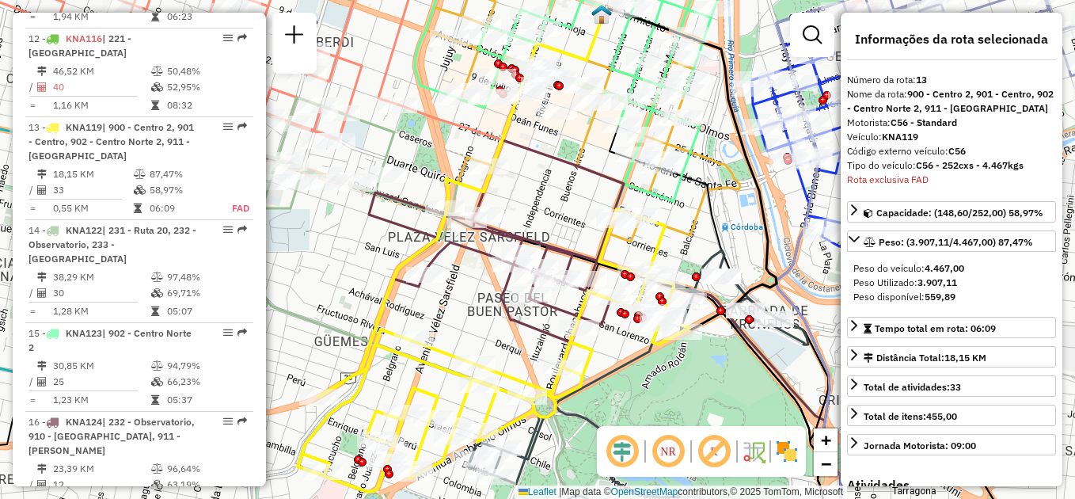
scroll to position [1571, 0]
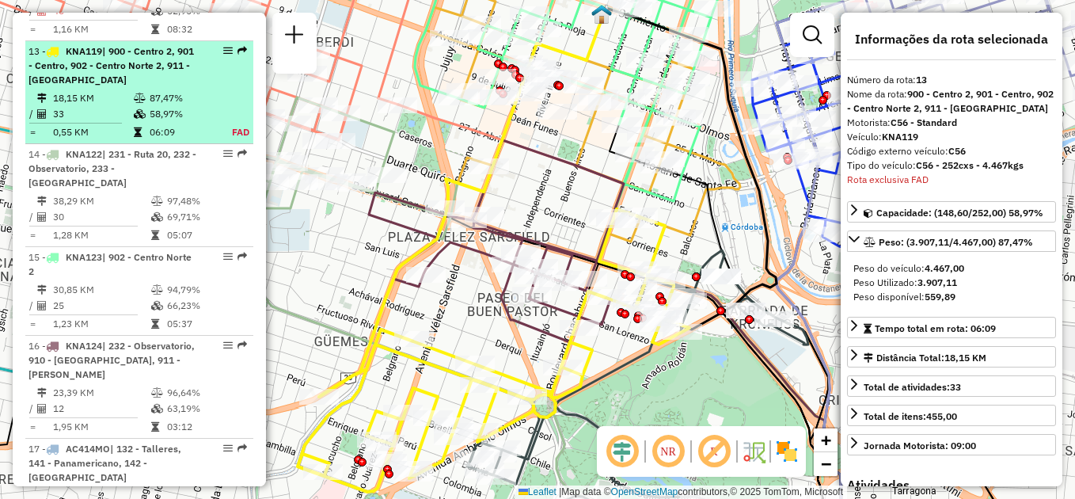
click at [124, 90] on td "18,15 KM" at bounding box center [92, 98] width 81 height 16
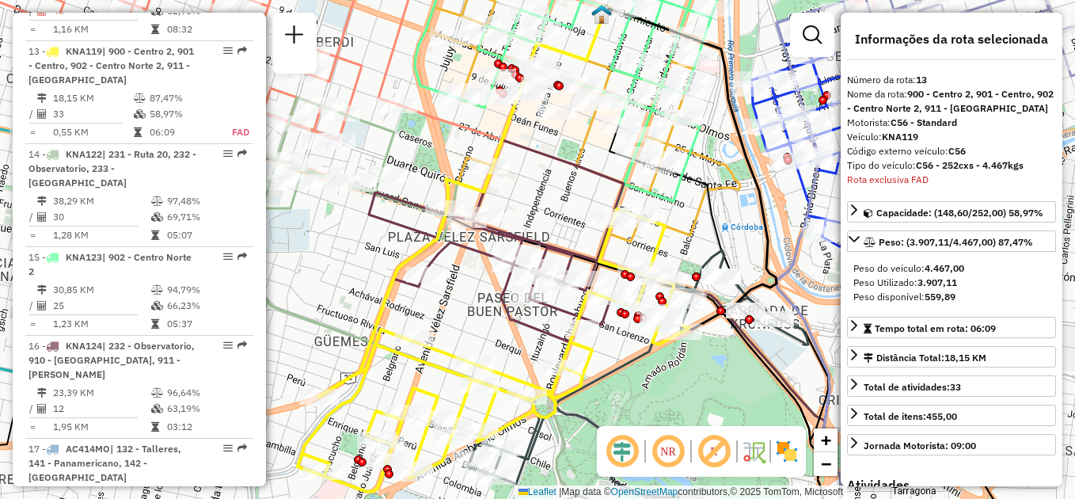
click at [472, 329] on div "Janela de atendimento Grade de atendimento Capacidade Transportadoras Veículos …" at bounding box center [537, 249] width 1075 height 499
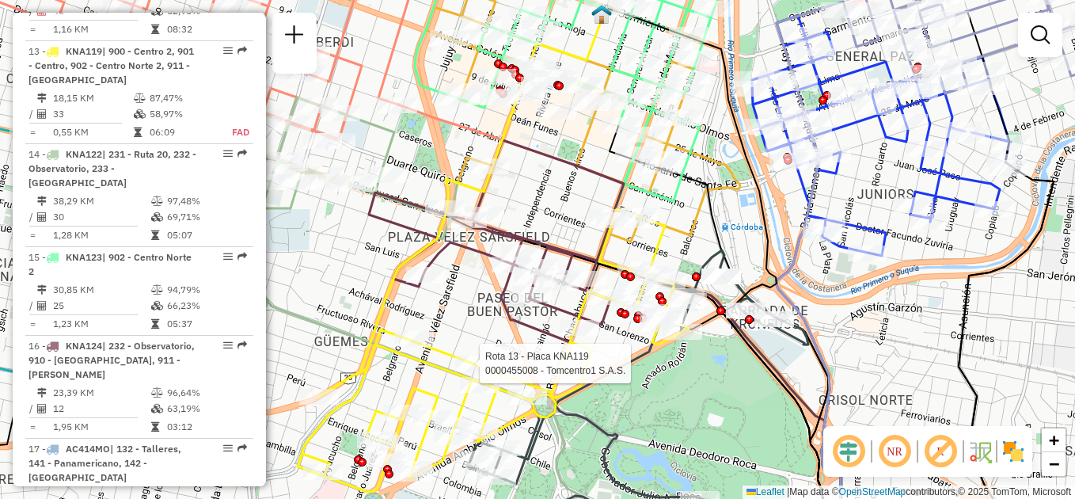
select select "**********"
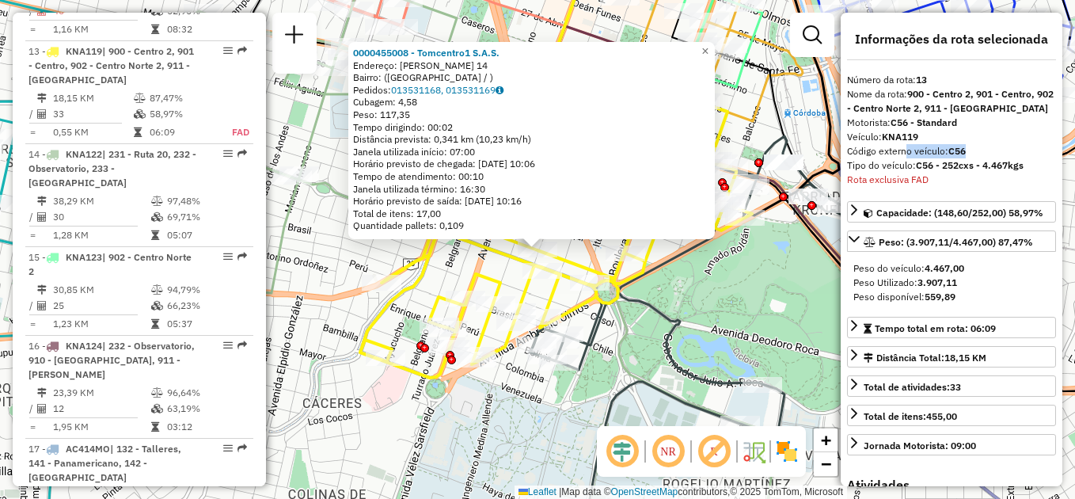
drag, startPoint x: 900, startPoint y: 149, endPoint x: 977, endPoint y: 158, distance: 78.1
click at [977, 158] on div "Código externo veículo: C56" at bounding box center [951, 151] width 209 height 14
drag, startPoint x: 977, startPoint y: 158, endPoint x: 898, endPoint y: 146, distance: 80.1
click at [898, 146] on div "Código externo veículo: C56" at bounding box center [951, 151] width 209 height 14
drag, startPoint x: 861, startPoint y: 146, endPoint x: 975, endPoint y: 155, distance: 114.4
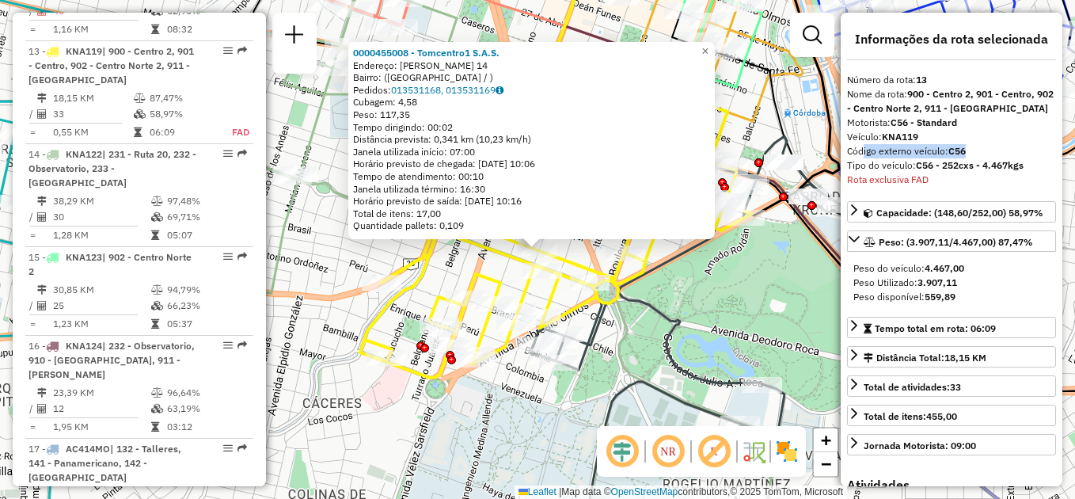
click at [975, 155] on div "Código externo veículo: C56" at bounding box center [951, 151] width 209 height 14
drag, startPoint x: 975, startPoint y: 155, endPoint x: 931, endPoint y: 140, distance: 46.8
click at [931, 140] on div "Veículo: KNA119" at bounding box center [951, 137] width 209 height 14
drag, startPoint x: 931, startPoint y: 140, endPoint x: 1022, endPoint y: 147, distance: 92.1
click at [1022, 147] on div "Código externo veículo: C56" at bounding box center [951, 151] width 209 height 14
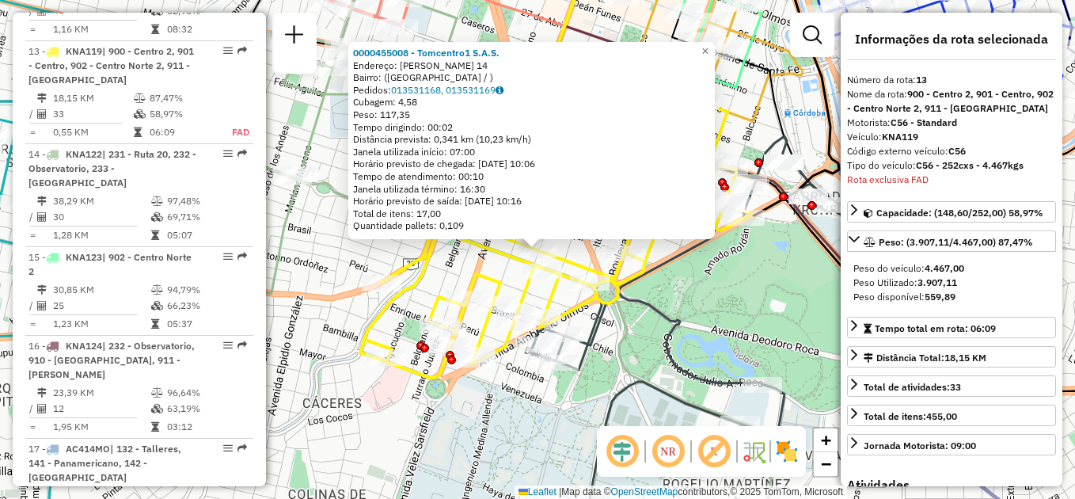
click at [690, 308] on div "0000455008 - Tomcentro1 S.A.S. Endereço: FRUCTUOSO RIVERA 14 Bairro: (CÓRDOBA /…" at bounding box center [537, 249] width 1075 height 499
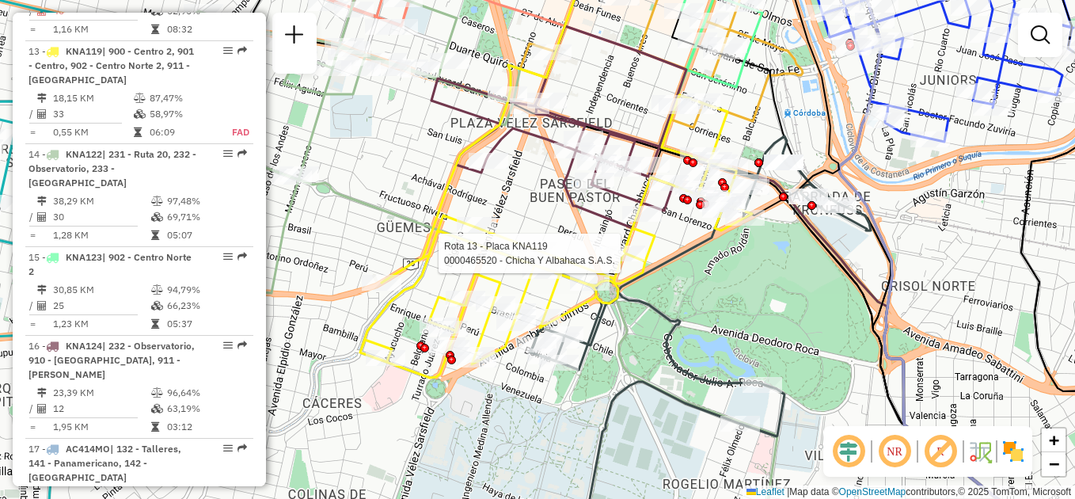
select select "**********"
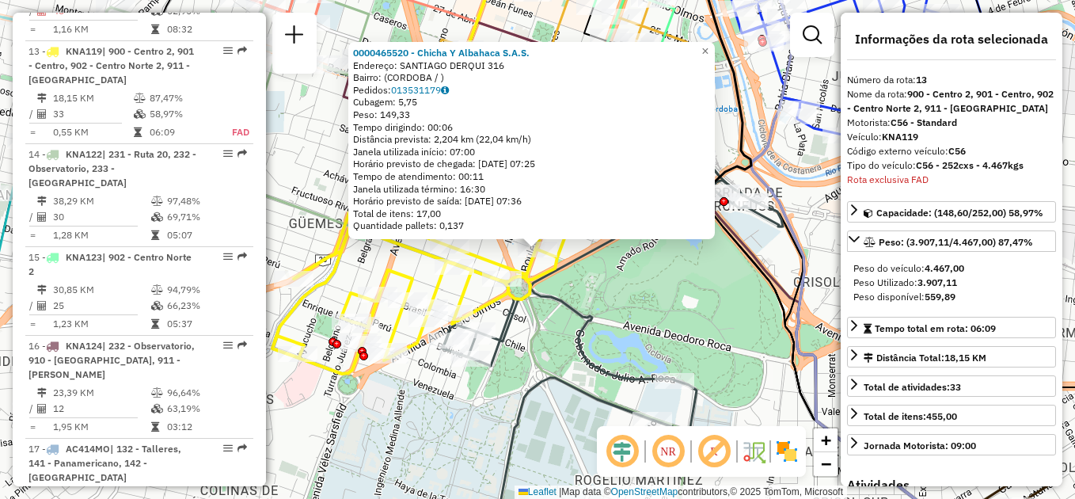
click at [615, 297] on div "0000465520 - Chicha Y Albahaca S.A.S. Endereço: SANTIAGO DERQUI 316 Bairro: (CO…" at bounding box center [537, 249] width 1075 height 499
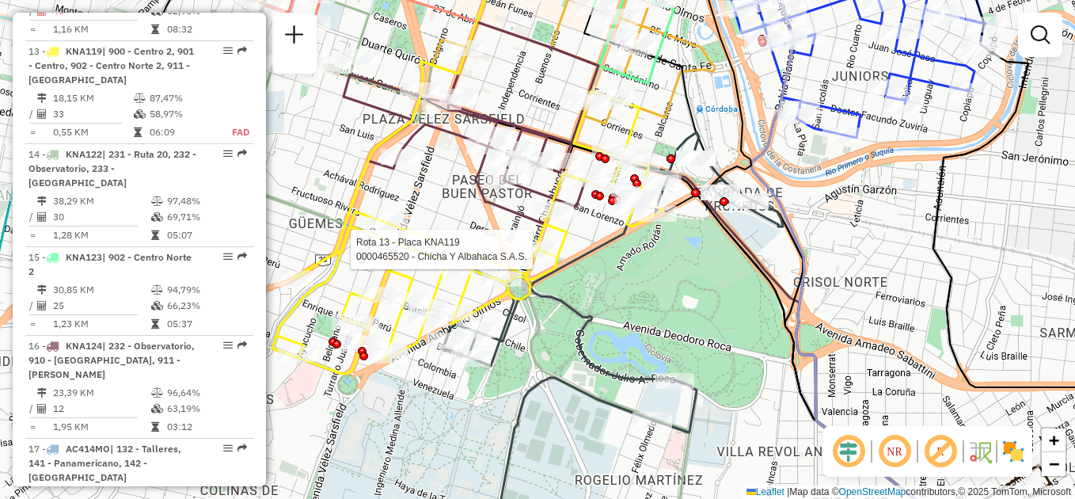
select select "**********"
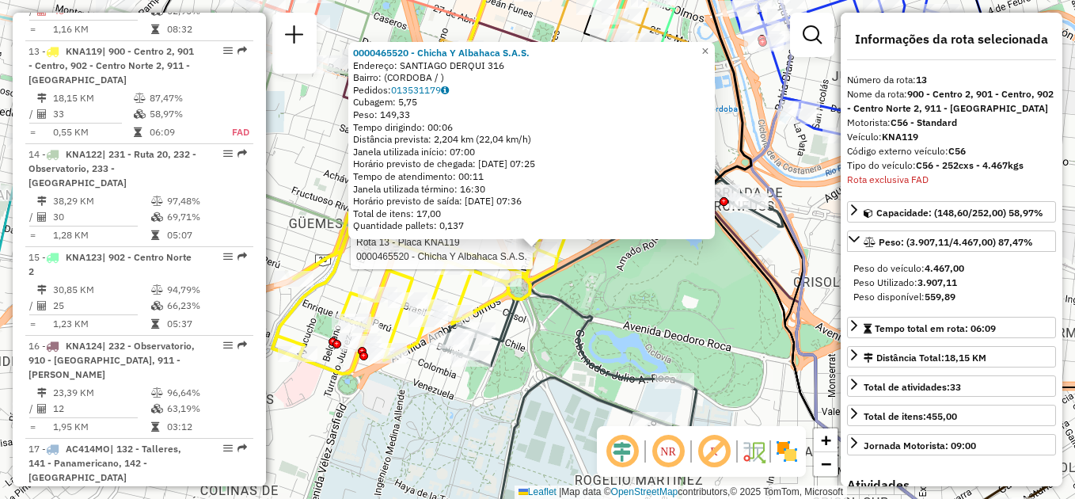
click at [671, 287] on div "Rota 13 - Placa KNA119 0000465520 - Chicha Y Albahaca S.A.S. 0000465520 - Chich…" at bounding box center [537, 249] width 1075 height 499
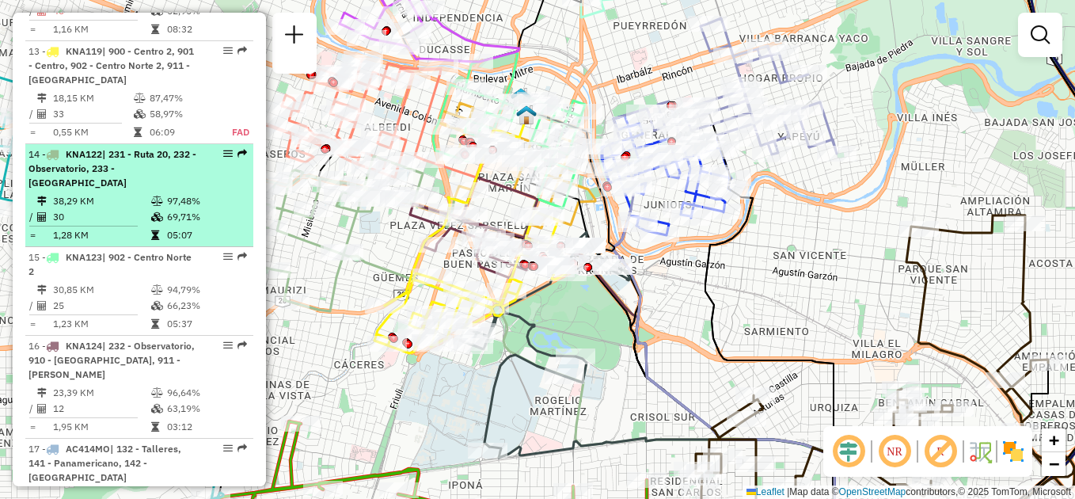
click at [133, 148] on span "| 231 - Ruta 20, 232 - Observatorio, 233 - [GEOGRAPHIC_DATA]" at bounding box center [113, 168] width 168 height 40
select select "**********"
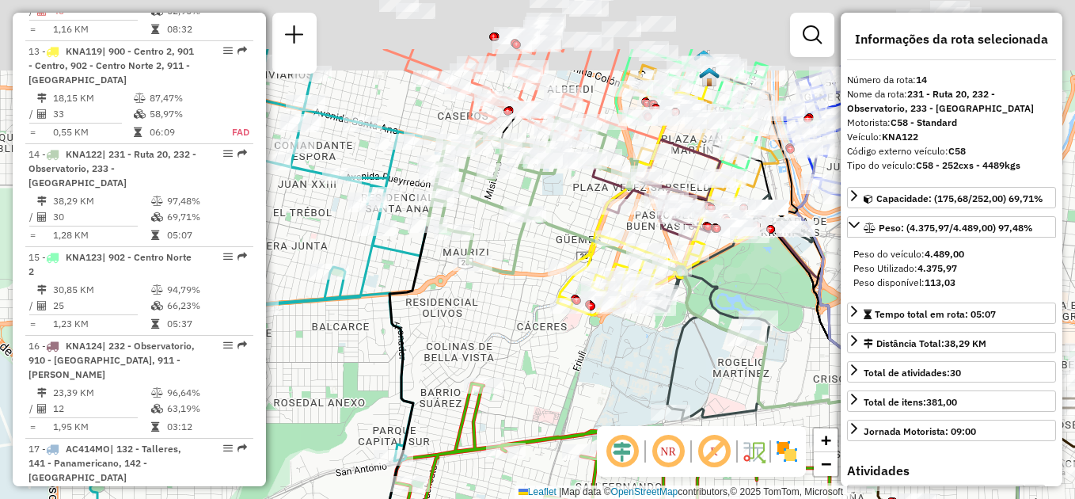
drag, startPoint x: 509, startPoint y: 208, endPoint x: 508, endPoint y: 286, distance: 77.6
click at [508, 287] on div "Janela de atendimento Grade de atendimento Capacidade Transportadoras Veículos …" at bounding box center [537, 249] width 1075 height 499
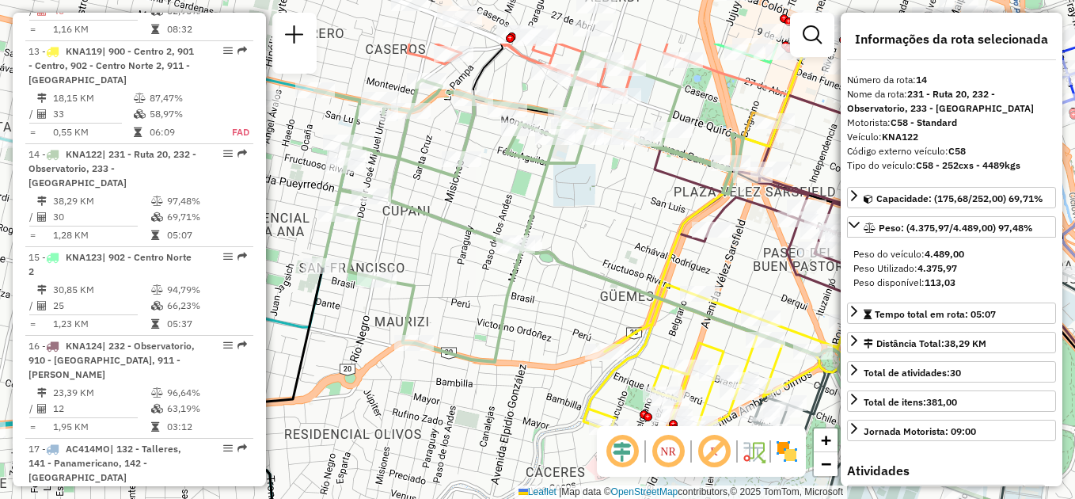
drag, startPoint x: 525, startPoint y: 224, endPoint x: 495, endPoint y: 346, distance: 125.6
click at [495, 346] on icon at bounding box center [529, 207] width 428 height 310
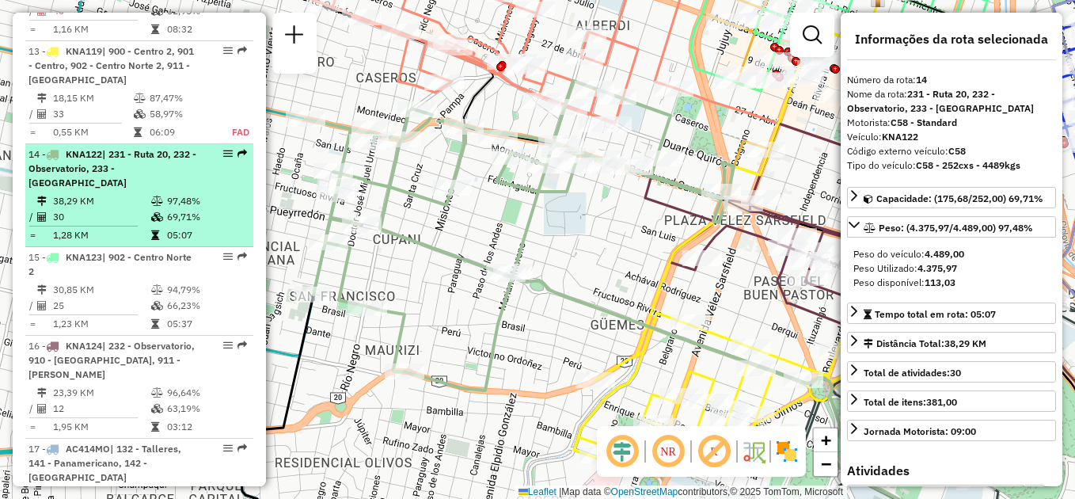
click at [137, 156] on div "14 - KNA122 | 231 - Ruta 20, 232 - Observatorio, 233 - Los Platanos" at bounding box center [113, 168] width 168 height 43
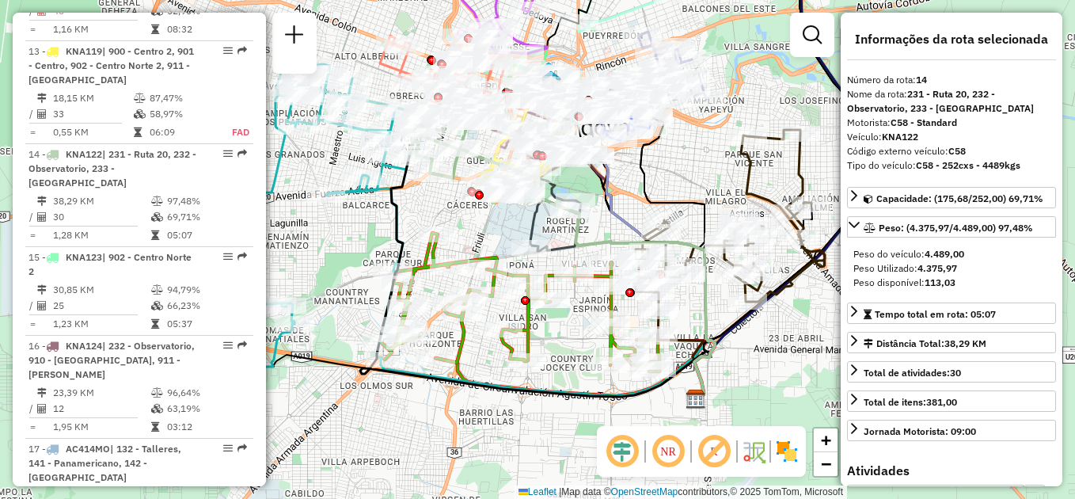
click at [450, 201] on div "Janela de atendimento Grade de atendimento Capacidade Transportadoras Veículos …" at bounding box center [537, 249] width 1075 height 499
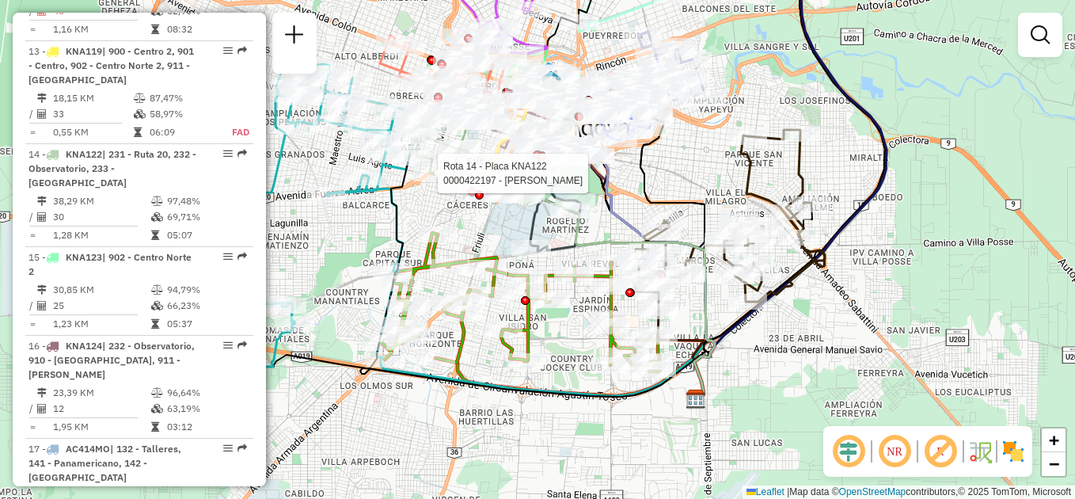
select select "**********"
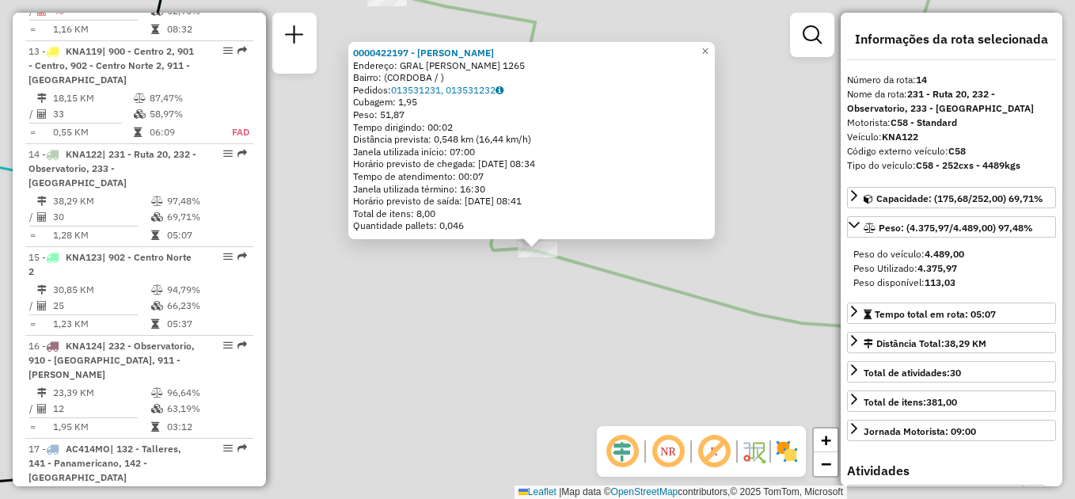
scroll to position [1625, 0]
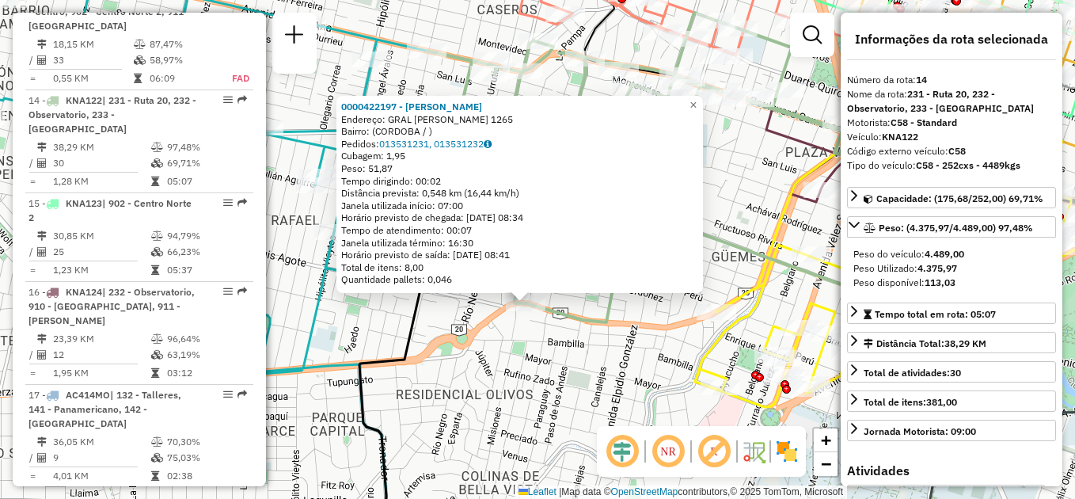
click at [626, 318] on div "0000422197 - Dohmen Daniel Agustin Endereço: GRAL JULIO ARGENTINO ROCA 1265 Bai…" at bounding box center [537, 249] width 1075 height 499
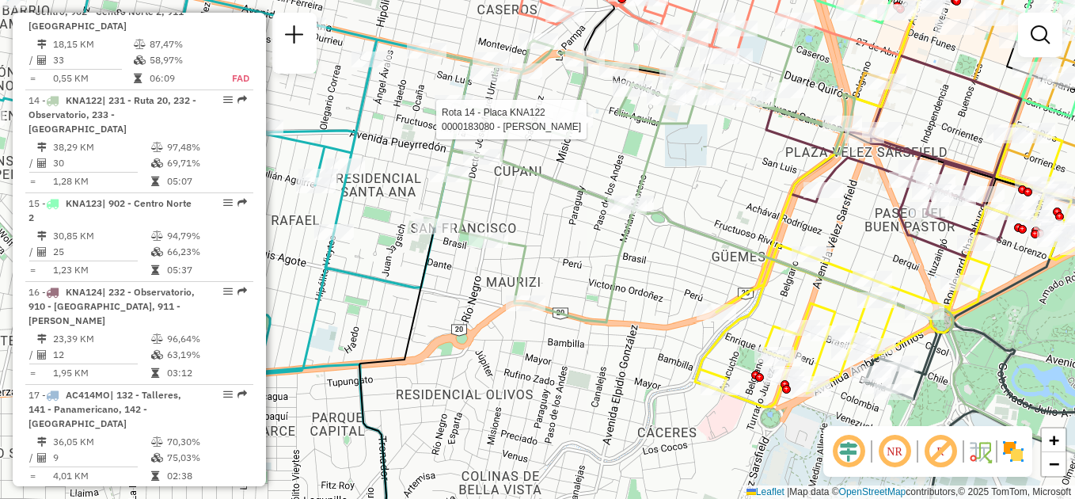
select select "**********"
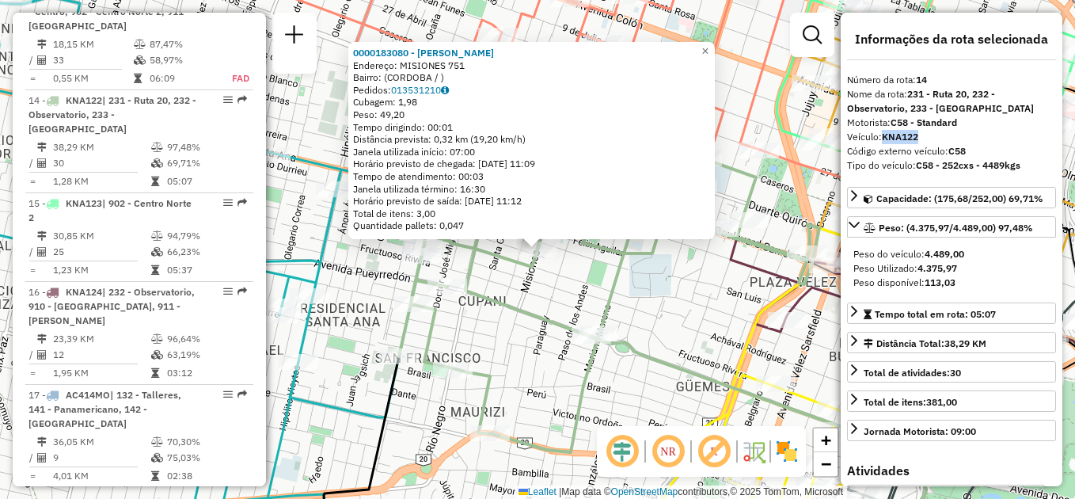
drag, startPoint x: 879, startPoint y: 137, endPoint x: 944, endPoint y: 136, distance: 64.9
click at [944, 136] on div "Veículo: KNA122" at bounding box center [951, 137] width 209 height 14
drag, startPoint x: 944, startPoint y: 136, endPoint x: 915, endPoint y: 146, distance: 30.8
click at [915, 146] on div "Código externo veículo: C58" at bounding box center [951, 151] width 209 height 14
drag, startPoint x: 917, startPoint y: 147, endPoint x: 971, endPoint y: 153, distance: 54.1
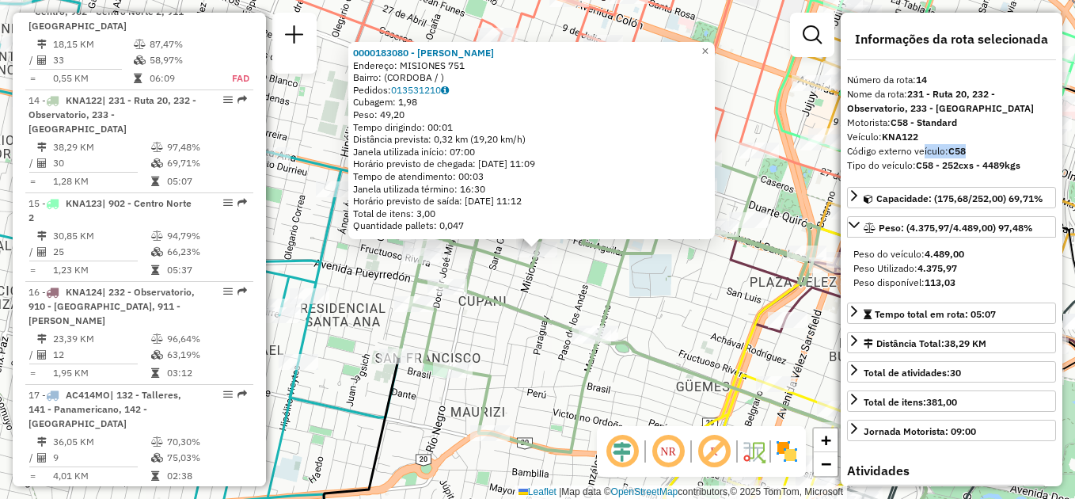
click at [971, 153] on div "Código externo veículo: C58" at bounding box center [951, 151] width 209 height 14
click at [653, 296] on div "0000183080 - Molina Gladys Endereço: MISIONES 751 Bairro: (CORDOBA / ) Pedidos:…" at bounding box center [537, 249] width 1075 height 499
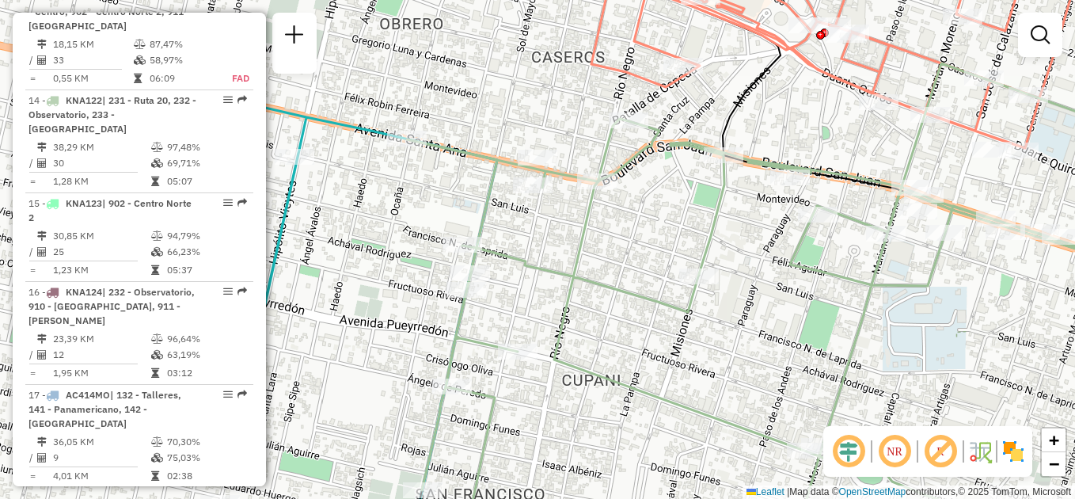
drag, startPoint x: 373, startPoint y: 332, endPoint x: 662, endPoint y: 313, distance: 289.7
click at [662, 313] on icon at bounding box center [835, 296] width 856 height 466
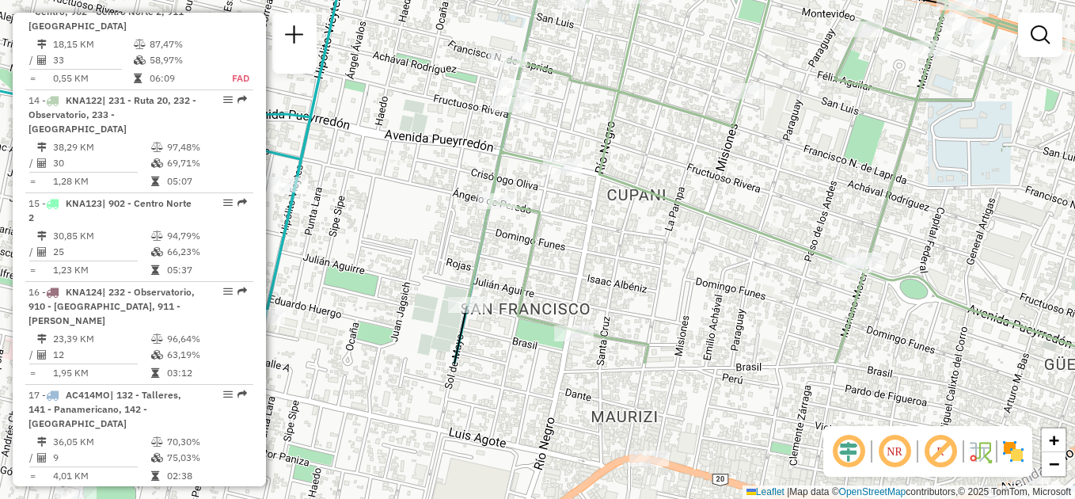
drag, startPoint x: 480, startPoint y: 458, endPoint x: 525, endPoint y: 272, distance: 190.7
click at [525, 272] on icon at bounding box center [840, 120] width 776 height 485
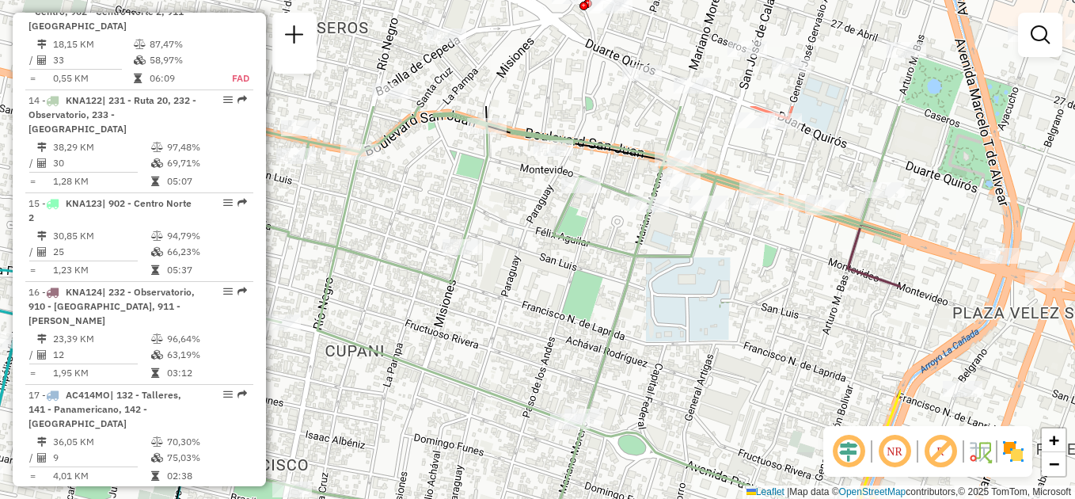
drag, startPoint x: 736, startPoint y: 284, endPoint x: 454, endPoint y: 443, distance: 324.1
click at [454, 443] on div "Janela de atendimento Grade de atendimento Capacidade Transportadoras Veículos …" at bounding box center [537, 249] width 1075 height 499
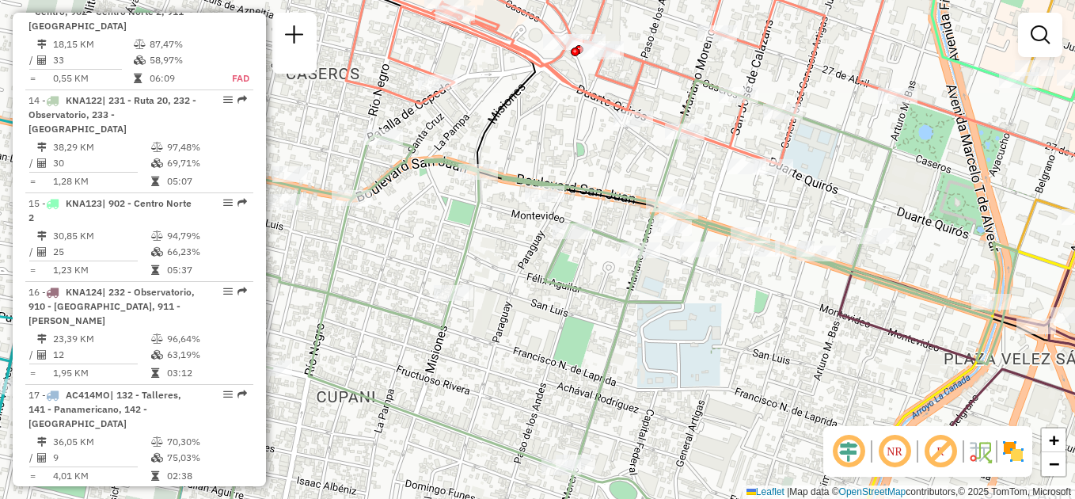
drag, startPoint x: 713, startPoint y: 295, endPoint x: 710, endPoint y: 318, distance: 23.1
click at [710, 318] on div "Janela de atendimento Grade de atendimento Capacidade Transportadoras Veículos …" at bounding box center [537, 249] width 1075 height 499
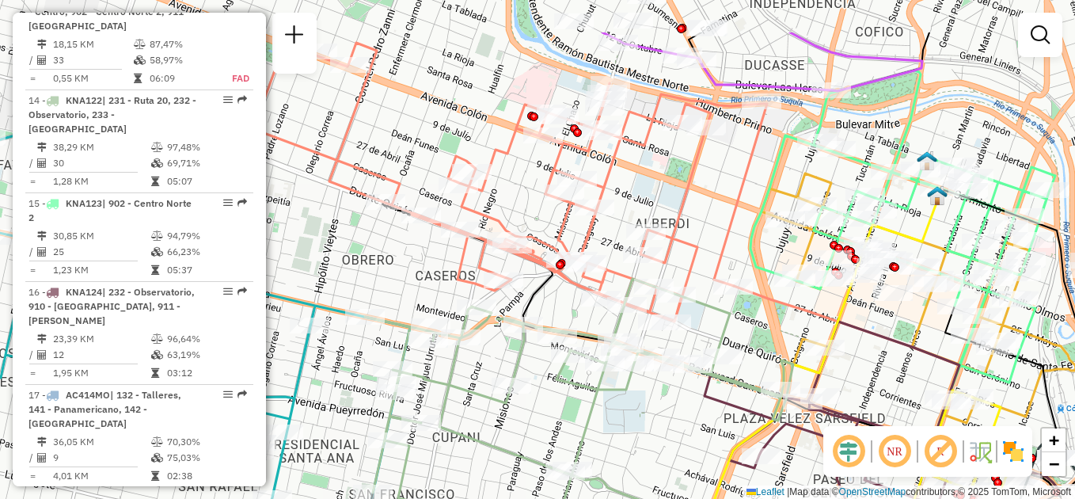
drag, startPoint x: 690, startPoint y: 331, endPoint x: 634, endPoint y: 402, distance: 89.7
click at [630, 412] on div "Janela de atendimento Grade de atendimento Capacidade Transportadoras Veículos …" at bounding box center [537, 249] width 1075 height 499
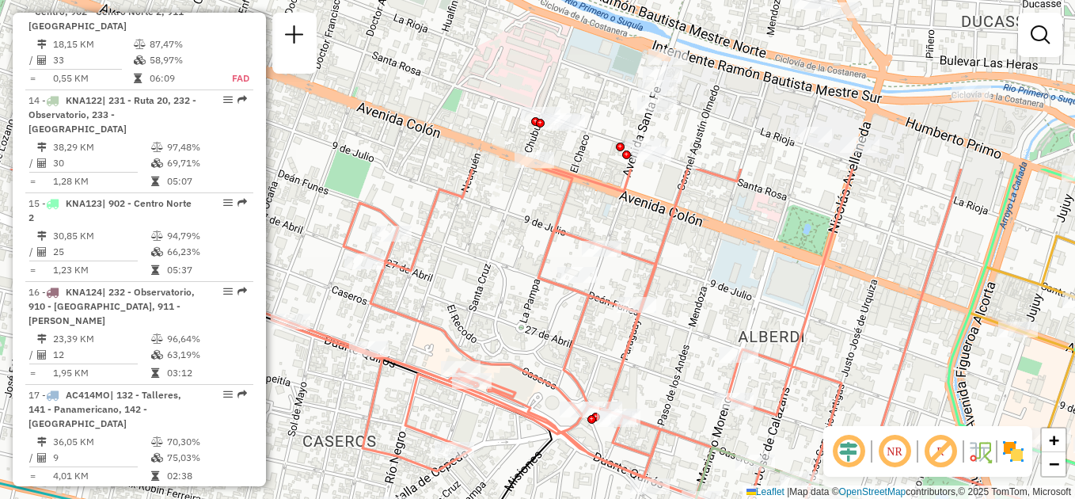
drag, startPoint x: 771, startPoint y: 304, endPoint x: 679, endPoint y: 521, distance: 235.9
click at [679, 498] on html "Aguarde... Pop-up bloqueado! Seu navegador bloqueou automáticamente a abertura …" at bounding box center [537, 249] width 1075 height 499
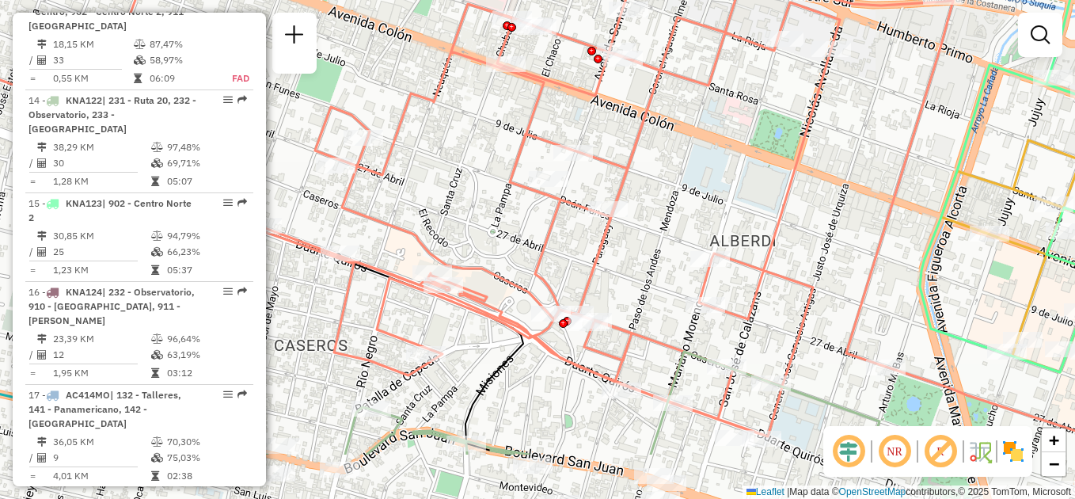
drag, startPoint x: 598, startPoint y: 272, endPoint x: 567, endPoint y: 126, distance: 149.0
click at [567, 126] on div "Rota 9 - Placa AD043AB 0000473195 - Walker Rivero Milena Liz Janela de atendime…" at bounding box center [537, 249] width 1075 height 499
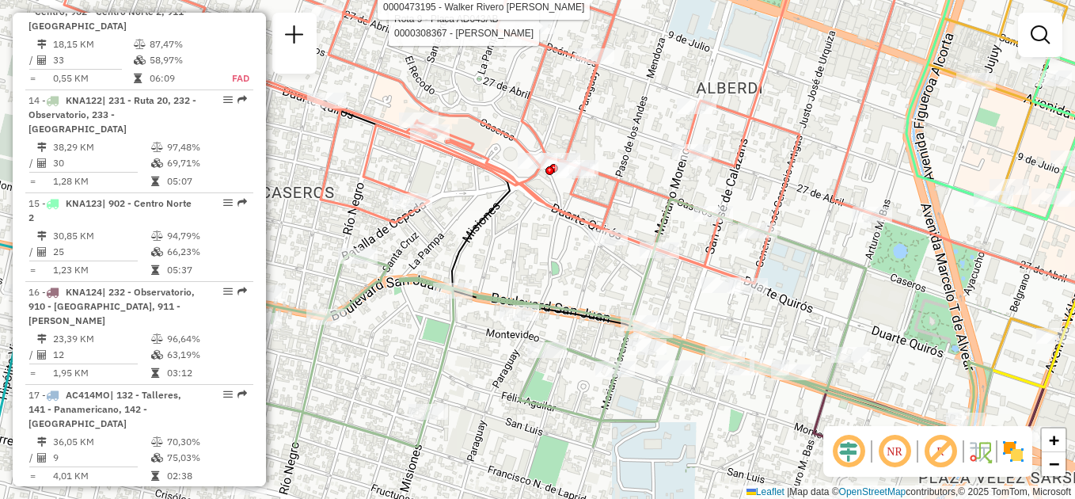
drag, startPoint x: 583, startPoint y: 386, endPoint x: 632, endPoint y: 246, distance: 148.5
click at [575, 299] on icon at bounding box center [564, 323] width 856 height 249
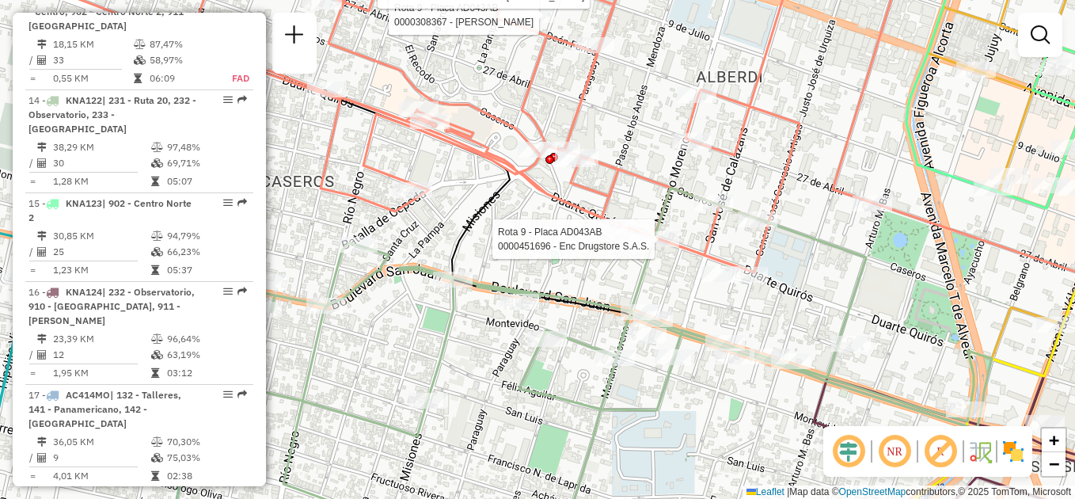
select select "**********"
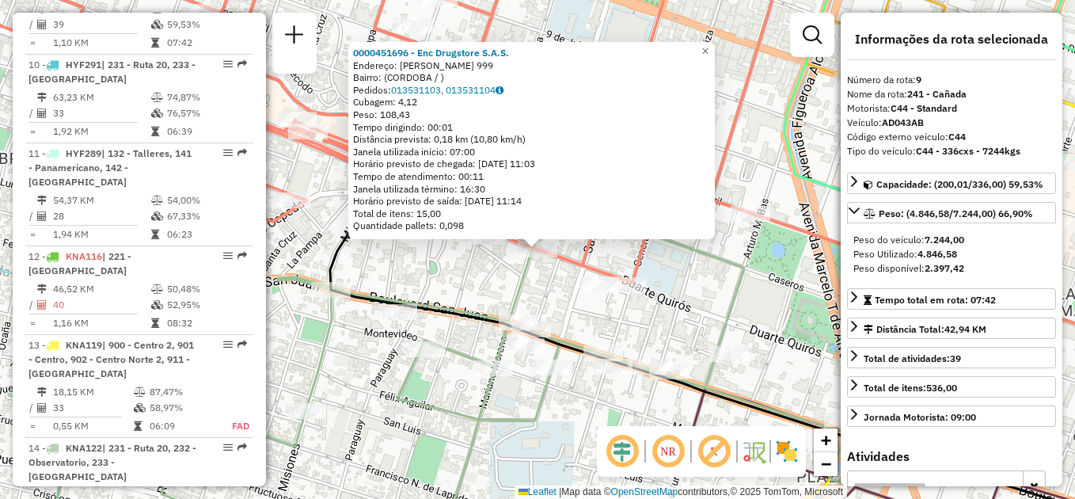
scroll to position [1216, 0]
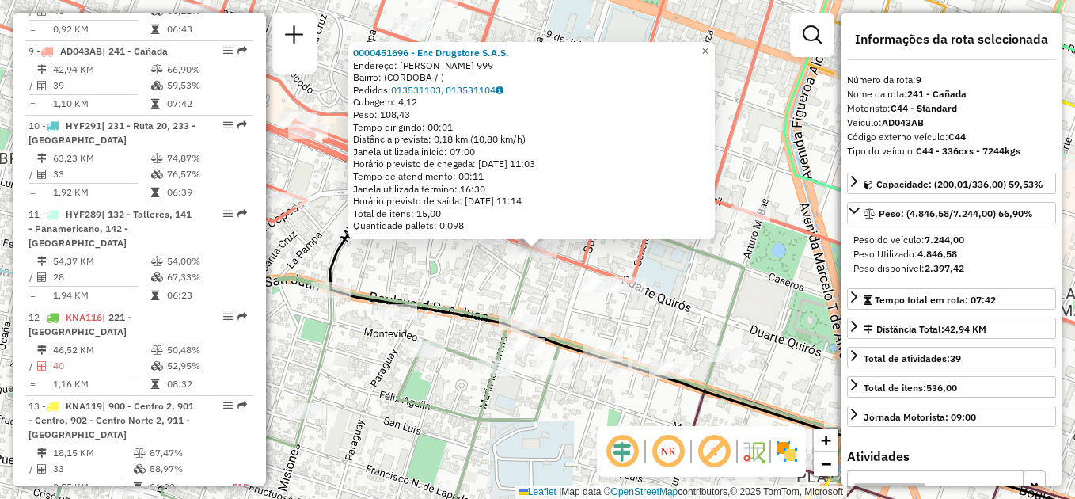
click at [379, 371] on div "0000451696 - Enc Drugstore S.A.S. Endereço: DUARTE QUIROS 999 Bairro: (CORDOBA …" at bounding box center [537, 249] width 1075 height 499
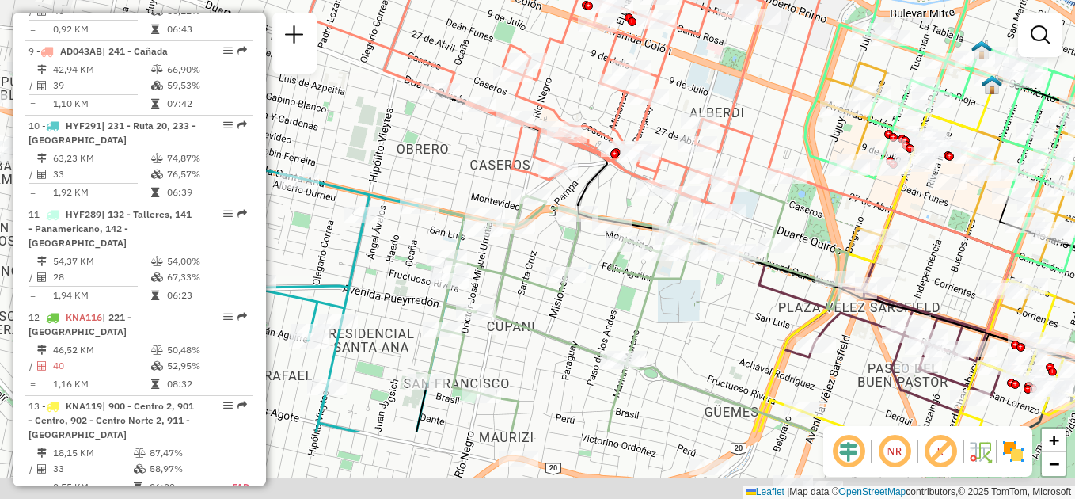
drag, startPoint x: 410, startPoint y: 405, endPoint x: 632, endPoint y: 276, distance: 256.2
click at [632, 276] on div "Janela de atendimento Grade de atendimento Capacidade Transportadoras Veículos …" at bounding box center [537, 249] width 1075 height 499
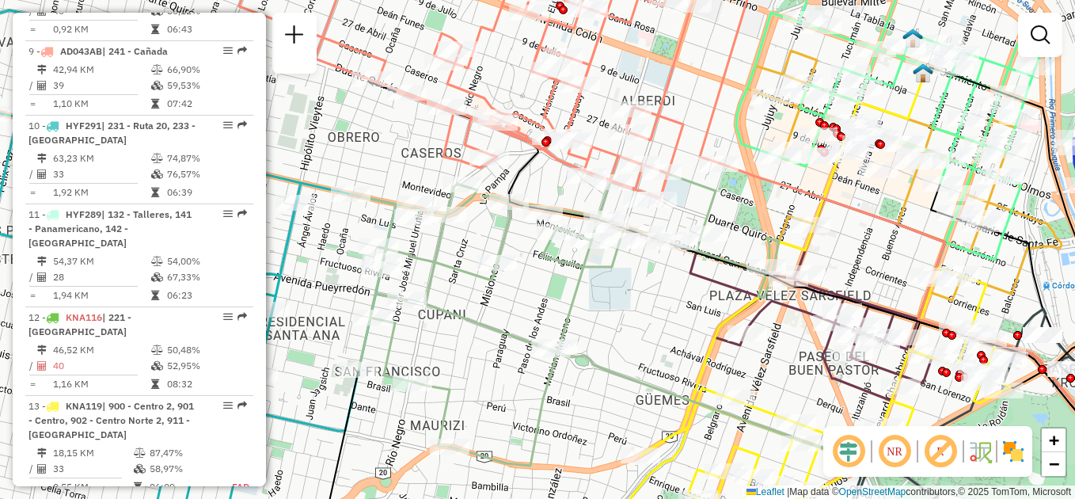
drag, startPoint x: 703, startPoint y: 327, endPoint x: 616, endPoint y: 327, distance: 87.1
click at [616, 327] on div "Janela de atendimento Grade de atendimento Capacidade Transportadoras Veículos …" at bounding box center [537, 249] width 1075 height 499
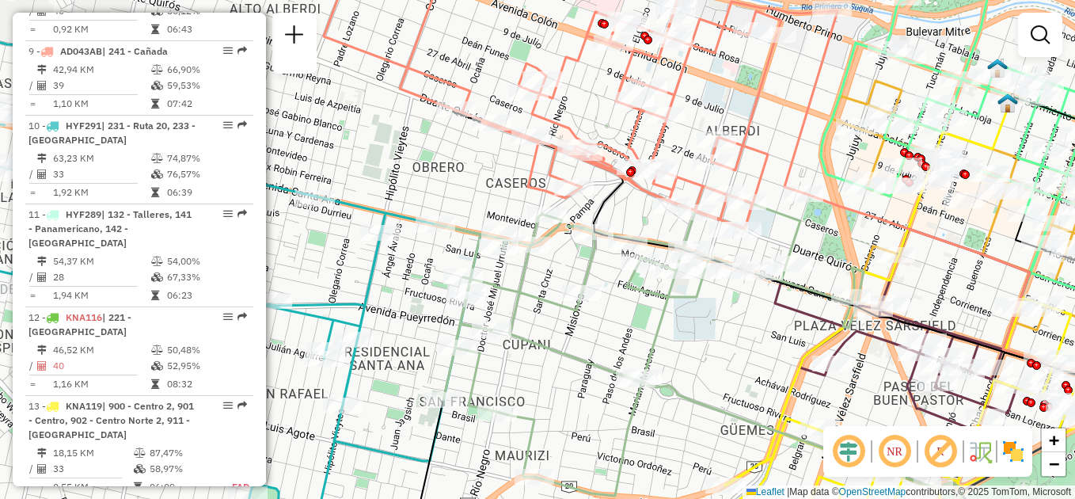
drag, startPoint x: 547, startPoint y: 354, endPoint x: 601, endPoint y: 353, distance: 53.9
click at [601, 353] on div "Janela de atendimento Grade de atendimento Capacidade Transportadoras Veículos …" at bounding box center [537, 249] width 1075 height 499
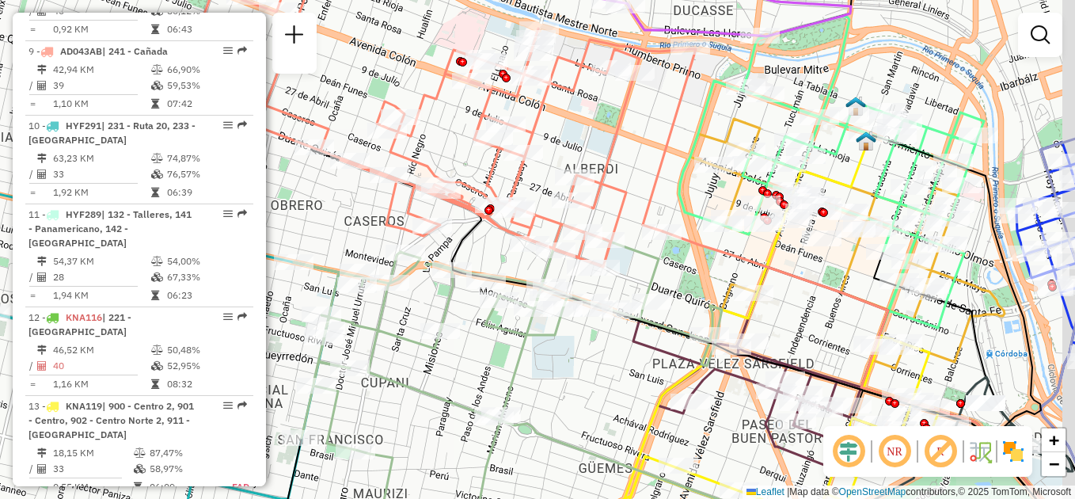
drag, startPoint x: 664, startPoint y: 328, endPoint x: 529, endPoint y: 356, distance: 138.4
click at [541, 359] on div "Janela de atendimento Grade de atendimento Capacidade Transportadoras Veículos …" at bounding box center [537, 249] width 1075 height 499
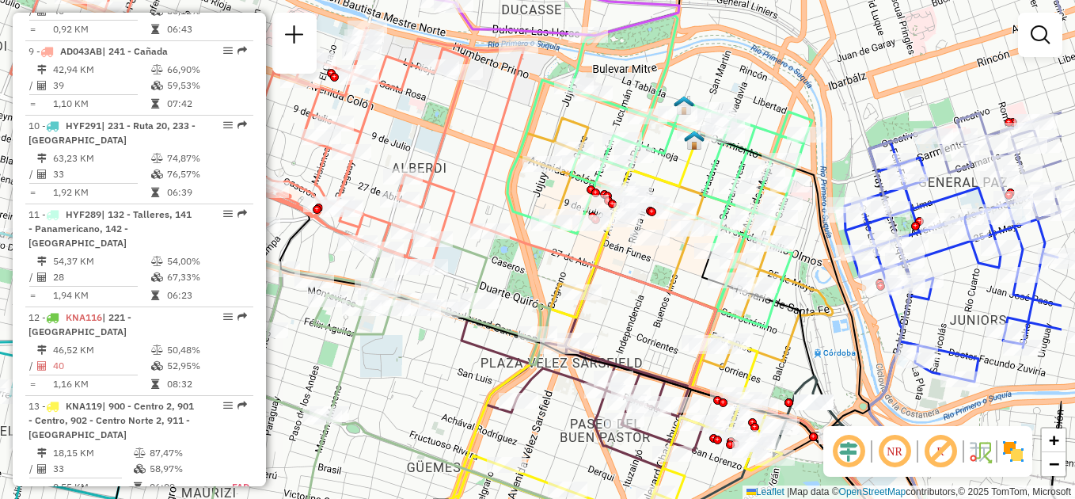
drag, startPoint x: 800, startPoint y: 297, endPoint x: 679, endPoint y: 295, distance: 121.2
click at [679, 295] on icon at bounding box center [704, 388] width 427 height 317
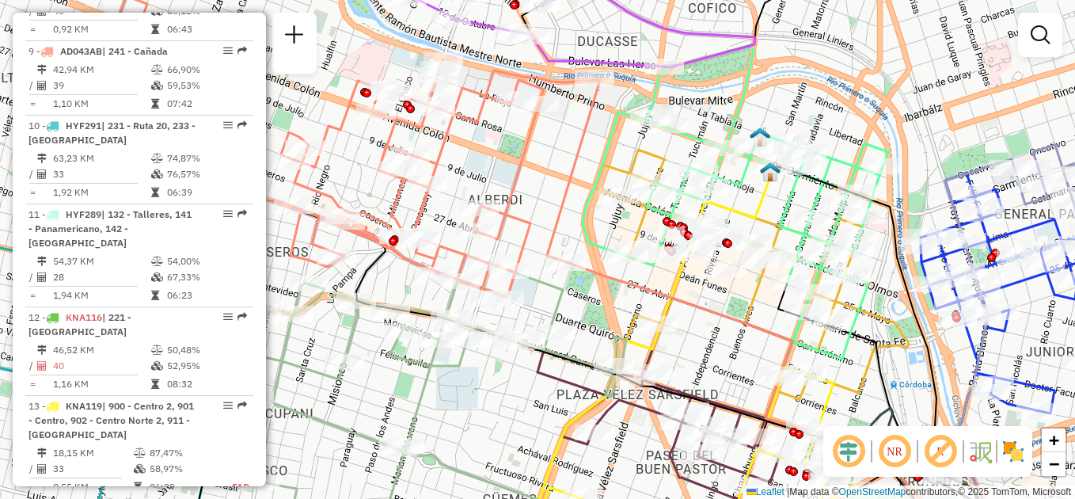
drag, startPoint x: 672, startPoint y: 284, endPoint x: 710, endPoint y: 331, distance: 60.8
click at [710, 331] on div "Janela de atendimento Grade de atendimento Capacidade Transportadoras Veículos …" at bounding box center [537, 249] width 1075 height 499
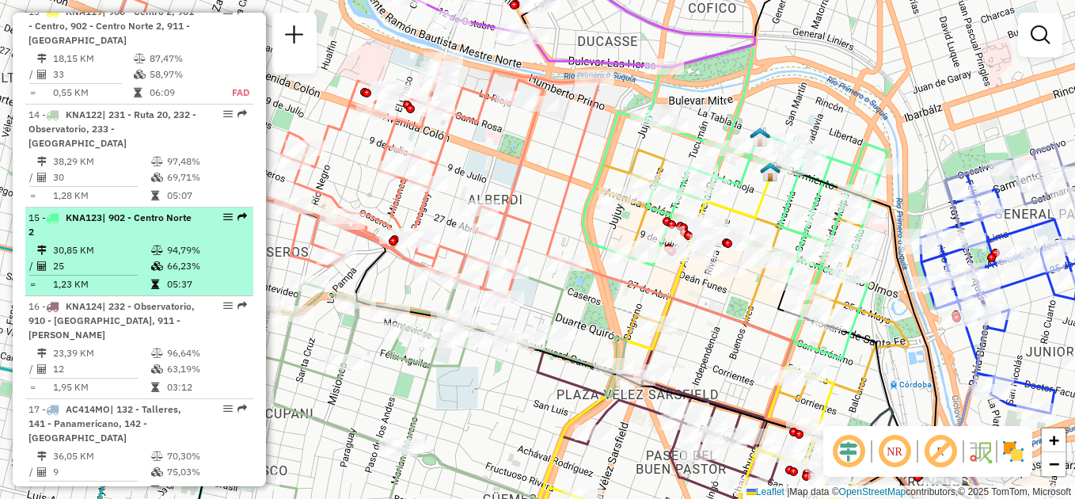
scroll to position [1612, 0]
click at [140, 210] on span "| 902 - Centro Norte 2" at bounding box center [110, 223] width 163 height 26
select select "**********"
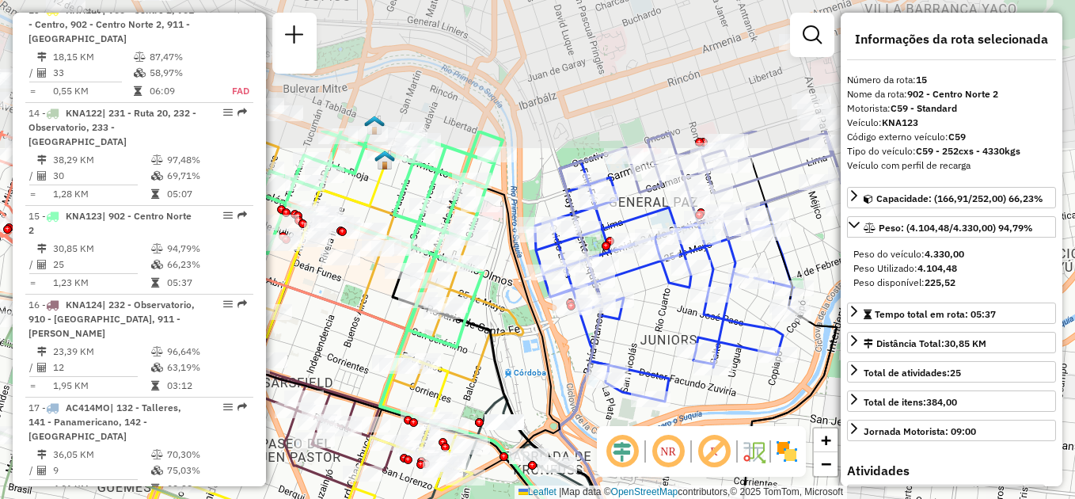
drag, startPoint x: 554, startPoint y: 265, endPoint x: 647, endPoint y: 446, distance: 203.3
click at [647, 446] on hb-router-mapa "Informações da Sessão 1230292 - 16/08/2025 Criação: 15/08/2025 17:21 Depósito: …" at bounding box center [537, 249] width 1075 height 499
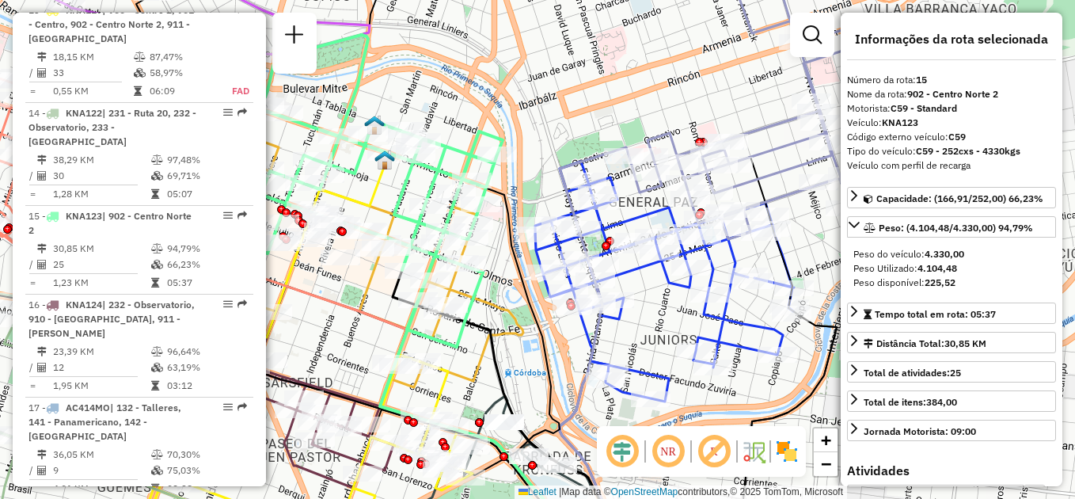
click at [537, 362] on icon at bounding box center [472, 315] width 173 height 322
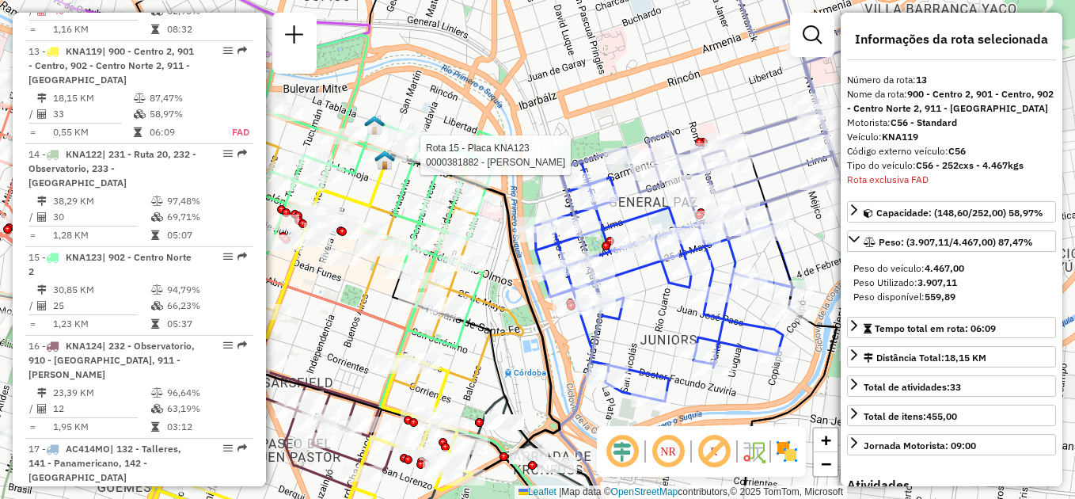
scroll to position [1625, 0]
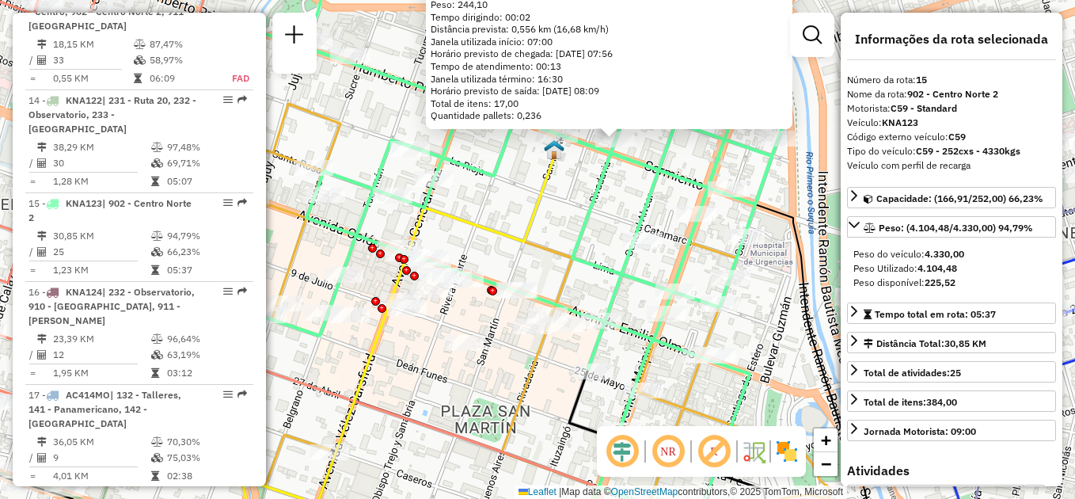
drag, startPoint x: 550, startPoint y: 292, endPoint x: 599, endPoint y: 253, distance: 62.6
click at [599, 253] on div "0000381882 - Carini Mariana Endereço: RIVADAVIA 554 Bairro: (CORDOBA / ) Pedido…" at bounding box center [537, 249] width 1075 height 499
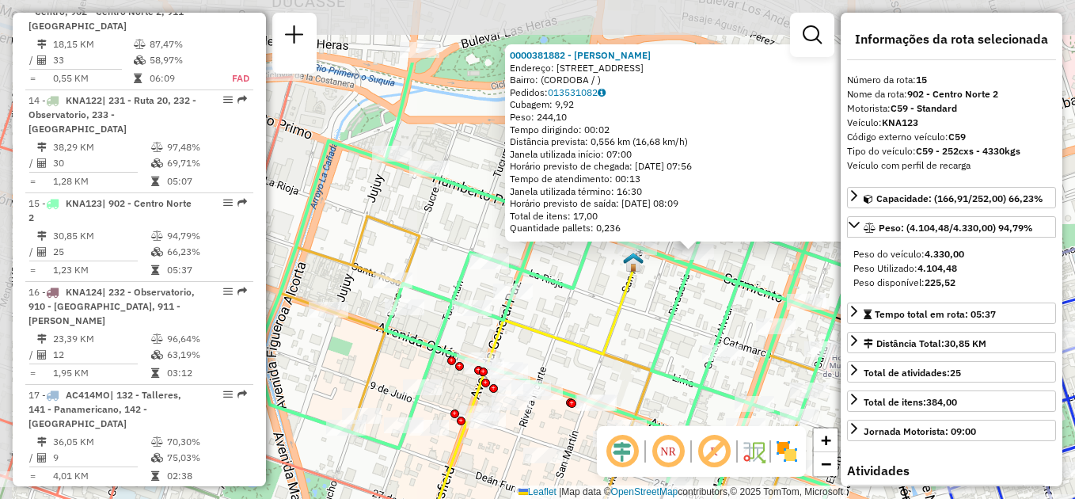
drag, startPoint x: 536, startPoint y: 226, endPoint x: 615, endPoint y: 339, distance: 137.5
click at [615, 339] on icon at bounding box center [478, 462] width 316 height 398
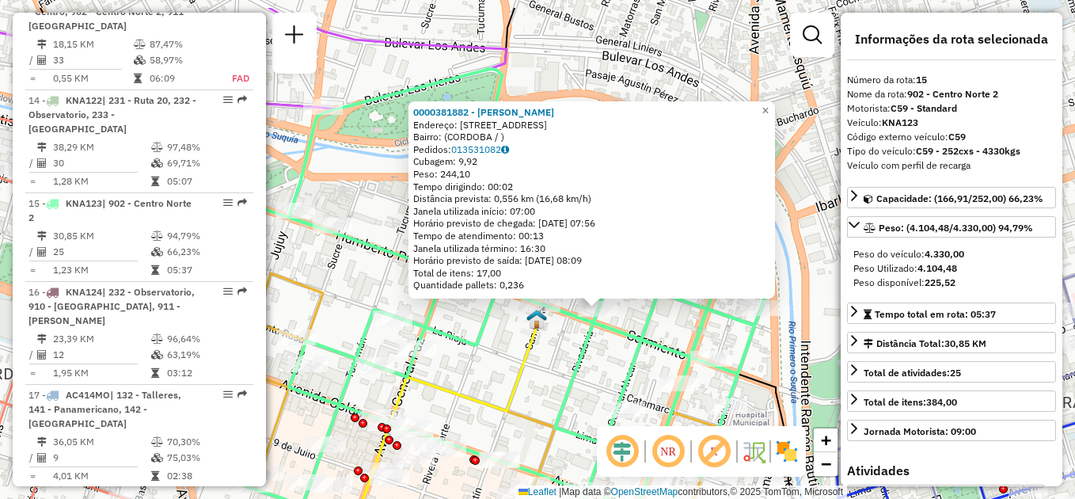
drag, startPoint x: 622, startPoint y: 292, endPoint x: 492, endPoint y: 383, distance: 159.3
click at [490, 383] on icon at bounding box center [432, 463] width 215 height 287
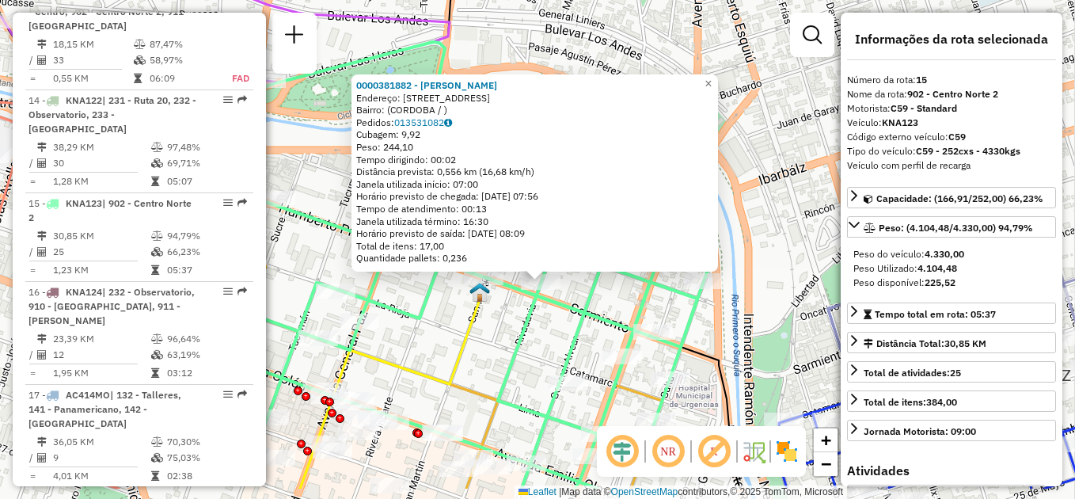
drag, startPoint x: 527, startPoint y: 396, endPoint x: 508, endPoint y: 336, distance: 63.1
click at [508, 336] on div "0000381882 - Carini Mariana Endereço: RIVADAVIA 554 Bairro: (CORDOBA / ) Pedido…" at bounding box center [537, 249] width 1075 height 499
click at [429, 351] on div "0000381882 - Carini Mariana Endereço: RIVADAVIA 554 Bairro: (CORDOBA / ) Pedido…" at bounding box center [537, 249] width 1075 height 499
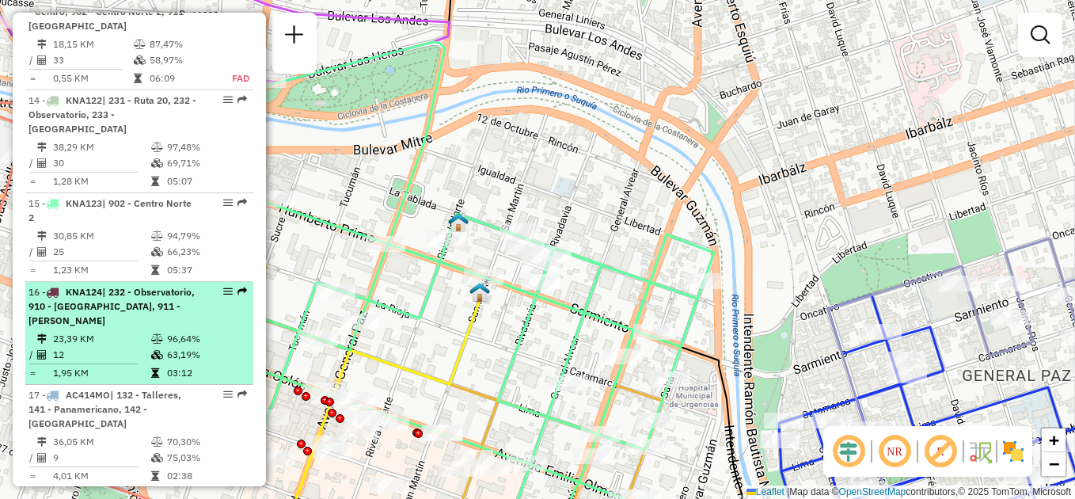
click at [127, 295] on div "16 - KNA124 | 232 - Observatorio, 910 - Nueva Cordoba, 911 - Patio Olmos" at bounding box center [113, 306] width 168 height 43
select select "**********"
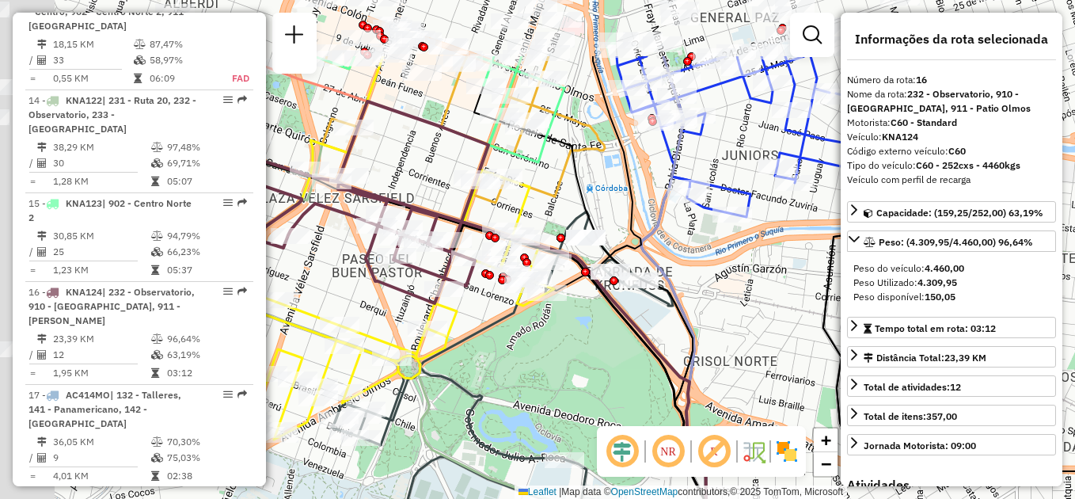
drag, startPoint x: 427, startPoint y: 233, endPoint x: 594, endPoint y: 338, distance: 197.5
click at [596, 339] on div "Janela de atendimento Grade de atendimento Capacidade Transportadoras Veículos …" at bounding box center [537, 249] width 1075 height 499
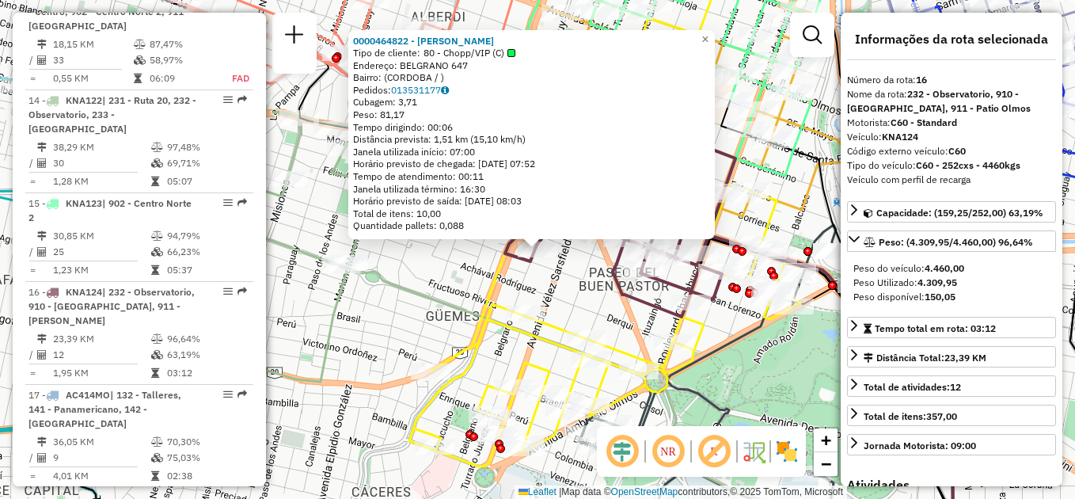
click at [432, 266] on div "0000464822 - AIMAR JOSE AGUSTIN Tipo de cliente: 80 - Chopp/VIP (C) Endereço: B…" at bounding box center [537, 249] width 1075 height 499
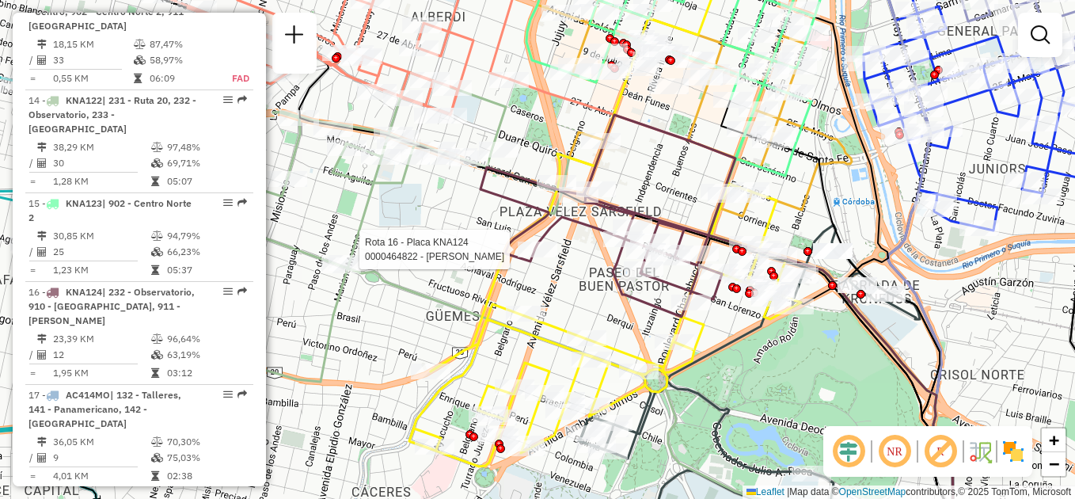
select select "**********"
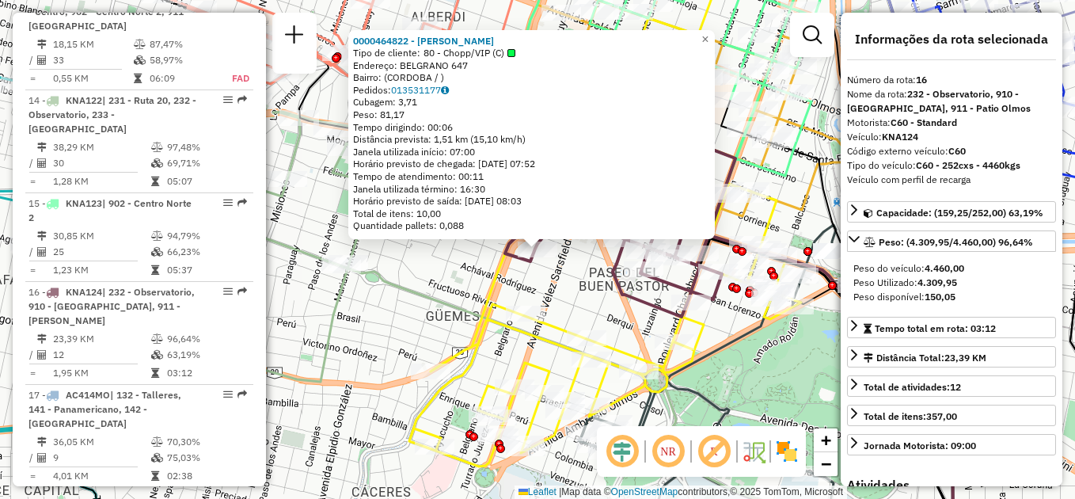
click at [417, 324] on div "Rota 16 - Placa KNA124 0000464822 - AIMAR JOSE AGUSTIN 0000464822 - AIMAR JOSE …" at bounding box center [537, 249] width 1075 height 499
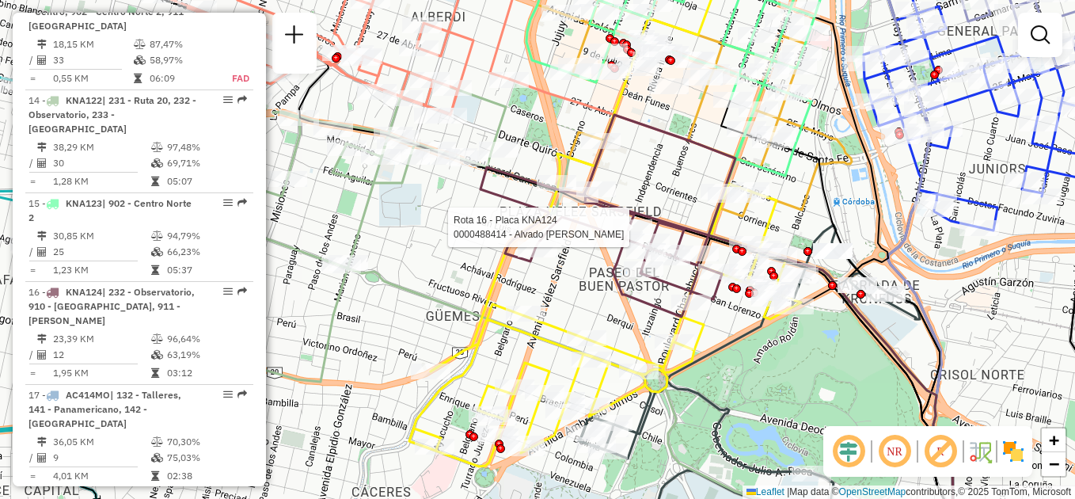
select select "**********"
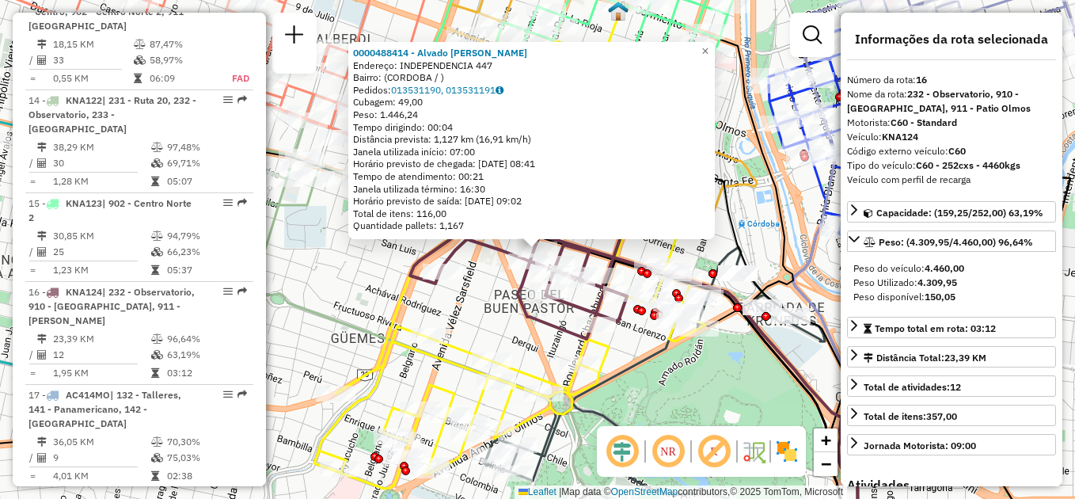
click at [465, 306] on div "0000488414 - Alvado Jorgelina Soledad Endereço: INDEPENDENCIA 447 Bairro: (CORD…" at bounding box center [537, 249] width 1075 height 499
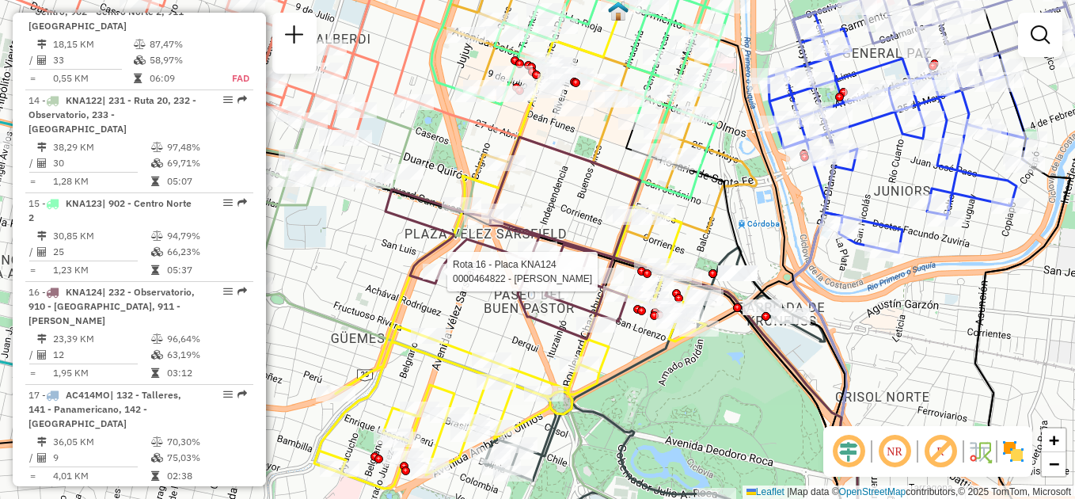
select select "**********"
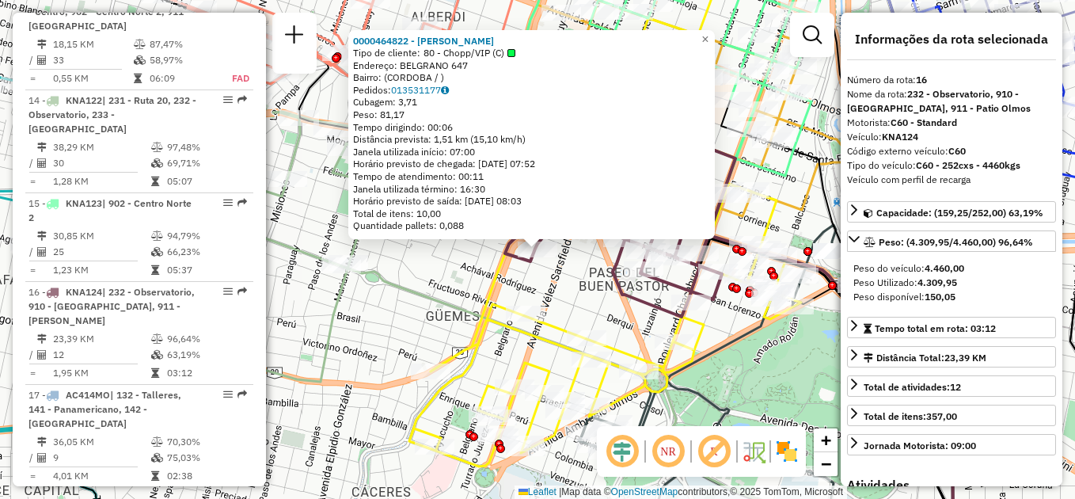
click at [459, 266] on div "0000464822 - AIMAR JOSE AGUSTIN Tipo de cliente: 80 - Chopp/VIP (C) Endereço: B…" at bounding box center [537, 249] width 1075 height 499
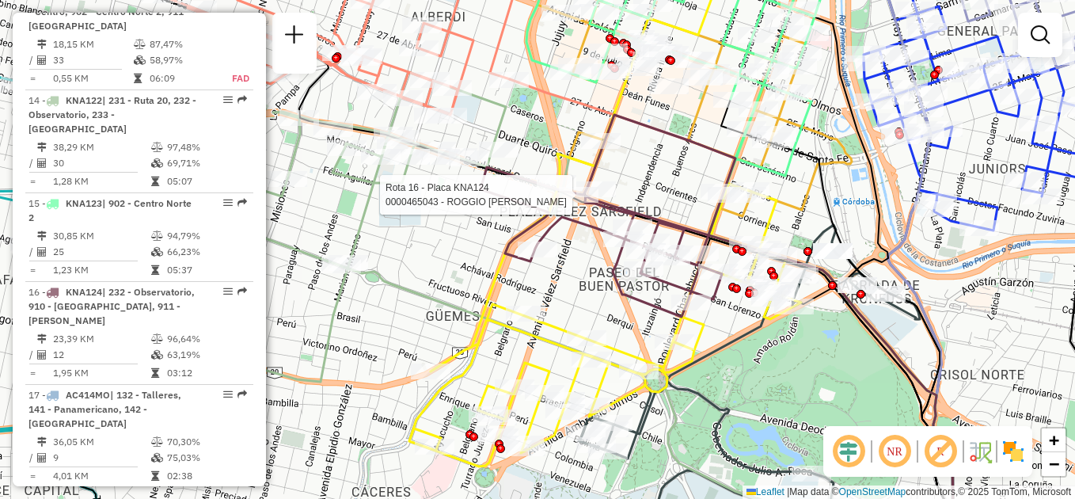
select select "**********"
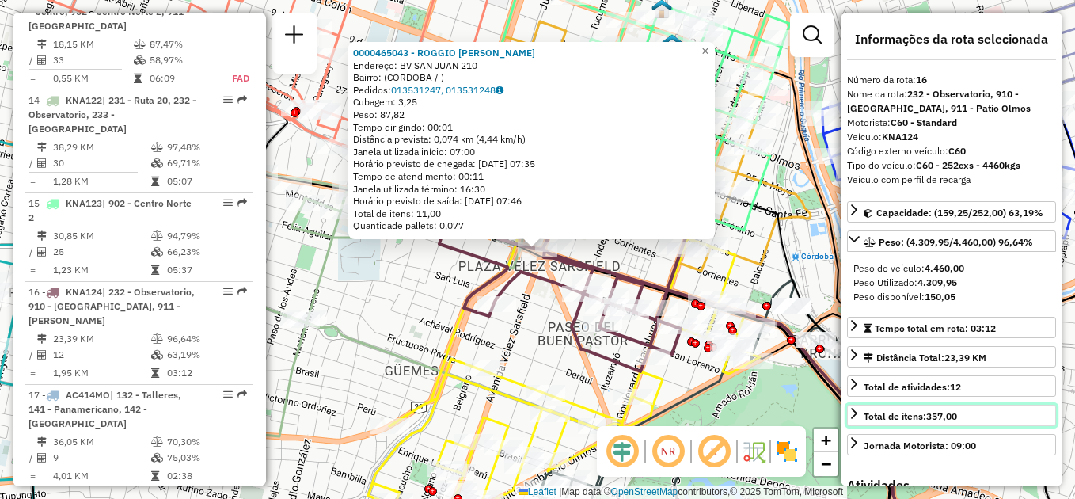
click at [1047, 410] on link "Total de itens: 357,00" at bounding box center [951, 415] width 209 height 21
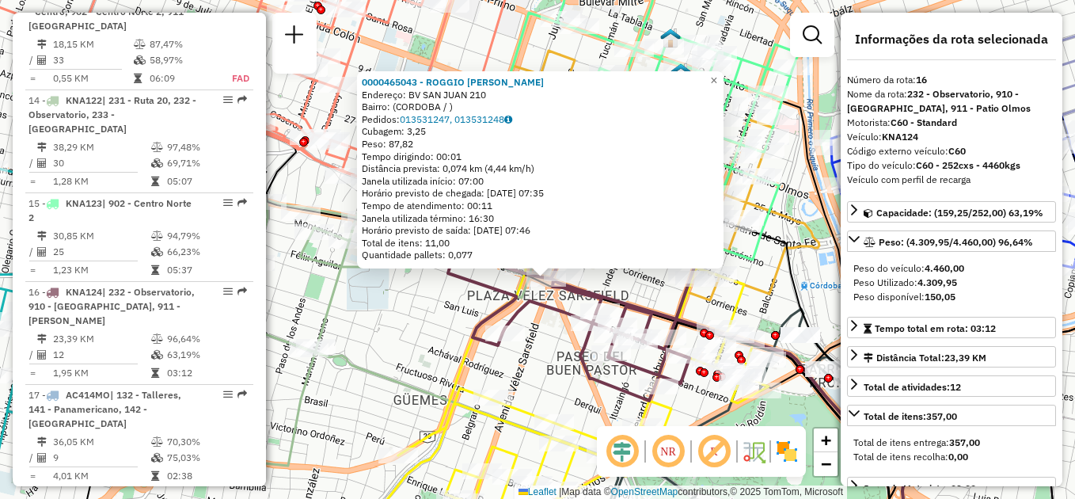
drag, startPoint x: 516, startPoint y: 340, endPoint x: 526, endPoint y: 379, distance: 40.7
click at [526, 379] on div "0000465043 - ROGGIO MARIA GABRIELA Endereço: BV SAN JUAN 210 Bairro: (CORDOBA /…" at bounding box center [537, 249] width 1075 height 499
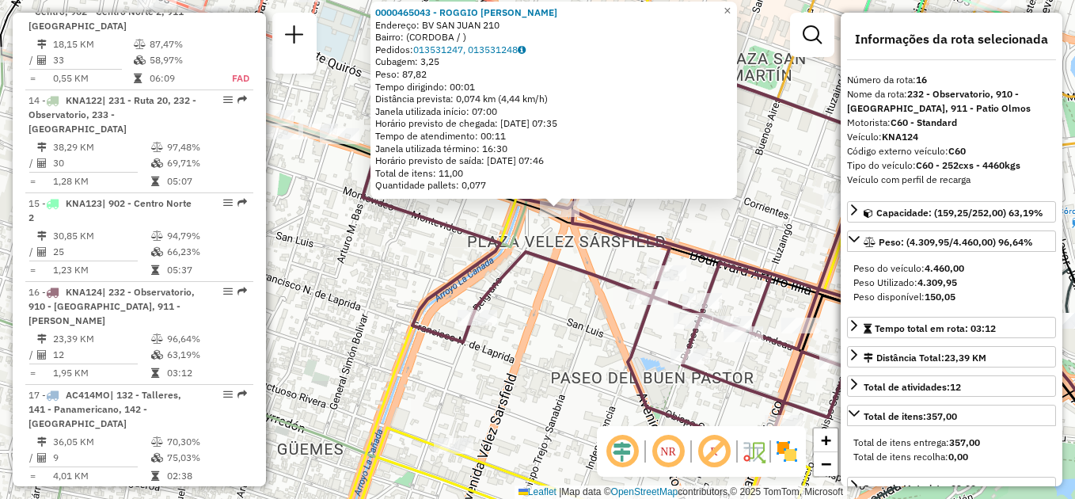
click at [550, 324] on div "0000465043 - ROGGIO MARIA GABRIELA Endereço: BV SAN JUAN 210 Bairro: (CORDOBA /…" at bounding box center [537, 249] width 1075 height 499
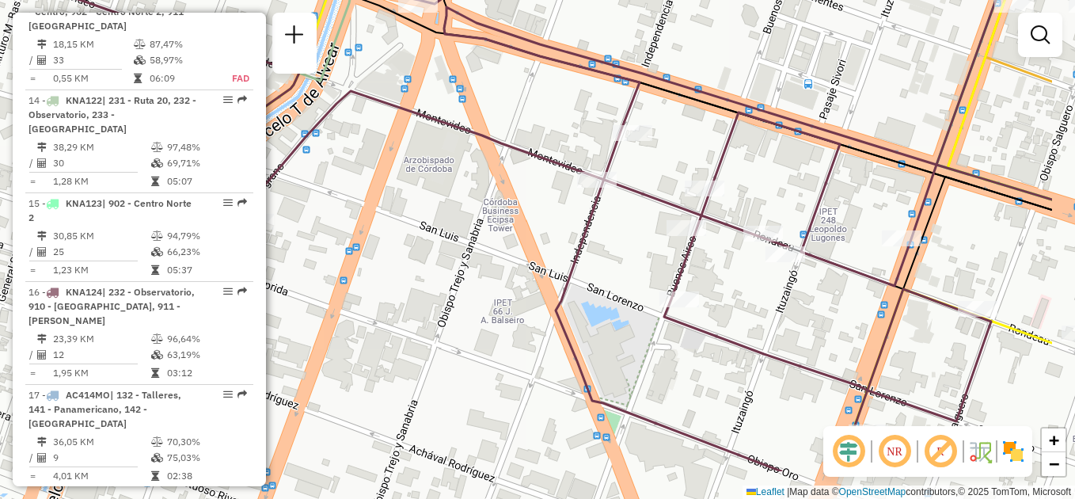
drag, startPoint x: 516, startPoint y: 287, endPoint x: 468, endPoint y: 253, distance: 58.0
click at [468, 253] on div "Janela de atendimento Grade de atendimento Capacidade Transportadoras Veículos …" at bounding box center [537, 249] width 1075 height 499
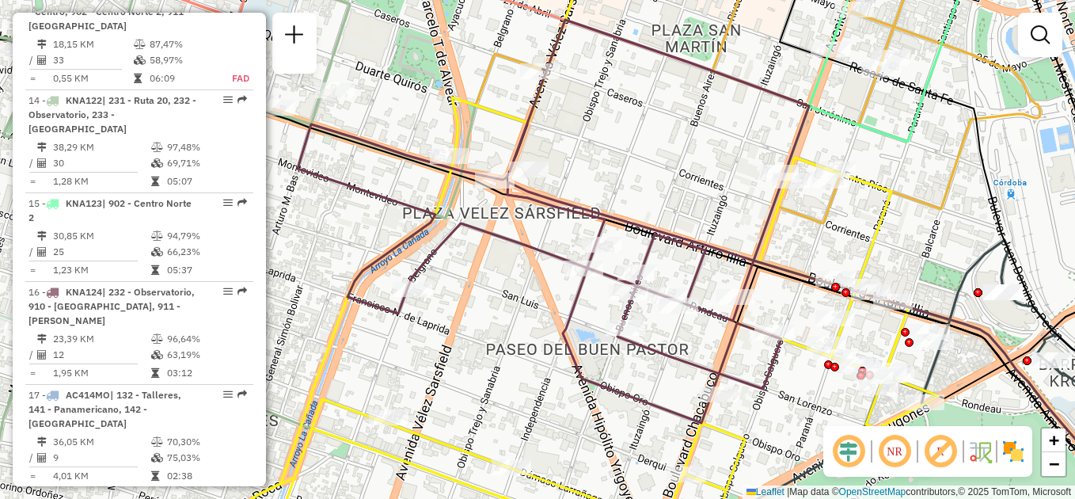
drag, startPoint x: 498, startPoint y: 278, endPoint x: 543, endPoint y: 325, distance: 65.5
click at [542, 325] on div "Janela de atendimento Grade de atendimento Capacidade Transportadoras Veículos …" at bounding box center [537, 249] width 1075 height 499
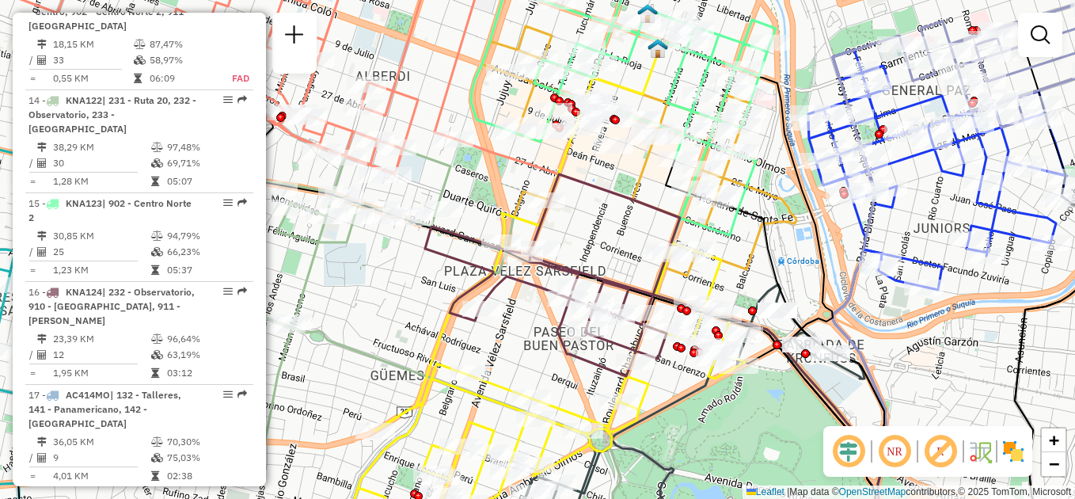
click at [418, 277] on div "Rota 14 - Placa KNA122 0000472014 - Varvar Hermanos S.A.S. Janela de atendiment…" at bounding box center [537, 249] width 1075 height 499
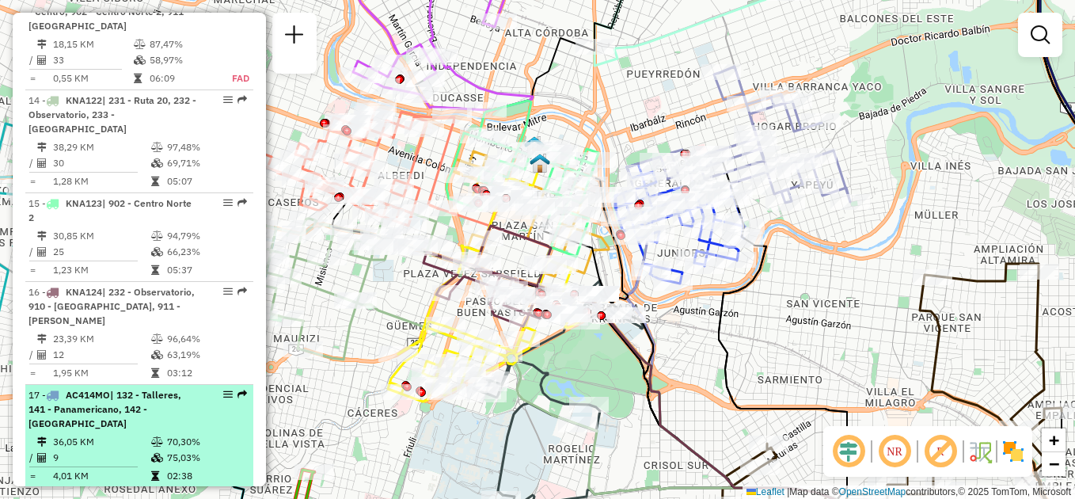
click at [105, 402] on li "17 - AC414MO | 132 - Talleres, 141 - Panamericano, 142 - Nueva Italia 36,05 KM …" at bounding box center [139, 436] width 228 height 103
select select "**********"
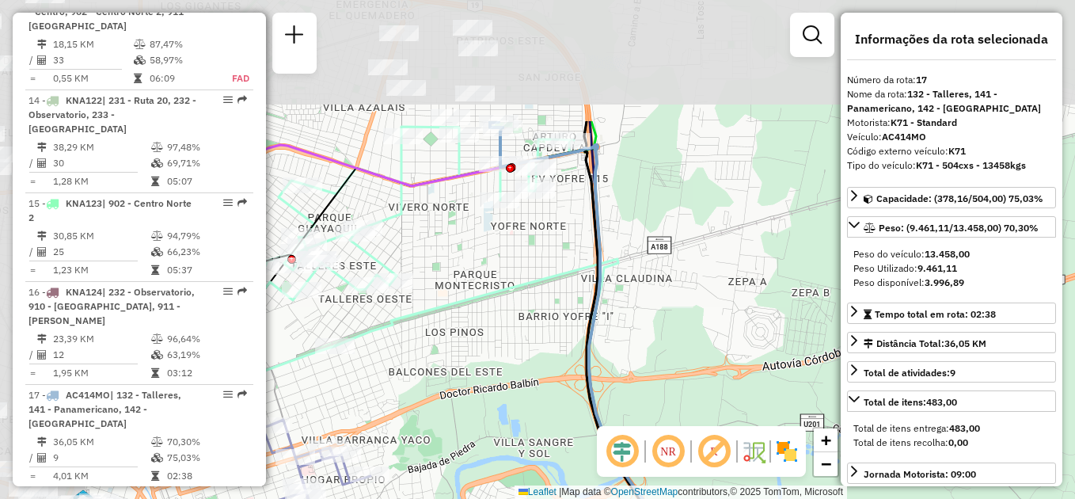
drag, startPoint x: 524, startPoint y: 192, endPoint x: 771, endPoint y: 365, distance: 301.9
click at [771, 365] on div "Janela de atendimento Grade de atendimento Capacidade Transportadoras Veículos …" at bounding box center [537, 249] width 1075 height 499
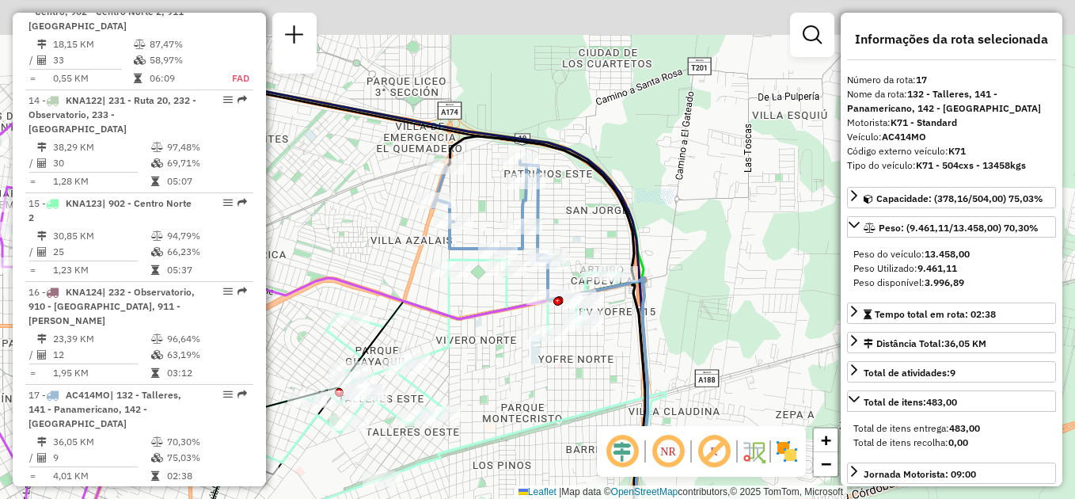
drag, startPoint x: 462, startPoint y: 259, endPoint x: 497, endPoint y: 381, distance: 126.8
click at [500, 387] on div "Janela de atendimento Grade de atendimento Capacidade Transportadoras Veículos …" at bounding box center [537, 249] width 1075 height 499
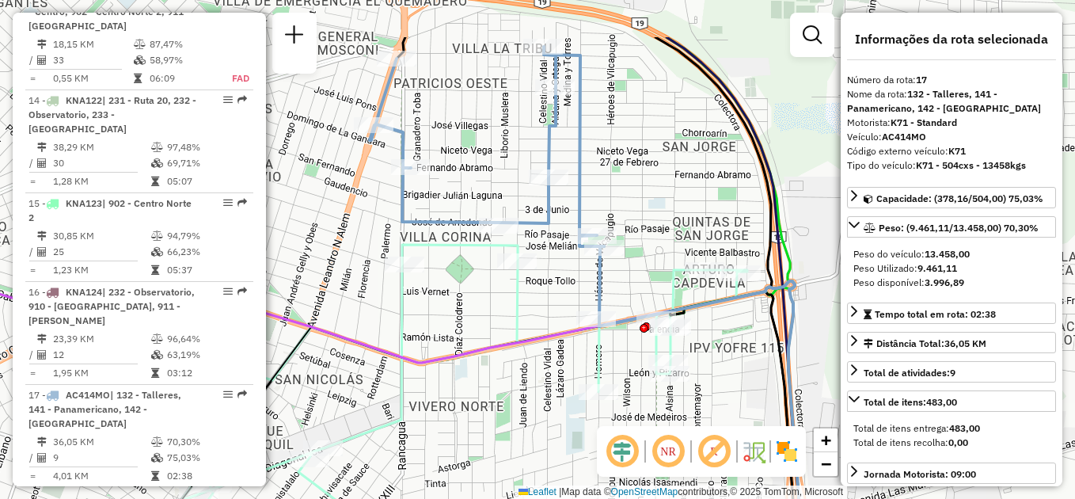
drag, startPoint x: 480, startPoint y: 316, endPoint x: 426, endPoint y: 417, distance: 114.8
click at [441, 424] on div "Janela de atendimento Grade de atendimento Capacidade Transportadoras Veículos …" at bounding box center [537, 249] width 1075 height 499
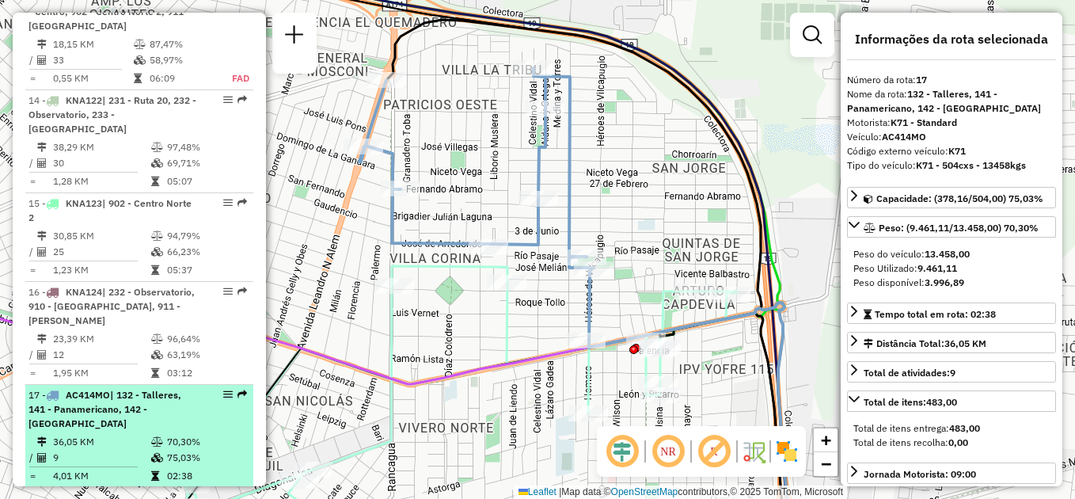
click at [112, 403] on li "17 - AC414MO | 132 - Talleres, 141 - Panamericano, 142 - Nueva Italia 36,05 KM …" at bounding box center [139, 436] width 228 height 103
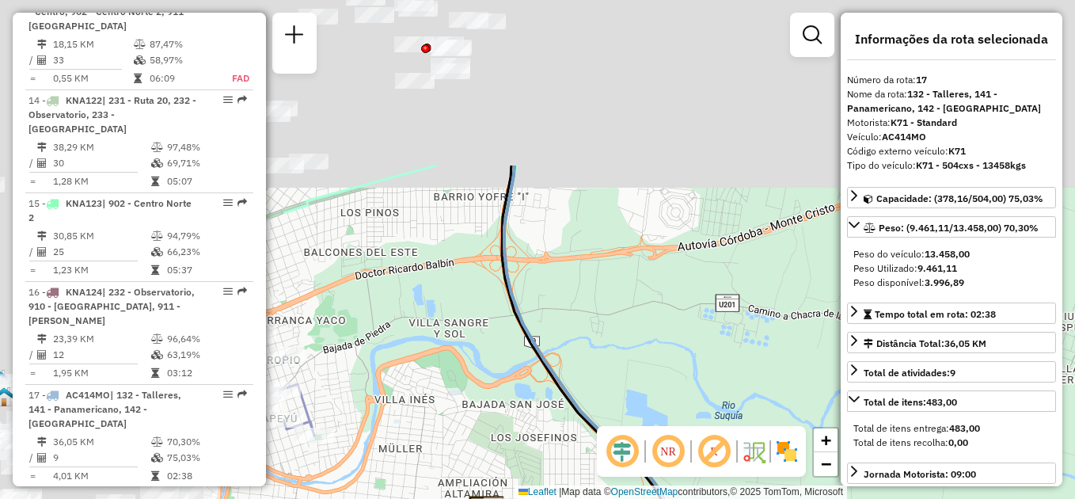
drag, startPoint x: 447, startPoint y: 168, endPoint x: 843, endPoint y: 386, distance: 451.9
click at [843, 386] on hb-router-mapa "Informações da Sessão 1230292 - 16/08/2025 Criação: 15/08/2025 17:21 Depósito: …" at bounding box center [537, 249] width 1075 height 499
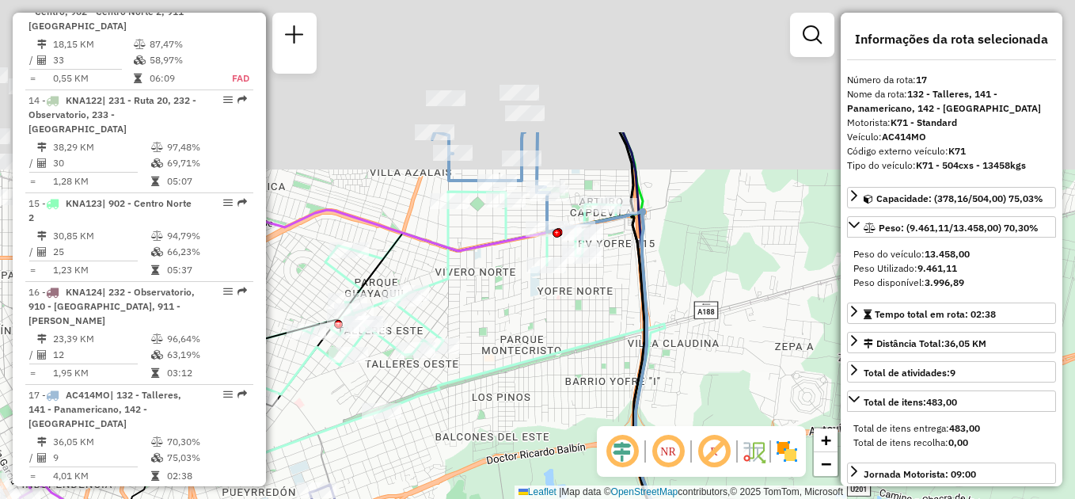
drag, startPoint x: 403, startPoint y: 202, endPoint x: 546, endPoint y: 411, distance: 253.0
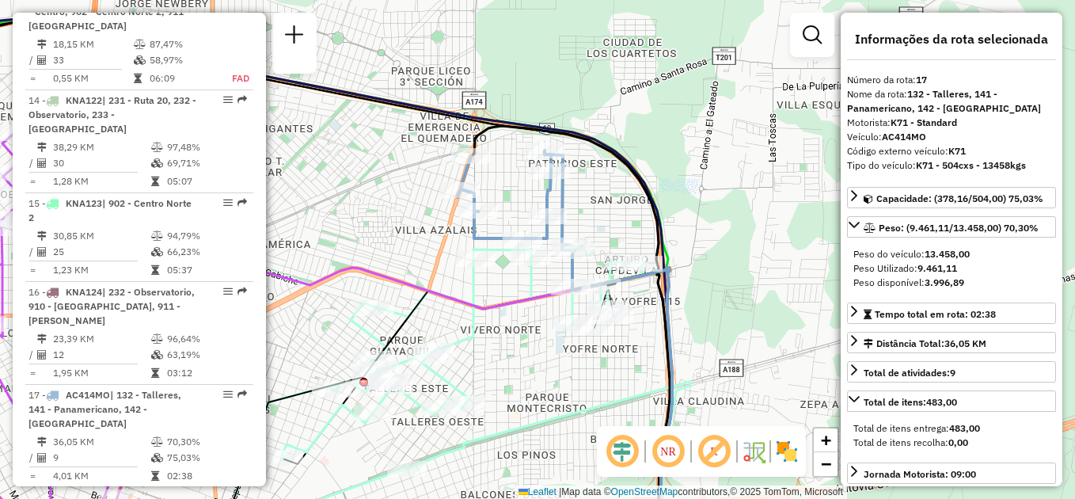
click at [556, 367] on div "Rota 11 - Placa HYF289 0000412748 - Benitez Maria Estela Del Valle Janela de at…" at bounding box center [537, 249] width 1075 height 499
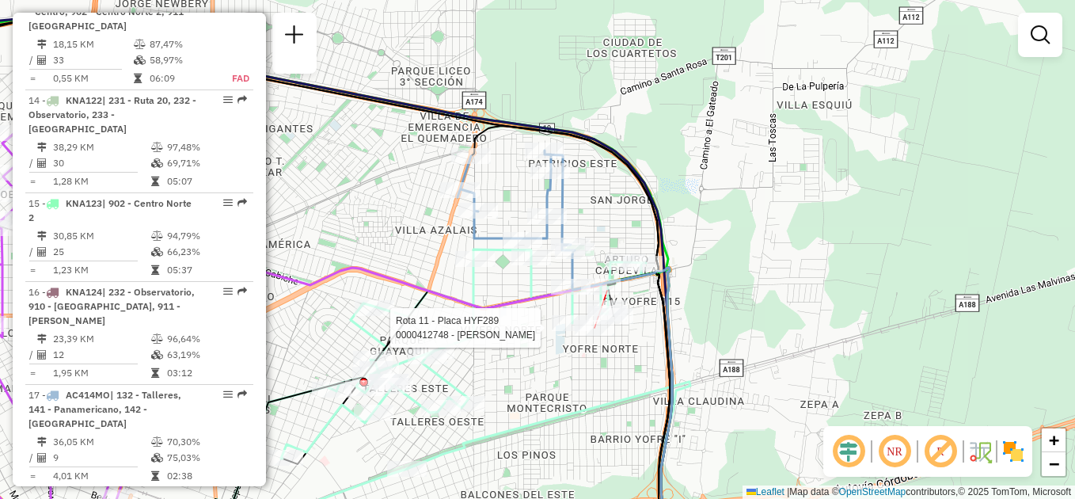
select select "**********"
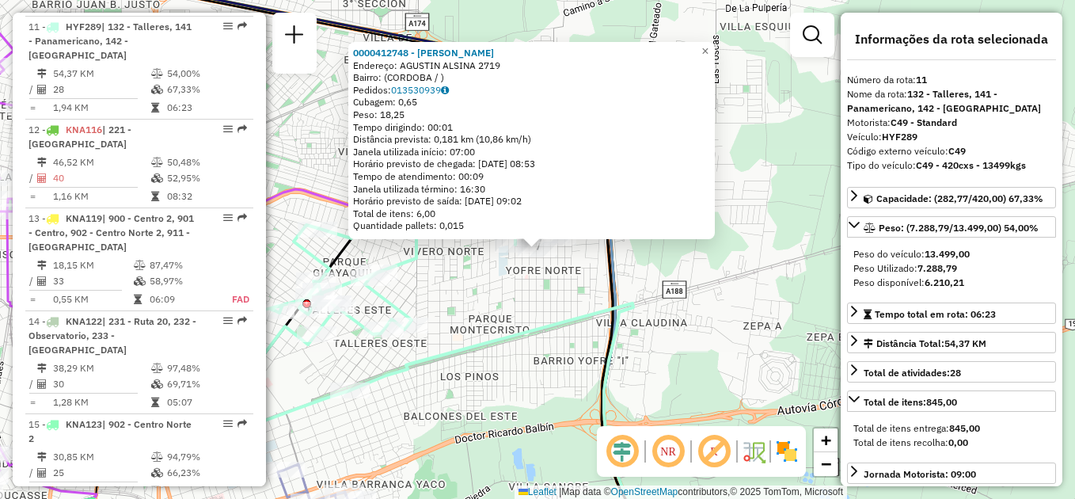
scroll to position [1380, 0]
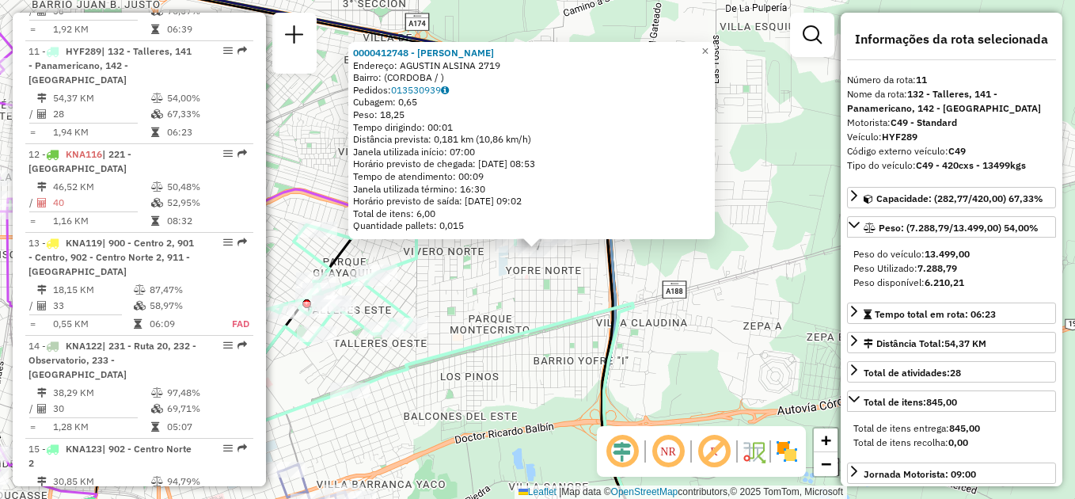
click at [438, 303] on div "0000412748 - Benitez Maria Estela Del Valle Endereço: AGUSTIN ALSINA 2719 Bairr…" at bounding box center [537, 249] width 1075 height 499
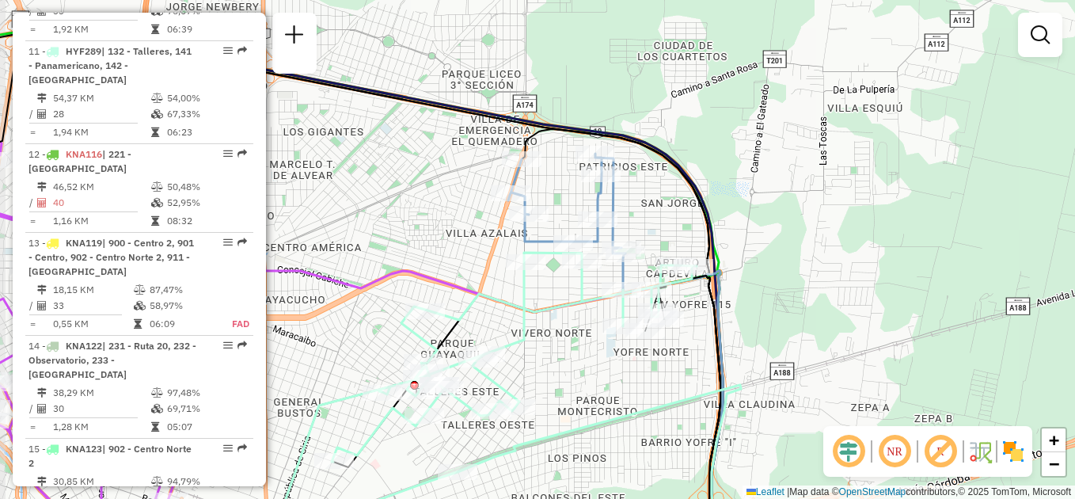
drag, startPoint x: 467, startPoint y: 297, endPoint x: 575, endPoint y: 379, distance: 135.1
click at [575, 379] on div "Janela de atendimento Grade de atendimento Capacidade Transportadoras Veículos …" at bounding box center [537, 249] width 1075 height 499
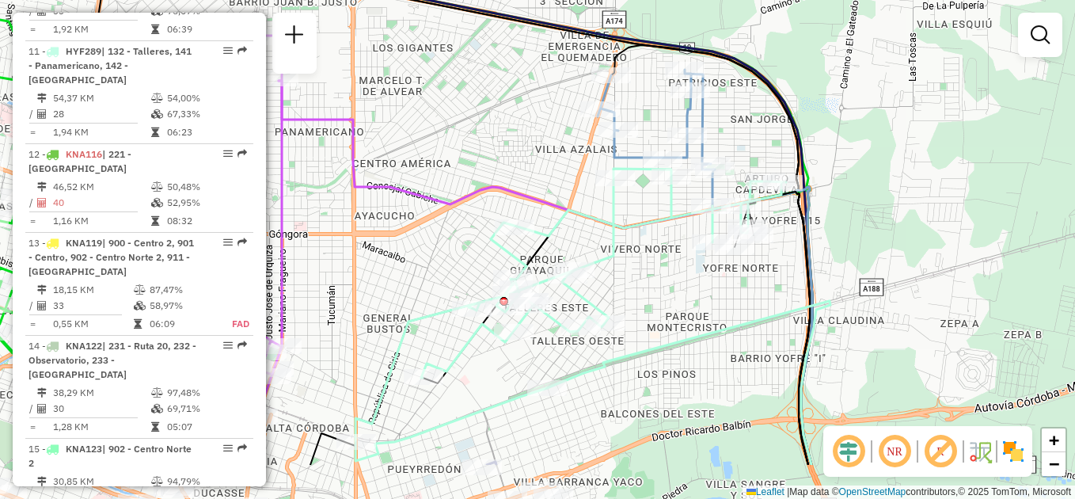
drag, startPoint x: 550, startPoint y: 366, endPoint x: 639, endPoint y: 282, distance: 122.7
click at [639, 282] on div "Janela de atendimento Grade de atendimento Capacidade Transportadoras Veículos …" at bounding box center [537, 249] width 1075 height 499
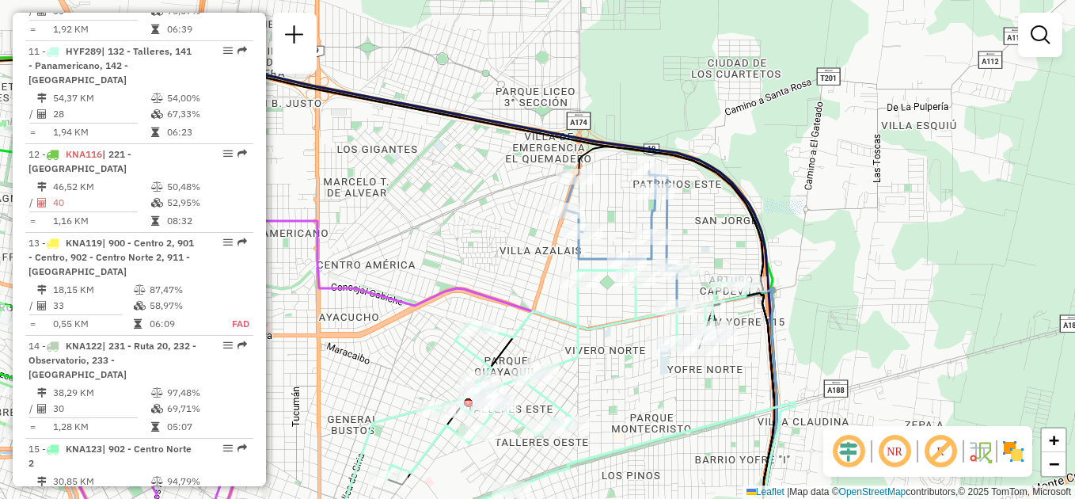
drag, startPoint x: 637, startPoint y: 279, endPoint x: 601, endPoint y: 380, distance: 107.4
click at [601, 380] on div "Janela de atendimento Grade de atendimento Capacidade Transportadoras Veículos …" at bounding box center [537, 249] width 1075 height 499
select select "**********"
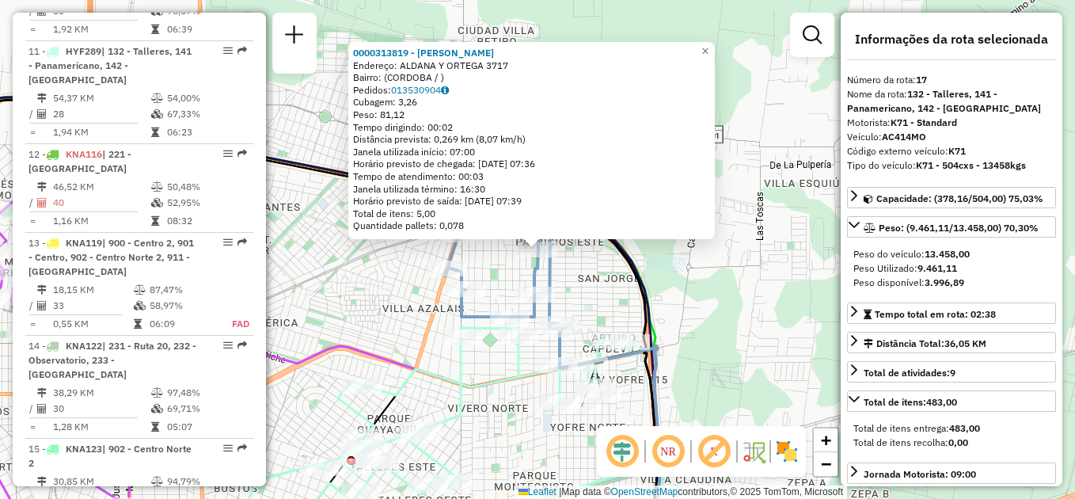
scroll to position [1625, 0]
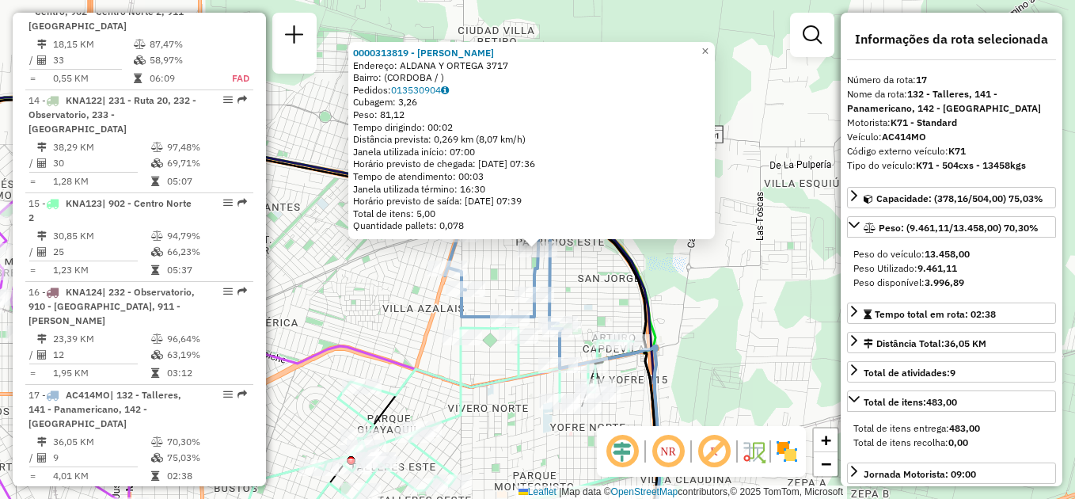
click at [400, 344] on div "0000313819 - Romero Natalia Del Valle Endereço: ALDANA Y ORTEGA 3717 Bairro: (C…" at bounding box center [537, 249] width 1075 height 499
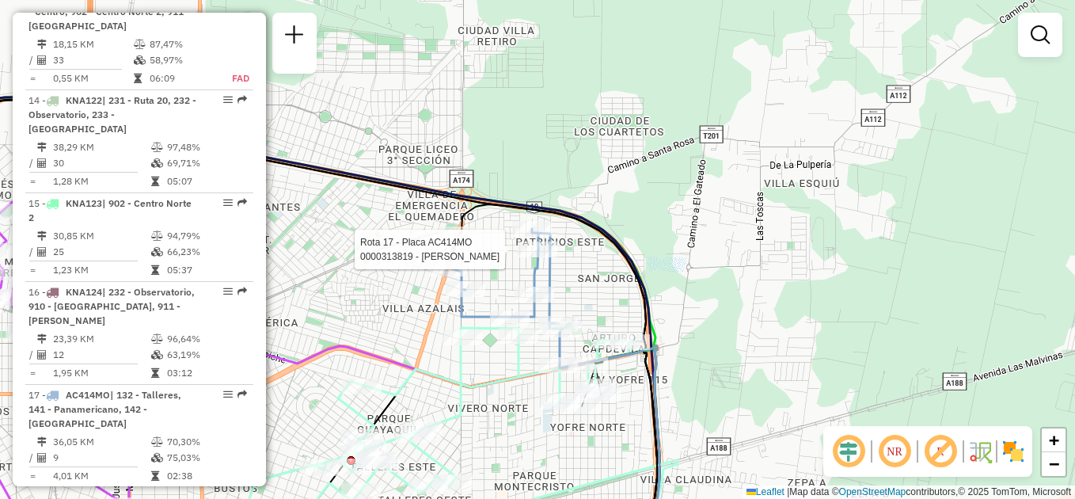
select select "**********"
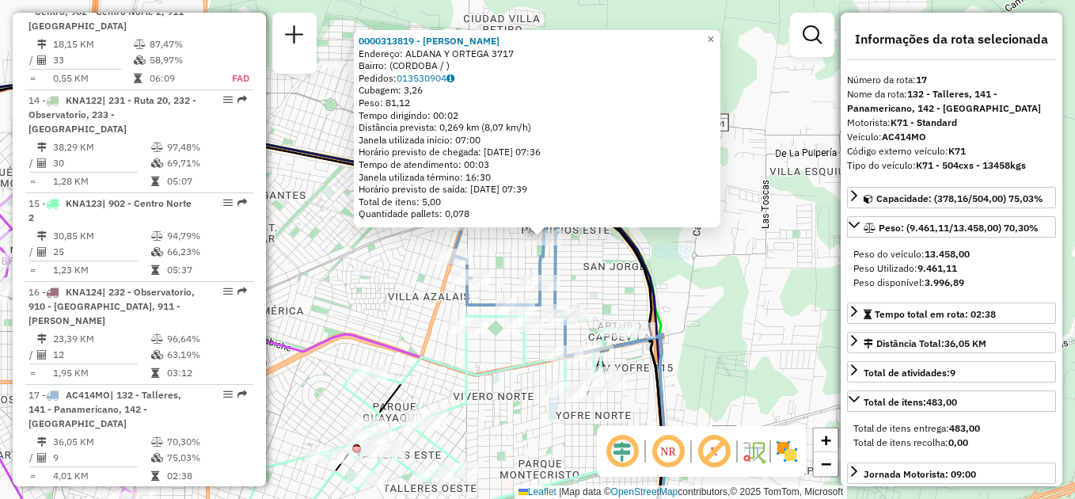
drag, startPoint x: 606, startPoint y: 309, endPoint x: 613, endPoint y: 303, distance: 9.5
click at [613, 303] on div "0000313819 - Romero Natalia Del Valle Endereço: ALDANA Y ORTEGA 3717 Bairro: (C…" at bounding box center [537, 249] width 1075 height 499
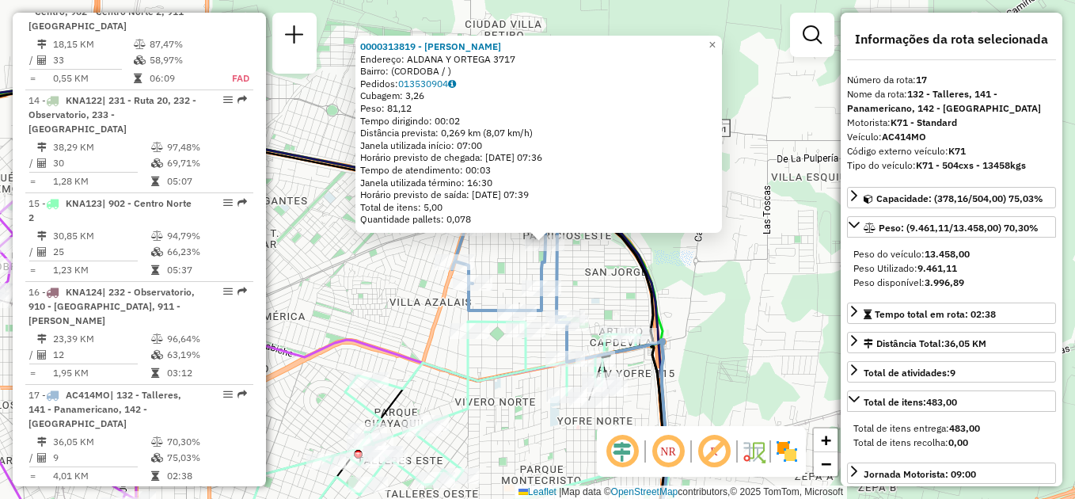
click at [649, 272] on icon at bounding box center [565, 373] width 199 height 351
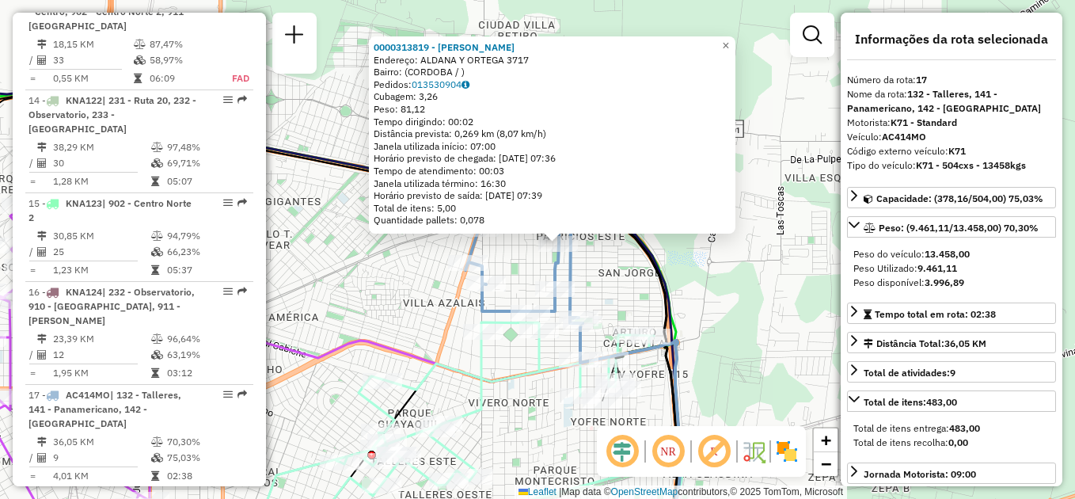
drag, startPoint x: 614, startPoint y: 297, endPoint x: 647, endPoint y: 295, distance: 33.3
click at [647, 295] on div "0000313819 - Romero Natalia Del Valle Endereço: ALDANA Y ORTEGA 3717 Bairro: (C…" at bounding box center [537, 249] width 1075 height 499
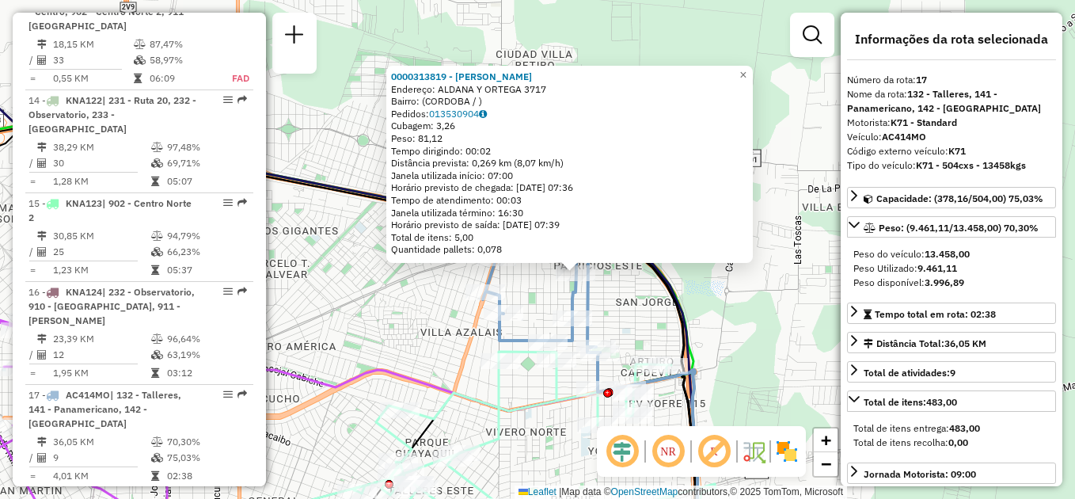
drag, startPoint x: 604, startPoint y: 288, endPoint x: 625, endPoint y: 320, distance: 37.8
click at [625, 320] on div "0000313819 - Romero Natalia Del Valle Endereço: ALDANA Y ORTEGA 3717 Bairro: (C…" at bounding box center [537, 249] width 1075 height 499
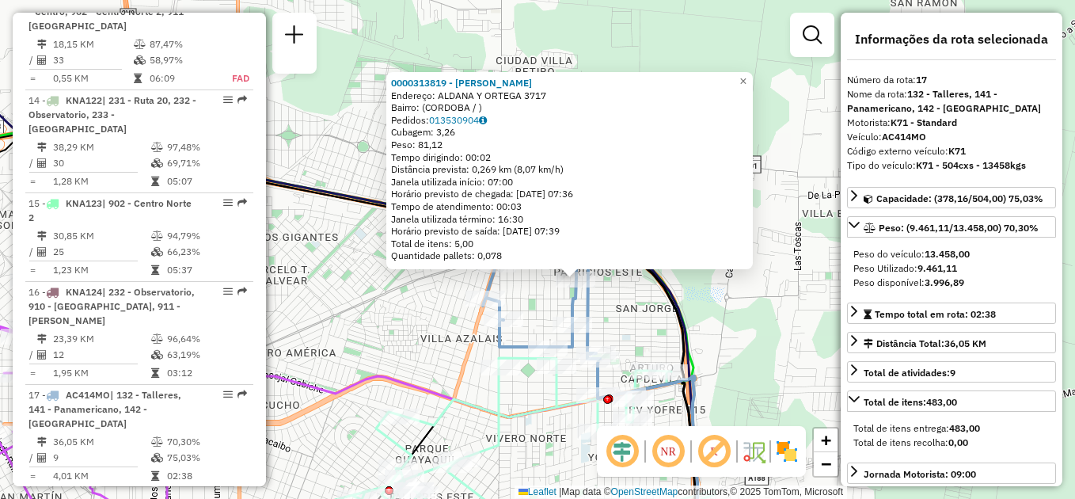
click at [347, 306] on div "0000313819 - Romero Natalia Del Valle Endereço: ALDANA Y ORTEGA 3717 Bairro: (C…" at bounding box center [537, 249] width 1075 height 499
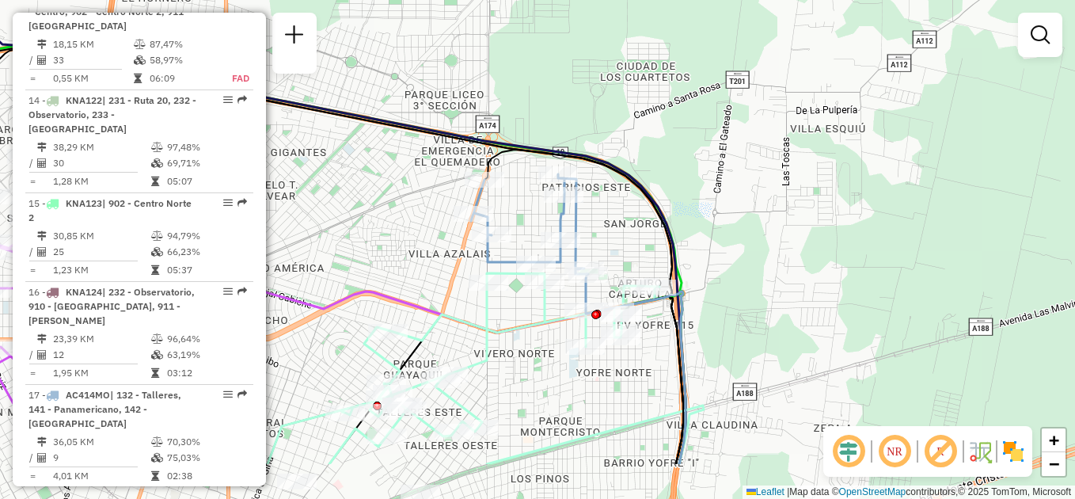
drag, startPoint x: 410, startPoint y: 345, endPoint x: 398, endPoint y: 261, distance: 85.6
click at [398, 261] on div "Janela de atendimento Grade de atendimento Capacidade Transportadoras Veículos …" at bounding box center [537, 249] width 1075 height 499
select select "**********"
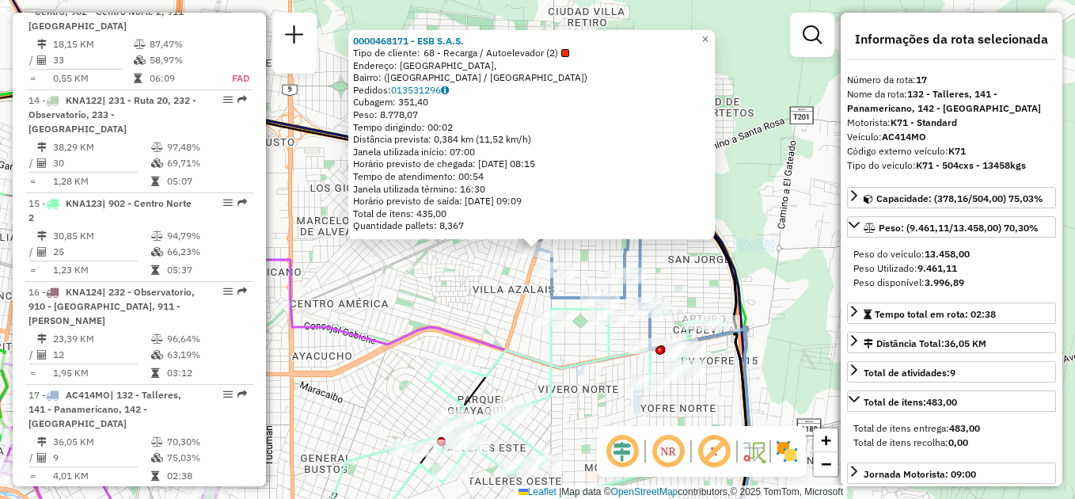
click at [764, 268] on div "Rota 17 - Placa AC414MO 0000468171 - ESB S.A.S. 0000468171 - ESB S.A.S. Tipo de…" at bounding box center [537, 249] width 1075 height 499
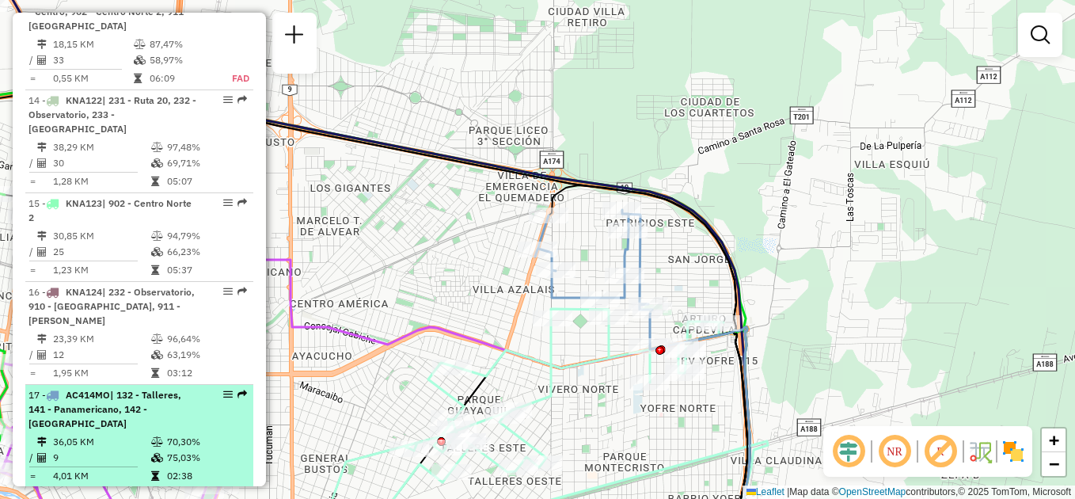
click at [134, 434] on td "36,05 KM" at bounding box center [101, 442] width 98 height 16
select select "**********"
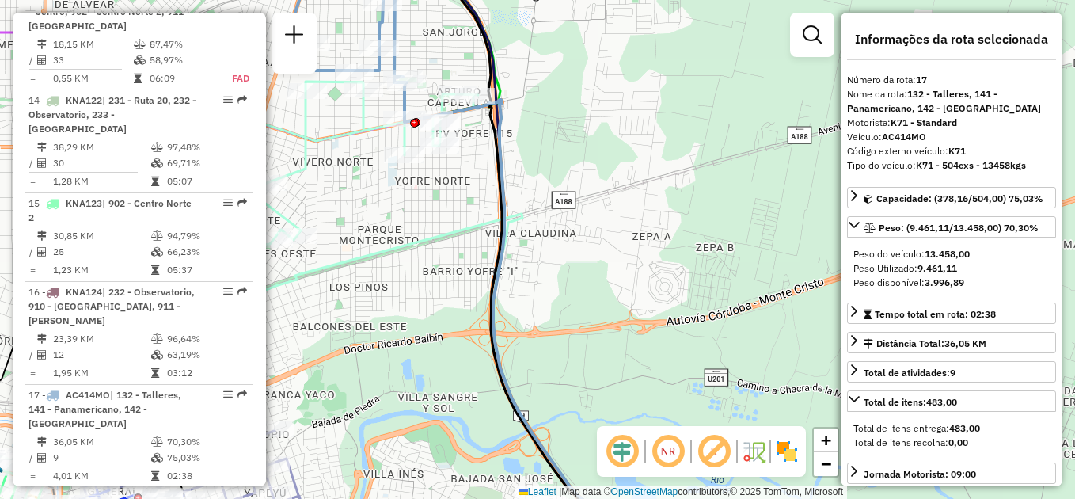
click at [414, 223] on div "Janela de atendimento Grade de atendimento Capacidade Transportadoras Veículos …" at bounding box center [537, 249] width 1075 height 499
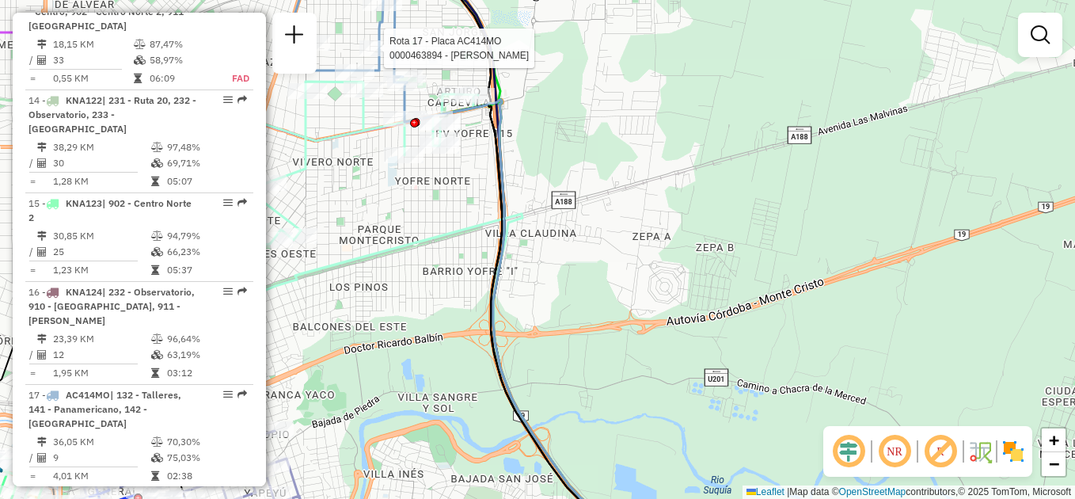
select select "**********"
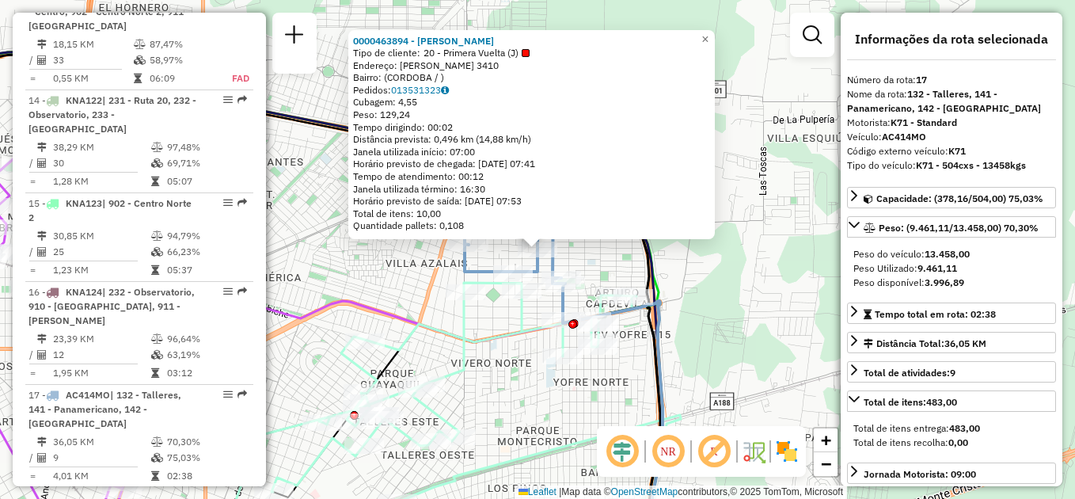
click at [310, 272] on div "Rota 17 - Placa AC414MO 0000463894 - Zheng Nicolas 0000463894 - Zheng Nicolas T…" at bounding box center [537, 249] width 1075 height 499
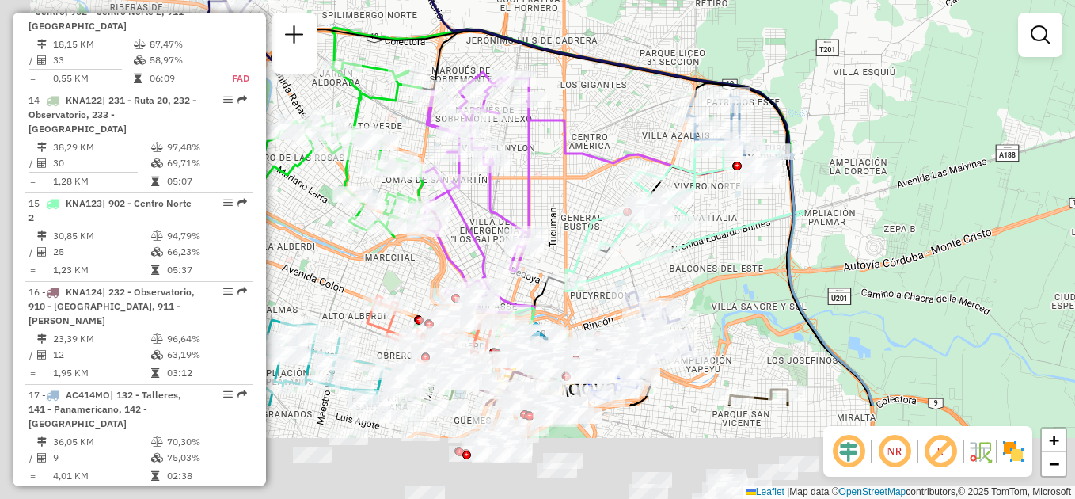
drag, startPoint x: 308, startPoint y: 347, endPoint x: 579, endPoint y: 205, distance: 305.7
click at [579, 205] on div "Janela de atendimento Grade de atendimento Capacidade Transportadoras Veículos …" at bounding box center [537, 249] width 1075 height 499
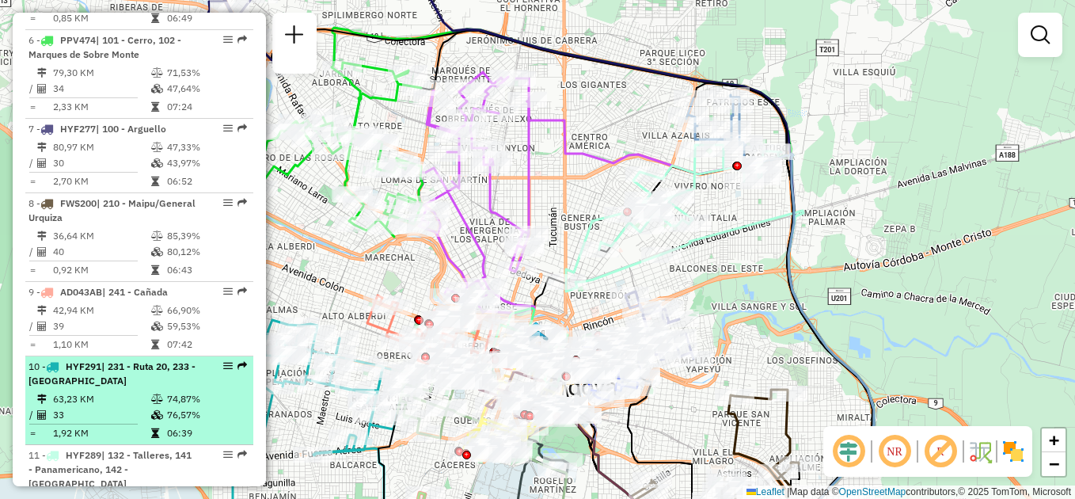
scroll to position [991, 0]
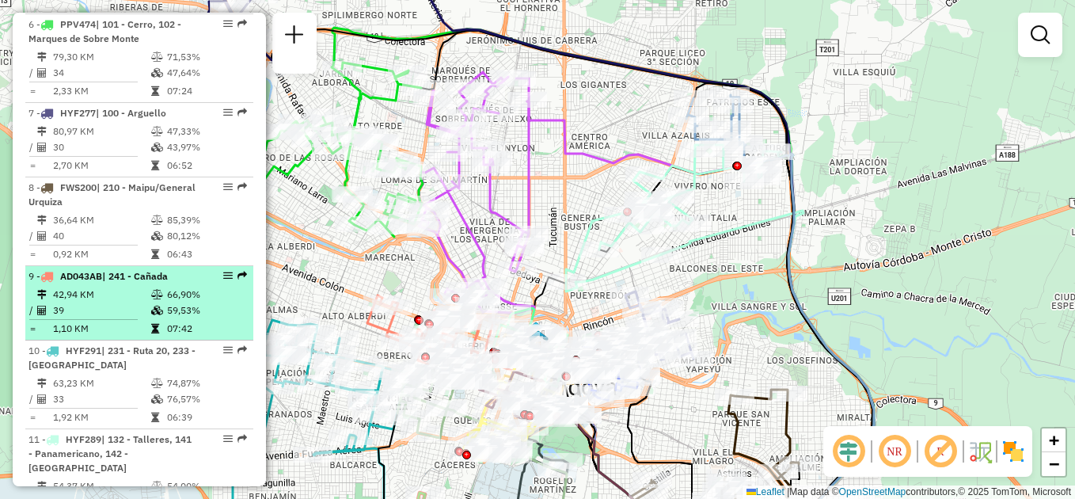
click at [131, 287] on td "42,94 KM" at bounding box center [101, 295] width 98 height 16
select select "**********"
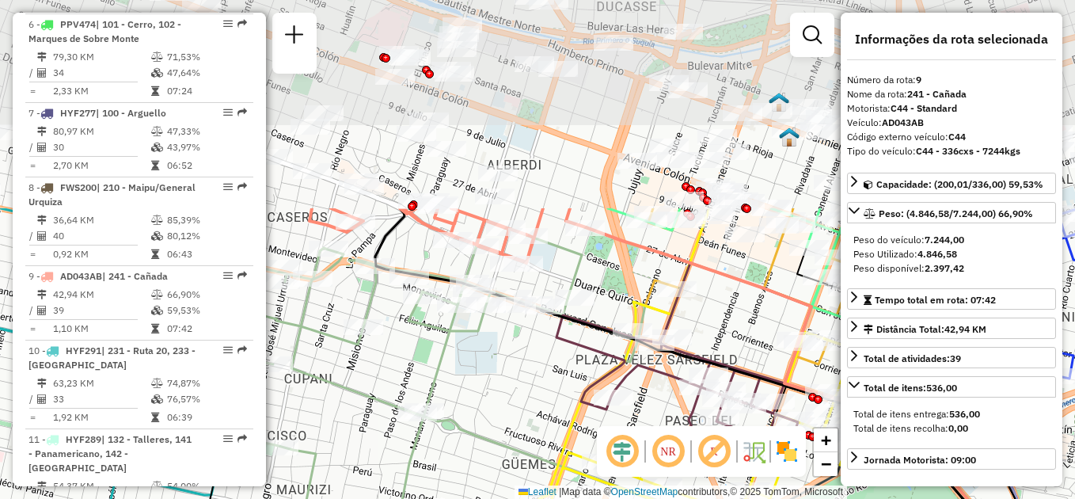
drag, startPoint x: 467, startPoint y: 173, endPoint x: 478, endPoint y: 388, distance: 215.7
click at [478, 388] on div "Janela de atendimento Grade de atendimento Capacidade Transportadoras Veículos …" at bounding box center [537, 249] width 1075 height 499
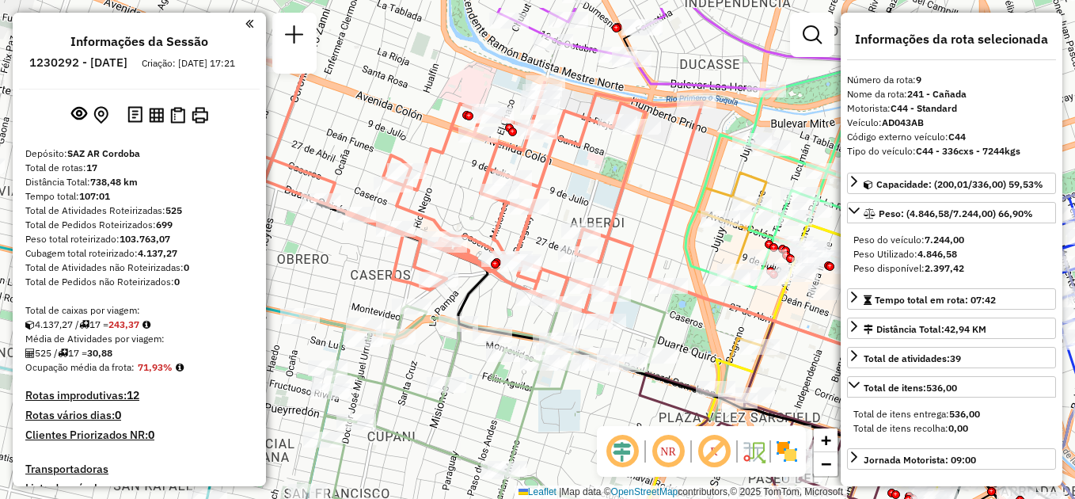
select select "**********"
click at [620, 219] on icon at bounding box center [445, 170] width 514 height 302
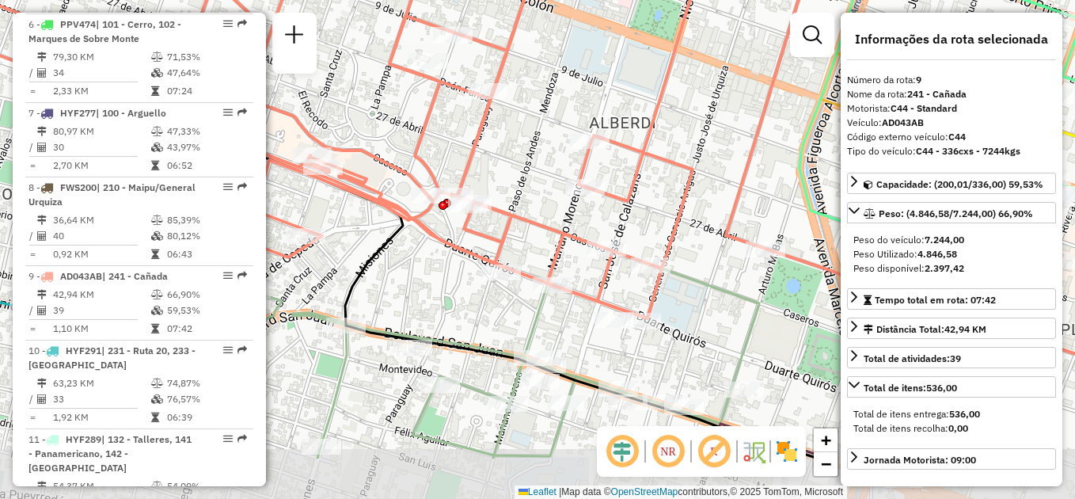
drag, startPoint x: 599, startPoint y: 289, endPoint x: 551, endPoint y: 211, distance: 91.4
click at [551, 211] on div "Janela de atendimento Grade de atendimento Capacidade Transportadoras Veículos …" at bounding box center [537, 249] width 1075 height 499
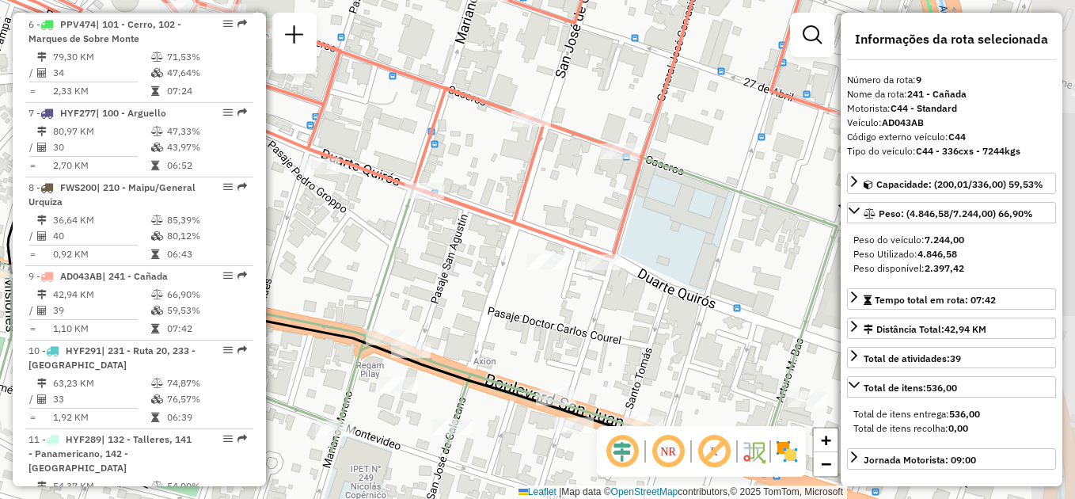
drag, startPoint x: 599, startPoint y: 326, endPoint x: 459, endPoint y: 239, distance: 165.0
click at [459, 239] on div "Janela de atendimento Grade de atendimento Capacidade Transportadoras Veículos …" at bounding box center [537, 249] width 1075 height 499
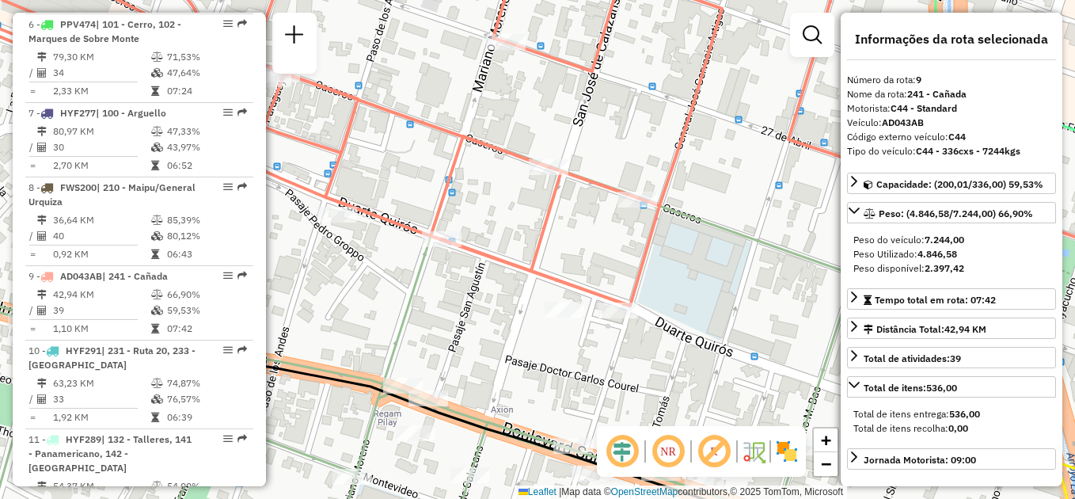
drag, startPoint x: 577, startPoint y: 188, endPoint x: 634, endPoint y: 344, distance: 166.1
click at [634, 344] on div "Janela de atendimento Grade de atendimento Capacidade Transportadoras Veículos …" at bounding box center [537, 249] width 1075 height 499
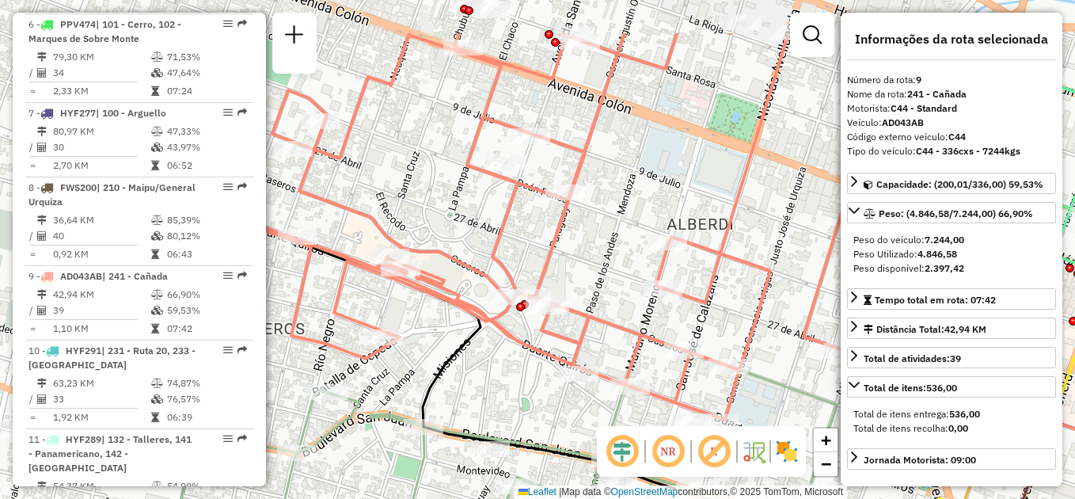
drag, startPoint x: 421, startPoint y: 149, endPoint x: 550, endPoint y: 232, distance: 153.5
click at [550, 232] on icon at bounding box center [459, 226] width 876 height 386
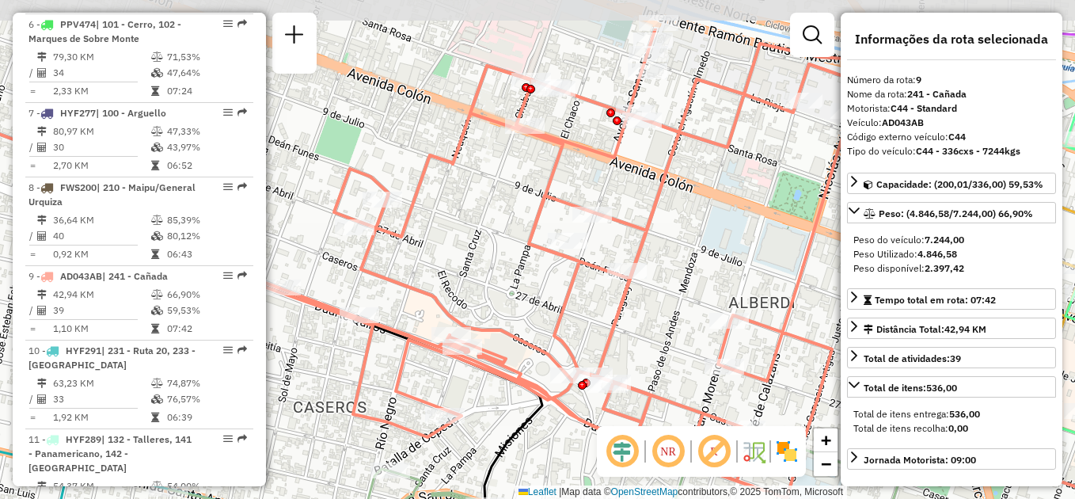
drag, startPoint x: 504, startPoint y: 222, endPoint x: 575, endPoint y: 305, distance: 109.0
click at [575, 305] on icon at bounding box center [463, 264] width 1018 height 470
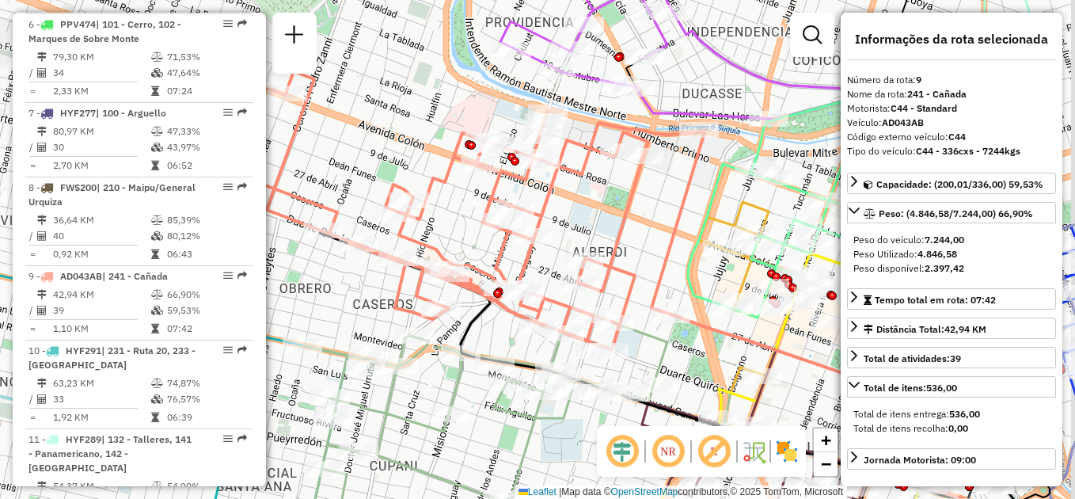
drag, startPoint x: 667, startPoint y: 269, endPoint x: 604, endPoint y: 222, distance: 78.6
click at [604, 222] on div "Janela de atendimento Grade de atendimento Capacidade Transportadoras Veículos …" at bounding box center [537, 249] width 1075 height 499
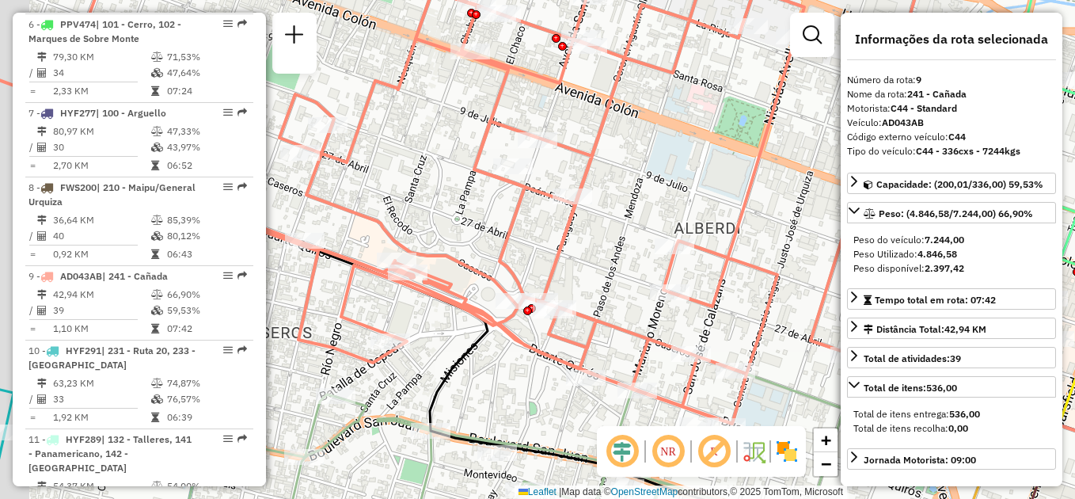
drag, startPoint x: 329, startPoint y: 317, endPoint x: 455, endPoint y: 303, distance: 126.6
click at [455, 311] on div "Janela de atendimento Grade de atendimento Capacidade Transportadoras Veículos …" at bounding box center [537, 249] width 1075 height 499
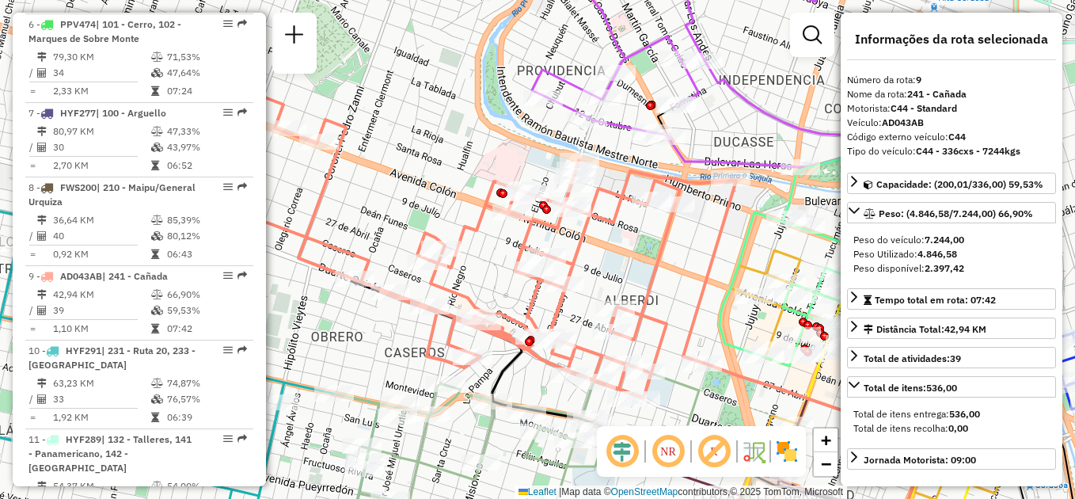
drag, startPoint x: 492, startPoint y: 238, endPoint x: 484, endPoint y: 263, distance: 25.8
click at [485, 270] on div "Janela de atendimento Grade de atendimento Capacidade Transportadoras Veículos …" at bounding box center [537, 249] width 1075 height 499
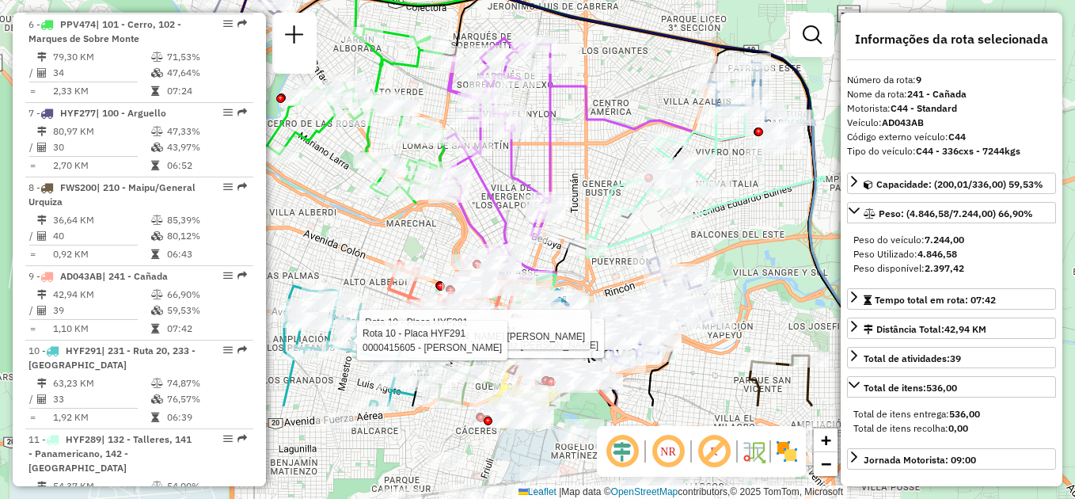
drag, startPoint x: 360, startPoint y: 293, endPoint x: 321, endPoint y: 154, distance: 144.1
click at [306, 169] on div "Rota 10 - Placa HYF291 0000507863 - Rodriguez Monica Enoa Rota 10 - Placa HYF29…" at bounding box center [537, 249] width 1075 height 499
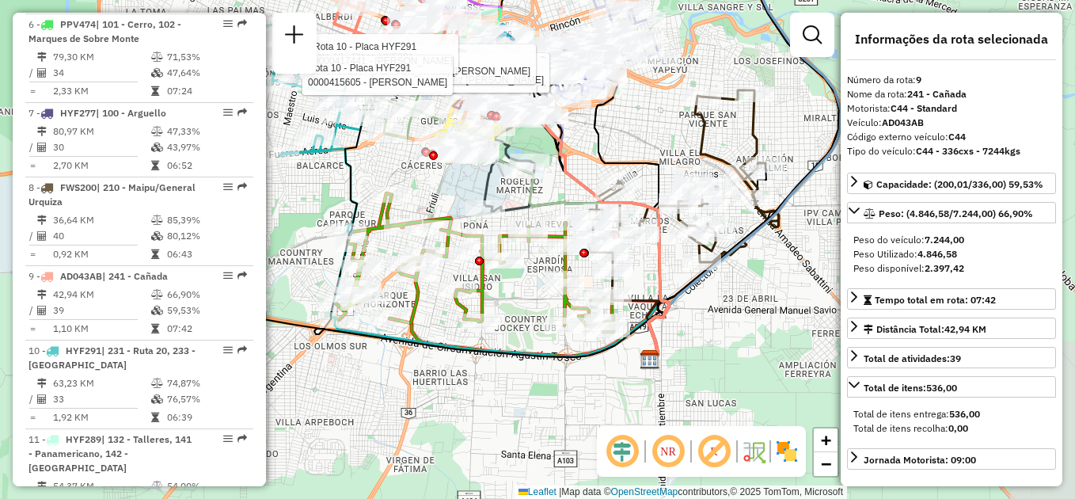
drag, startPoint x: 652, startPoint y: 379, endPoint x: 505, endPoint y: 333, distance: 153.5
click at [505, 333] on div "Rota 10 - Placa HYF291 0000507863 - Rodriguez Monica Enoa Rota 10 - Placa HYF29…" at bounding box center [537, 249] width 1075 height 499
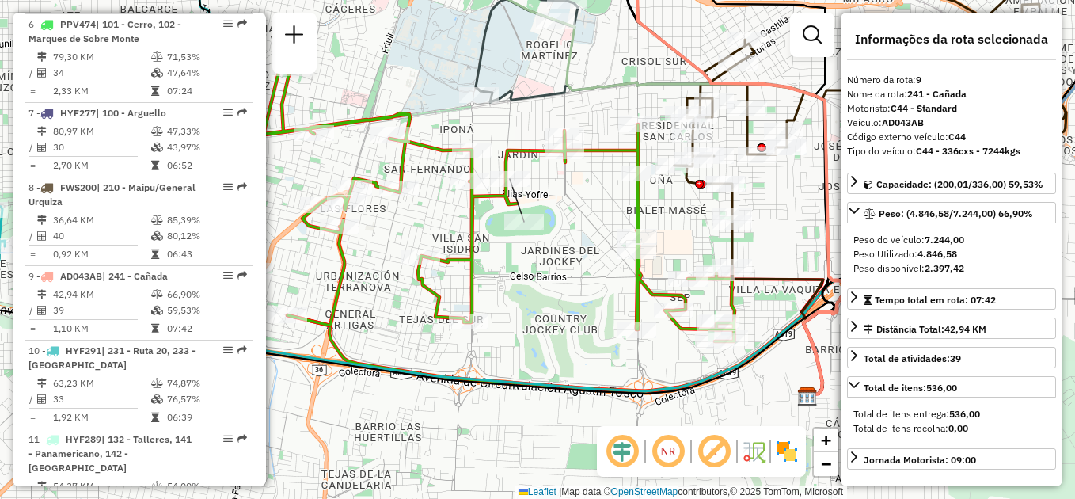
click at [539, 282] on div "Janela de atendimento Grade de atendimento Capacidade Transportadoras Veículos …" at bounding box center [537, 249] width 1075 height 499
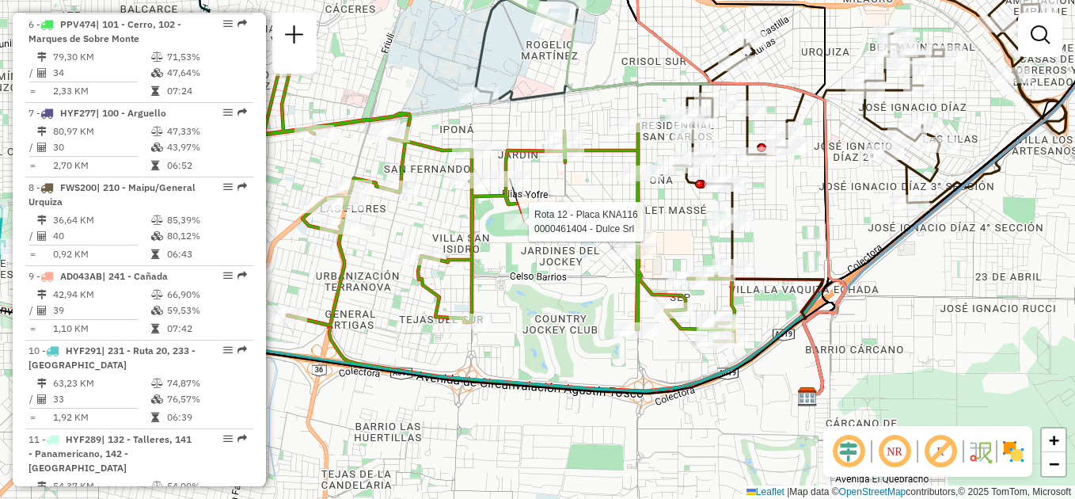
select select "**********"
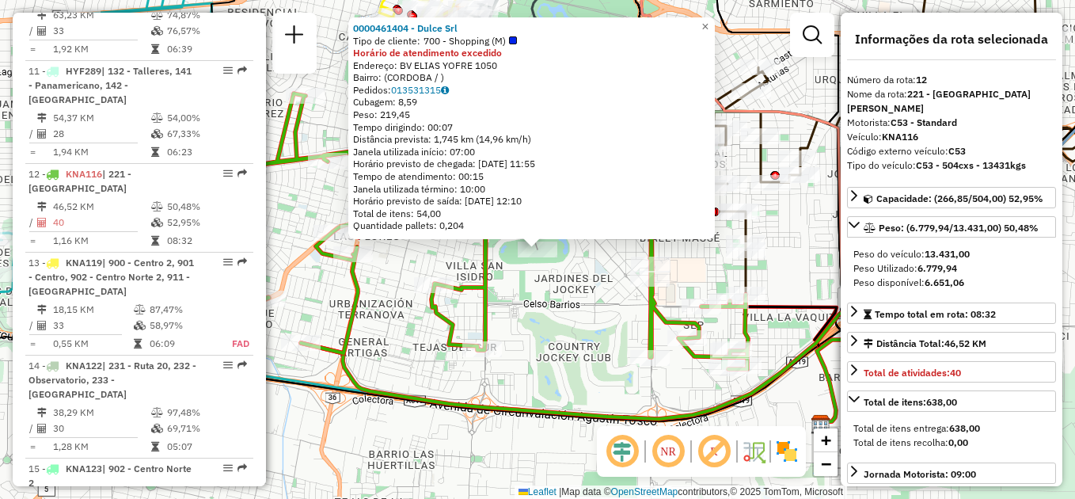
scroll to position [1482, 0]
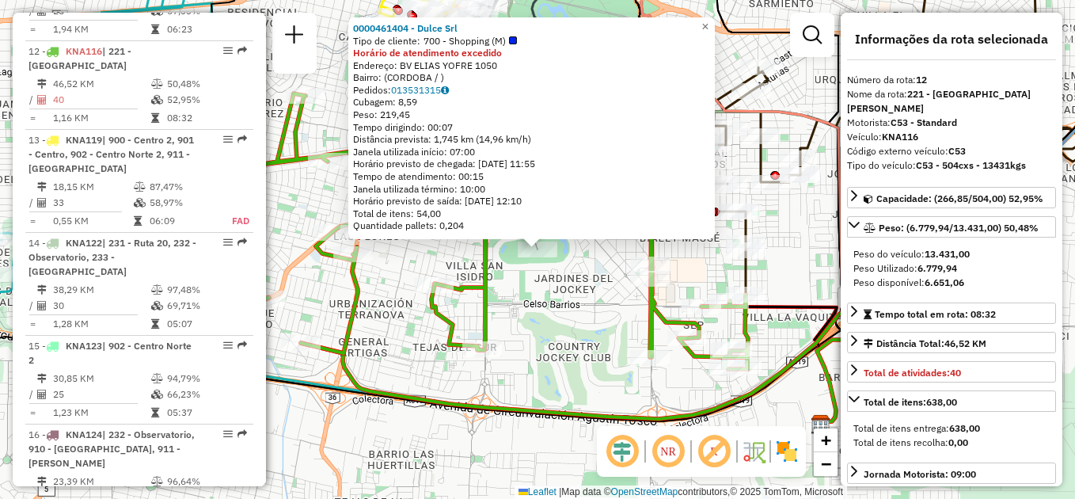
click at [548, 314] on div "0000461404 - Dulce Srl Tipo de cliente: 700 - Shopping (M) Horário de atendimen…" at bounding box center [537, 249] width 1075 height 499
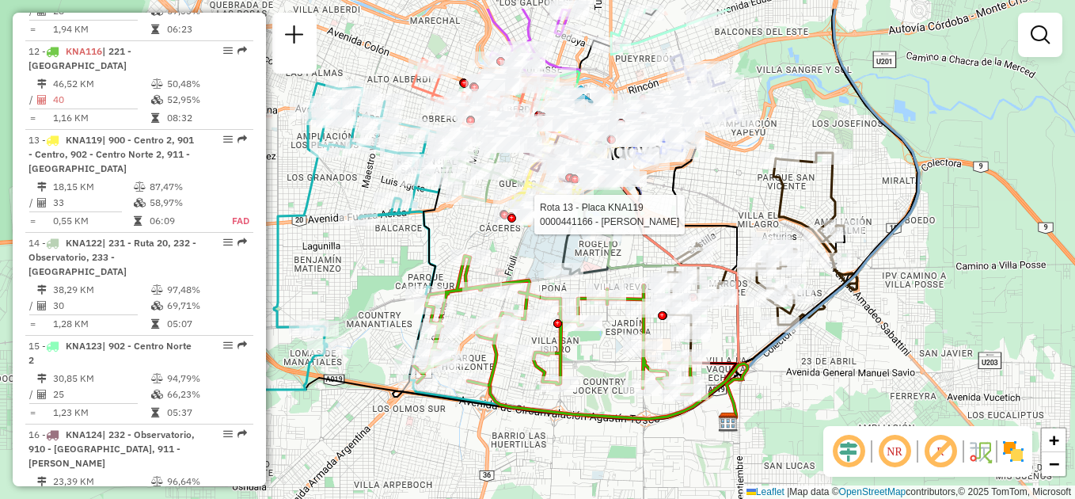
drag, startPoint x: 460, startPoint y: 172, endPoint x: 507, endPoint y: 230, distance: 74.3
click at [507, 219] on div at bounding box center [504, 215] width 9 height 9
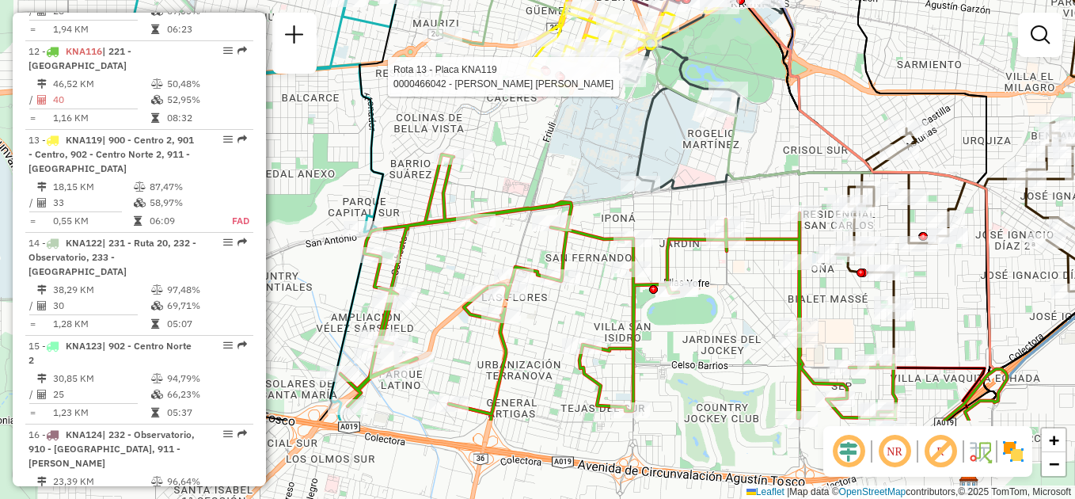
drag, startPoint x: 558, startPoint y: 317, endPoint x: 579, endPoint y: 191, distance: 127.6
click at [579, 191] on div "Rota 13 - Placa KNA119 0000466042 - Barrionuevo Cecilia Gabriela Janela de aten…" at bounding box center [537, 249] width 1075 height 499
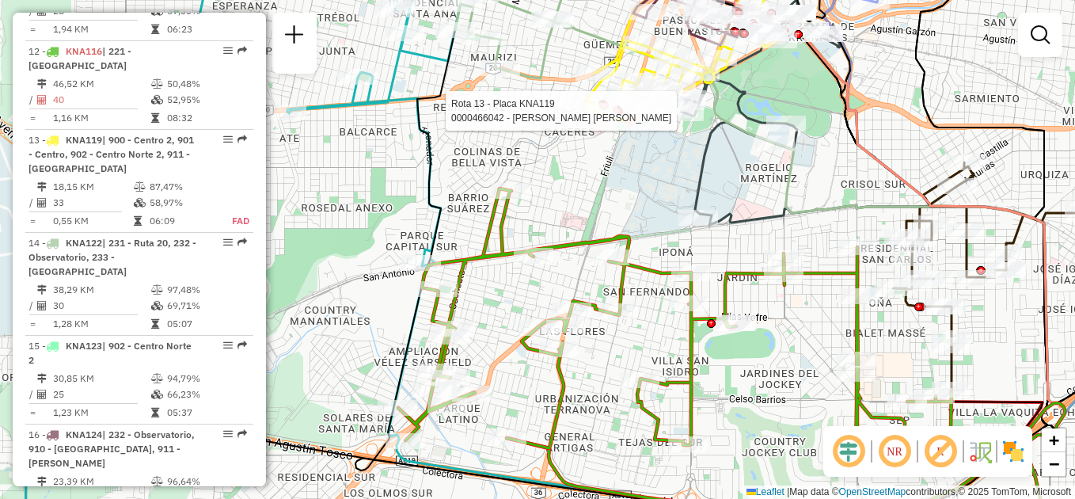
drag, startPoint x: 556, startPoint y: 160, endPoint x: 659, endPoint y: 333, distance: 201.7
click at [659, 333] on div "Rota 13 - Placa KNA119 0000466042 - Barrionuevo Cecilia Gabriela Janela de aten…" at bounding box center [537, 249] width 1075 height 499
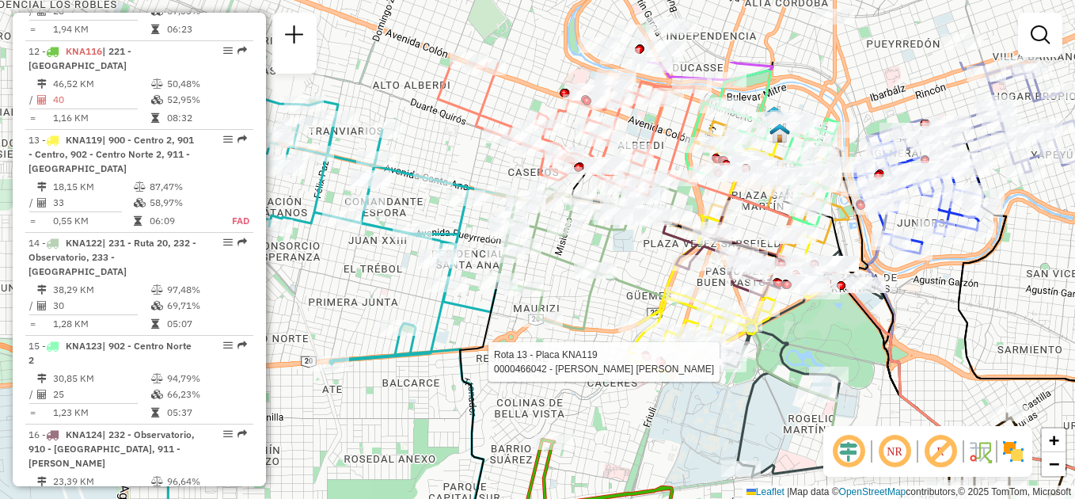
drag, startPoint x: 615, startPoint y: 226, endPoint x: 603, endPoint y: 356, distance: 130.3
click at [604, 356] on div "Rota 13 - Placa KNA119 0000466042 - Barrionuevo Cecilia Gabriela Janela de aten…" at bounding box center [537, 249] width 1075 height 499
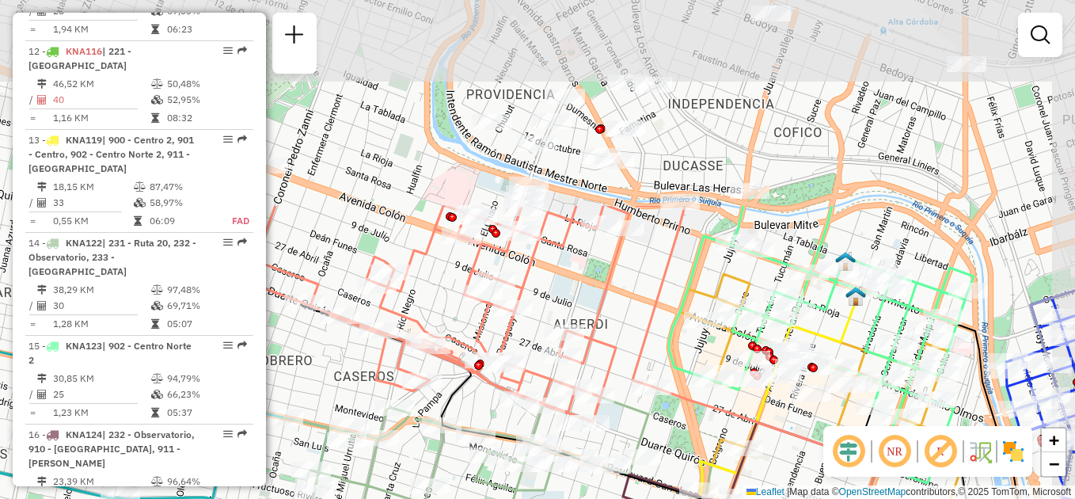
drag, startPoint x: 707, startPoint y: 118, endPoint x: 618, endPoint y: 363, distance: 261.0
click at [626, 371] on icon at bounding box center [428, 314] width 513 height 216
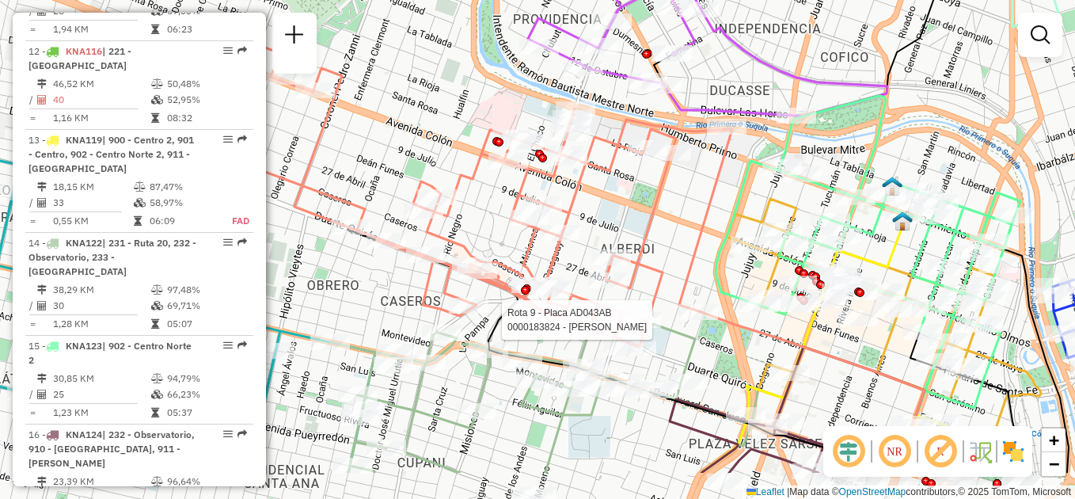
drag, startPoint x: 582, startPoint y: 288, endPoint x: 660, endPoint y: 197, distance: 120.2
click at [660, 197] on div "Rota 13 - Placa KNA119 0000466042 - Barrionuevo Cecilia Gabriela Rota 9 - Placa…" at bounding box center [537, 249] width 1075 height 499
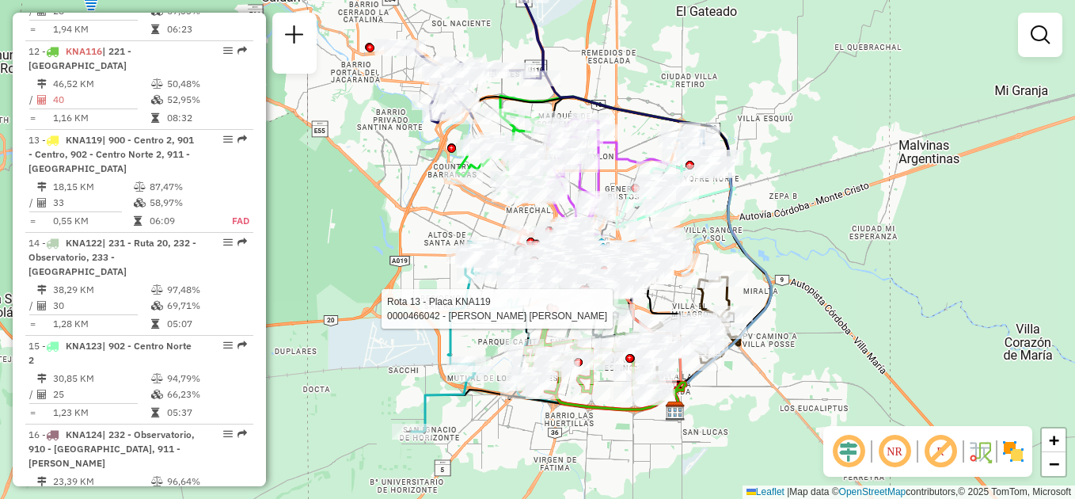
click at [747, 207] on div "Rota 13 - Placa KNA119 0000466042 - Barrionuevo Cecilia Gabriela Janela de aten…" at bounding box center [537, 249] width 1075 height 499
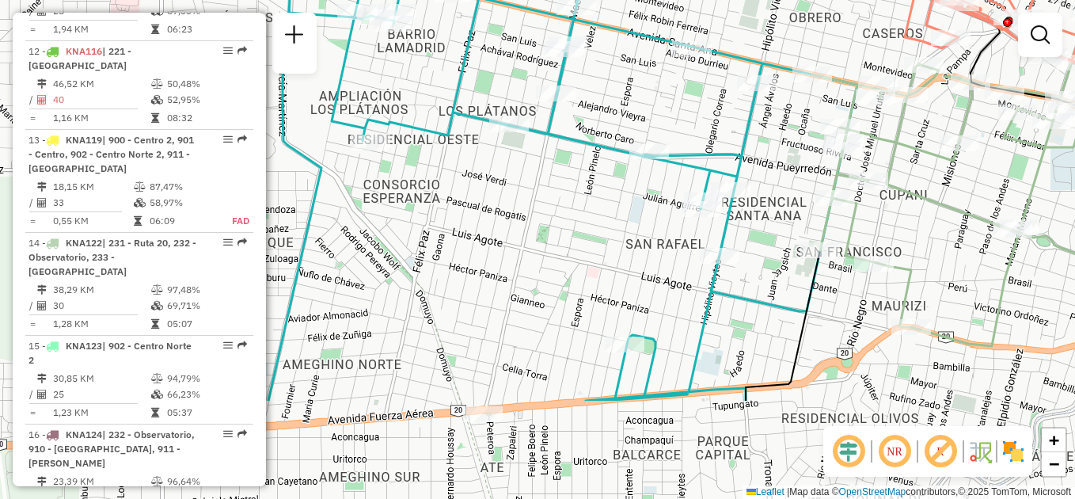
drag, startPoint x: 434, startPoint y: 385, endPoint x: 463, endPoint y: 249, distance: 138.6
click at [445, 239] on div "Janela de atendimento Grade de atendimento Capacidade Transportadoras Veículos …" at bounding box center [537, 249] width 1075 height 499
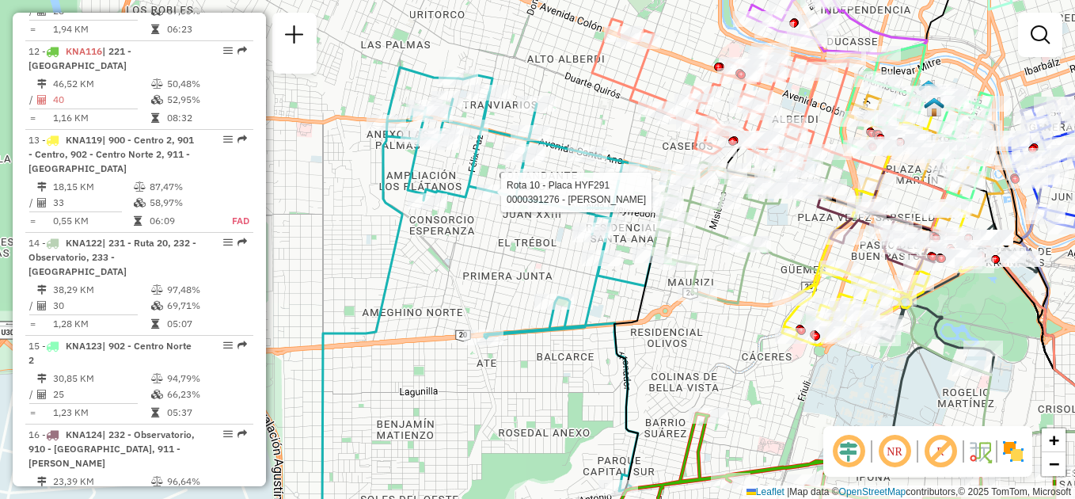
select select "**********"
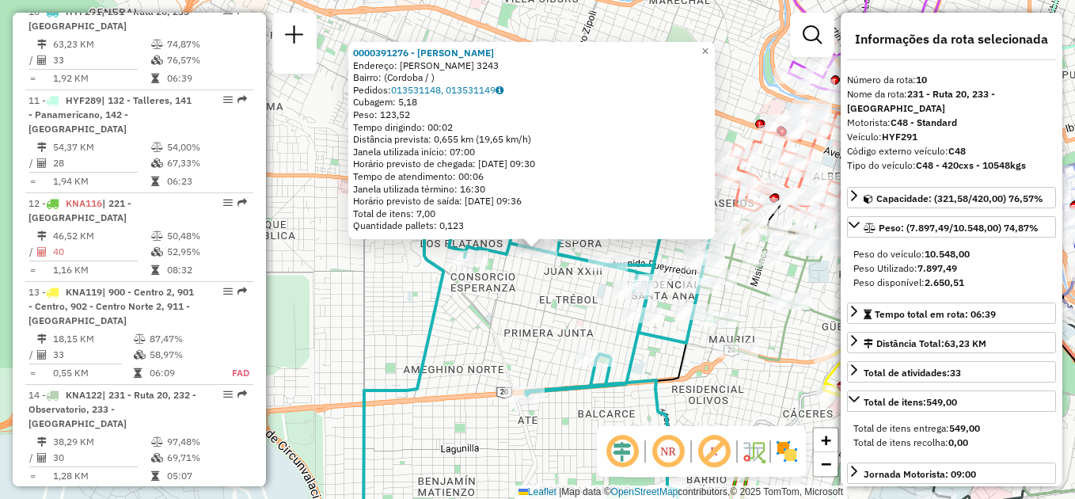
scroll to position [1291, 0]
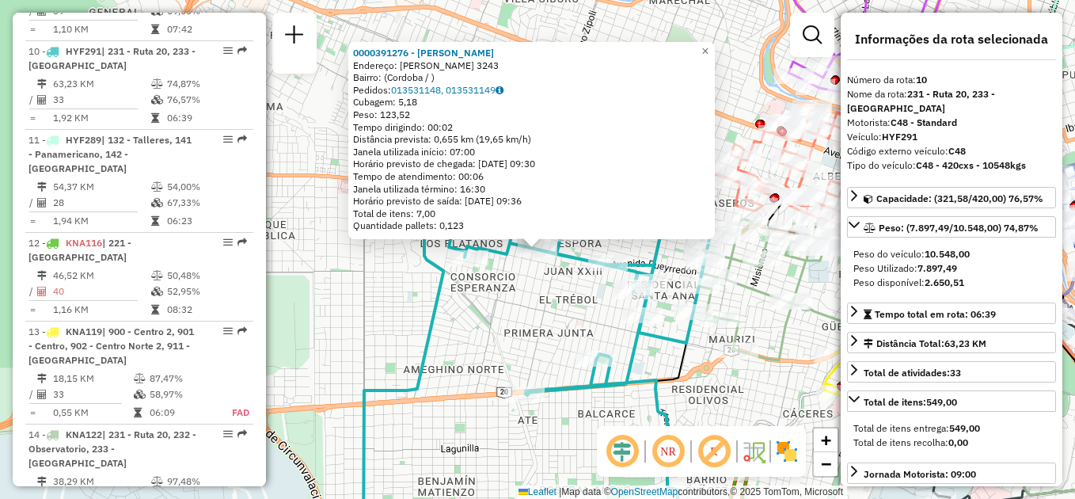
click at [556, 306] on div "0000391276 - MARTIN CRISTIAN Endereço: ANGELO DE PEREDO 3243 Bairro: (Cordoba /…" at bounding box center [537, 249] width 1075 height 499
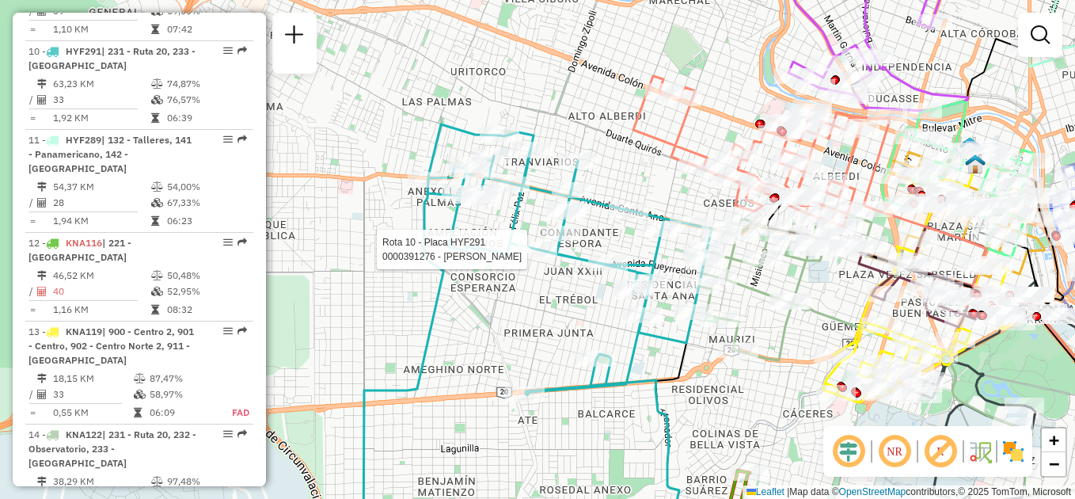
select select "**********"
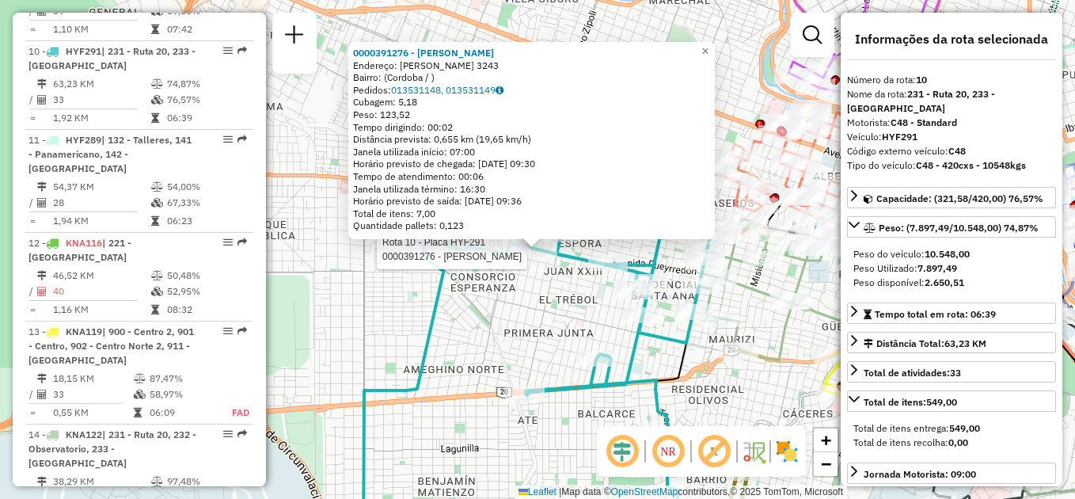
click at [544, 306] on div "Rota 10 - Placa HYF291 0000391276 - MARTIN CRISTIAN 0000391276 - MARTIN CRISTIA…" at bounding box center [537, 249] width 1075 height 499
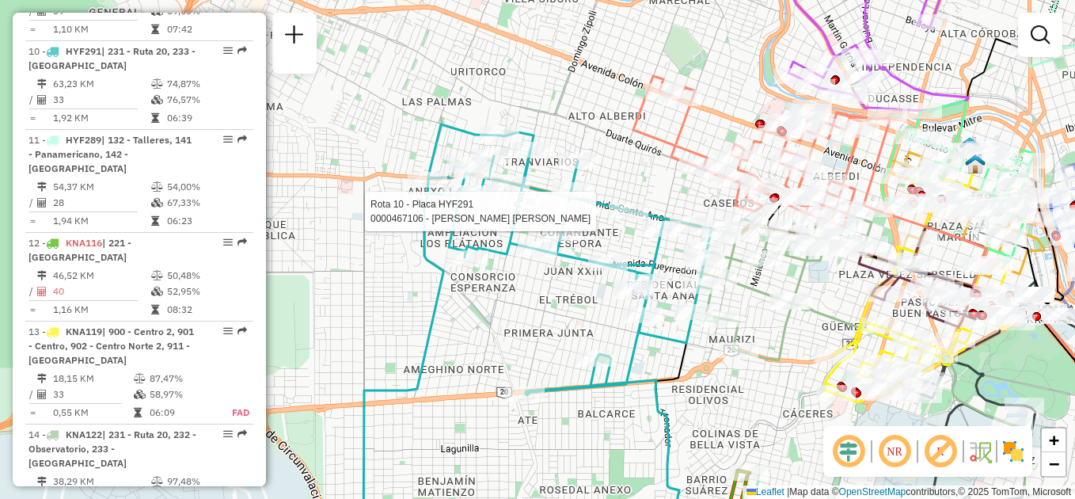
select select "**********"
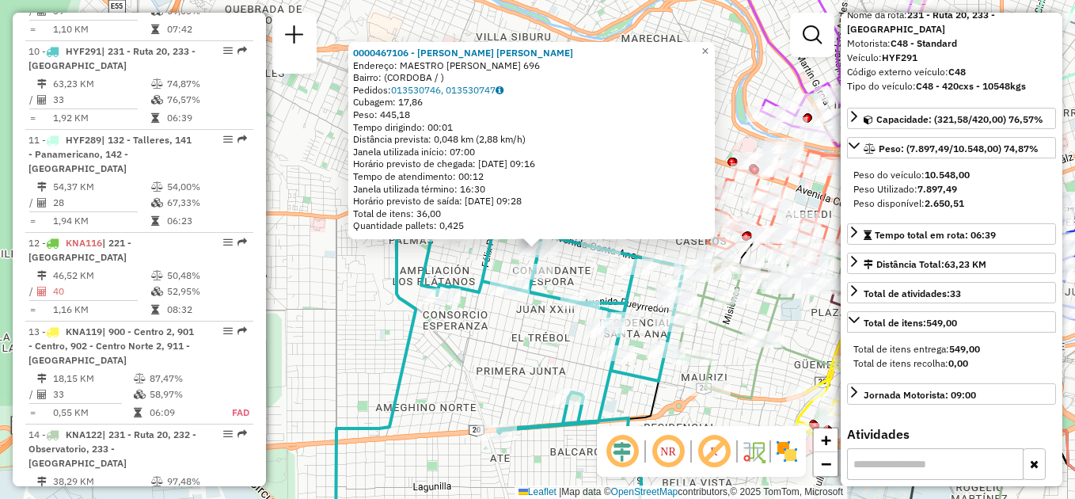
scroll to position [0, 0]
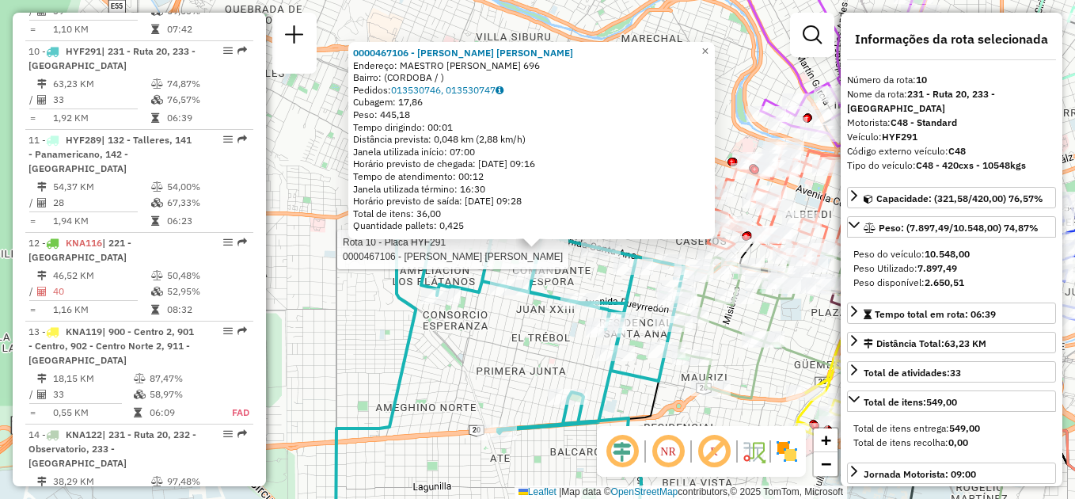
click at [489, 342] on div "Rota 10 - Placa HYF291 0000467106 - Cerna Malvas Franco Nahuel 0000467106 - Cer…" at bounding box center [537, 249] width 1075 height 499
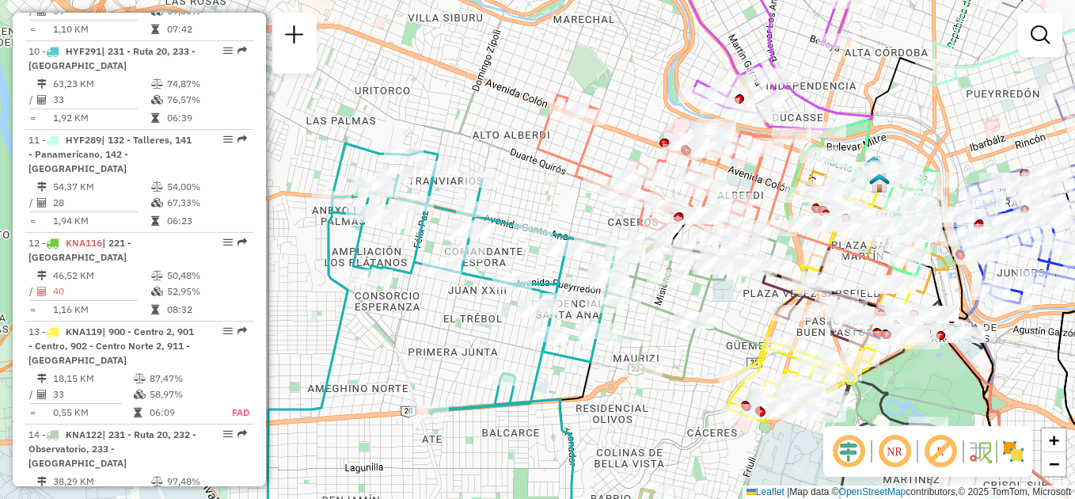
drag, startPoint x: 485, startPoint y: 333, endPoint x: 421, endPoint y: 299, distance: 73.0
click at [422, 302] on div "Janela de atendimento Grade de atendimento Capacidade Transportadoras Veículos …" at bounding box center [537, 249] width 1075 height 499
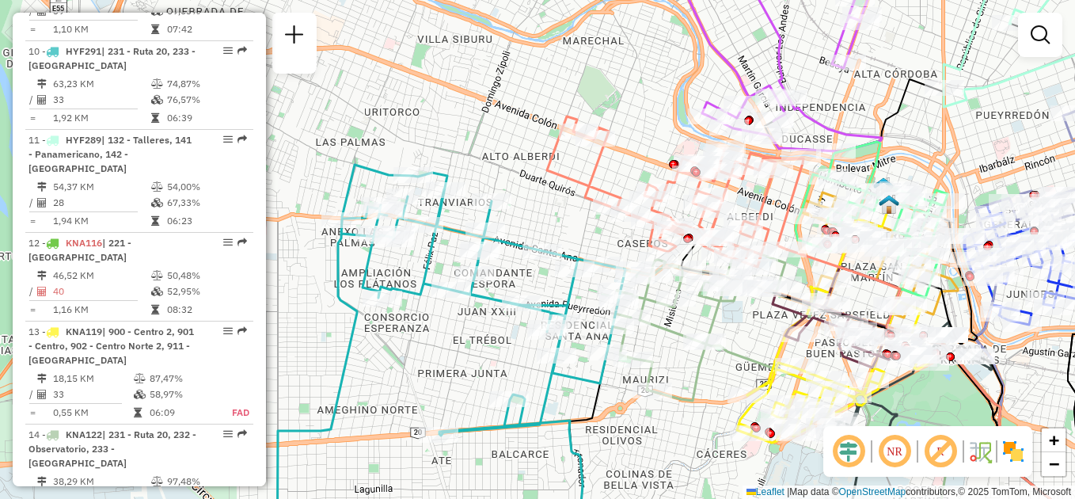
drag, startPoint x: 442, startPoint y: 274, endPoint x: 488, endPoint y: 320, distance: 65.0
click at [488, 321] on div "Janela de atendimento Grade de atendimento Capacidade Transportadoras Veículos …" at bounding box center [537, 249] width 1075 height 499
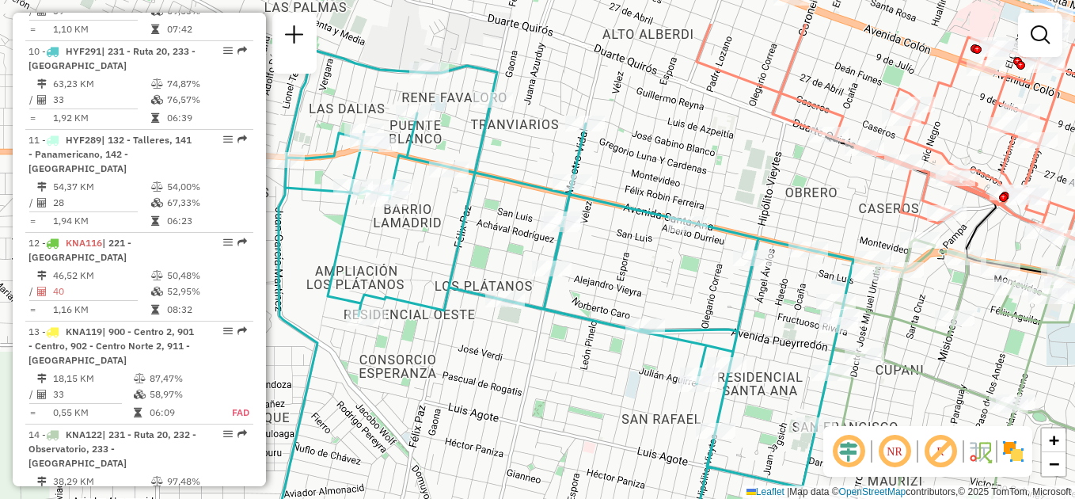
drag, startPoint x: 516, startPoint y: 314, endPoint x: 568, endPoint y: 390, distance: 91.8
click at [568, 390] on div "Janela de atendimento Grade de atendimento Capacidade Transportadoras Veículos …" at bounding box center [537, 249] width 1075 height 499
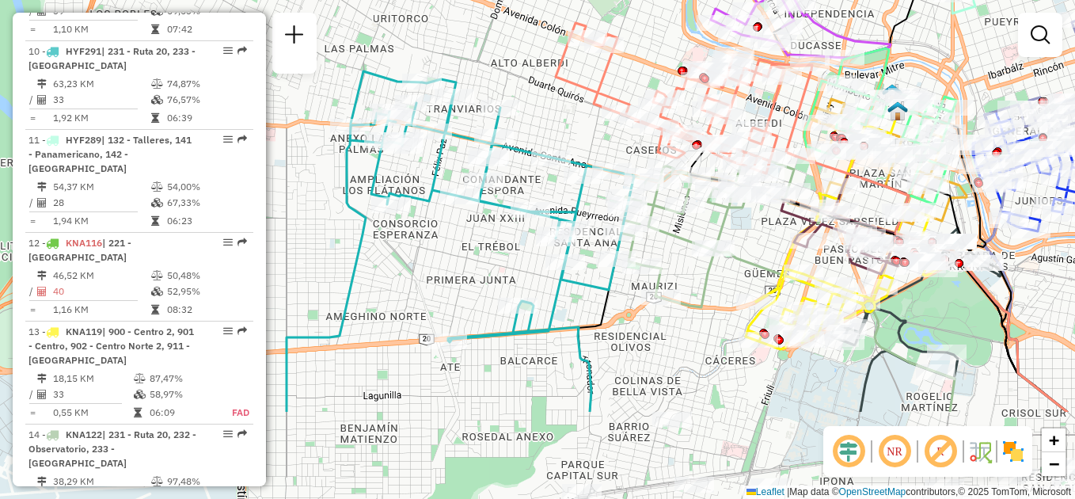
drag, startPoint x: 424, startPoint y: 292, endPoint x: 343, endPoint y: 165, distance: 151.4
click at [343, 165] on div "Janela de atendimento Grade de atendimento Capacidade Transportadoras Veículos …" at bounding box center [537, 249] width 1075 height 499
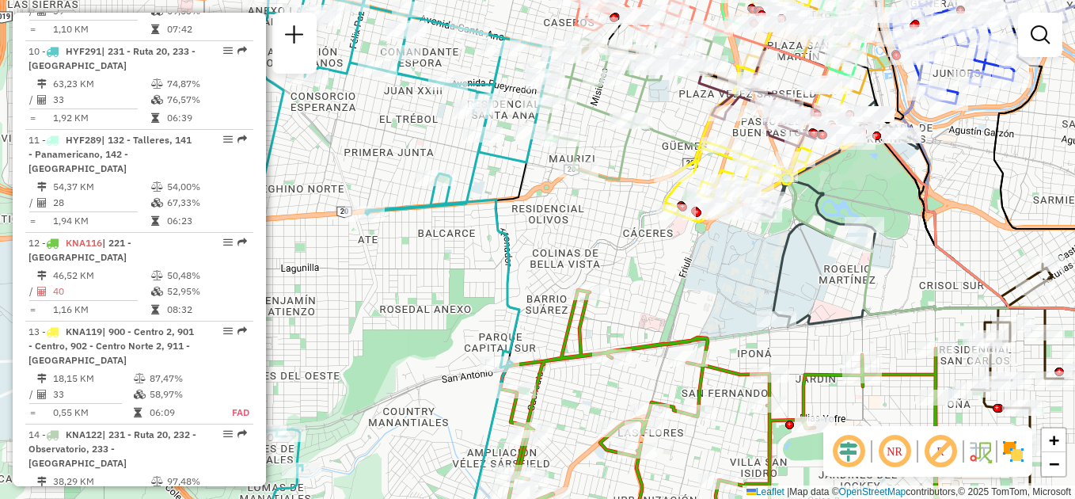
drag, startPoint x: 695, startPoint y: 302, endPoint x: 611, endPoint y: 291, distance: 84.6
click at [695, 301] on div "Janela de atendimento Grade de atendimento Capacidade Transportadoras Veículos …" at bounding box center [537, 249] width 1075 height 499
select select "**********"
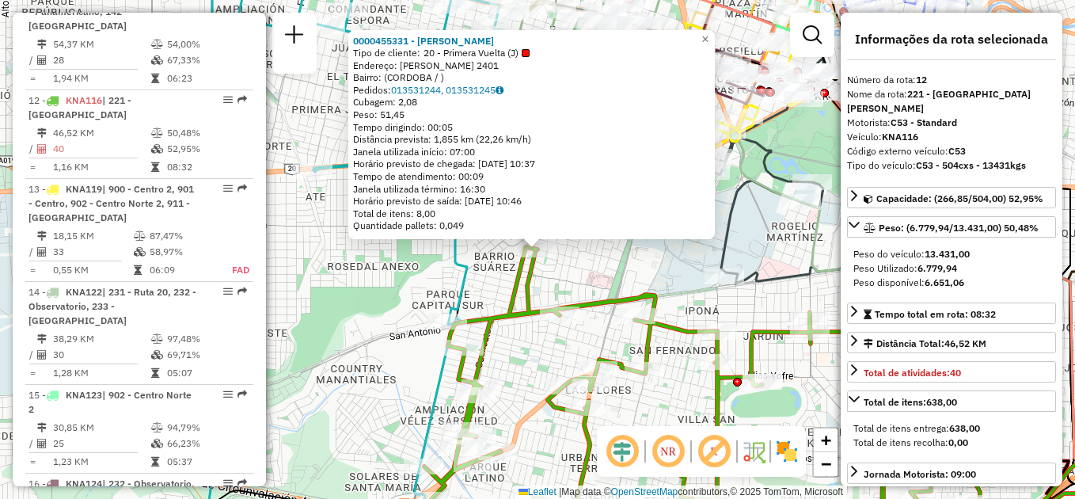
scroll to position [1482, 0]
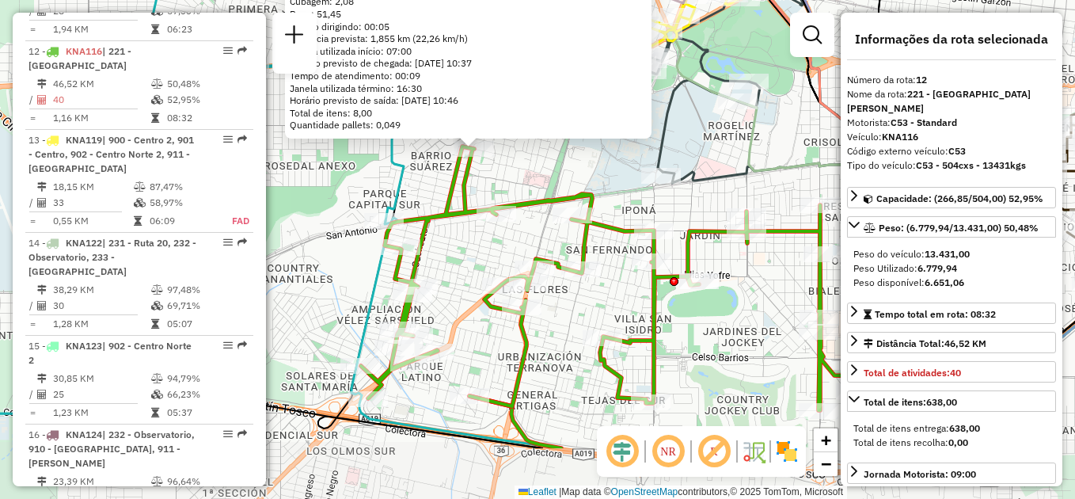
drag, startPoint x: 652, startPoint y: 381, endPoint x: 634, endPoint y: 314, distance: 68.8
click at [612, 318] on div "0000455331 - Dotta Yanina Vanesa Tipo de cliente: 20 - Primera Vuelta (J) Ender…" at bounding box center [537, 249] width 1075 height 499
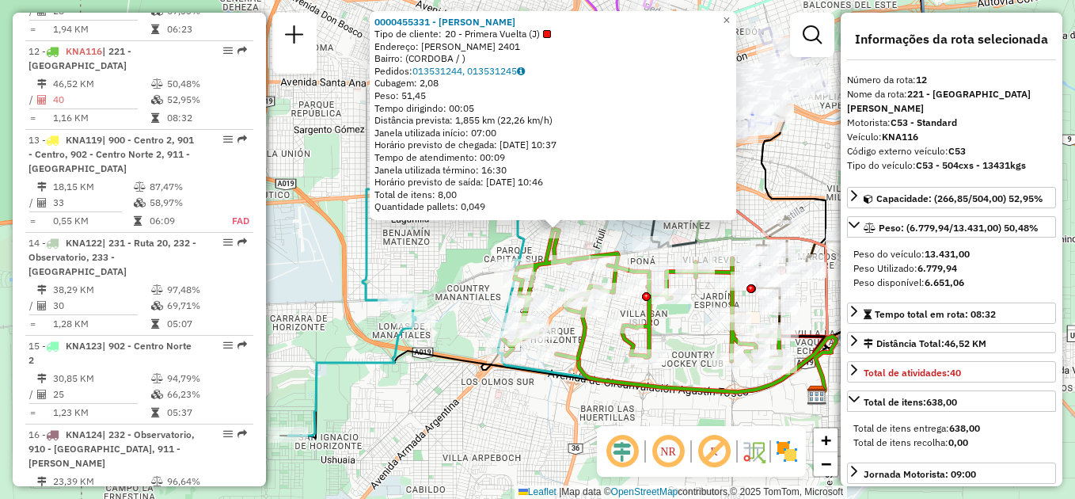
click at [690, 336] on div "0000455331 - Dotta Yanina Vanesa Tipo de cliente: 20 - Primera Vuelta (J) Ender…" at bounding box center [537, 249] width 1075 height 499
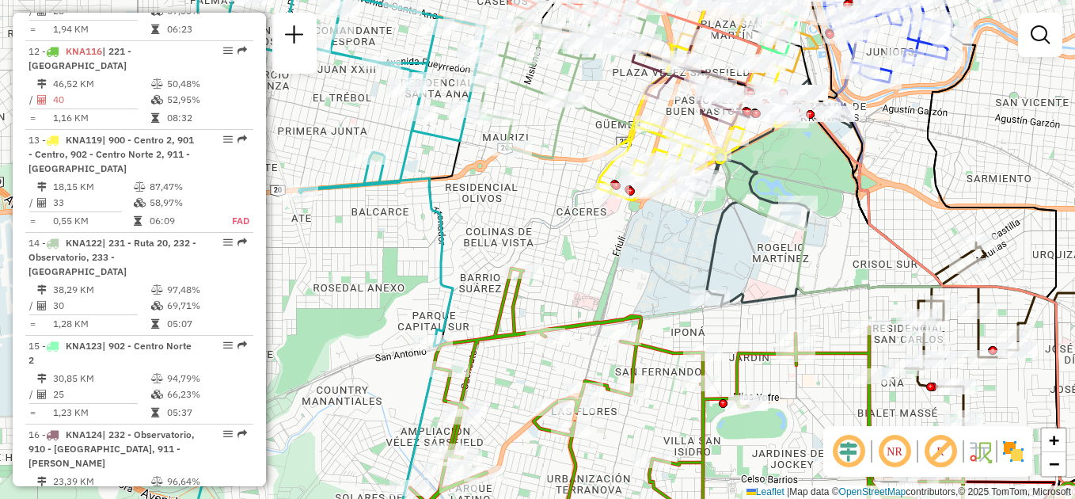
drag, startPoint x: 550, startPoint y: 215, endPoint x: 500, endPoint y: 365, distance: 158.8
click at [500, 365] on div "Janela de atendimento Grade de atendimento Capacidade Transportadoras Veículos …" at bounding box center [537, 249] width 1075 height 499
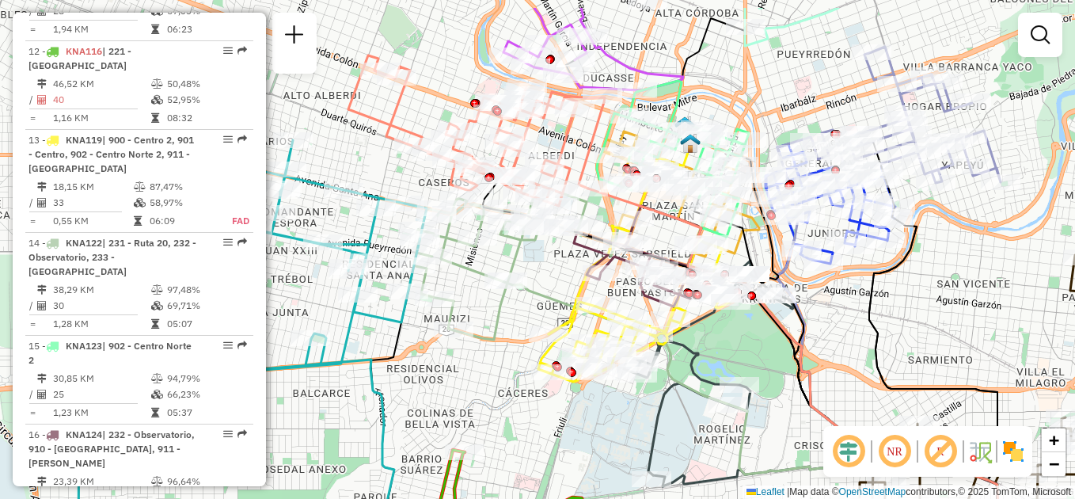
drag, startPoint x: 514, startPoint y: 300, endPoint x: 520, endPoint y: 377, distance: 77.0
click at [520, 377] on div "Janela de atendimento Grade de atendimento Capacidade Transportadoras Veículos …" at bounding box center [537, 249] width 1075 height 499
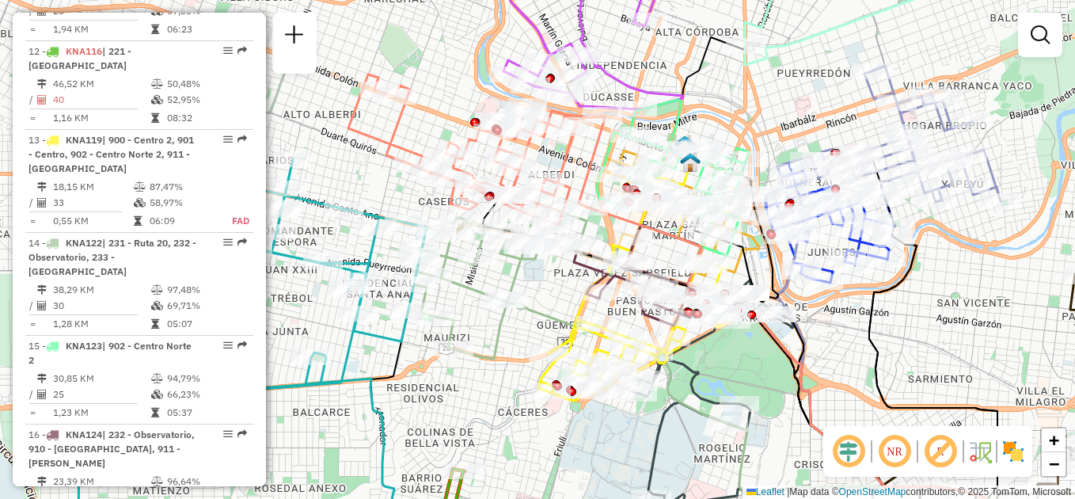
click at [472, 387] on div "Janela de atendimento Grade de atendimento Capacidade Transportadoras Veículos …" at bounding box center [537, 249] width 1075 height 499
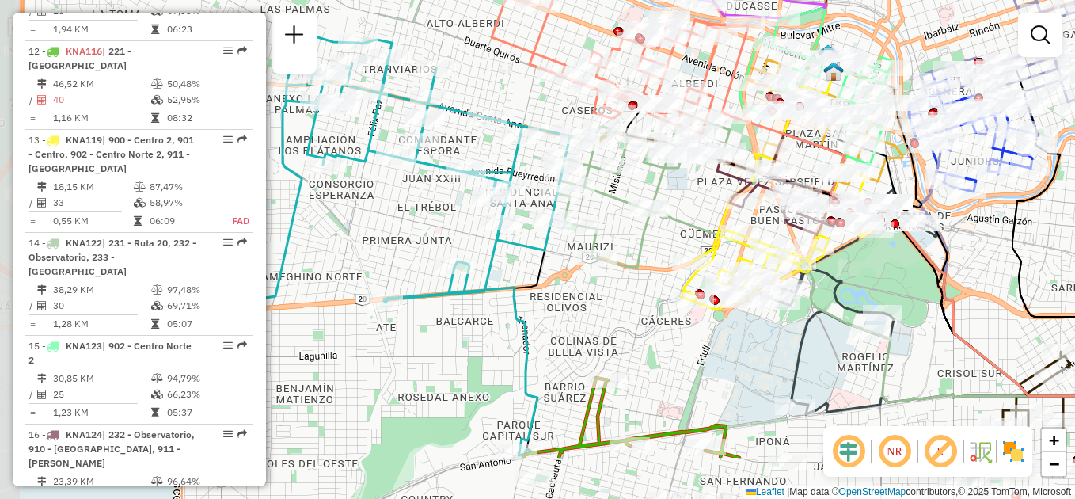
drag, startPoint x: 505, startPoint y: 410, endPoint x: 647, endPoint y: 314, distance: 171.1
click at [649, 316] on div "Rota 13 - Placa KNA119 0000455429 - Aparicio Pereyra Jose Maria Janela de atend…" at bounding box center [537, 249] width 1075 height 499
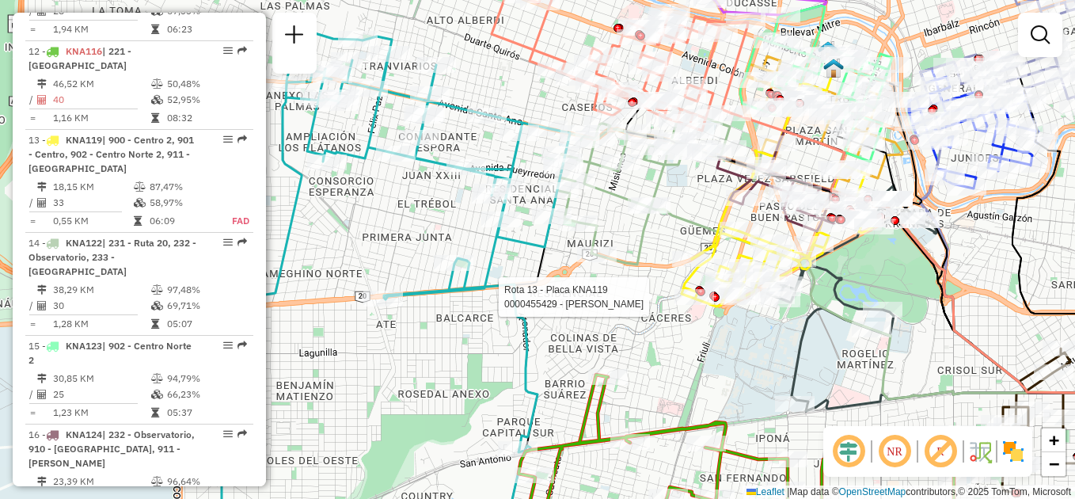
click at [578, 318] on div "Rota 13 - Placa KNA119 0000455429 - Aparicio Pereyra Jose Maria Janela de atend…" at bounding box center [537, 249] width 1075 height 499
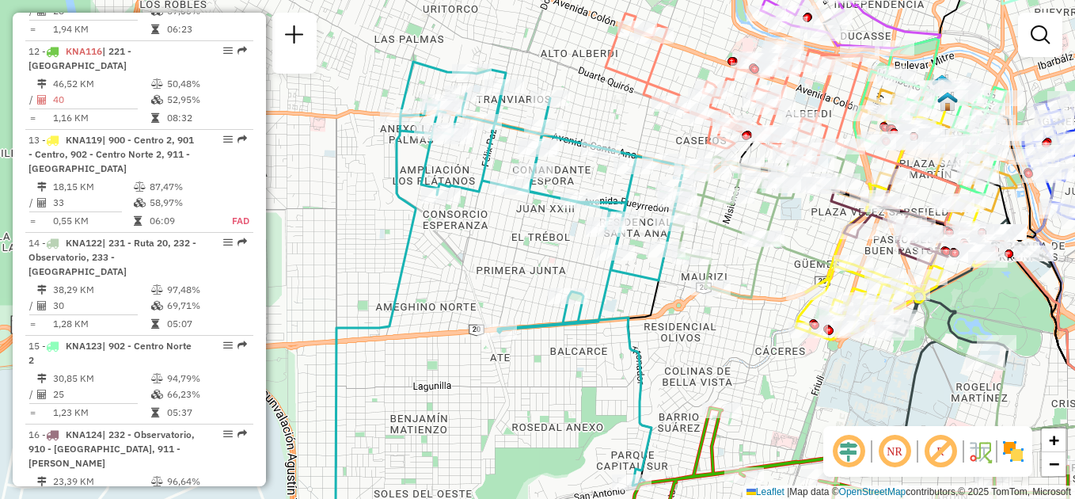
drag, startPoint x: 602, startPoint y: 395, endPoint x: 624, endPoint y: 395, distance: 22.2
click at [622, 398] on div "Janela de atendimento Grade de atendimento Capacidade Transportadoras Veículos …" at bounding box center [537, 249] width 1075 height 499
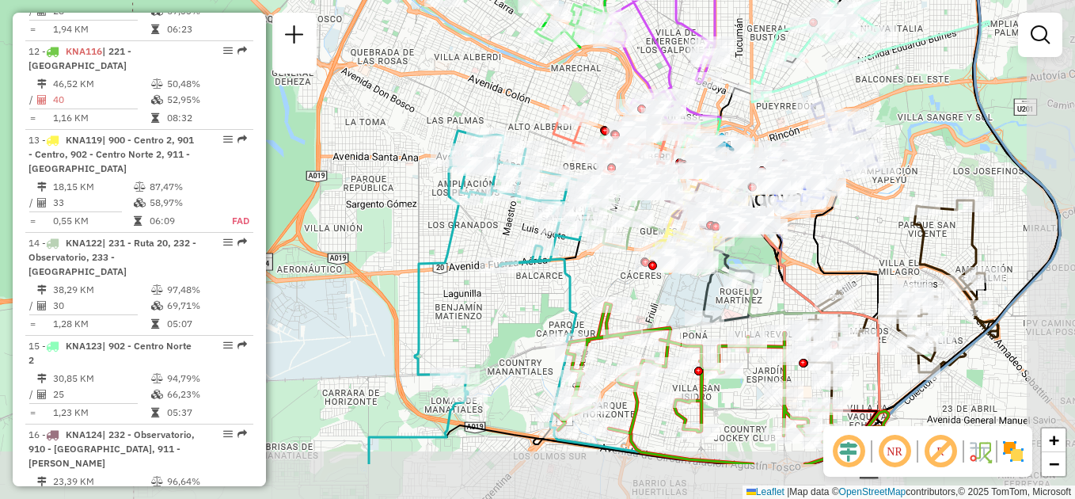
drag, startPoint x: 542, startPoint y: 407, endPoint x: 487, endPoint y: 333, distance: 92.2
click at [488, 333] on div "Janela de atendimento Grade de atendimento Capacidade Transportadoras Veículos …" at bounding box center [537, 249] width 1075 height 499
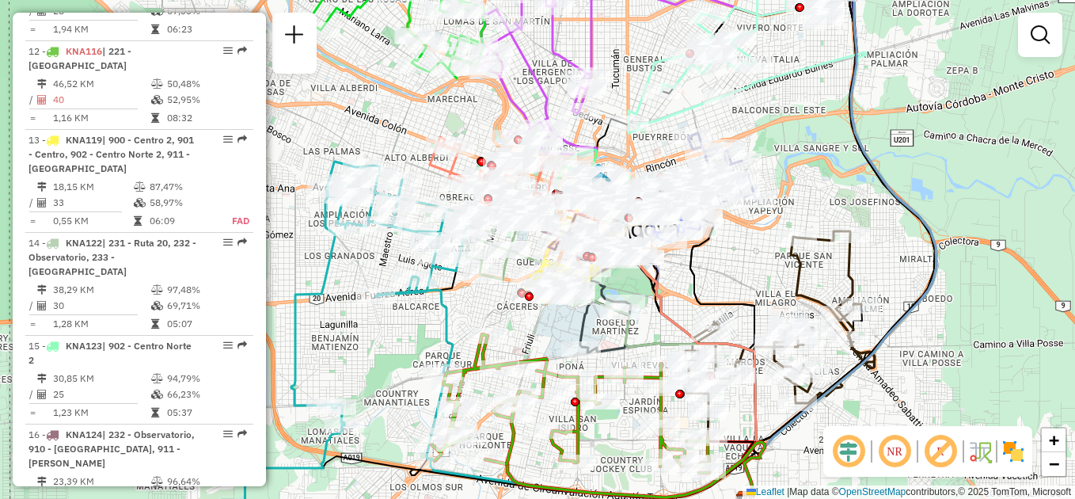
drag, startPoint x: 580, startPoint y: 274, endPoint x: 482, endPoint y: 306, distance: 103.4
click at [482, 306] on div "Janela de atendimento Grade de atendimento Capacidade Transportadoras Veículos …" at bounding box center [537, 249] width 1075 height 499
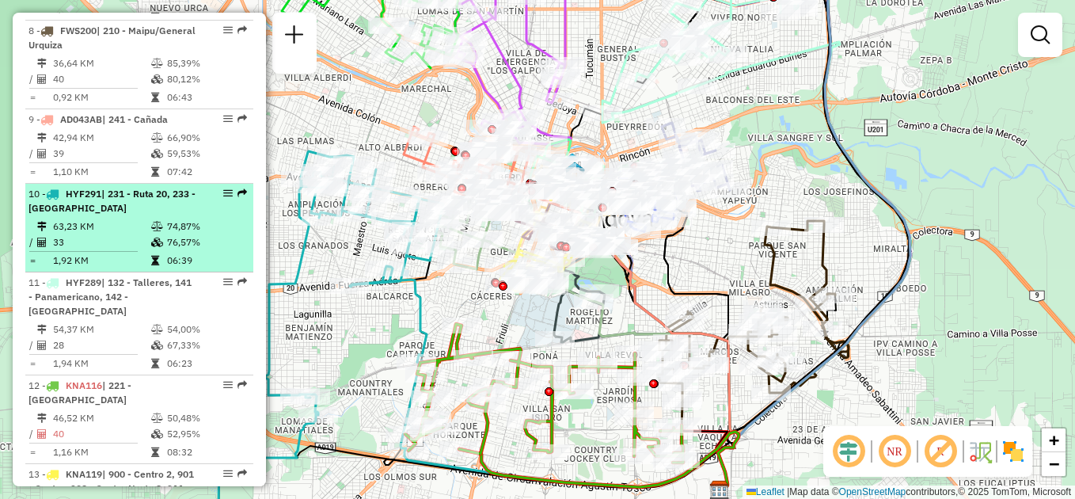
scroll to position [991, 0]
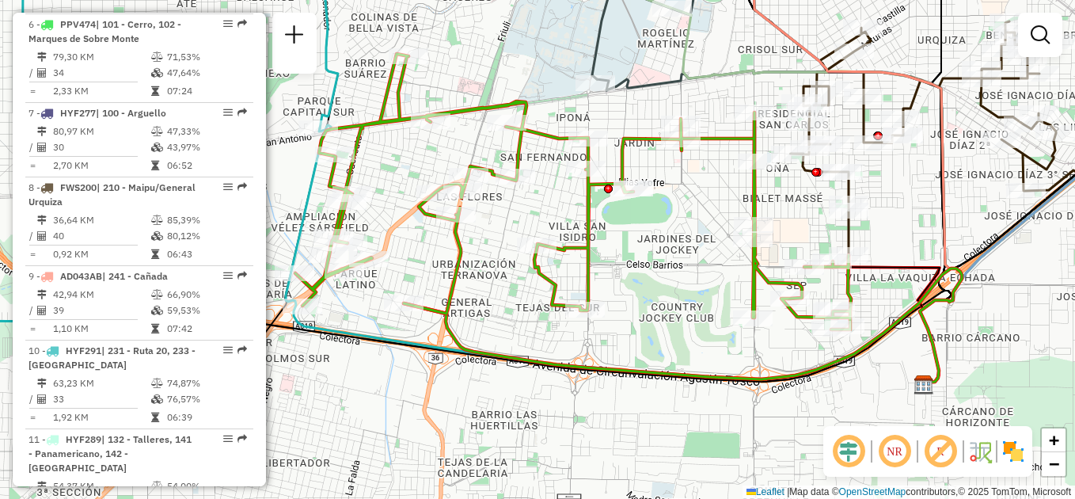
drag, startPoint x: 574, startPoint y: 410, endPoint x: 644, endPoint y: 252, distance: 173.0
click at [644, 252] on div "Janela de atendimento Grade de atendimento Capacidade Transportadoras Veículos …" at bounding box center [537, 249] width 1075 height 499
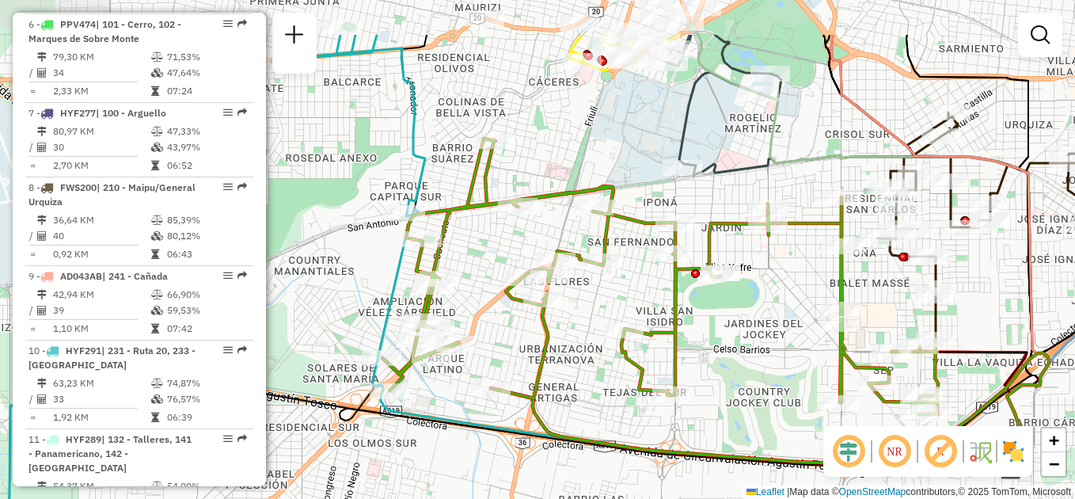
drag, startPoint x: 636, startPoint y: 259, endPoint x: 713, endPoint y: 340, distance: 111.5
click at [722, 344] on div "Janela de atendimento Grade de atendimento Capacidade Transportadoras Veículos …" at bounding box center [537, 249] width 1075 height 499
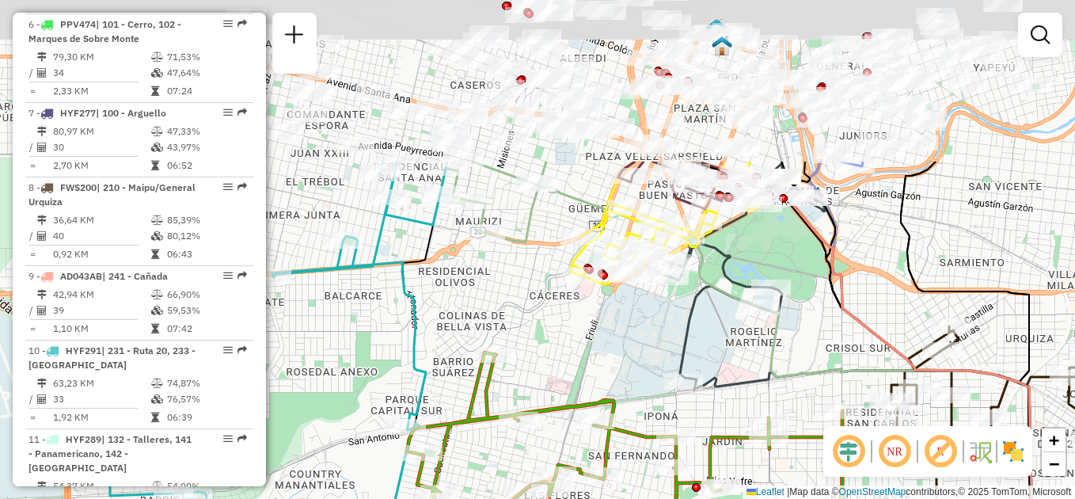
drag, startPoint x: 409, startPoint y: 113, endPoint x: 512, endPoint y: 328, distance: 238.4
click at [512, 328] on div "Janela de atendimento Grade de atendimento Capacidade Transportadoras Veículos …" at bounding box center [537, 249] width 1075 height 499
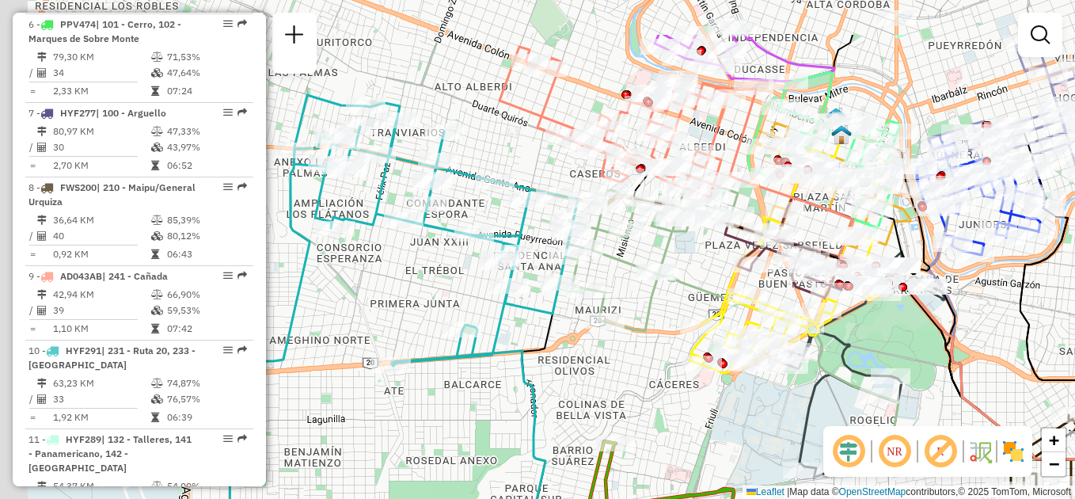
drag, startPoint x: 469, startPoint y: 259, endPoint x: 647, endPoint y: 385, distance: 218.2
click at [647, 385] on div "Janela de atendimento Grade de atendimento Capacidade Transportadoras Veículos …" at bounding box center [537, 249] width 1075 height 499
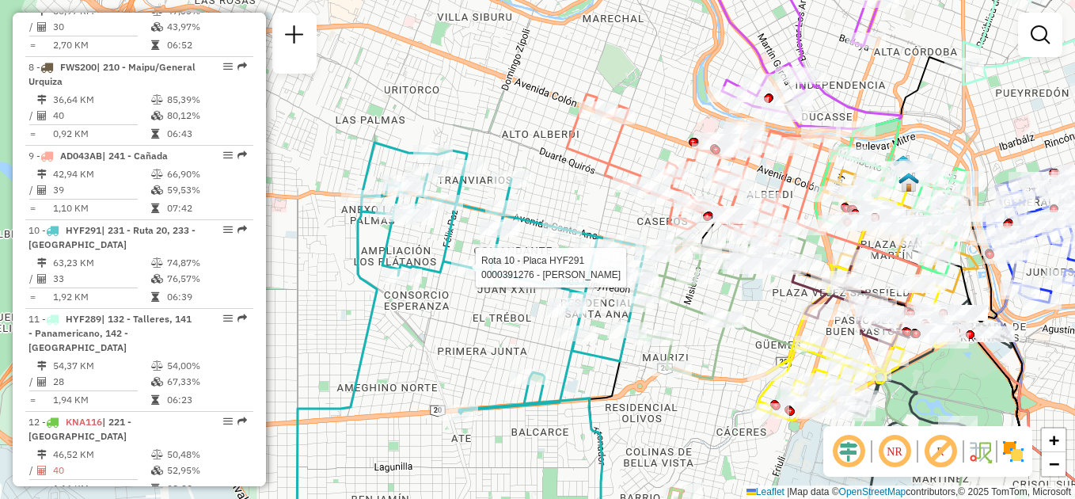
select select "**********"
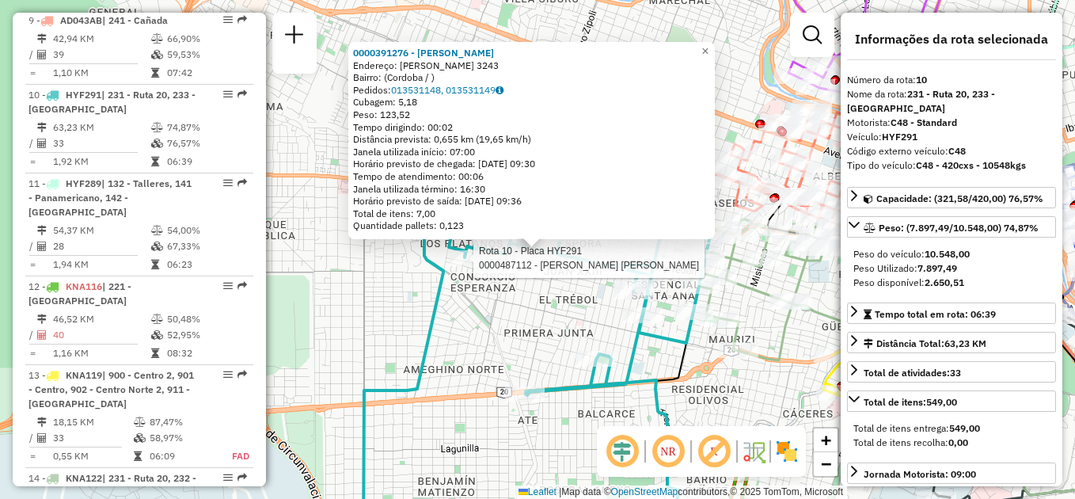
scroll to position [1291, 0]
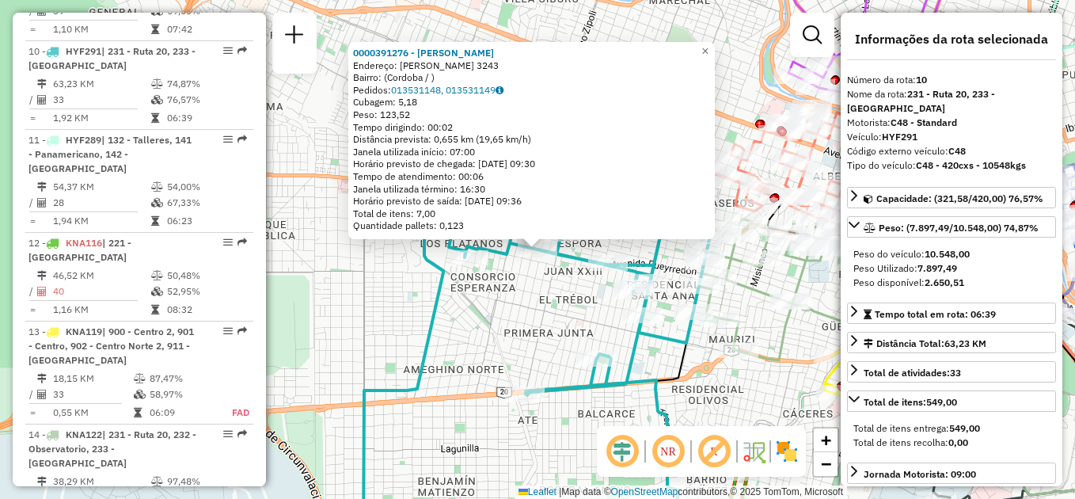
click at [505, 340] on div "0000391276 - MARTIN CRISTIAN Endereço: ANGELO DE PEREDO 3243 Bairro: (Cordoba /…" at bounding box center [537, 249] width 1075 height 499
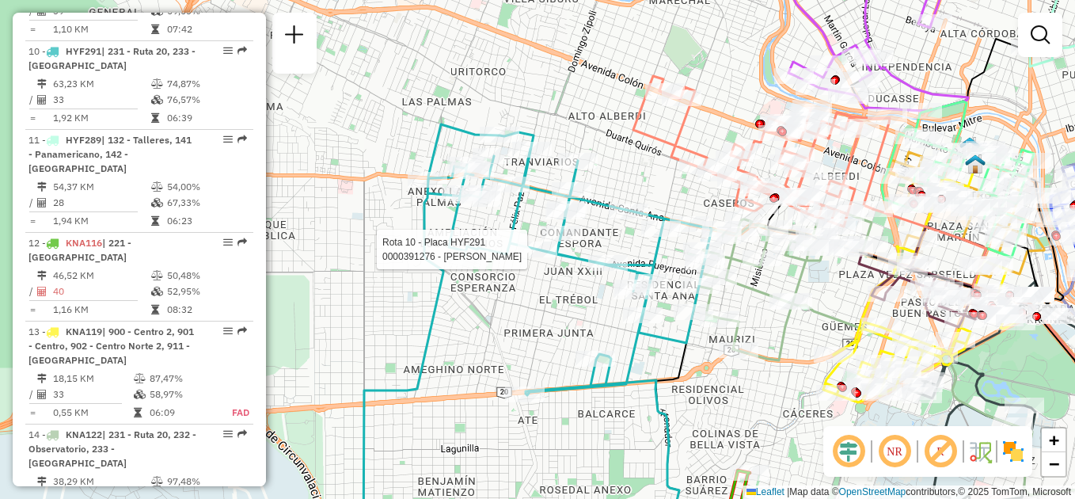
select select "**********"
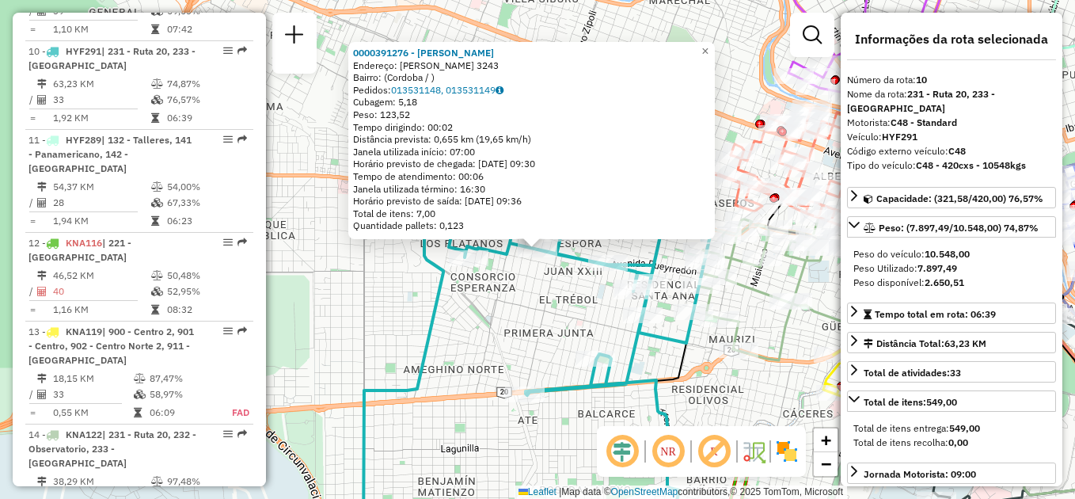
click at [481, 315] on div "0000391276 - MARTIN CRISTIAN Endereço: ANGELO DE PEREDO 3243 Bairro: (Cordoba /…" at bounding box center [537, 249] width 1075 height 499
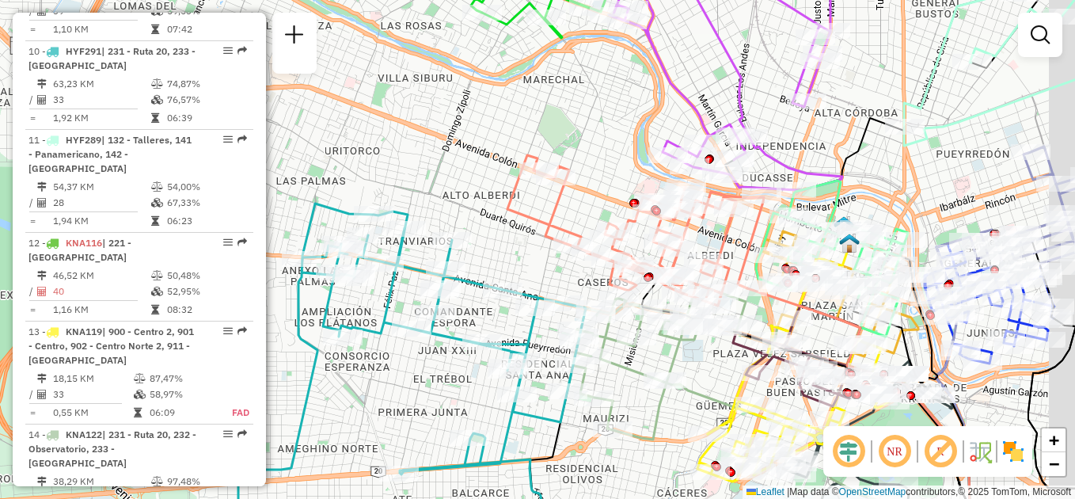
drag, startPoint x: 596, startPoint y: 183, endPoint x: 357, endPoint y: 126, distance: 245.9
click at [359, 127] on div "Janela de atendimento Grade de atendimento Capacidade Transportadoras Veículos …" at bounding box center [537, 249] width 1075 height 499
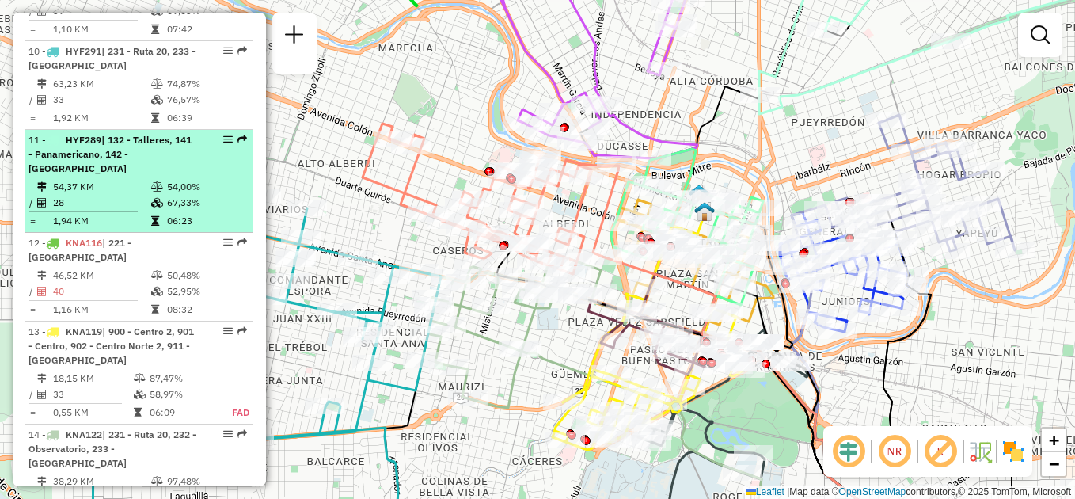
click at [109, 135] on div "11 - HYF289 | 132 - Talleres, 141 - Panamericano, 142 - Nueva Italia" at bounding box center [113, 154] width 168 height 43
select select "**********"
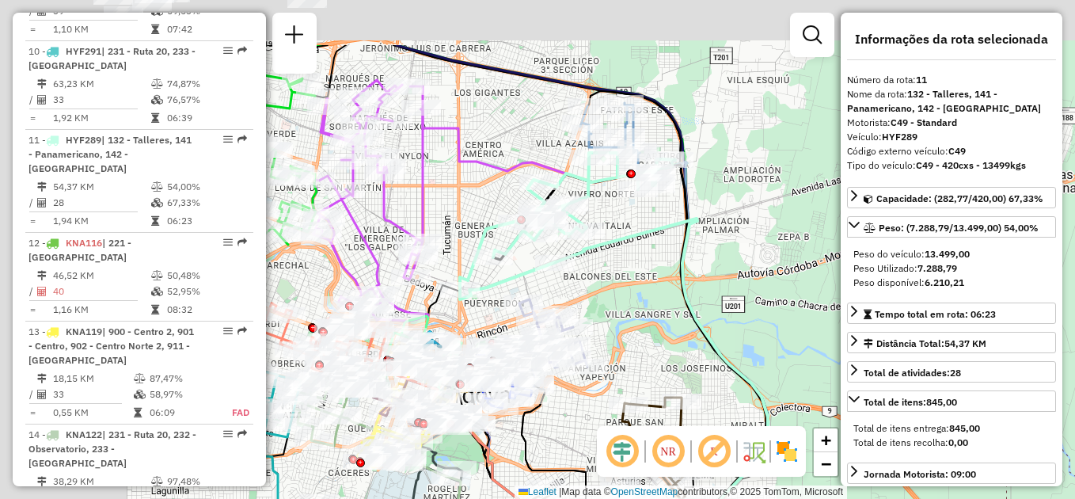
drag, startPoint x: 381, startPoint y: 217, endPoint x: 714, endPoint y: 282, distance: 339.7
click at [722, 312] on div "Janela de atendimento Grade de atendimento Capacidade Transportadoras Veículos …" at bounding box center [537, 249] width 1075 height 499
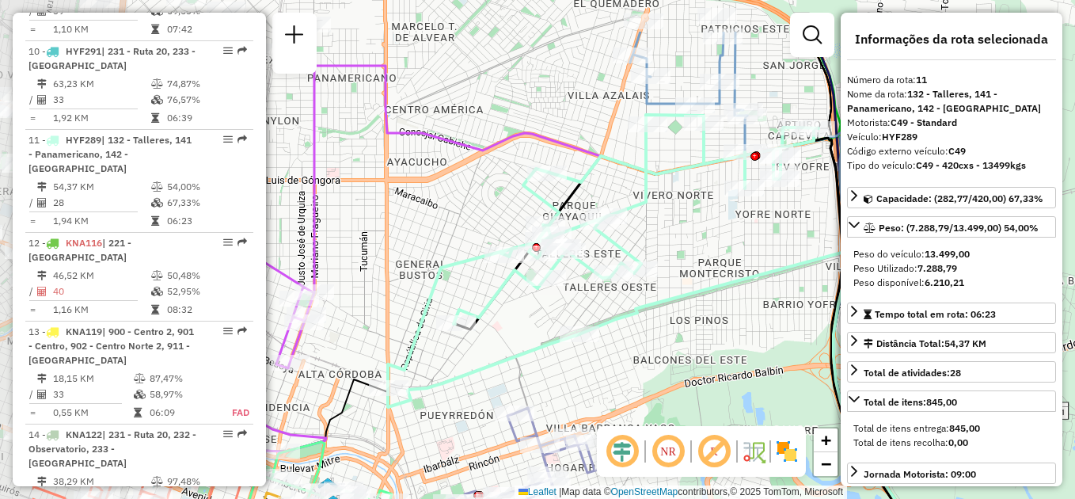
drag, startPoint x: 584, startPoint y: 248, endPoint x: 724, endPoint y: 329, distance: 162.2
click at [724, 329] on div "Janela de atendimento Grade de atendimento Capacidade Transportadoras Veículos …" at bounding box center [537, 249] width 1075 height 499
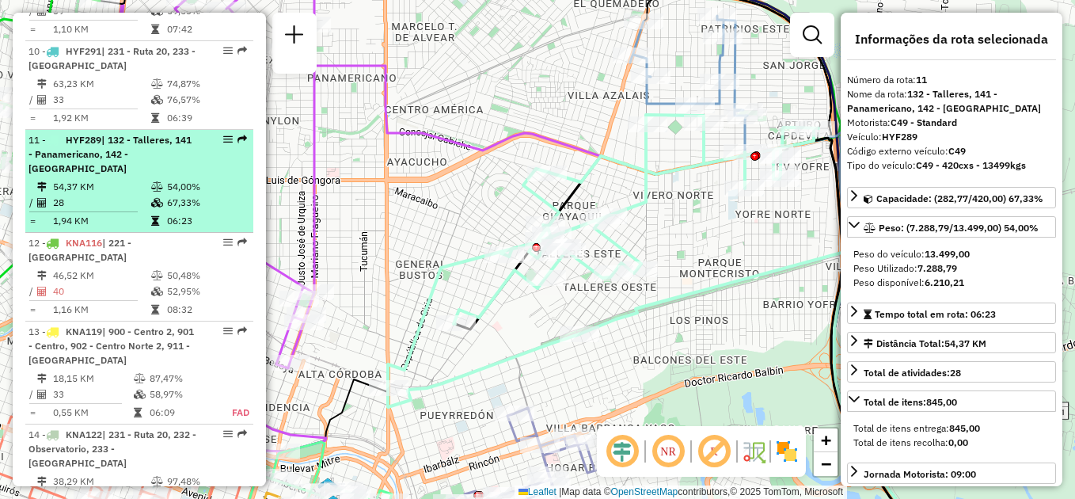
scroll to position [1370, 0]
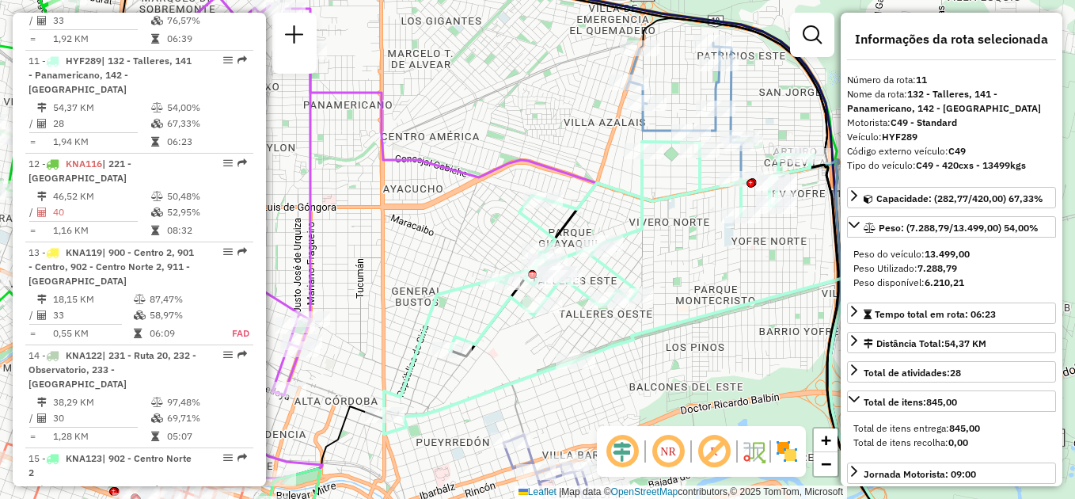
drag, startPoint x: 696, startPoint y: 238, endPoint x: 692, endPoint y: 265, distance: 27.2
click at [692, 265] on div "Janela de atendimento Grade de atendimento Capacidade Transportadoras Veículos …" at bounding box center [537, 249] width 1075 height 499
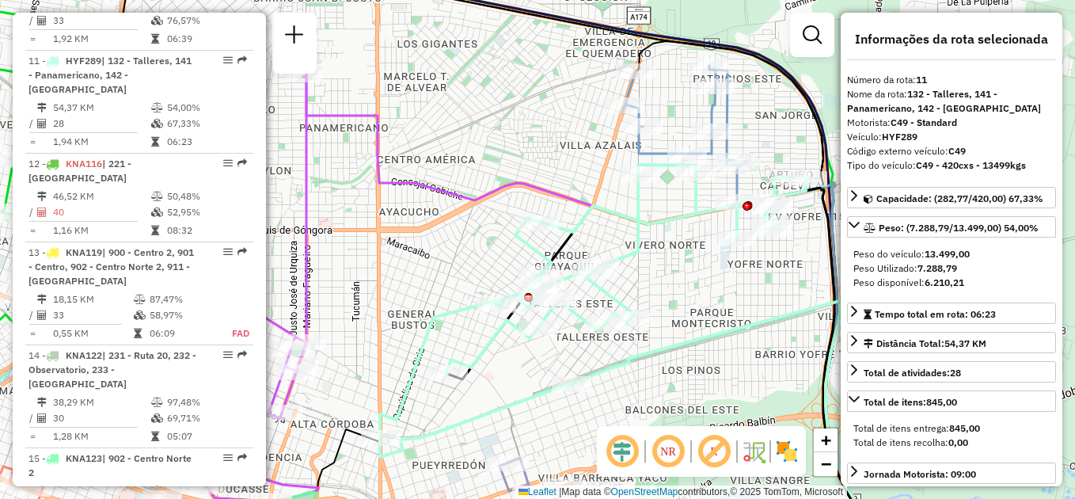
drag, startPoint x: 675, startPoint y: 240, endPoint x: 670, endPoint y: 263, distance: 23.5
click at [670, 263] on div "Janela de atendimento Grade de atendimento Capacidade Transportadoras Veículos …" at bounding box center [537, 249] width 1075 height 499
click at [652, 283] on div "Janela de atendimento Grade de atendimento Capacidade Transportadoras Veículos …" at bounding box center [537, 249] width 1075 height 499
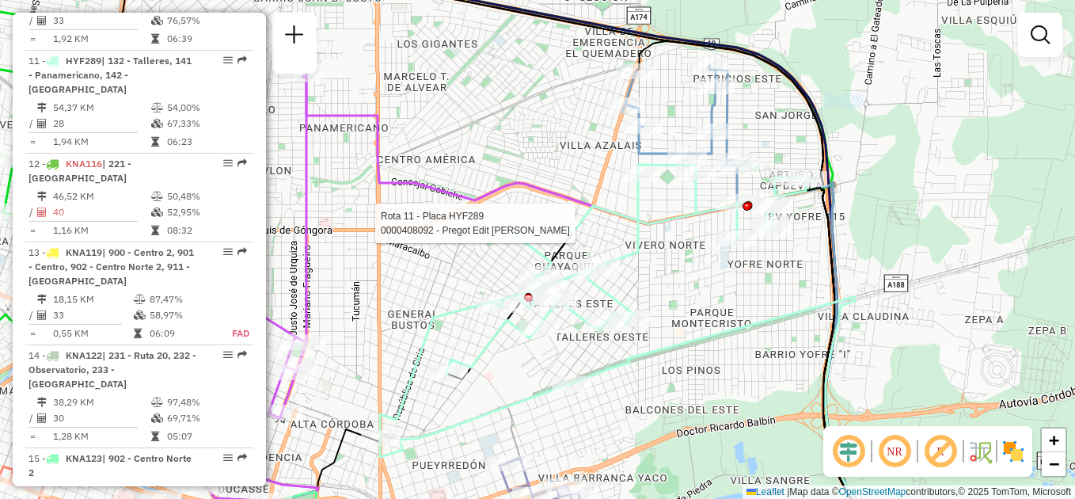
select select "**********"
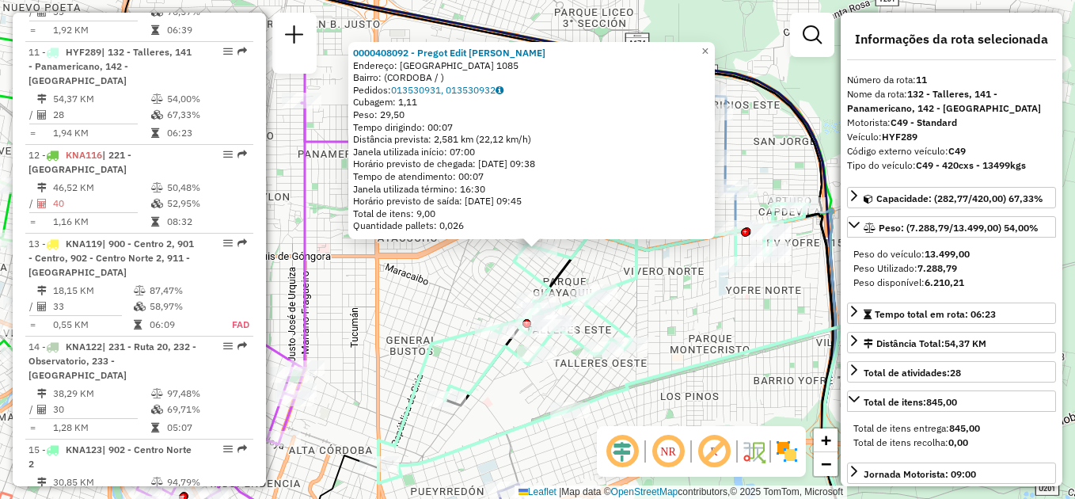
scroll to position [1380, 0]
click at [550, 405] on div "Rota 11 - Placa HYF289 0000408092 - Pregot Edit Del Valle Rota 11 - Placa HYF28…" at bounding box center [537, 249] width 1075 height 499
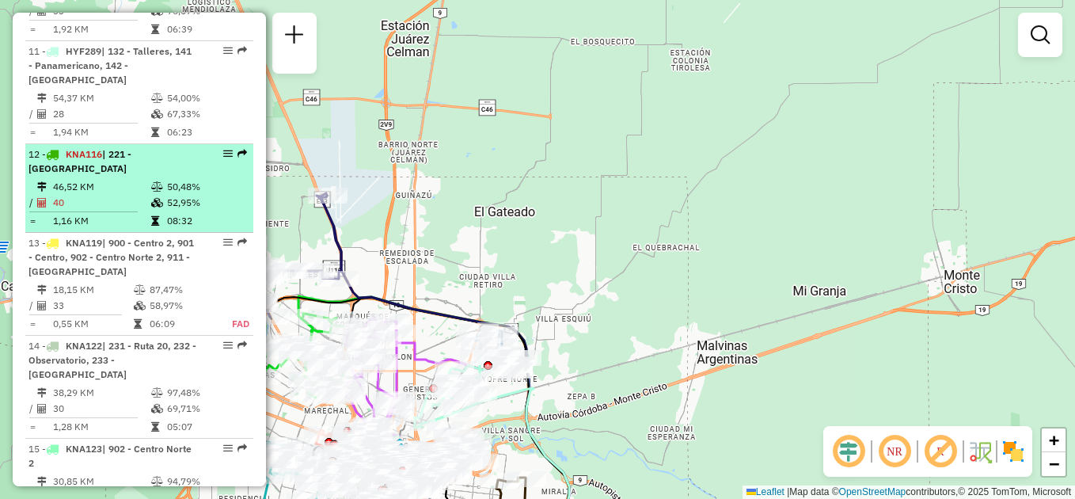
click at [135, 144] on li "12 - KNA116 | 221 - Alto Velez Sarfield 46,52 KM 50,48% / 40 52,95% = 1,16 KM 0…" at bounding box center [139, 188] width 228 height 89
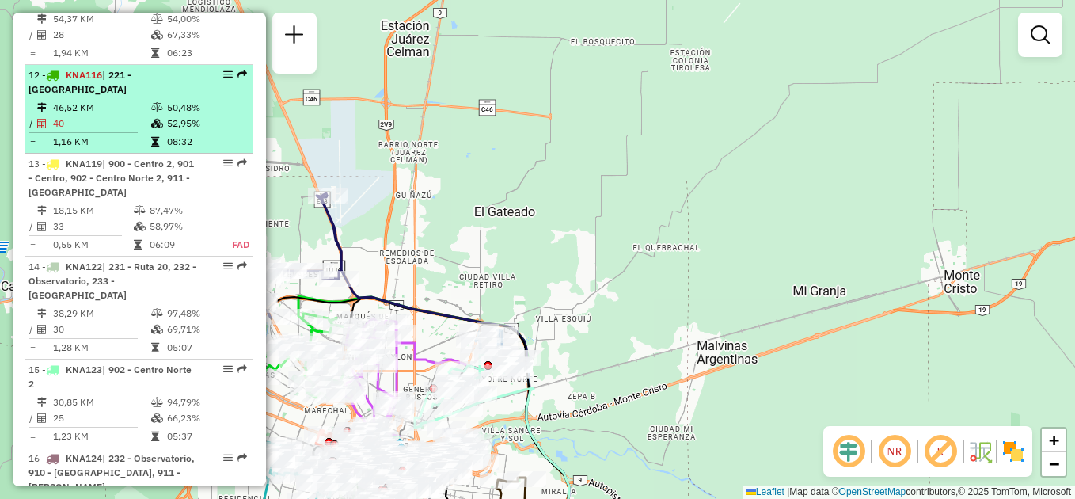
select select "**********"
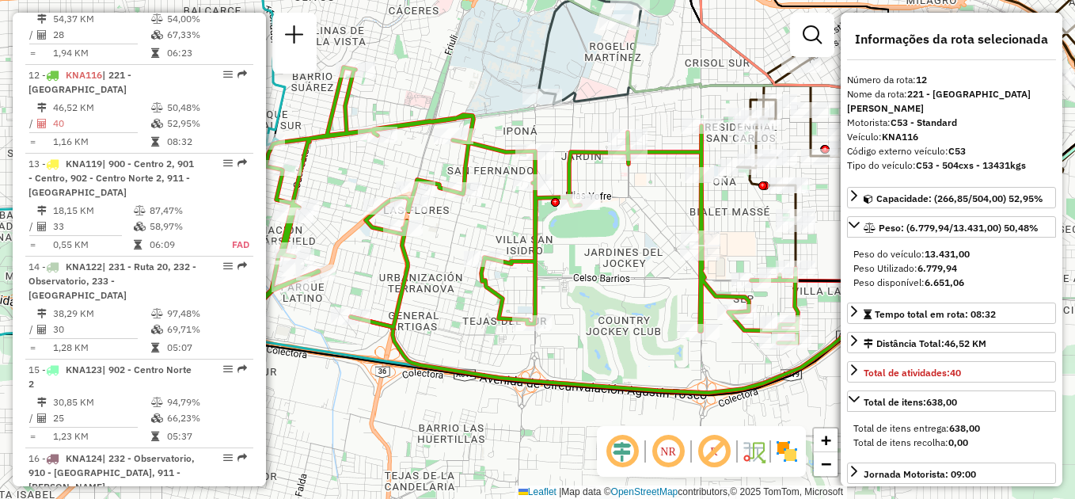
drag, startPoint x: 539, startPoint y: 303, endPoint x: 586, endPoint y: 287, distance: 49.1
click at [586, 287] on div "Janela de atendimento Grade de atendimento Capacidade Transportadoras Veículos …" at bounding box center [537, 249] width 1075 height 499
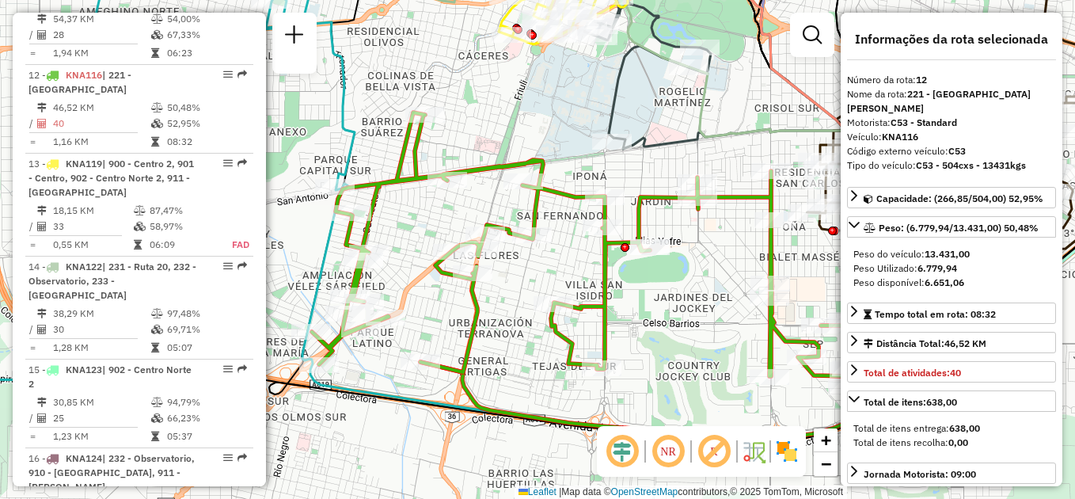
drag, startPoint x: 587, startPoint y: 275, endPoint x: 615, endPoint y: 319, distance: 52.3
click at [615, 319] on div "Janela de atendimento Grade de atendimento Capacidade Transportadoras Veículos …" at bounding box center [537, 249] width 1075 height 499
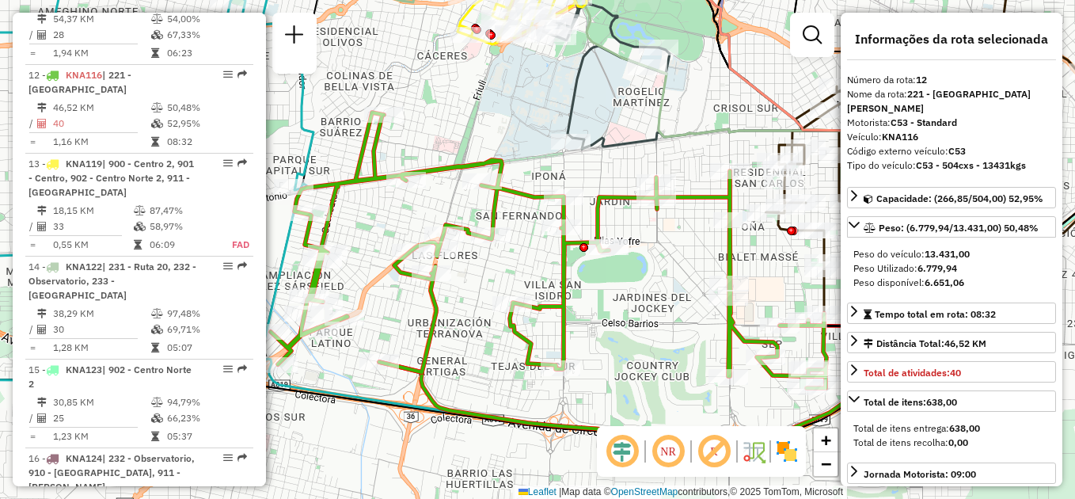
click at [640, 314] on div "Janela de atendimento Grade de atendimento Capacidade Transportadoras Veículos …" at bounding box center [537, 249] width 1075 height 499
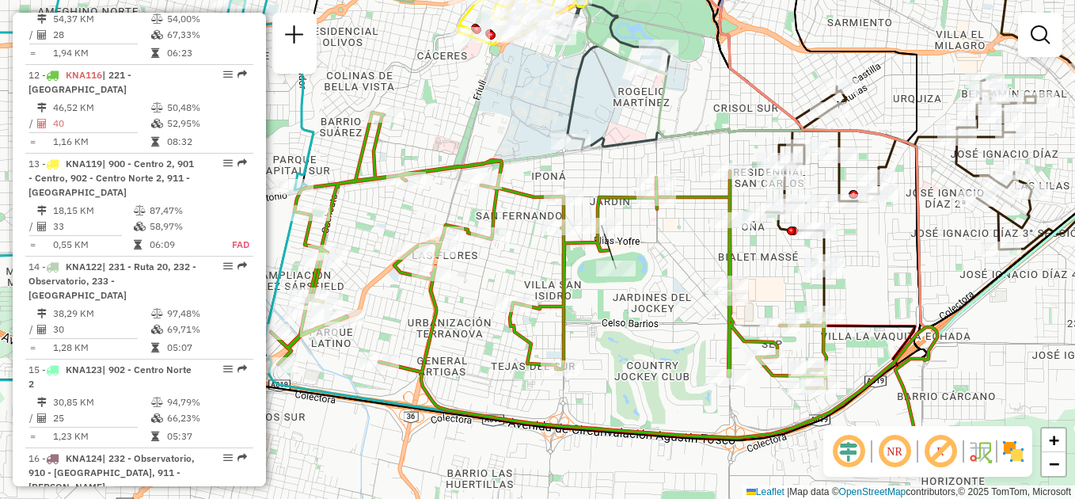
click at [633, 314] on div "Rota 12 - Placa KNA116 0000461404 - Dulce Srl Janela de atendimento Grade de at…" at bounding box center [537, 249] width 1075 height 499
select select "**********"
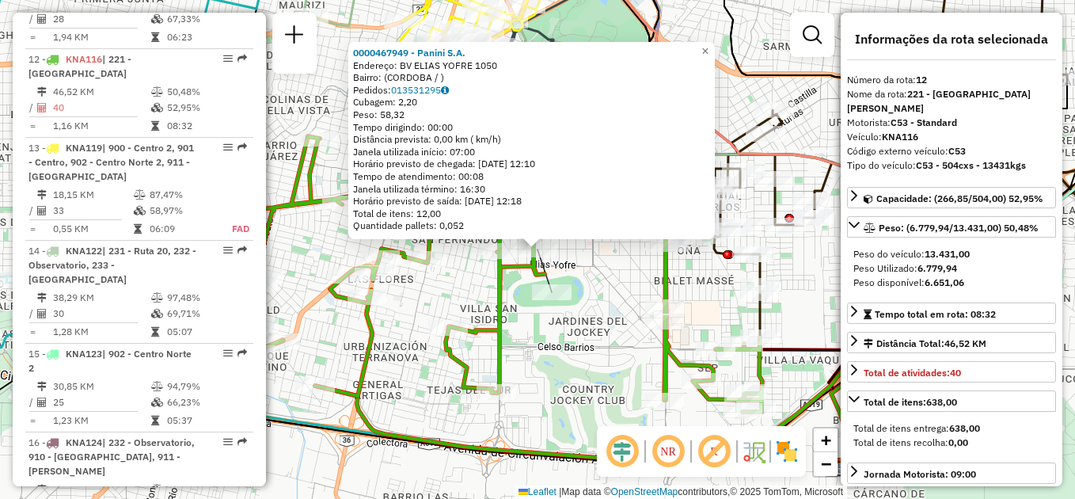
scroll to position [1482, 0]
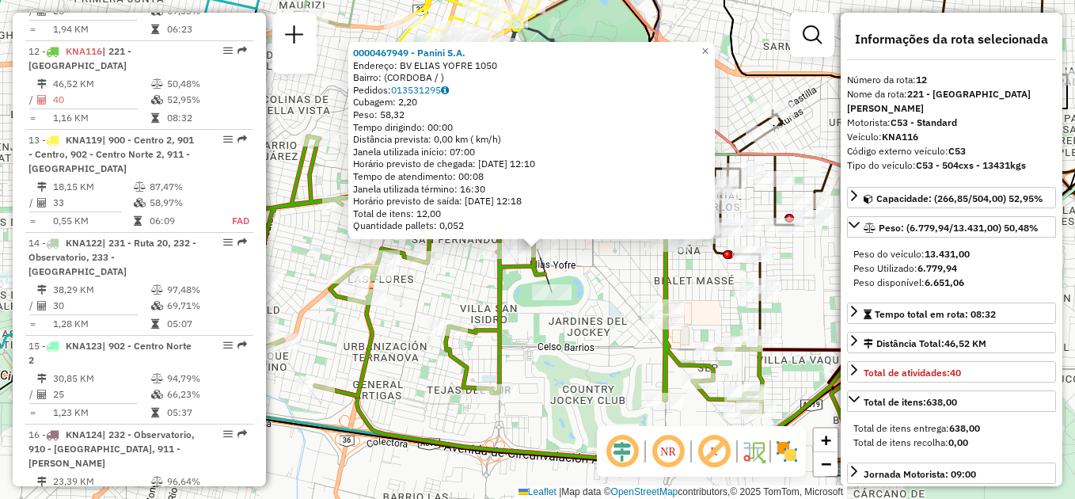
click at [577, 341] on div "0000467949 - Panini S.A. Endereço: BV ELIAS YOFRE 1050 Bairro: (CORDOBA / ) Ped…" at bounding box center [537, 249] width 1075 height 499
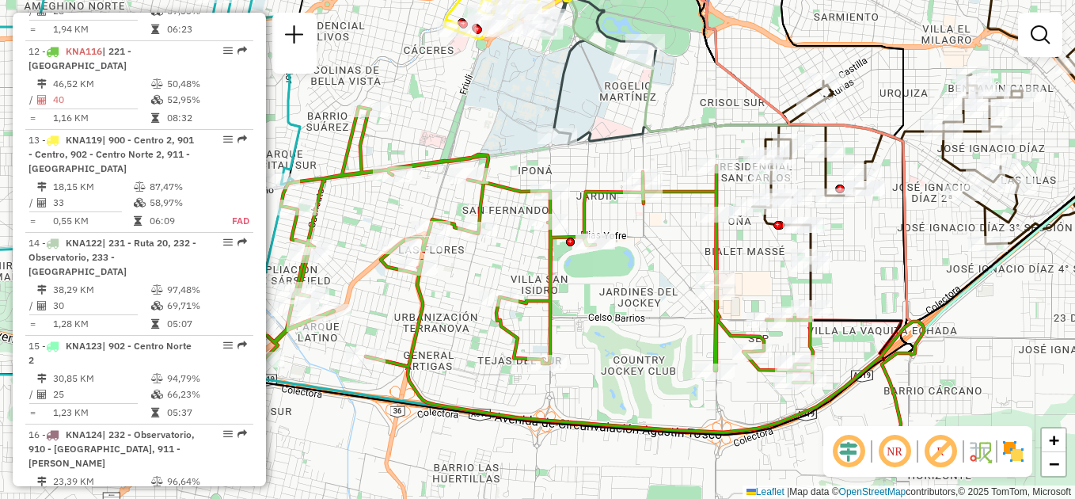
drag, startPoint x: 579, startPoint y: 329, endPoint x: 631, endPoint y: 291, distance: 64.6
click at [631, 291] on div "Janela de atendimento Grade de atendimento Capacidade Transportadoras Veículos …" at bounding box center [537, 249] width 1075 height 499
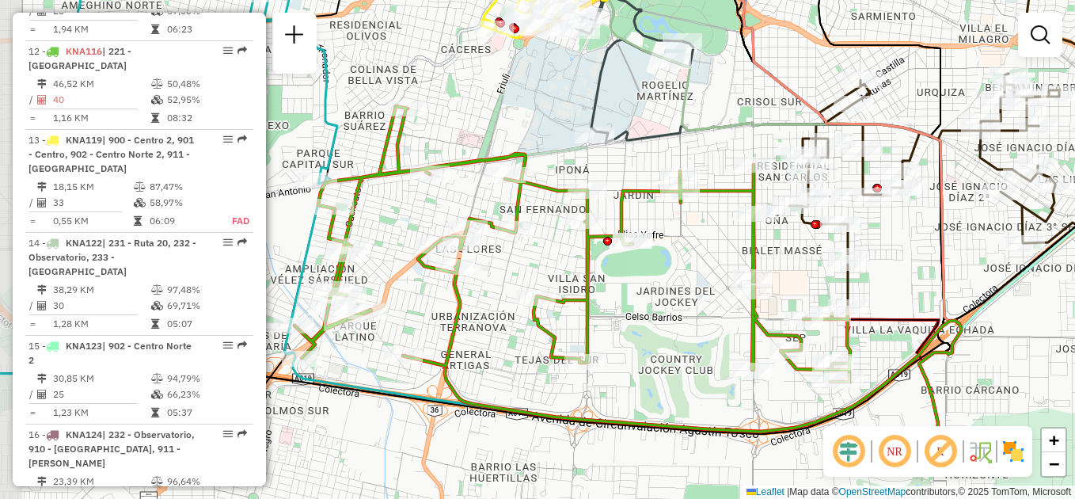
drag, startPoint x: 622, startPoint y: 299, endPoint x: 651, endPoint y: 305, distance: 30.0
click at [651, 305] on div "Janela de atendimento Grade de atendimento Capacidade Transportadoras Veículos …" at bounding box center [537, 249] width 1075 height 499
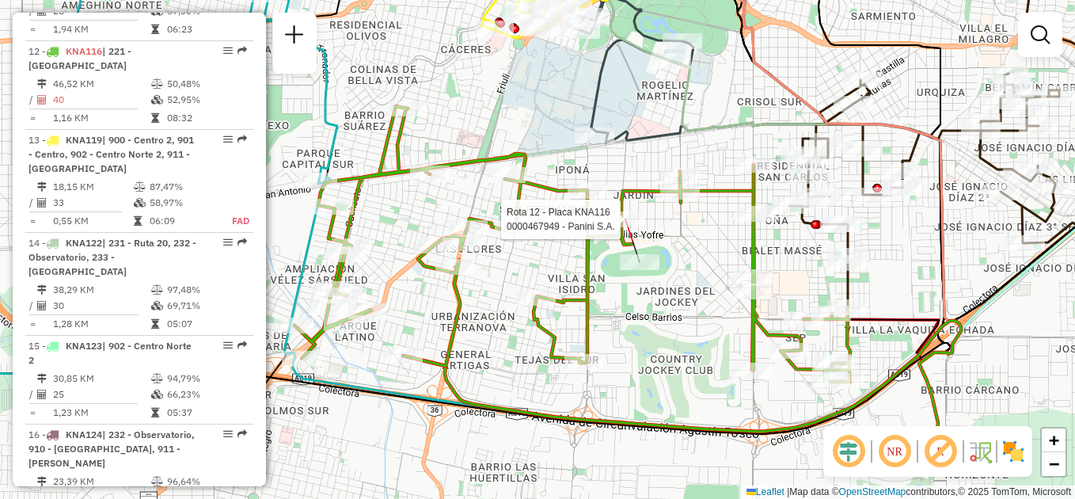
select select "**********"
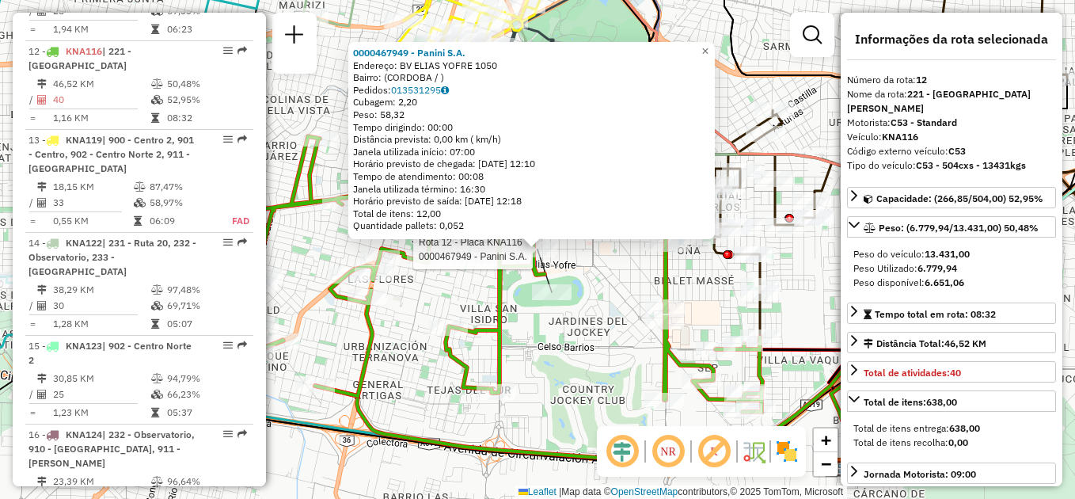
click at [599, 356] on div "Rota 12 - Placa KNA116 0000467949 - Panini S.A. 0000467949 - Panini S.A. Endere…" at bounding box center [537, 249] width 1075 height 499
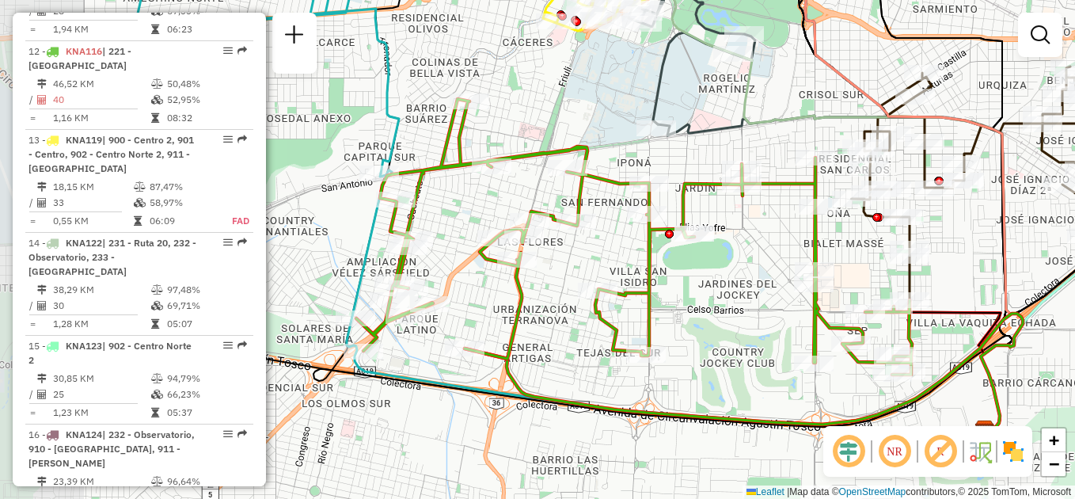
drag, startPoint x: 605, startPoint y: 349, endPoint x: 720, endPoint y: 313, distance: 120.5
click at [720, 313] on div "Janela de atendimento Grade de atendimento Capacidade Transportadoras Veículos …" at bounding box center [537, 249] width 1075 height 499
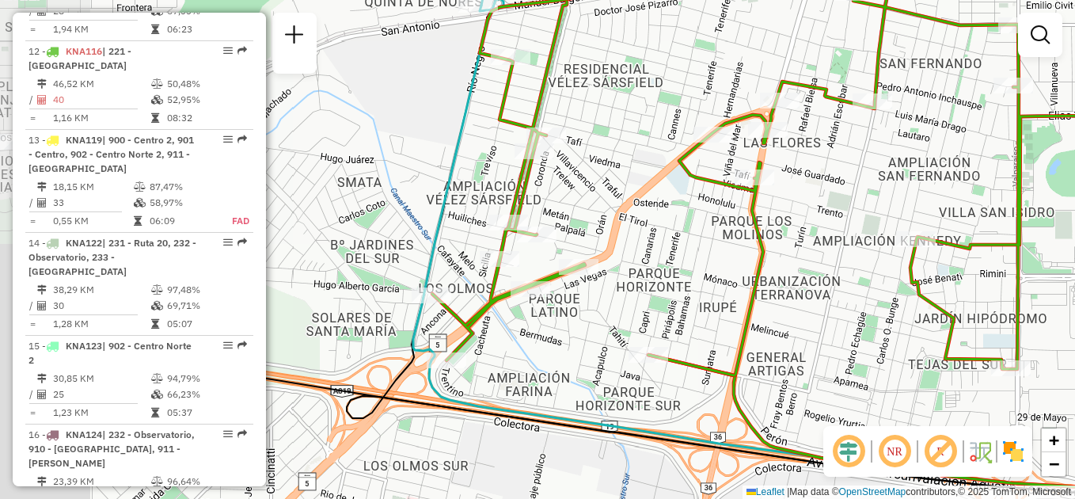
drag, startPoint x: 442, startPoint y: 295, endPoint x: 633, endPoint y: 276, distance: 191.8
click at [633, 276] on div "Janela de atendimento Grade de atendimento Capacidade Transportadoras Veículos …" at bounding box center [537, 249] width 1075 height 499
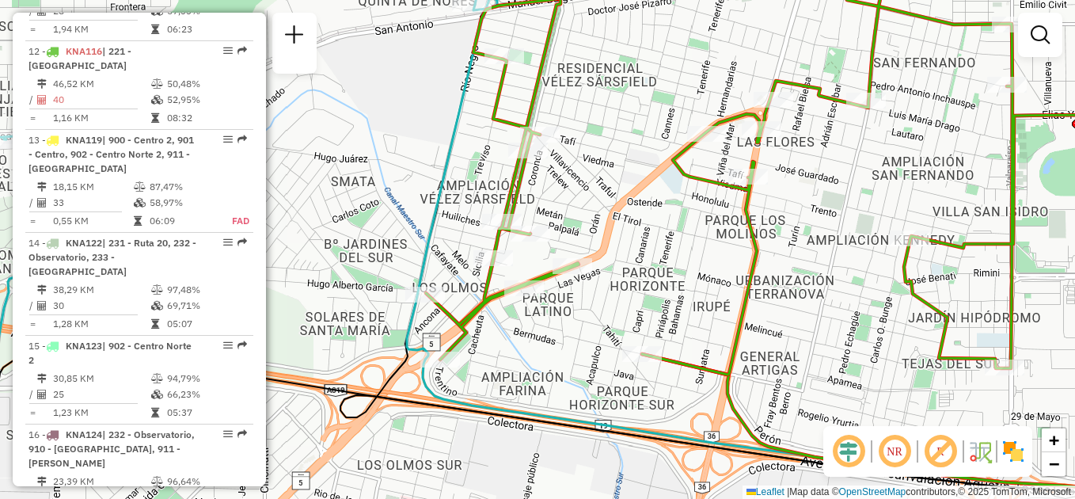
drag, startPoint x: 855, startPoint y: 229, endPoint x: 714, endPoint y: 306, distance: 161.6
click at [714, 306] on div "Janela de atendimento Grade de atendimento Capacidade Transportadoras Veículos …" at bounding box center [537, 249] width 1075 height 499
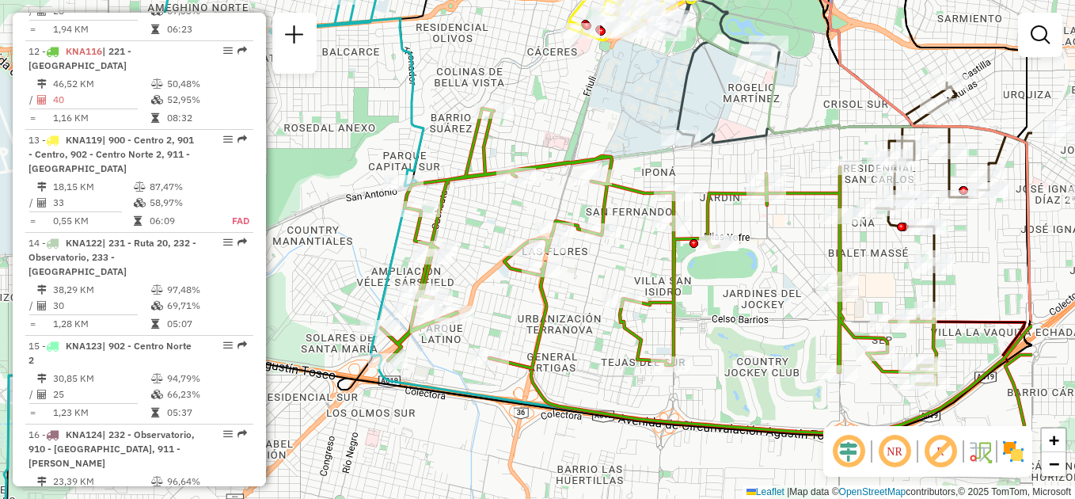
drag, startPoint x: 869, startPoint y: 300, endPoint x: 722, endPoint y: 300, distance: 146.5
click at [722, 300] on div "Janela de atendimento Grade de atendimento Capacidade Transportadoras Veículos …" at bounding box center [537, 249] width 1075 height 499
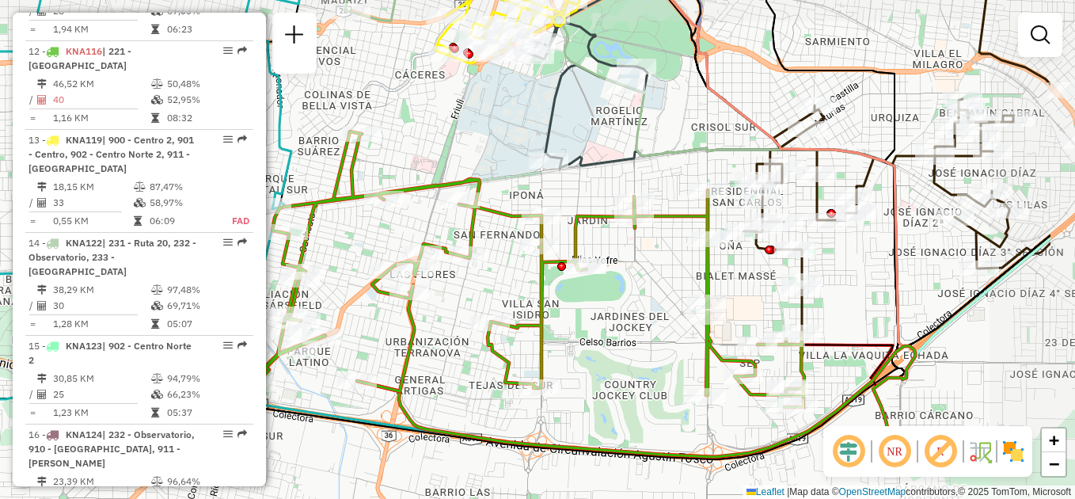
drag, startPoint x: 824, startPoint y: 325, endPoint x: 691, endPoint y: 348, distance: 134.2
click at [691, 348] on div "Janela de atendimento Grade de atendimento Capacidade Transportadoras Veículos …" at bounding box center [537, 249] width 1075 height 499
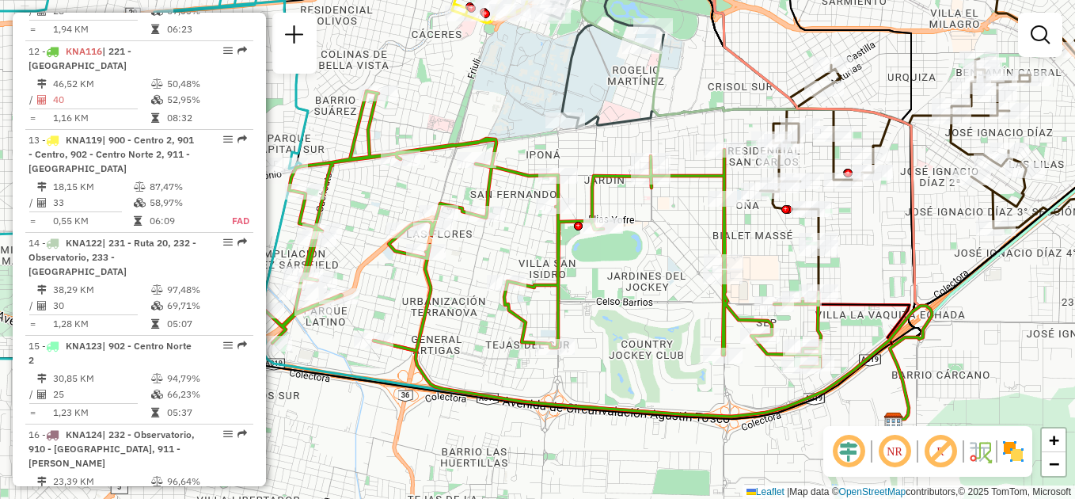
drag, startPoint x: 691, startPoint y: 348, endPoint x: 708, endPoint y: 307, distance: 43.7
click at [708, 307] on div "Janela de atendimento Grade de atendimento Capacidade Transportadoras Veículos …" at bounding box center [537, 249] width 1075 height 499
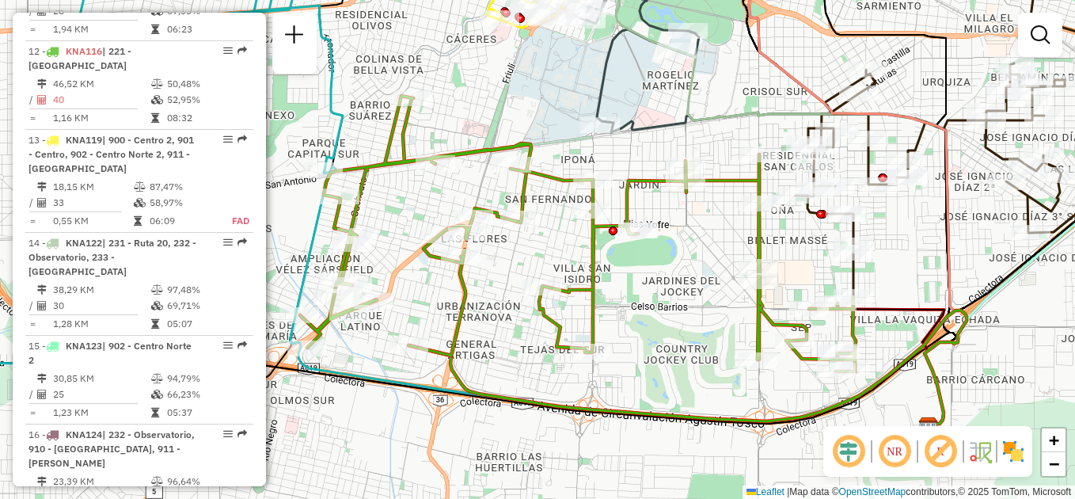
drag, startPoint x: 656, startPoint y: 246, endPoint x: 689, endPoint y: 250, distance: 33.5
click at [689, 250] on div "Janela de atendimento Grade de atendimento Capacidade Transportadoras Veículos …" at bounding box center [537, 249] width 1075 height 499
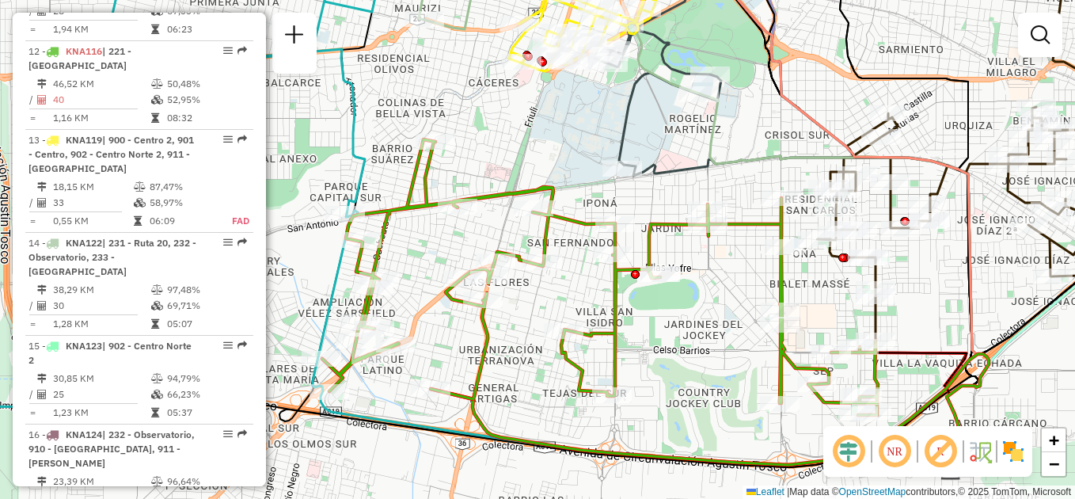
drag, startPoint x: 674, startPoint y: 276, endPoint x: 696, endPoint y: 319, distance: 48.9
click at [696, 319] on div "Janela de atendimento Grade de atendimento Capacidade Transportadoras Veículos …" at bounding box center [537, 249] width 1075 height 499
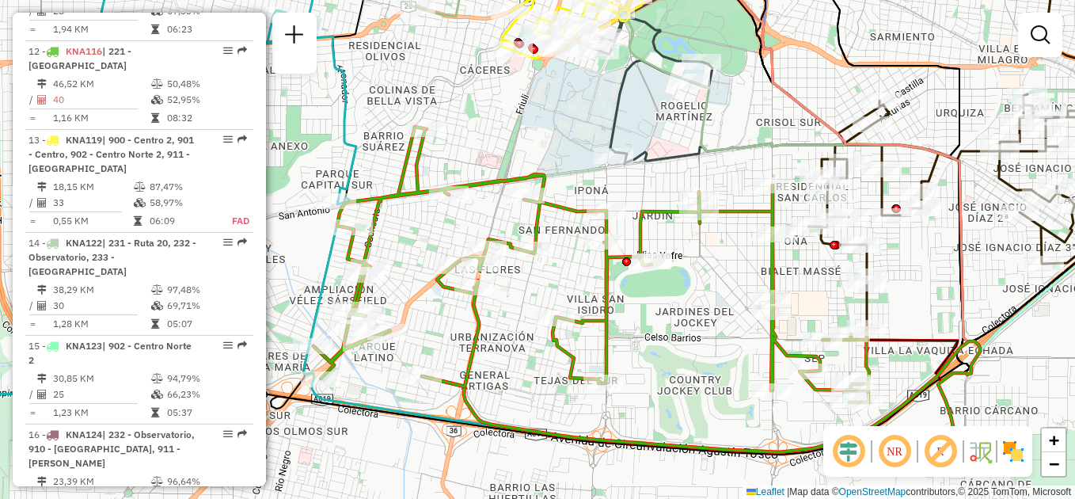
drag, startPoint x: 736, startPoint y: 323, endPoint x: 728, endPoint y: 310, distance: 15.4
click at [728, 310] on div "Janela de atendimento Grade de atendimento Capacidade Transportadoras Veículos …" at bounding box center [537, 249] width 1075 height 499
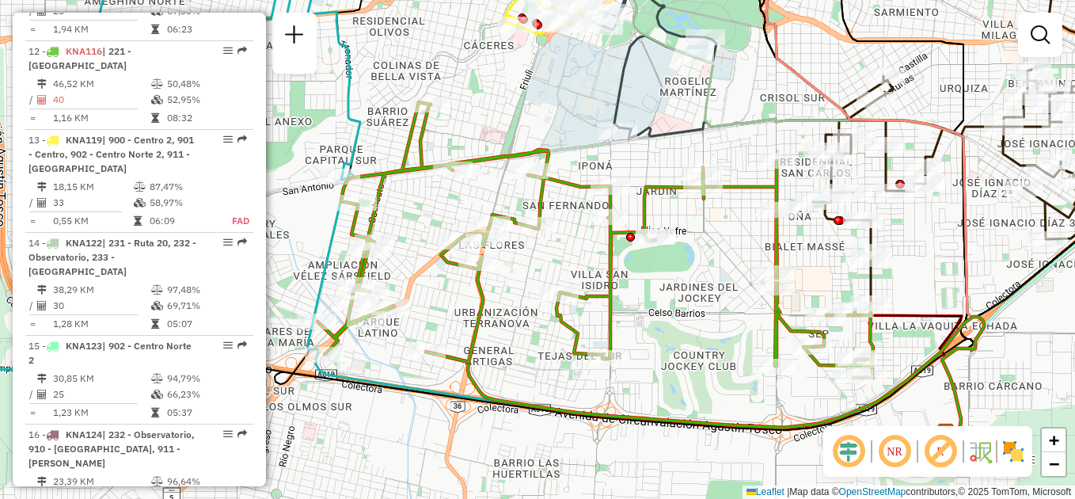
drag, startPoint x: 679, startPoint y: 341, endPoint x: 683, endPoint y: 317, distance: 24.9
click at [683, 317] on div "Janela de atendimento Grade de atendimento Capacidade Transportadoras Veículos …" at bounding box center [537, 249] width 1075 height 499
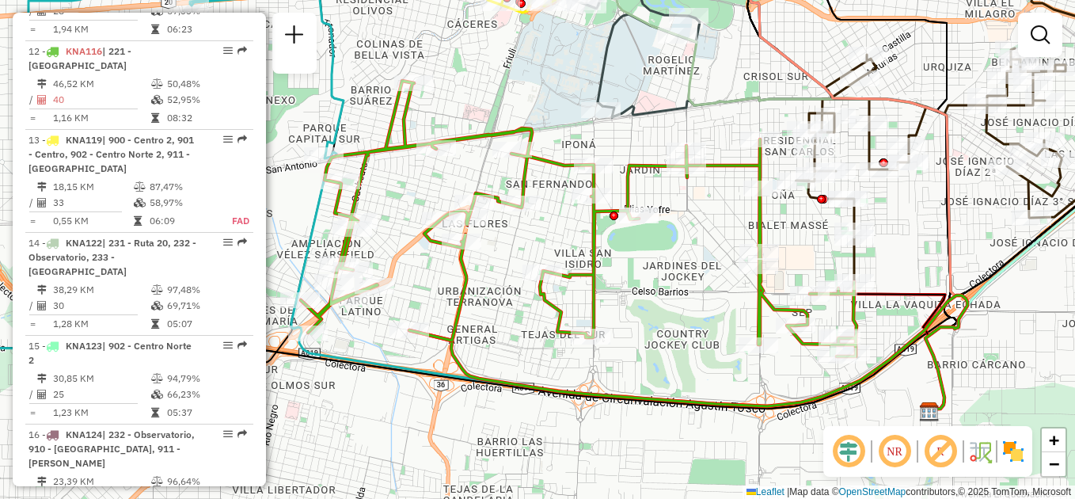
drag, startPoint x: 715, startPoint y: 336, endPoint x: 698, endPoint y: 314, distance: 27.1
click at [698, 314] on div "Janela de atendimento Grade de atendimento Capacidade Transportadoras Veículos …" at bounding box center [537, 249] width 1075 height 499
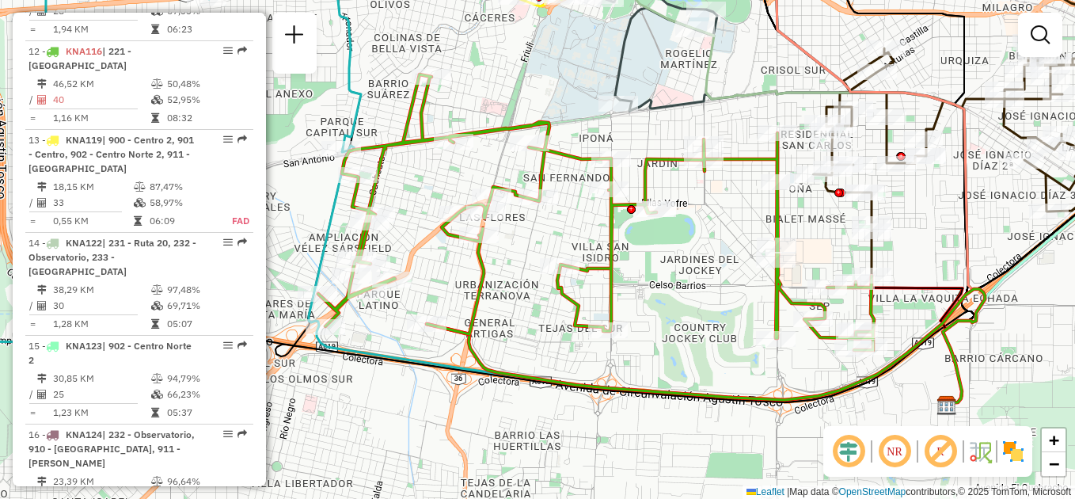
drag, startPoint x: 679, startPoint y: 303, endPoint x: 697, endPoint y: 296, distance: 18.5
click at [697, 296] on div "Janela de atendimento Grade de atendimento Capacidade Transportadoras Veículos …" at bounding box center [537, 249] width 1075 height 499
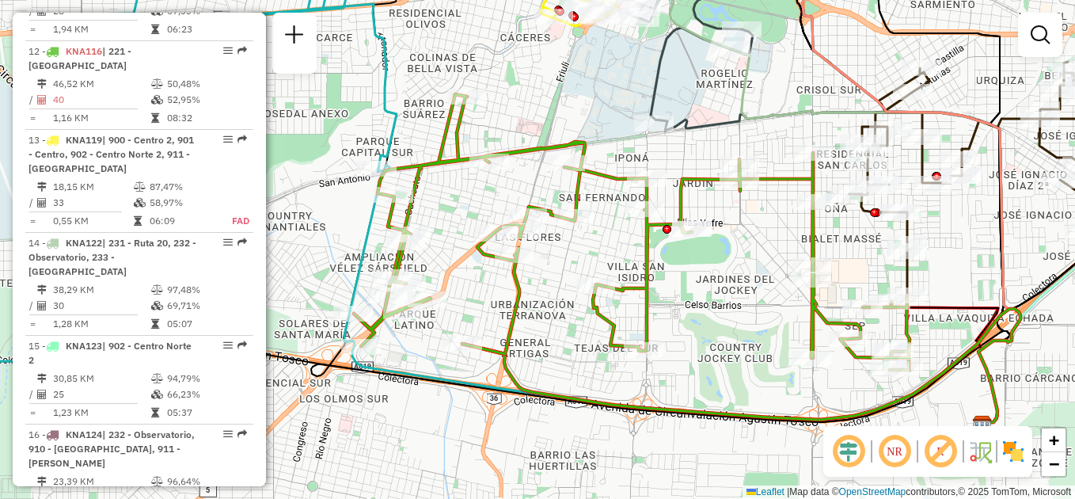
drag, startPoint x: 675, startPoint y: 276, endPoint x: 710, endPoint y: 296, distance: 40.8
click at [710, 296] on div "Janela de atendimento Grade de atendimento Capacidade Transportadoras Veículos …" at bounding box center [537, 249] width 1075 height 499
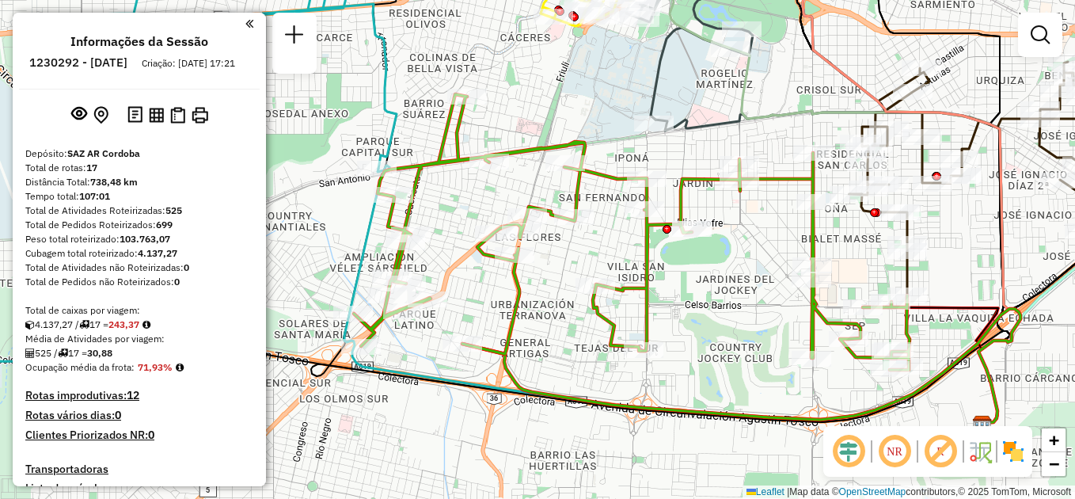
scroll to position [1482, 0]
